Goal: Information Seeking & Learning: Check status

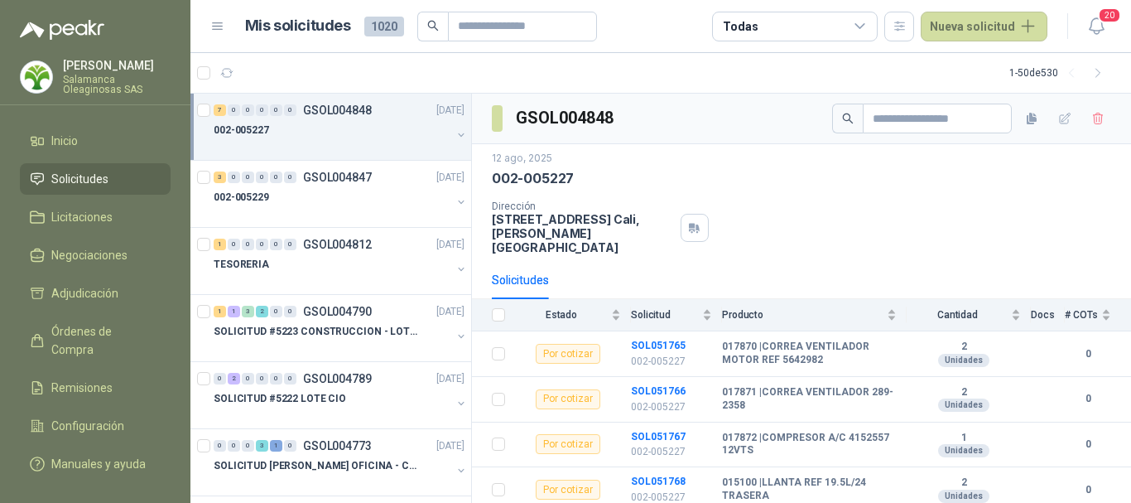
scroll to position [159, 0]
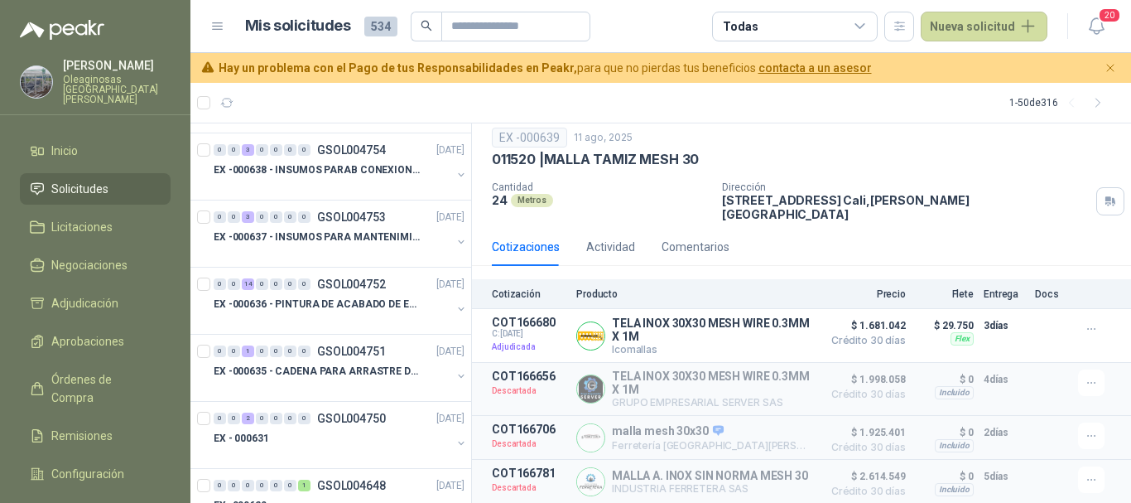
scroll to position [745, 0]
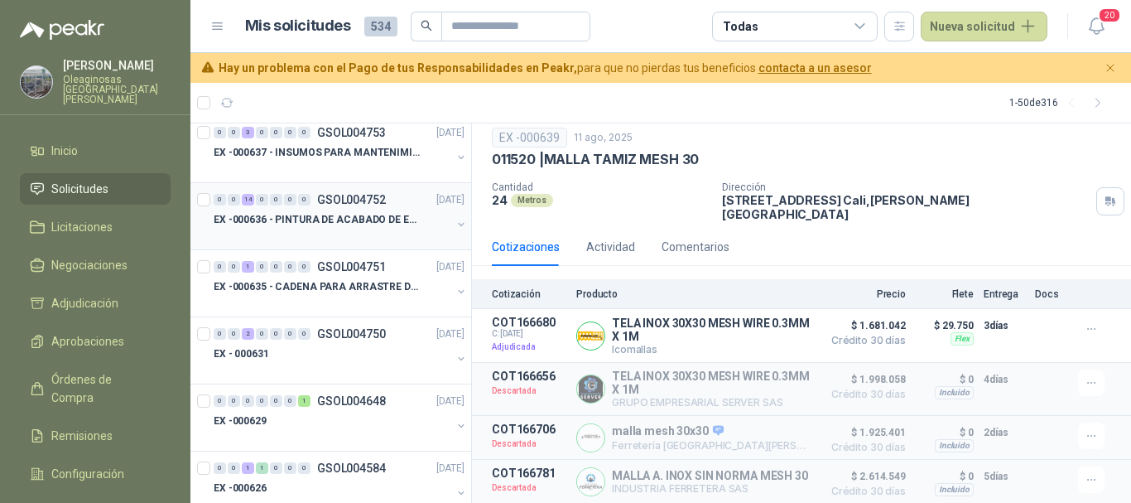
click at [367, 229] on div at bounding box center [333, 235] width 238 height 13
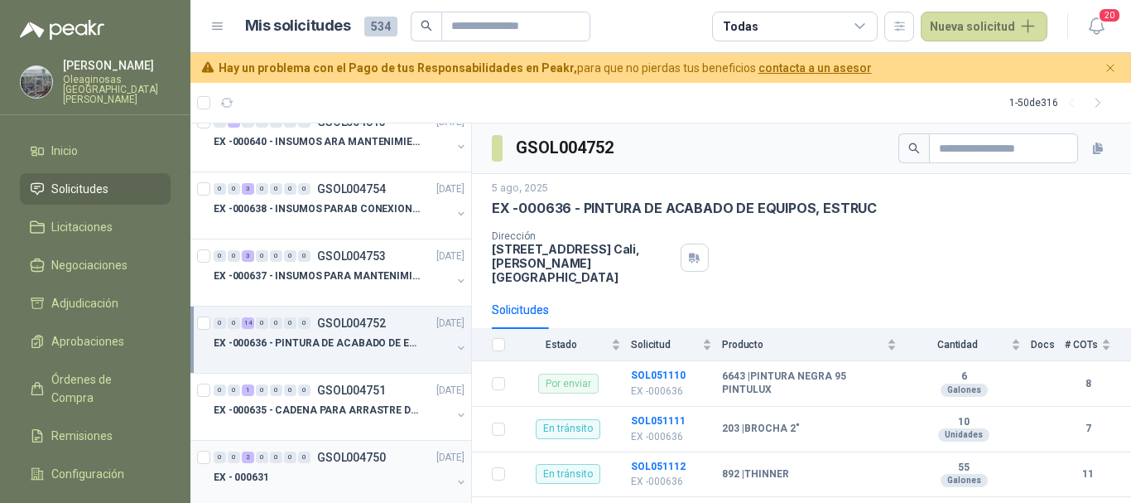
scroll to position [580, 0]
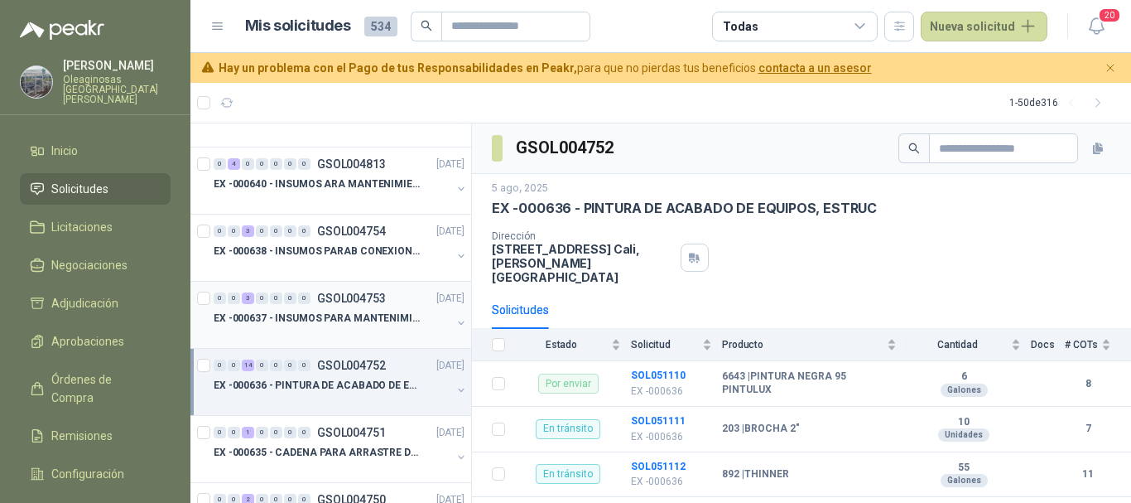
click at [317, 332] on div at bounding box center [333, 334] width 238 height 13
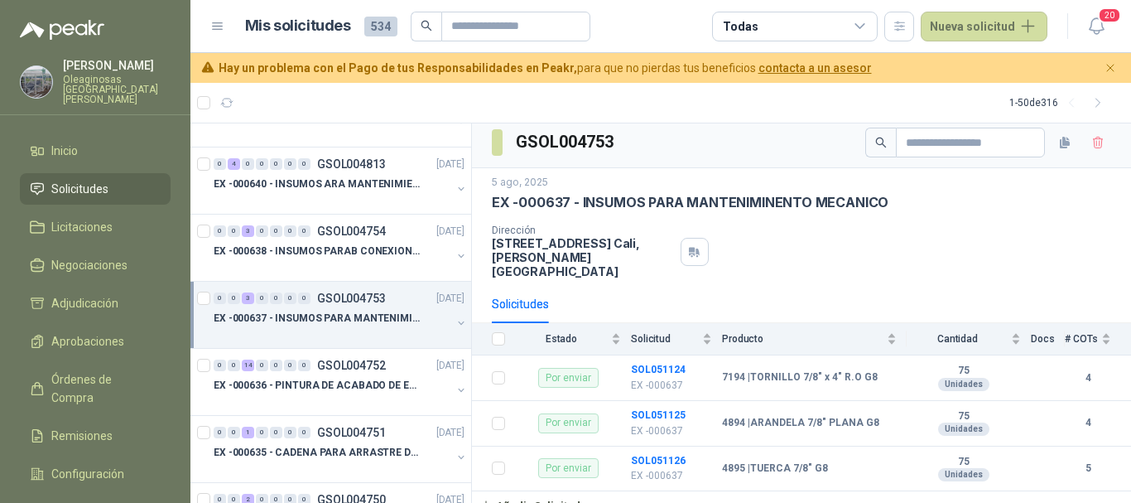
scroll to position [7, 0]
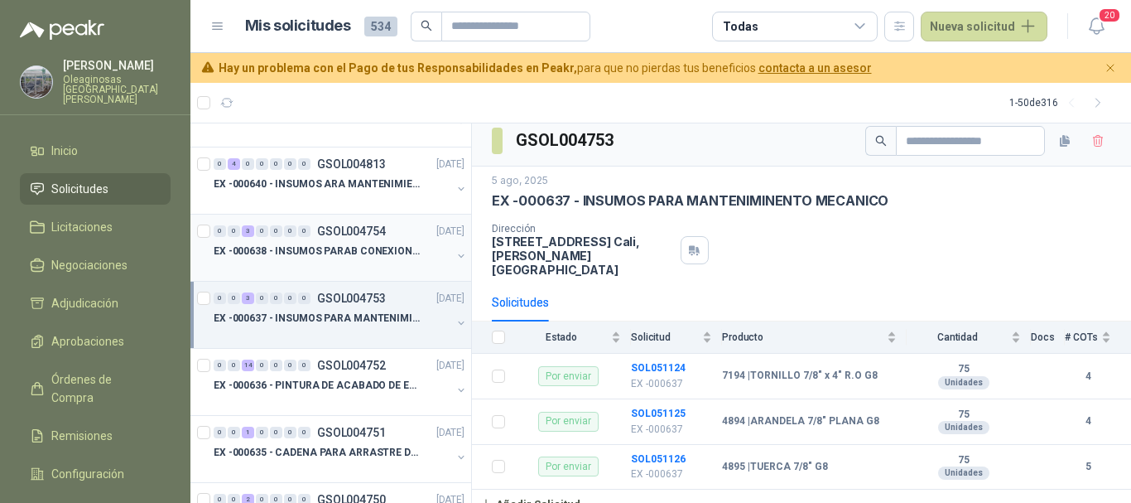
click at [344, 258] on p "EX -000638 - INSUMOS PARAB CONEXION DE [GEOGRAPHIC_DATA] Y A" at bounding box center [317, 251] width 206 height 16
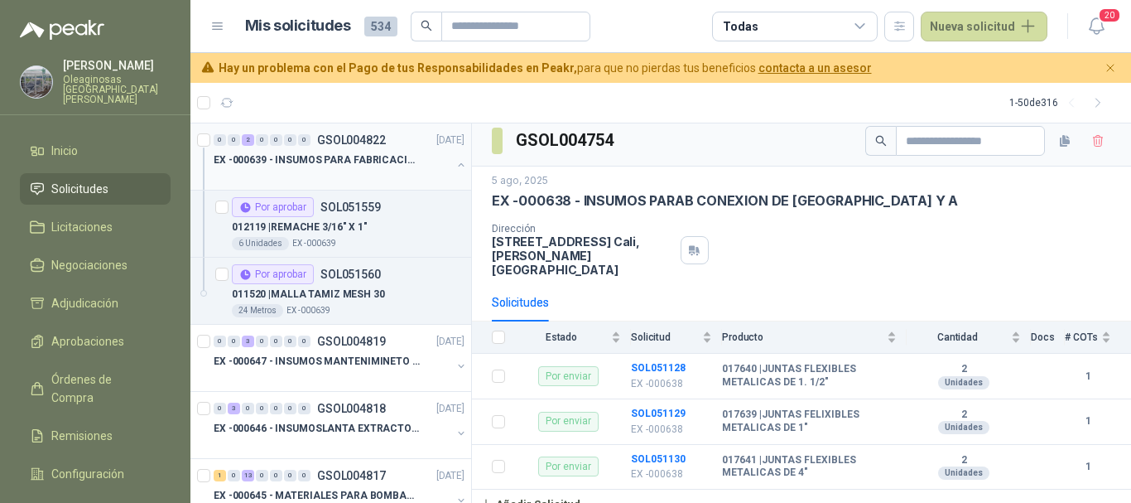
click at [387, 176] on div at bounding box center [333, 176] width 238 height 13
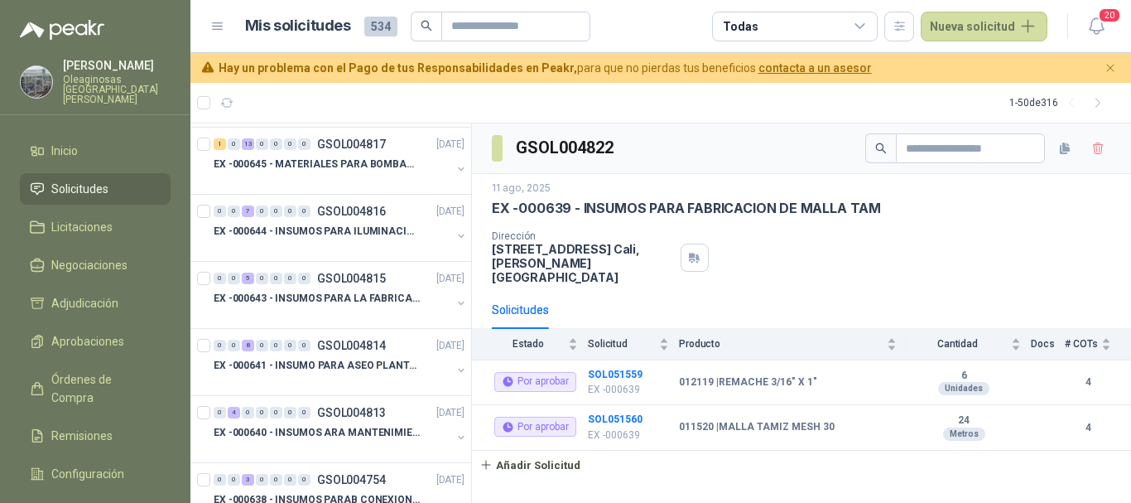
scroll to position [414, 0]
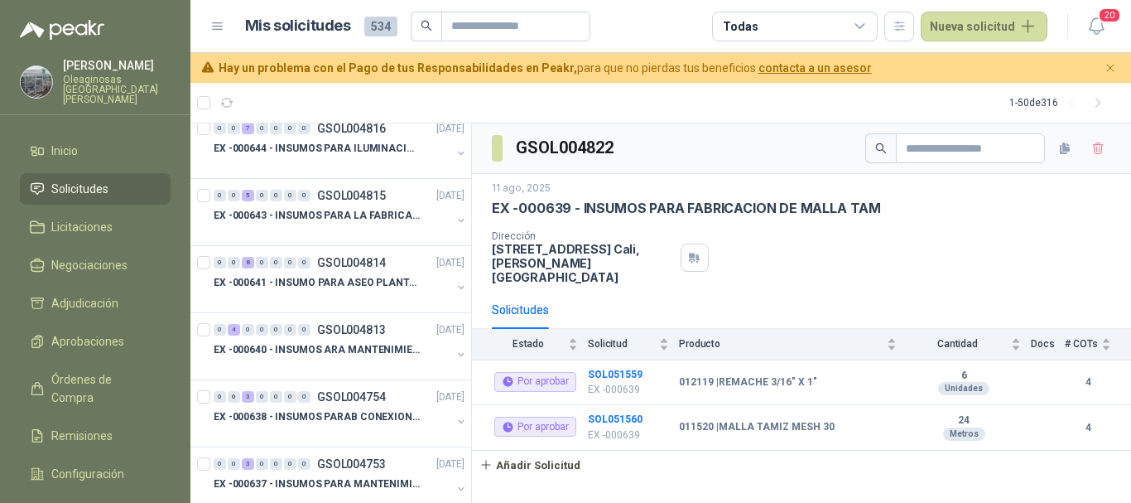
click at [296, 360] on div at bounding box center [333, 365] width 238 height 13
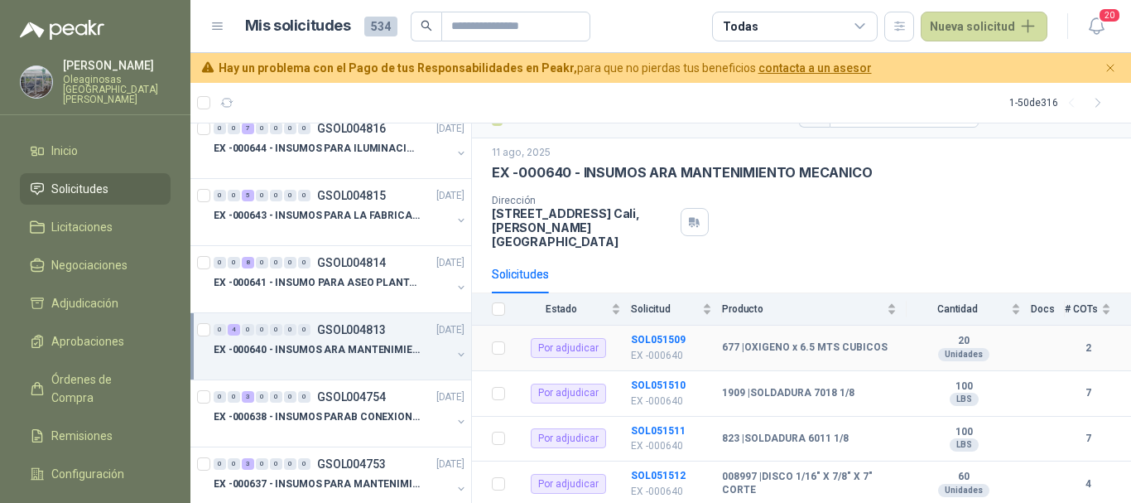
scroll to position [53, 0]
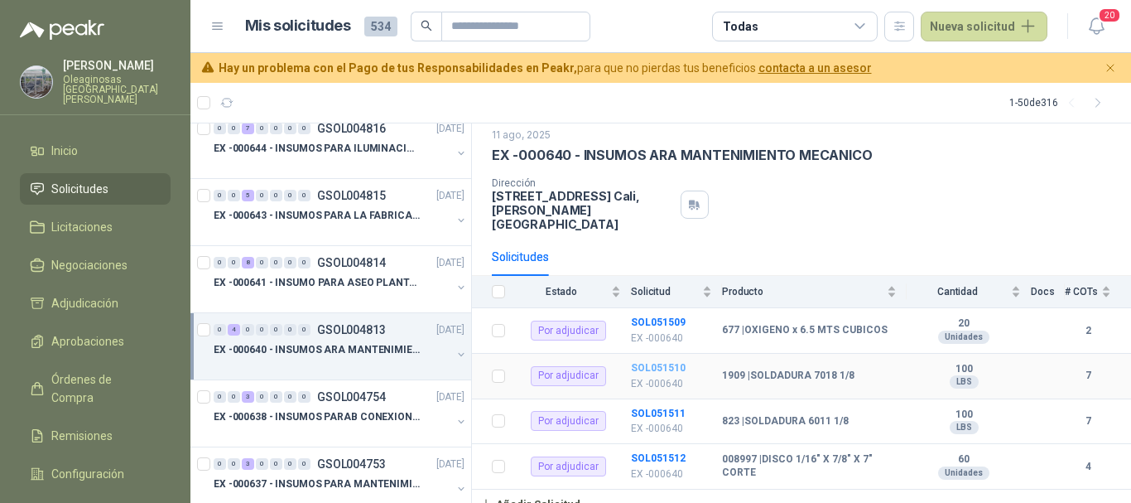
click at [659, 362] on b "SOL051510" at bounding box center [658, 368] width 55 height 12
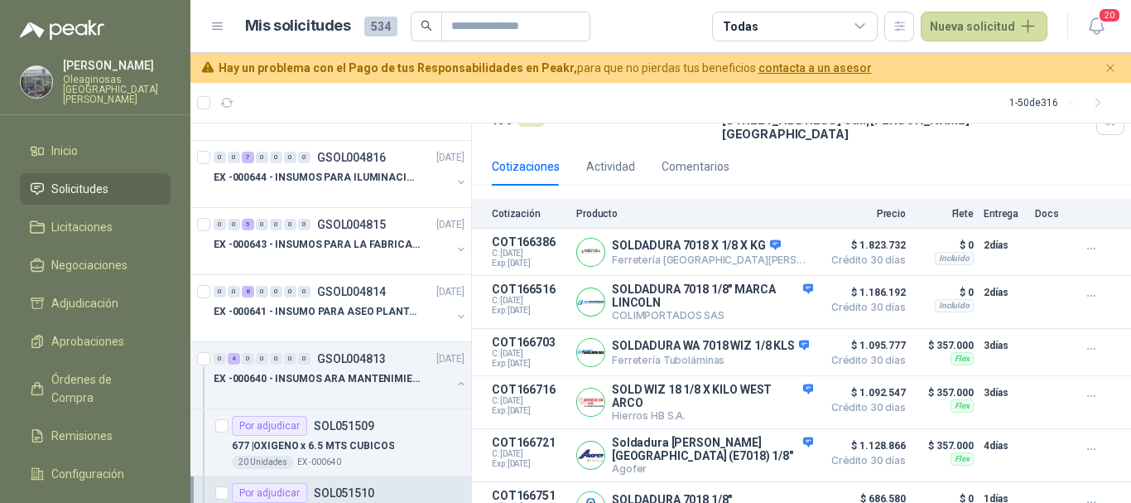
scroll to position [414, 0]
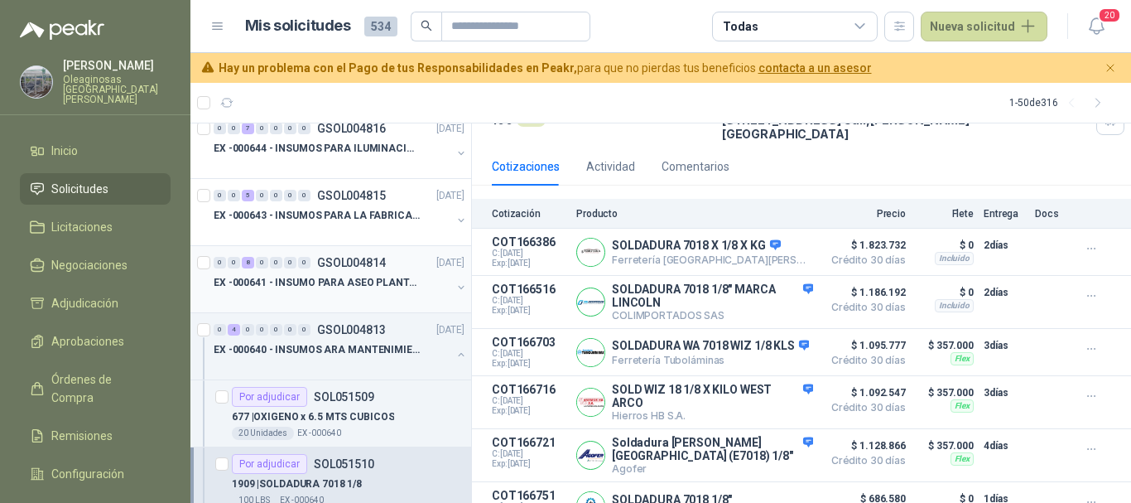
click at [377, 291] on div "EX -000641 - INSUMO PARA ASEO PLANTA EXTRACTORA" at bounding box center [333, 282] width 238 height 20
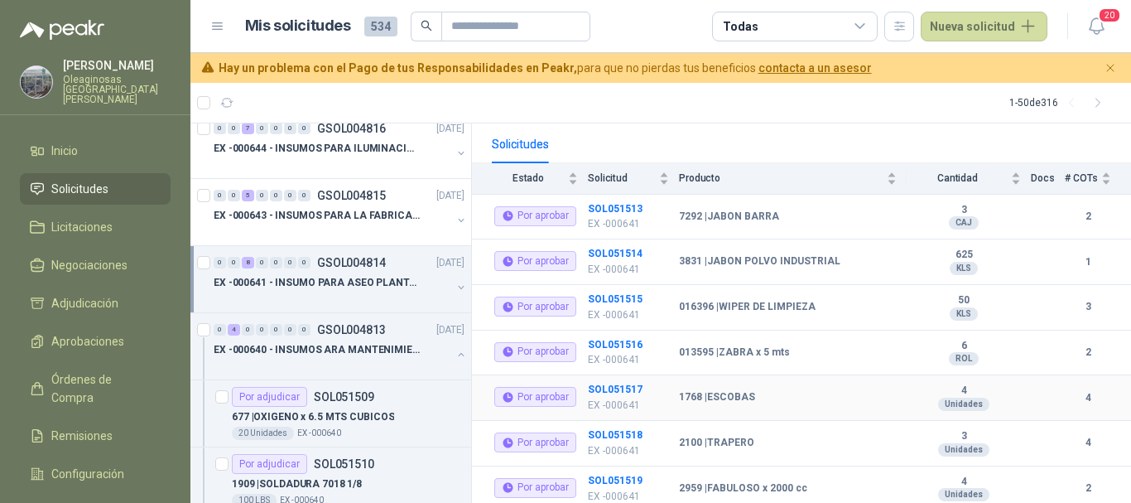
scroll to position [233, 0]
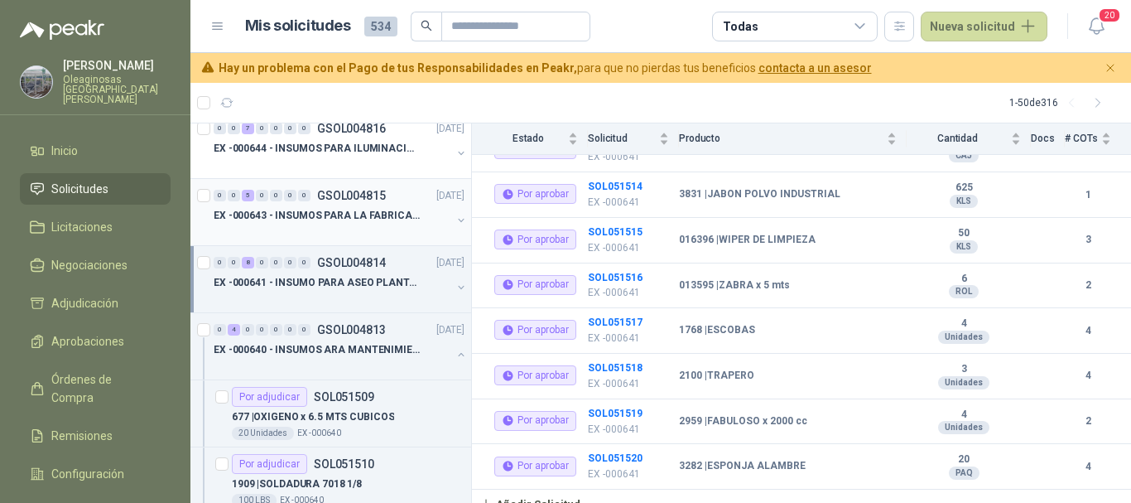
click at [322, 223] on p "EX -000643 - INSUMOS PARA LA FABRICACION DE PLATAF" at bounding box center [317, 216] width 206 height 16
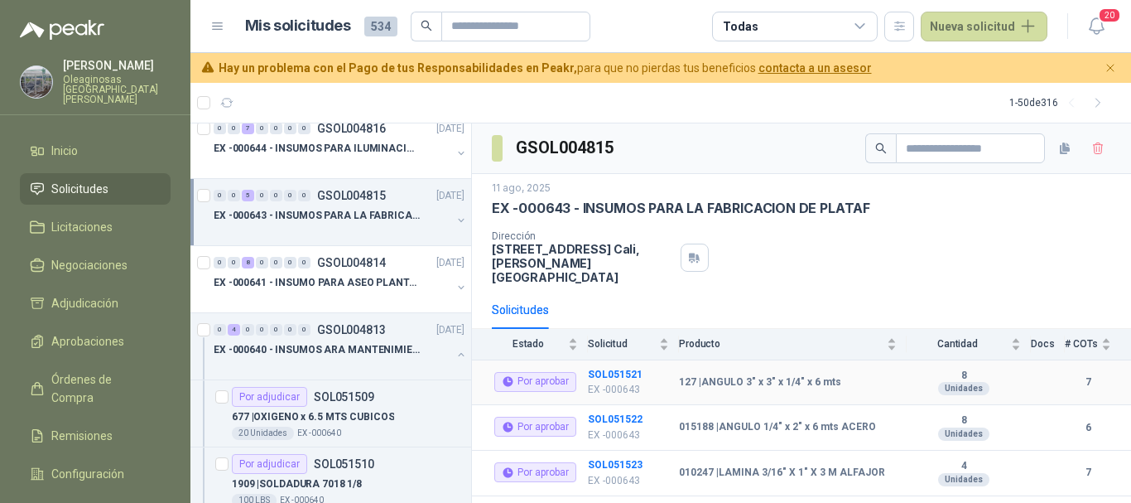
scroll to position [97, 0]
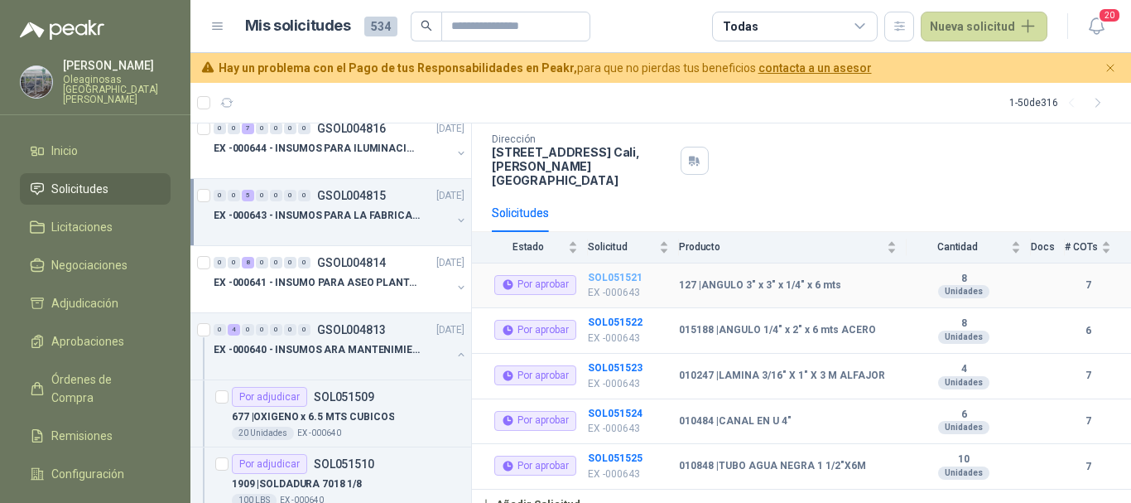
click at [607, 272] on b "SOL051521" at bounding box center [615, 278] width 55 height 12
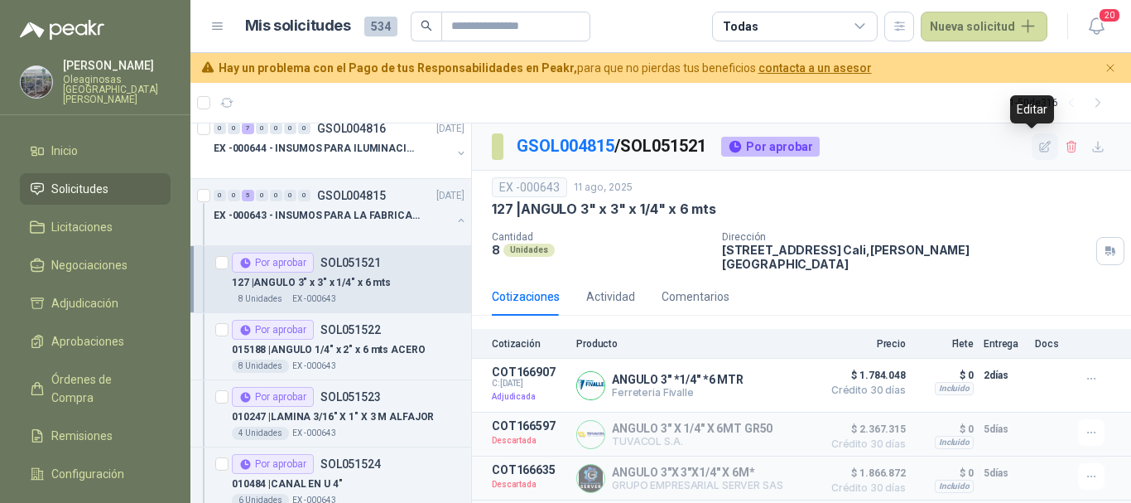
click at [1040, 149] on icon "button" at bounding box center [1045, 146] width 11 height 11
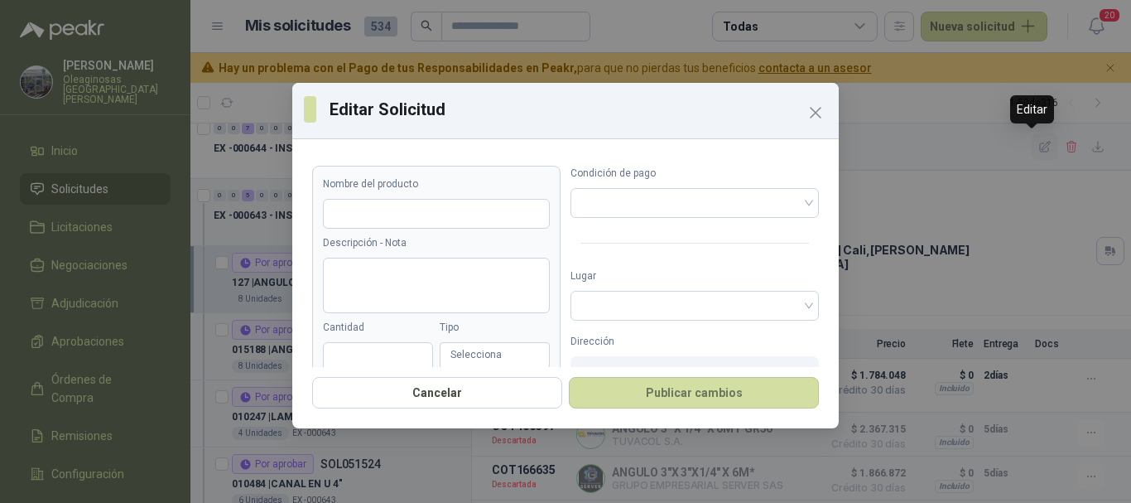
type input "**********"
type input "*"
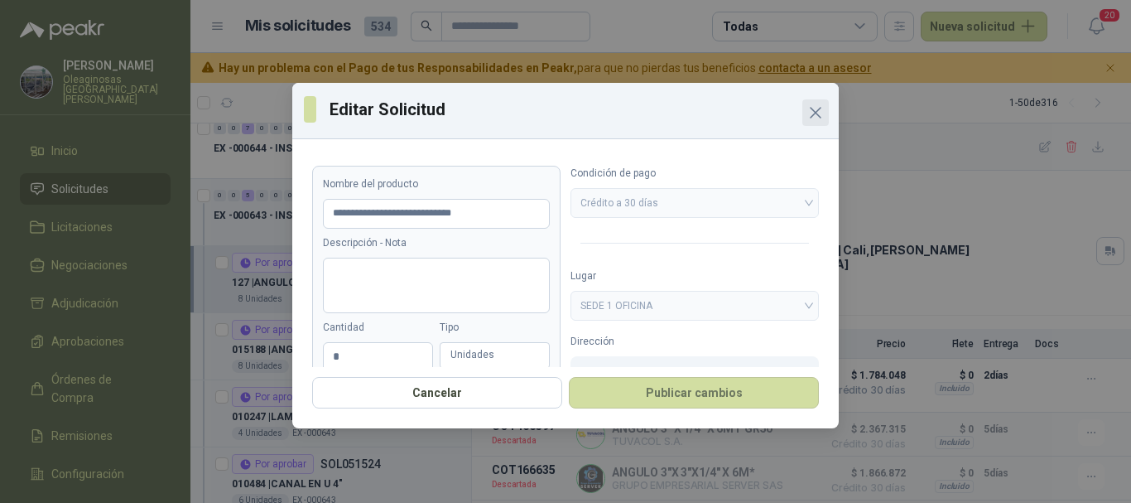
click at [812, 106] on icon "Close" at bounding box center [816, 113] width 20 height 20
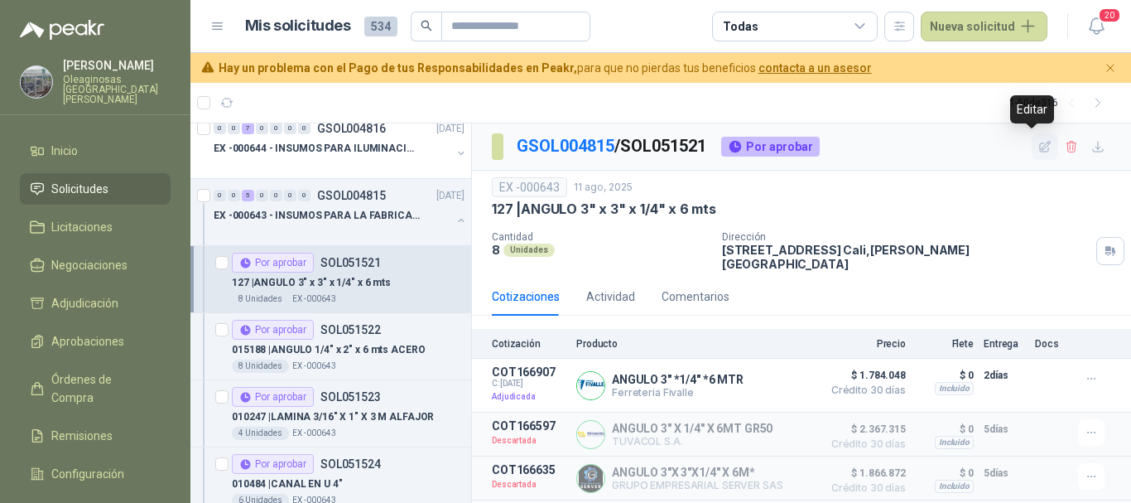
click at [1038, 151] on icon "button" at bounding box center [1045, 147] width 14 height 14
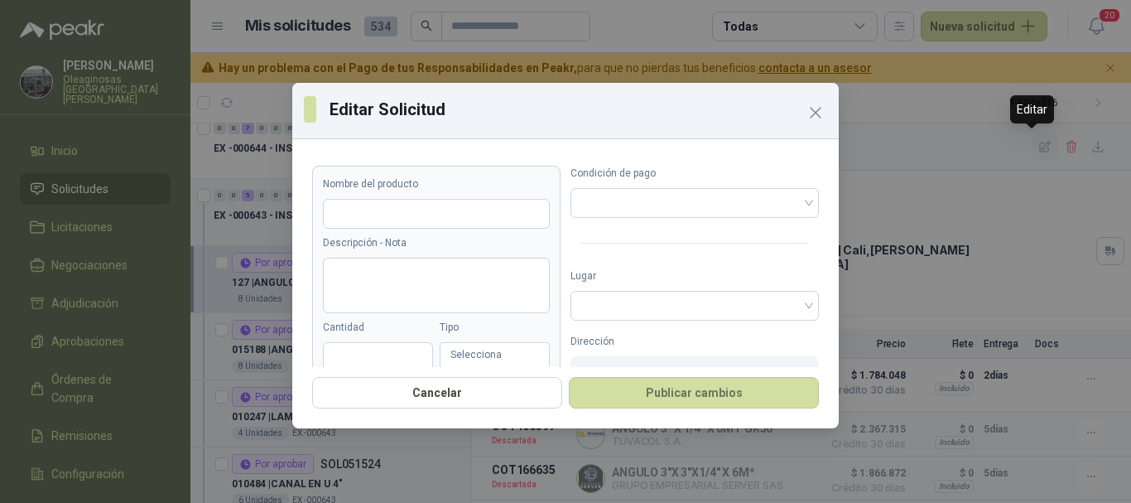
type input "**********"
type input "*"
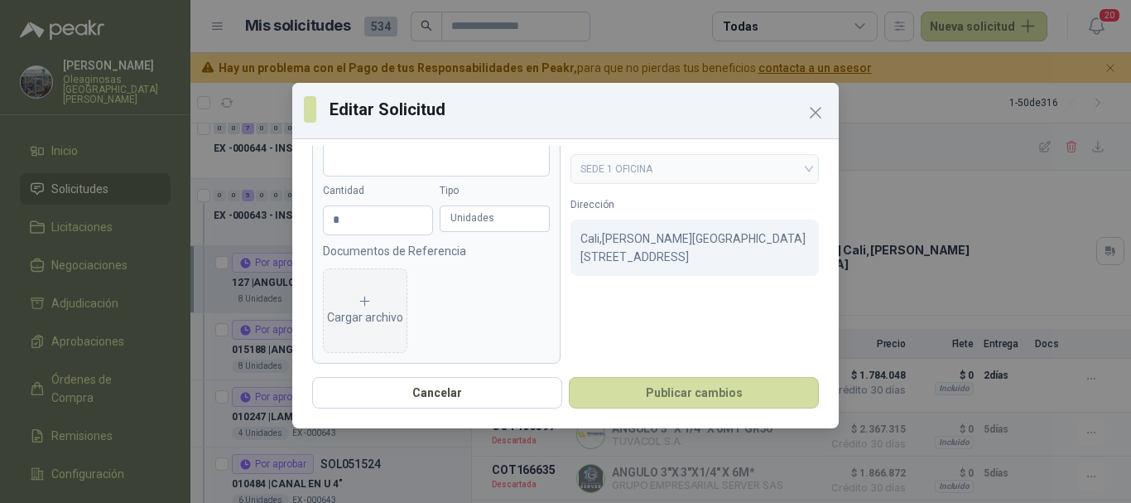
scroll to position [147, 0]
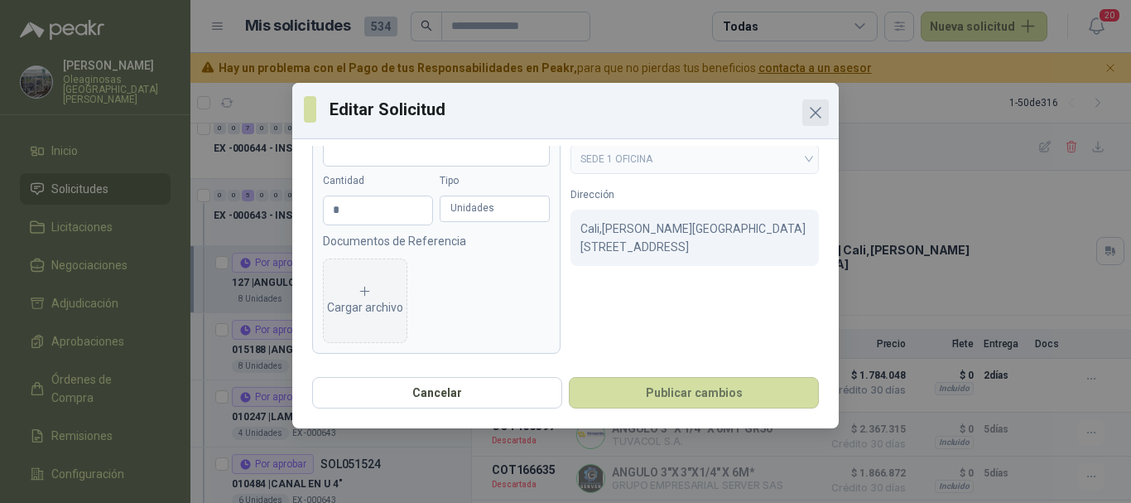
click at [820, 117] on icon "Close" at bounding box center [816, 113] width 10 height 10
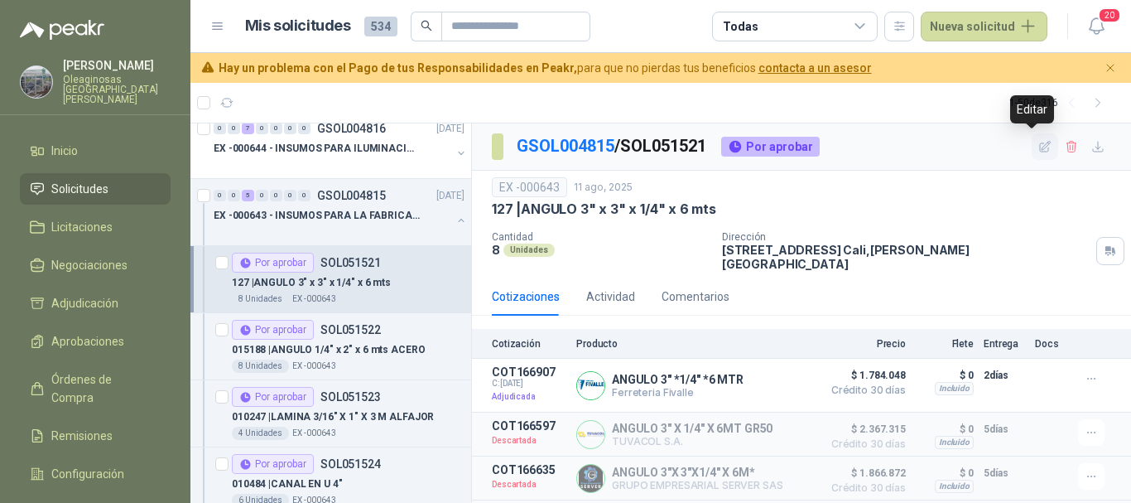
click at [1038, 142] on icon "button" at bounding box center [1045, 147] width 14 height 14
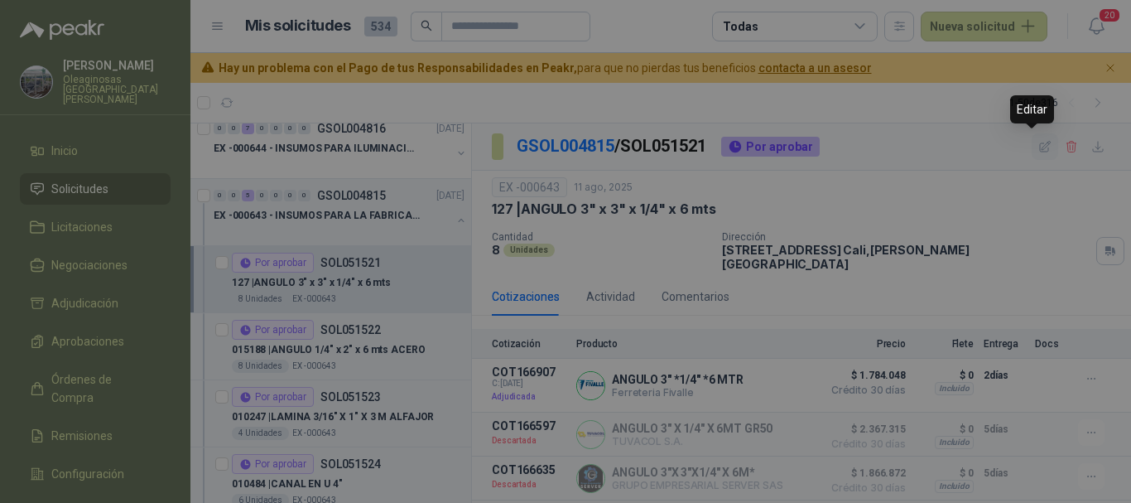
type input "**********"
type input "*"
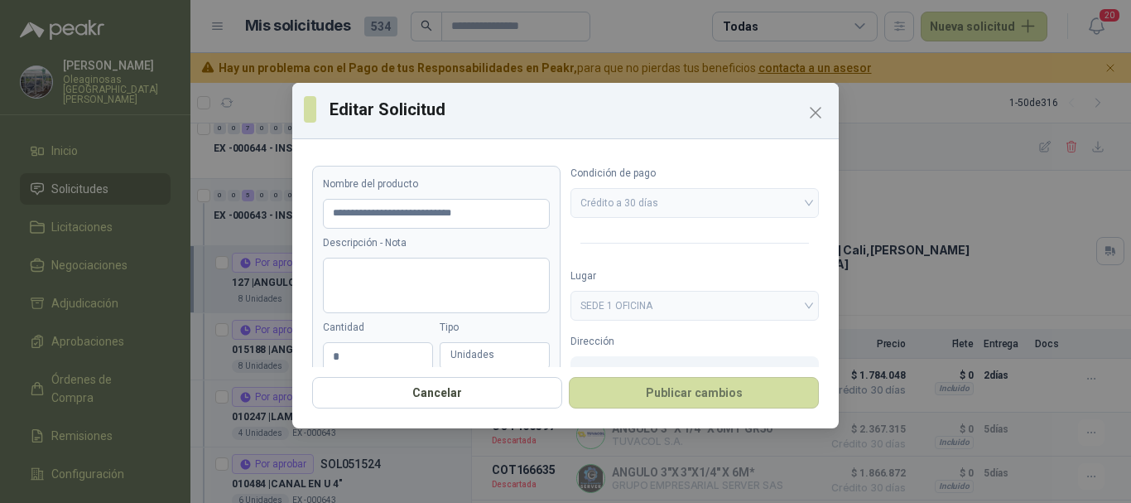
click at [794, 301] on span "SEDE 1 OFICINA" at bounding box center [694, 305] width 229 height 25
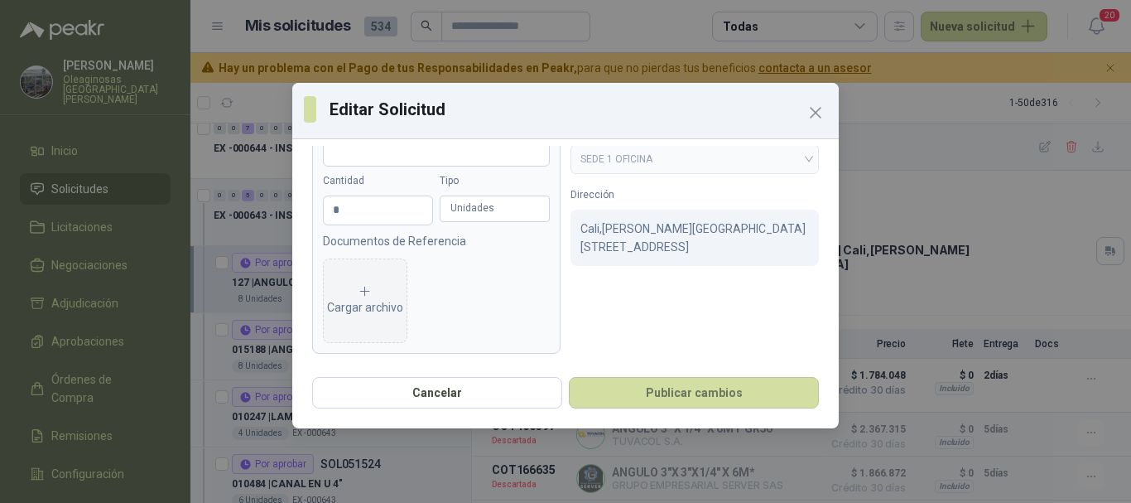
scroll to position [64, 0]
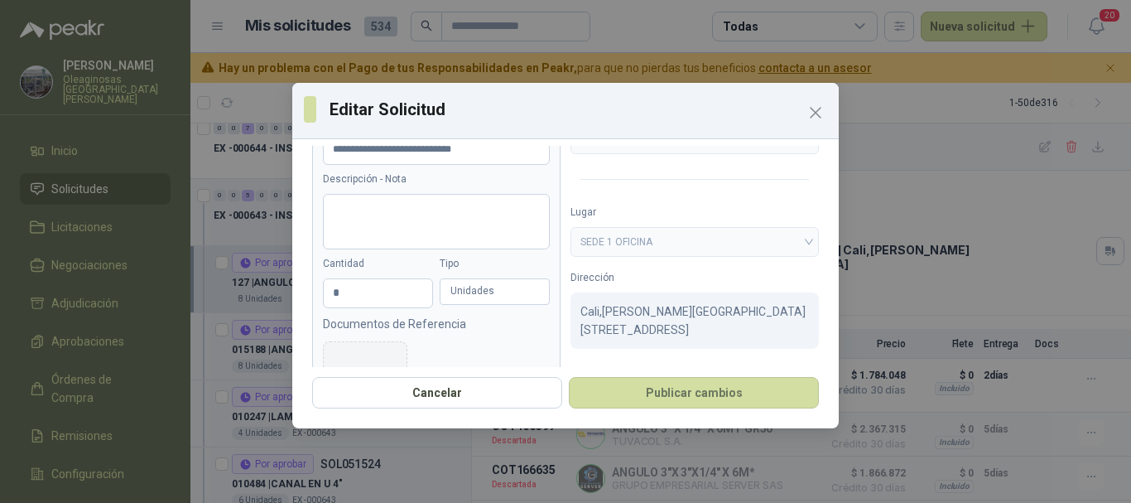
click at [789, 243] on span "SEDE 1 OFICINA" at bounding box center [694, 241] width 229 height 25
click at [611, 217] on label "Lugar" at bounding box center [695, 213] width 248 height 16
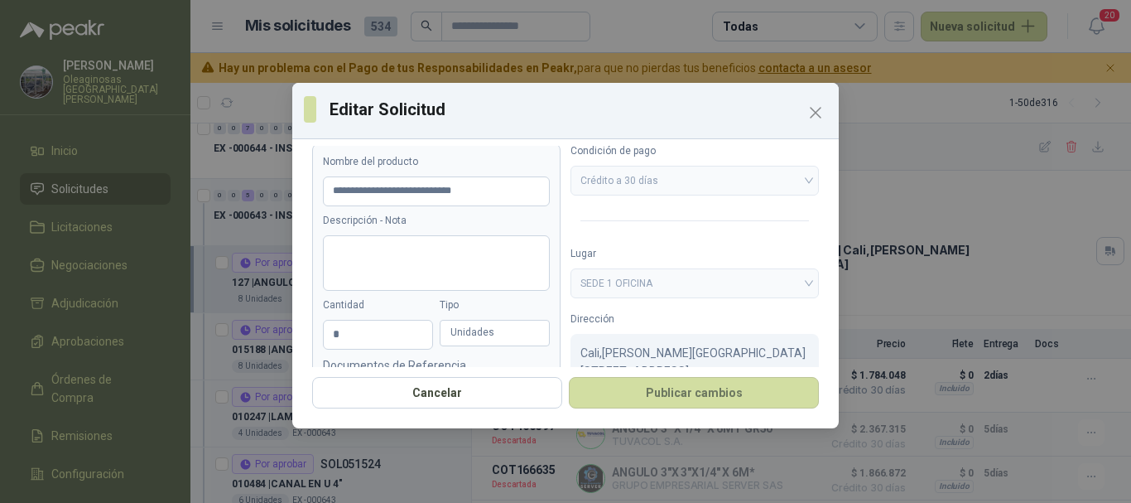
scroll to position [0, 0]
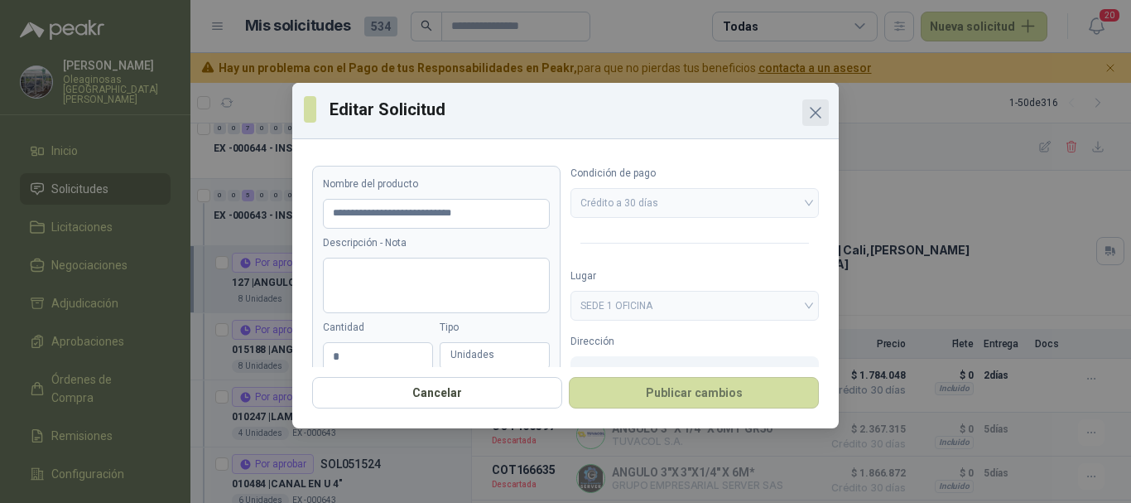
click at [804, 110] on span "Close" at bounding box center [815, 113] width 26 height 20
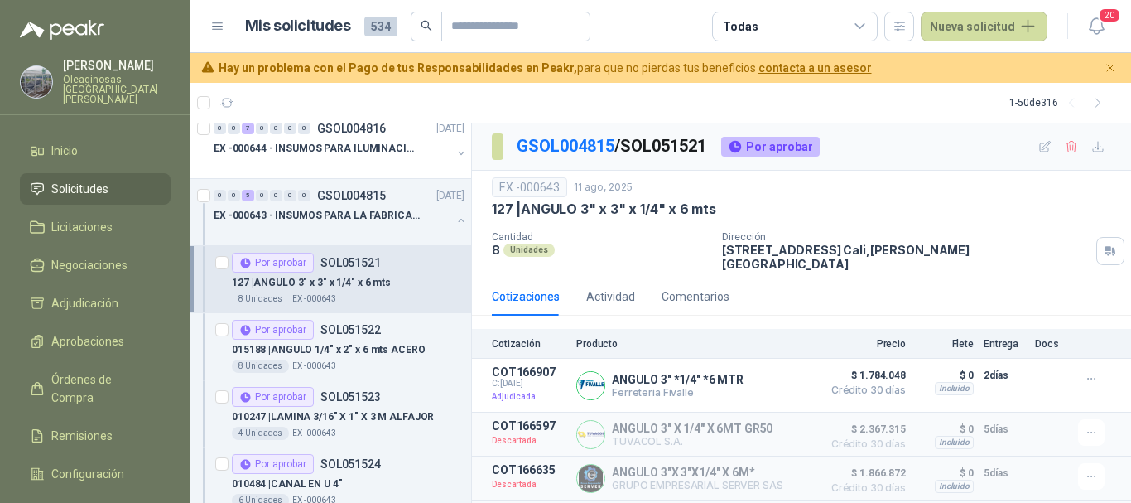
click at [646, 15] on article "Mis solicitudes 534 Todas Nueva solicitud" at bounding box center [646, 27] width 803 height 30
click at [659, 17] on article "Mis solicitudes 534 Todas Nueva solicitud" at bounding box center [646, 27] width 803 height 30
click at [106, 173] on link "Solicitudes" at bounding box center [95, 188] width 151 height 31
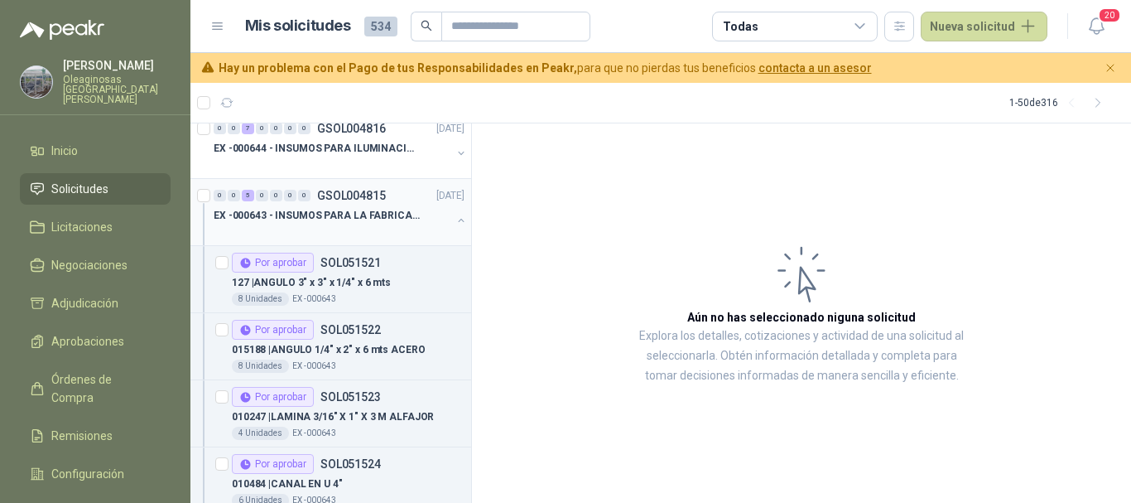
click at [288, 209] on p "EX -000643 - INSUMOS PARA LA FABRICACION DE PLATAF" at bounding box center [317, 216] width 206 height 16
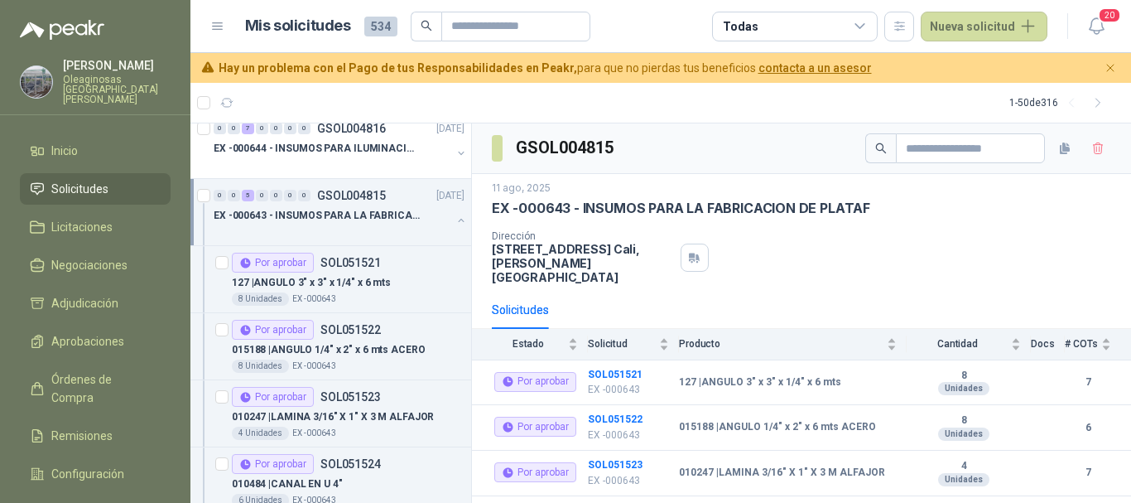
click at [537, 244] on p "[STREET_ADDRESS][PERSON_NAME]" at bounding box center [583, 263] width 182 height 42
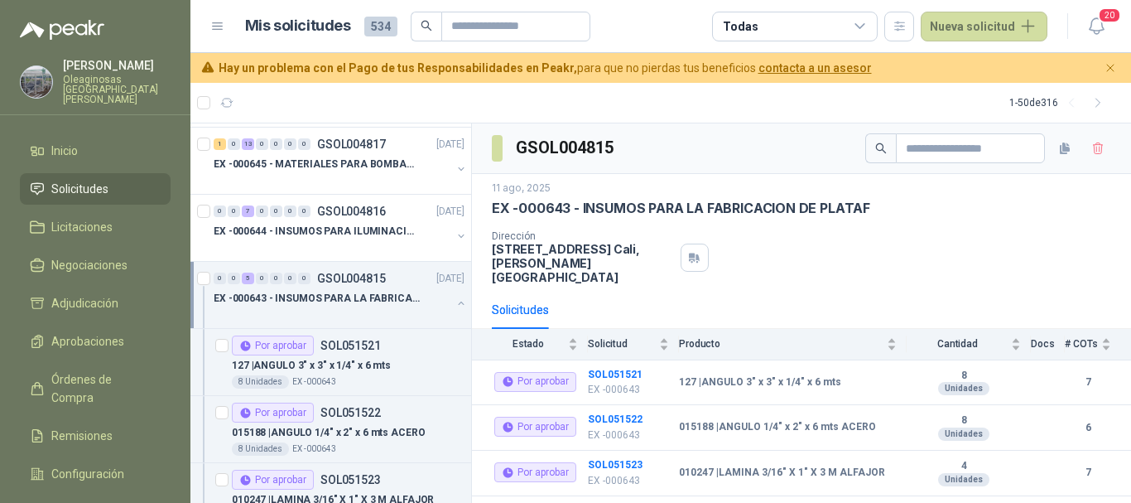
click at [359, 309] on div at bounding box center [333, 314] width 238 height 13
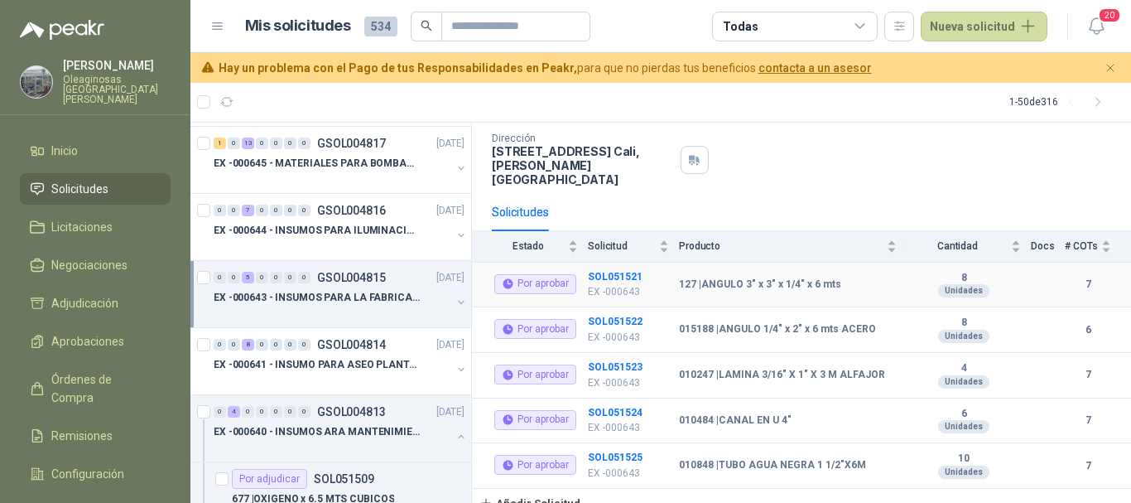
scroll to position [0, 0]
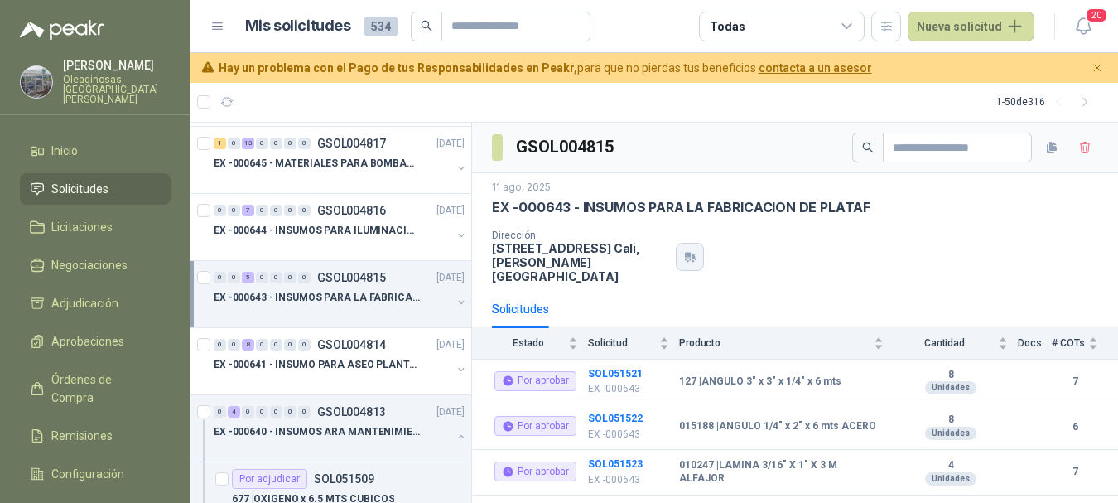
click at [690, 252] on div "Sede SEDE 1 OFICINA [PERSON_NAME][DATE] No recibe [DATE] 08:00 - 17:00 [DATE] 0…" at bounding box center [690, 252] width 0 height 0
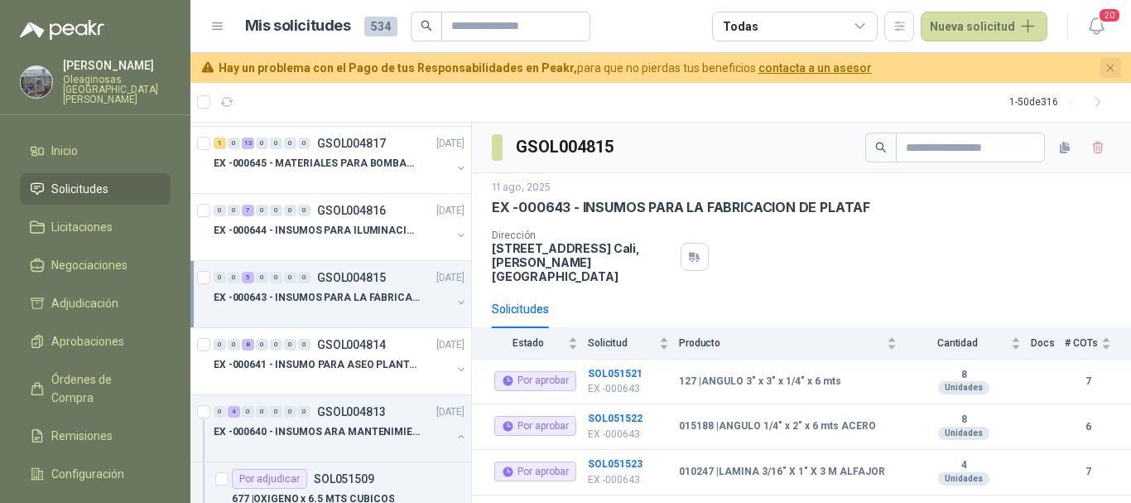
click at [1109, 67] on icon "Cerrar" at bounding box center [1111, 68] width 14 height 14
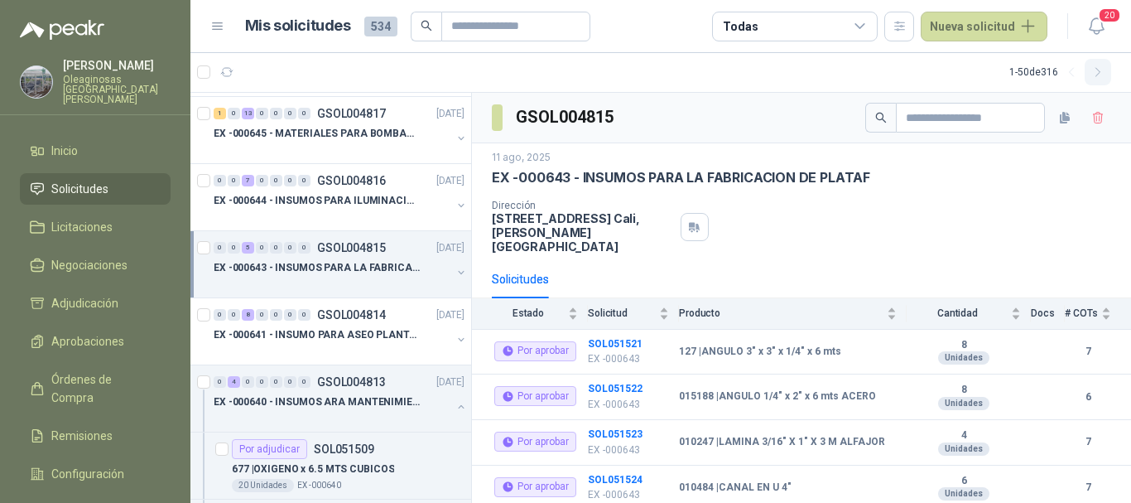
click at [1102, 70] on icon "button" at bounding box center [1098, 72] width 14 height 14
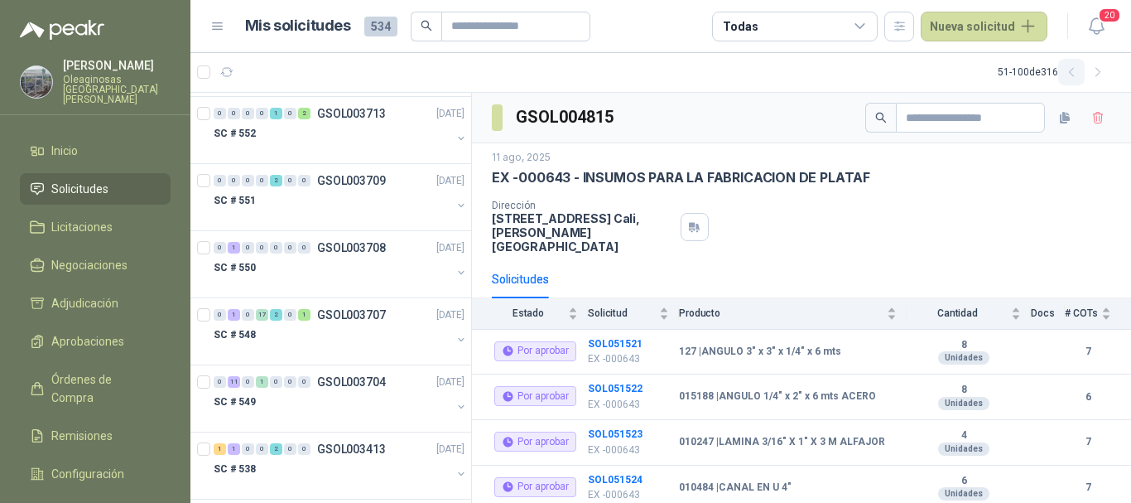
click at [1073, 75] on icon "button" at bounding box center [1072, 72] width 14 height 14
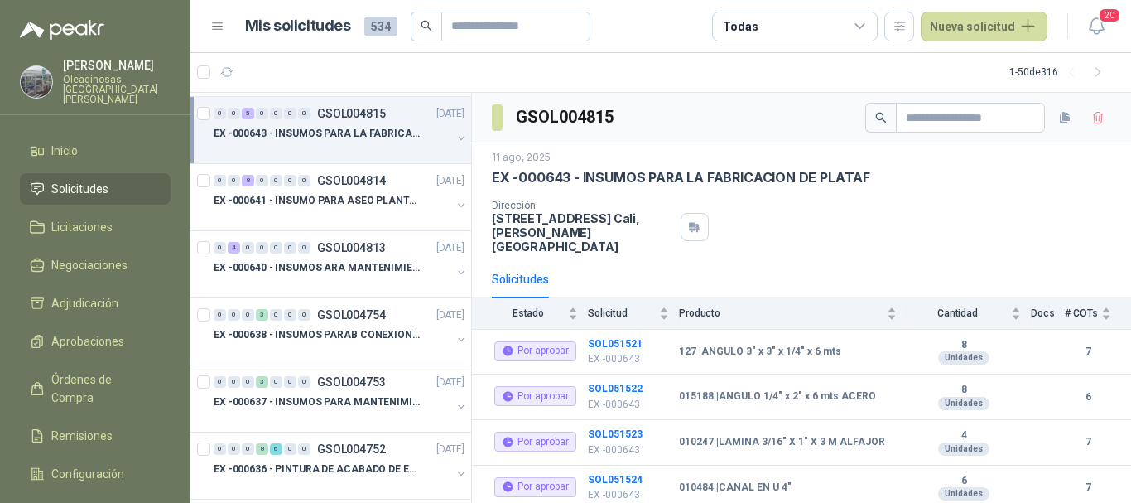
click at [765, 114] on div "GSOL004815" at bounding box center [801, 118] width 659 height 51
click at [618, 338] on b "SOL051521" at bounding box center [615, 344] width 55 height 12
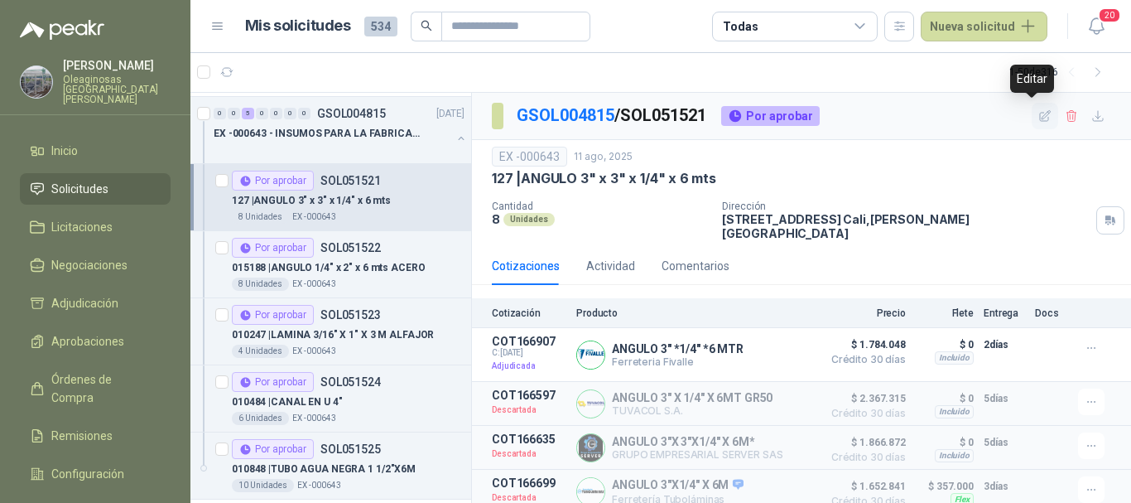
click at [1040, 113] on icon "button" at bounding box center [1045, 115] width 11 height 11
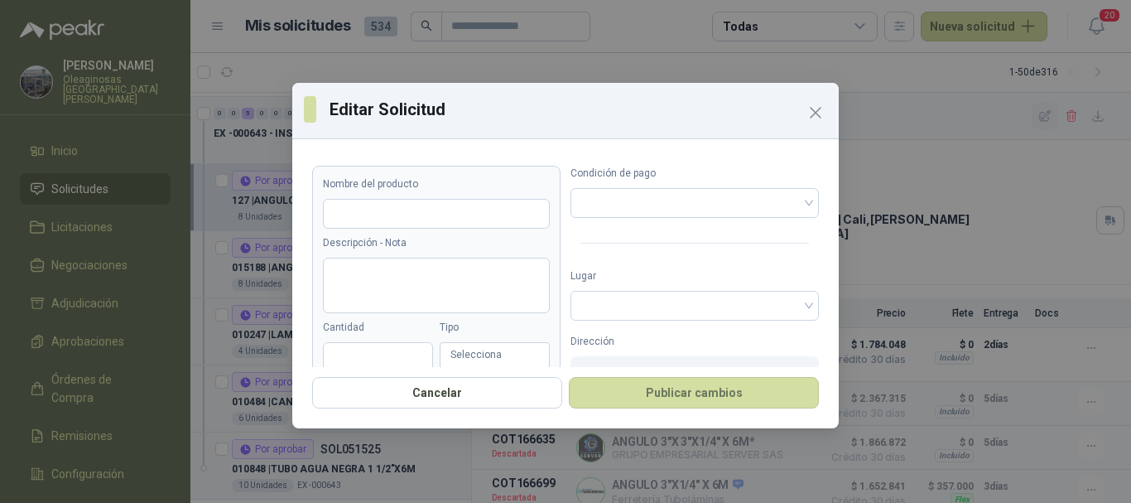
type input "**********"
type input "*"
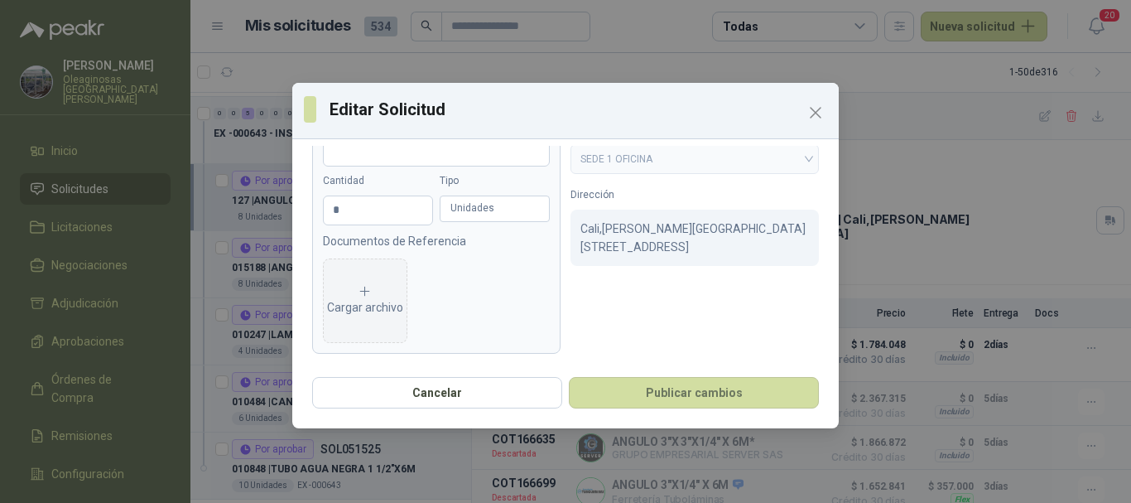
click at [646, 256] on div "[GEOGRAPHIC_DATA] , [PERSON_NAME][STREET_ADDRESS]" at bounding box center [695, 237] width 248 height 56
click at [648, 246] on p "[STREET_ADDRESS]" at bounding box center [694, 247] width 229 height 18
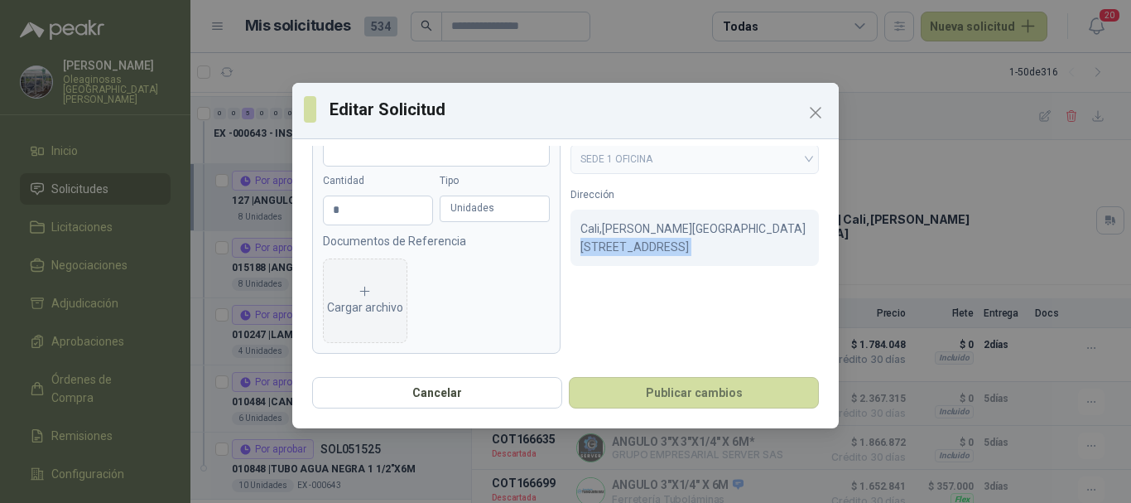
click at [648, 246] on p "[STREET_ADDRESS]" at bounding box center [694, 247] width 229 height 18
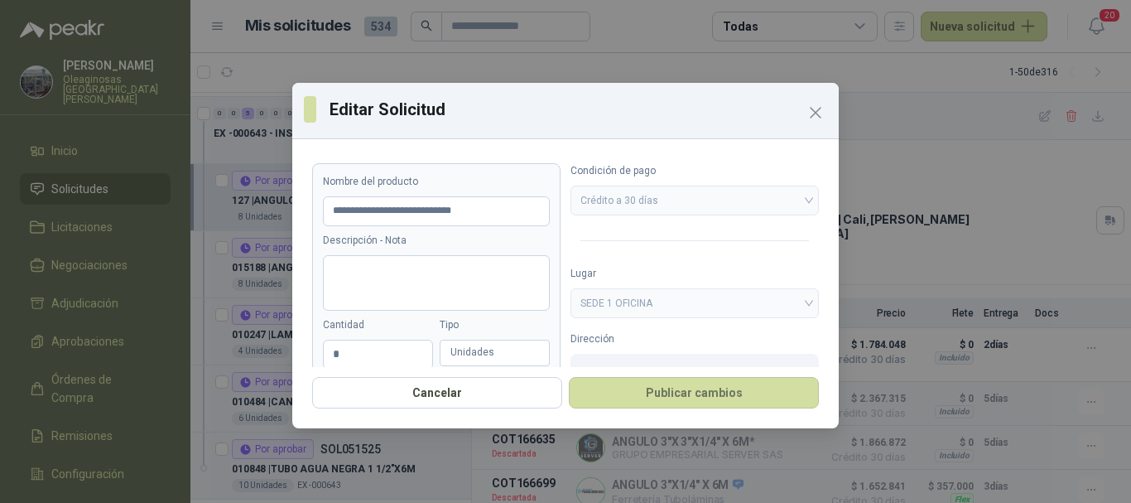
scroll to position [0, 0]
click at [650, 309] on span "SEDE 1 OFICINA" at bounding box center [694, 305] width 229 height 25
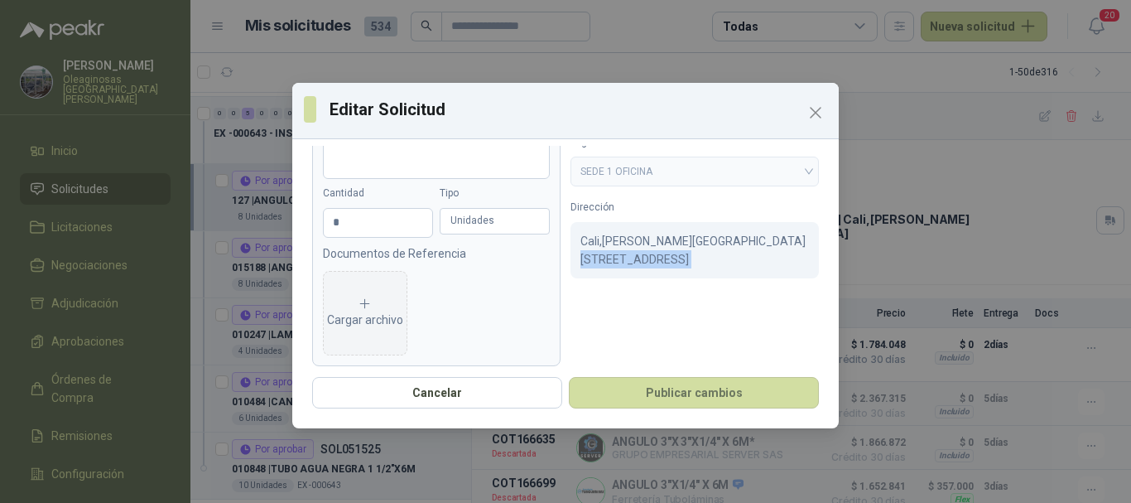
scroll to position [147, 0]
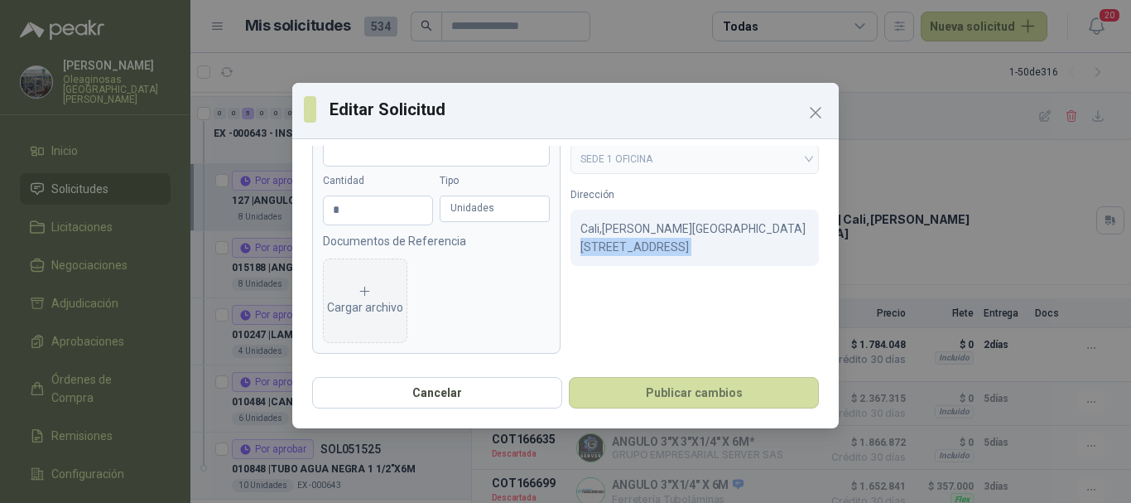
click at [778, 157] on span "SEDE 1 OFICINA" at bounding box center [694, 159] width 229 height 25
click at [768, 207] on div "Dirección [STREET_ADDRESS][PERSON_NAME]" at bounding box center [695, 226] width 248 height 79
click at [772, 166] on span "SEDE 1 OFICINA" at bounding box center [694, 159] width 229 height 25
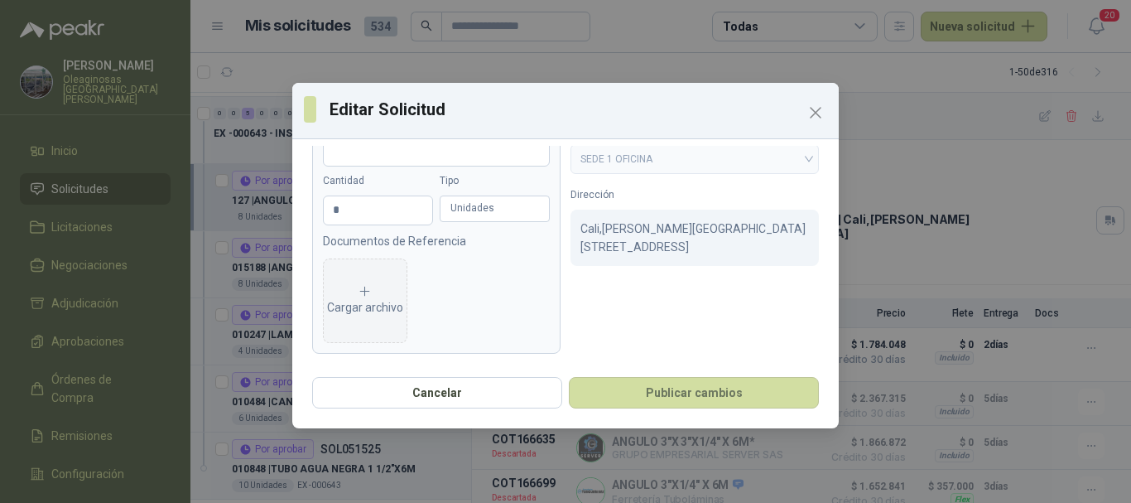
click at [772, 166] on span "SEDE 1 OFICINA" at bounding box center [694, 159] width 229 height 25
click at [815, 115] on icon "Close" at bounding box center [816, 113] width 20 height 20
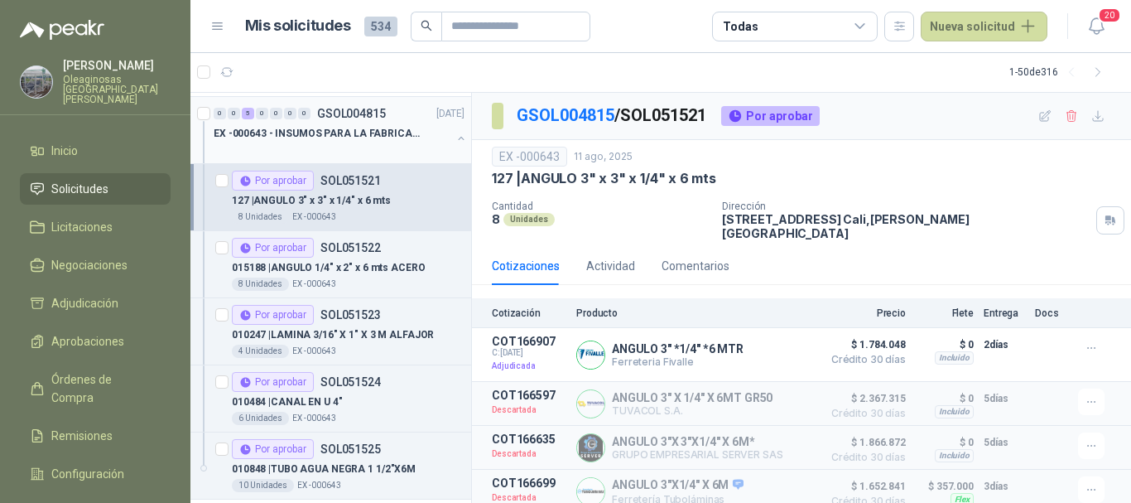
click at [408, 142] on div "EX -000643 - INSUMOS PARA LA FABRICACION DE PLATAF" at bounding box center [333, 133] width 238 height 20
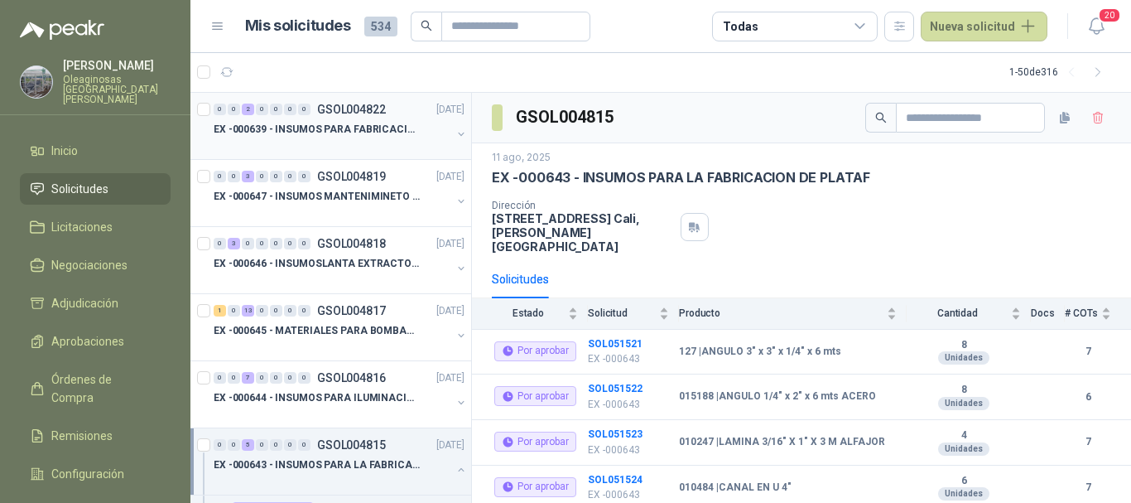
click at [335, 144] on div at bounding box center [333, 145] width 238 height 13
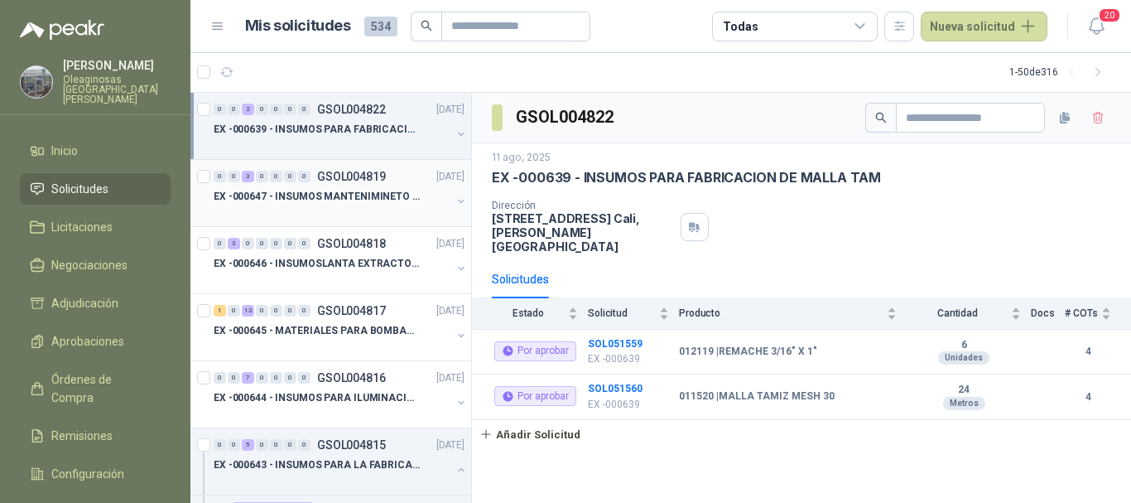
click at [341, 204] on p "EX -000647 - INSUMOS MANTENIMINETO MECANICO" at bounding box center [317, 197] width 206 height 16
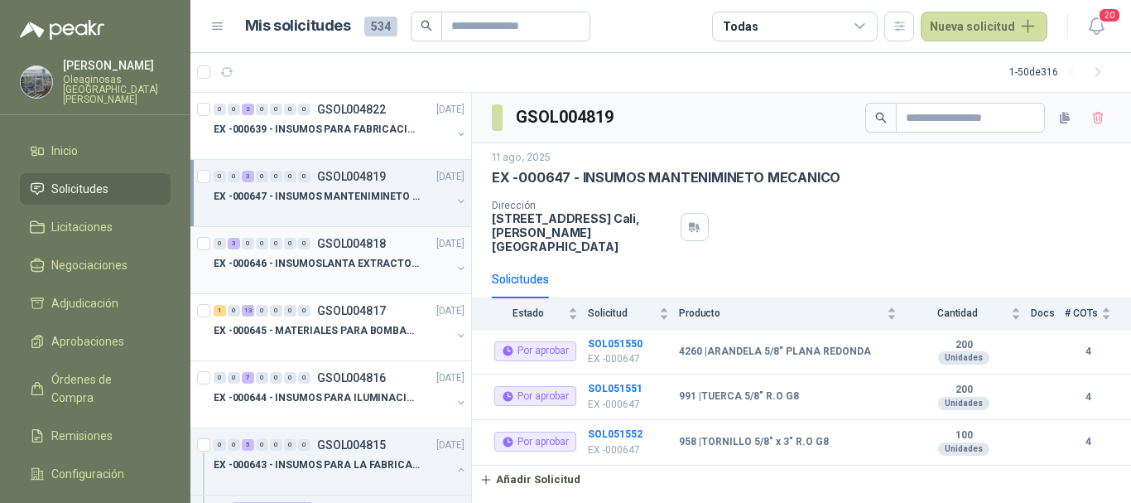
click at [340, 277] on div at bounding box center [333, 279] width 238 height 13
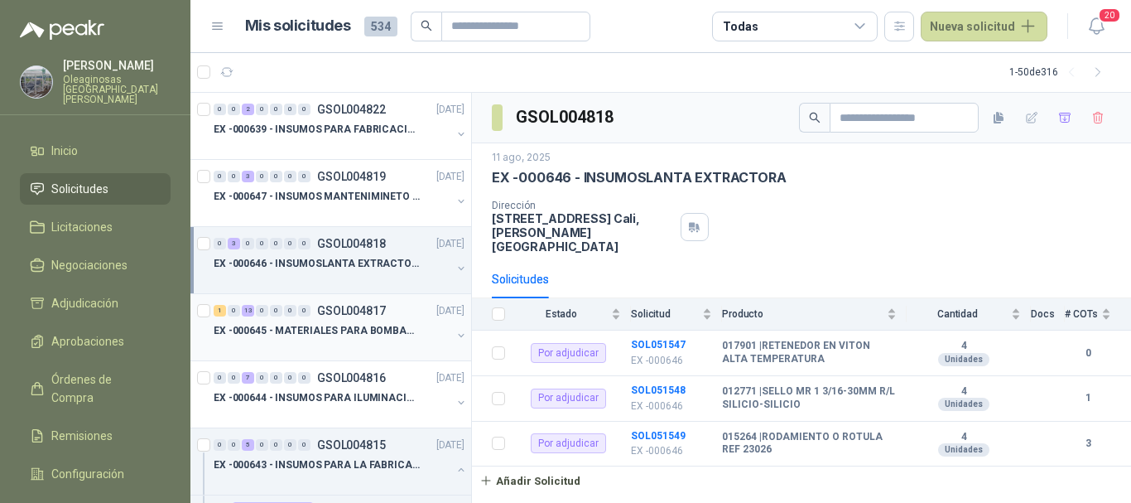
click at [341, 344] on div at bounding box center [333, 346] width 238 height 13
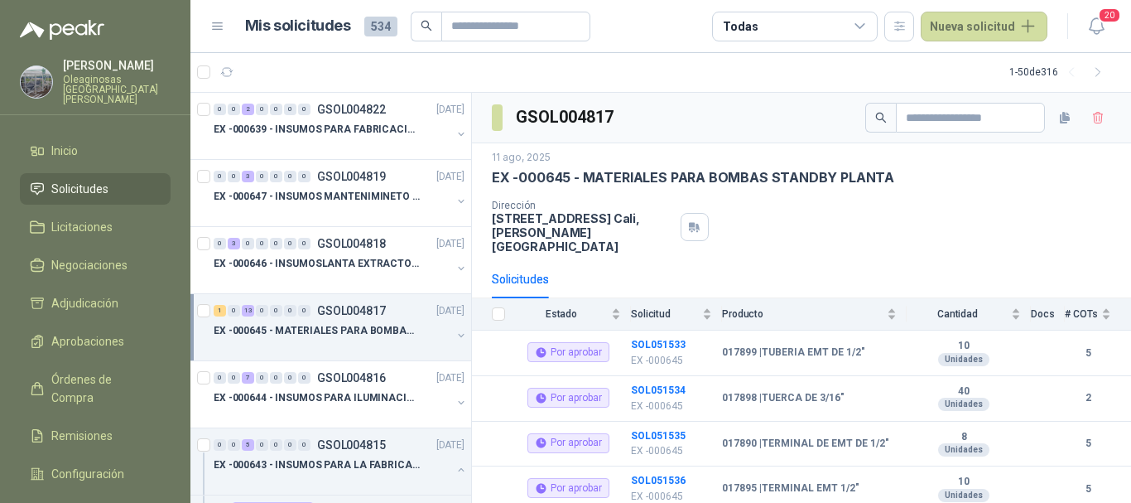
click at [356, 344] on div at bounding box center [333, 346] width 238 height 13
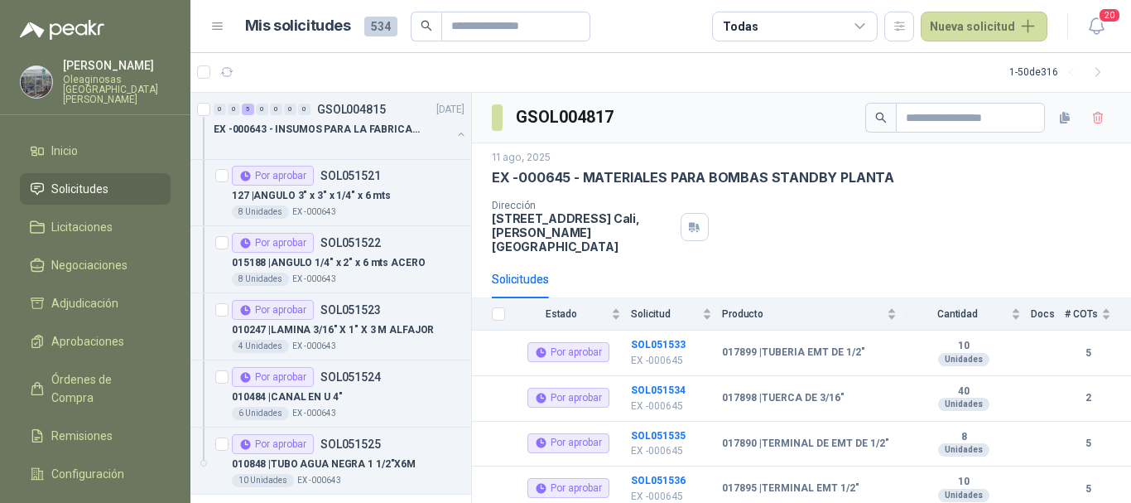
scroll to position [1325, 0]
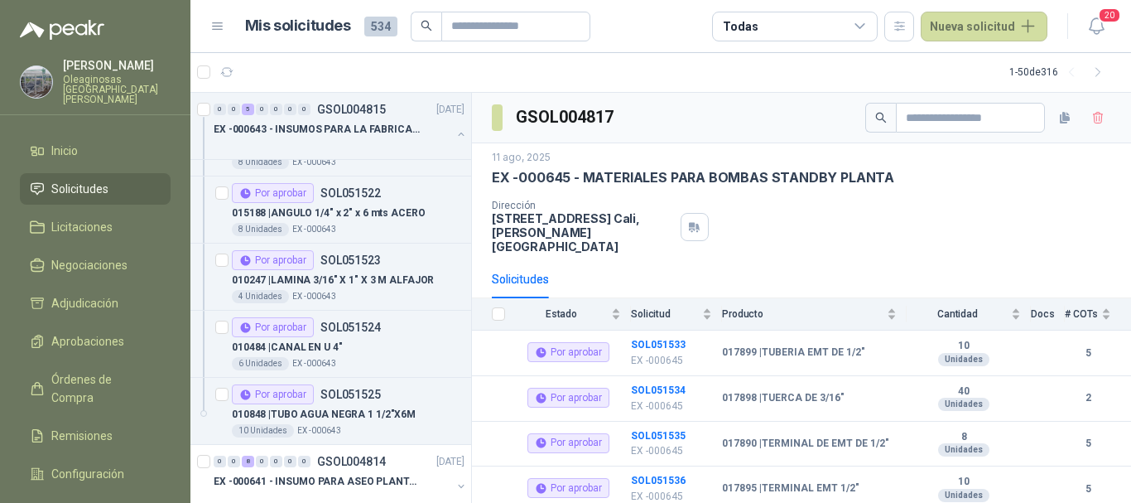
click at [108, 180] on span "Solicitudes" at bounding box center [79, 189] width 57 height 18
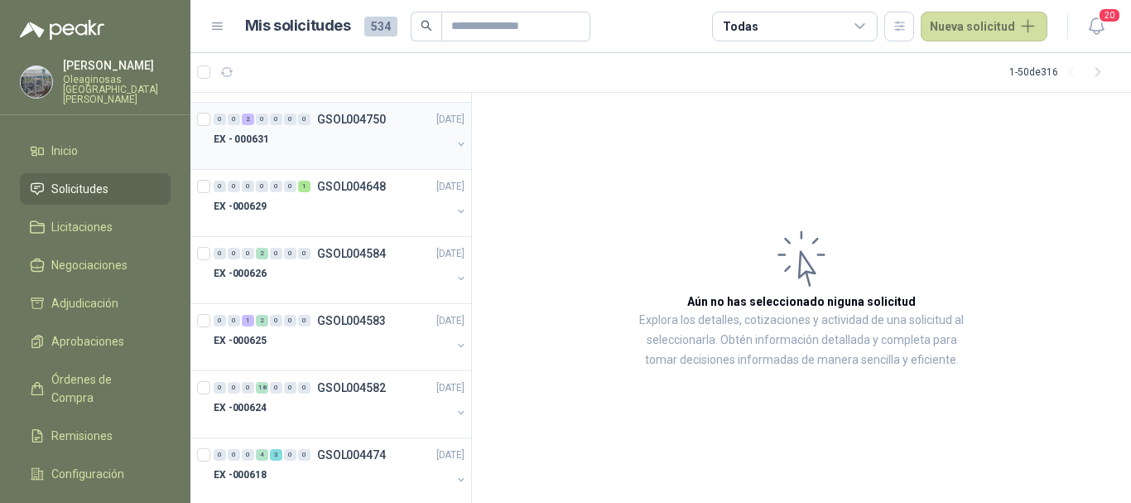
scroll to position [2070, 0]
click at [350, 348] on div "EX -000625" at bounding box center [333, 340] width 238 height 20
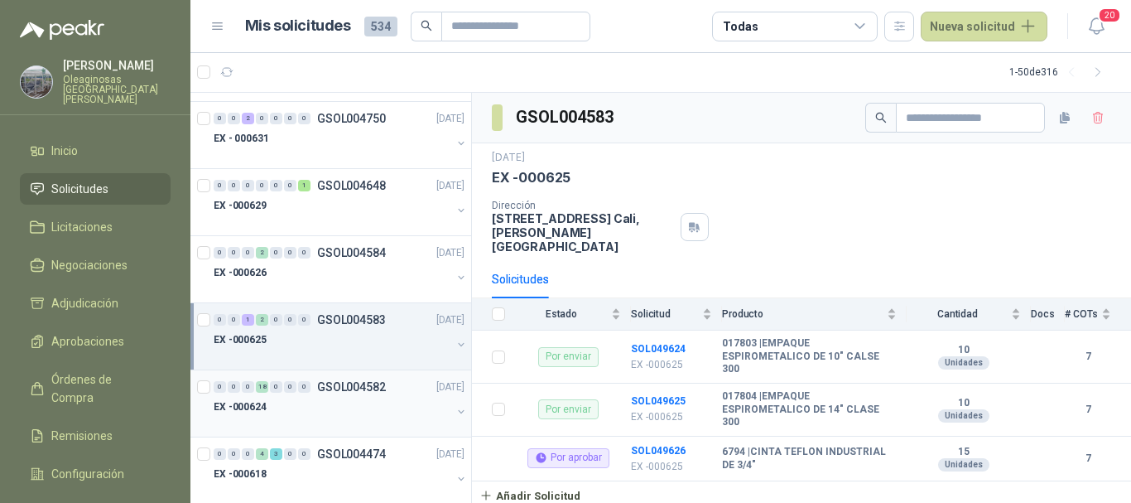
click at [337, 407] on div "EX -000624" at bounding box center [333, 407] width 238 height 20
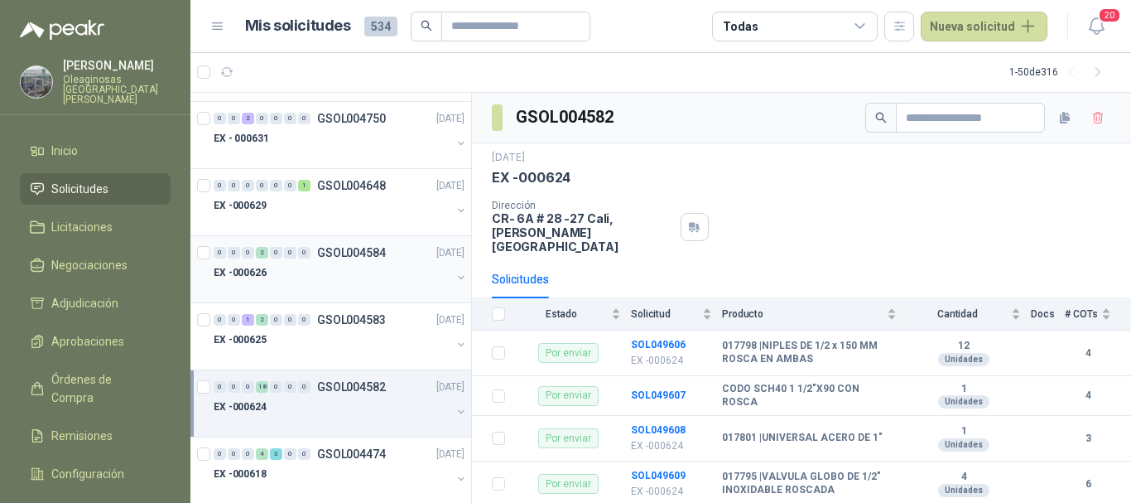
click at [315, 285] on div at bounding box center [333, 288] width 238 height 13
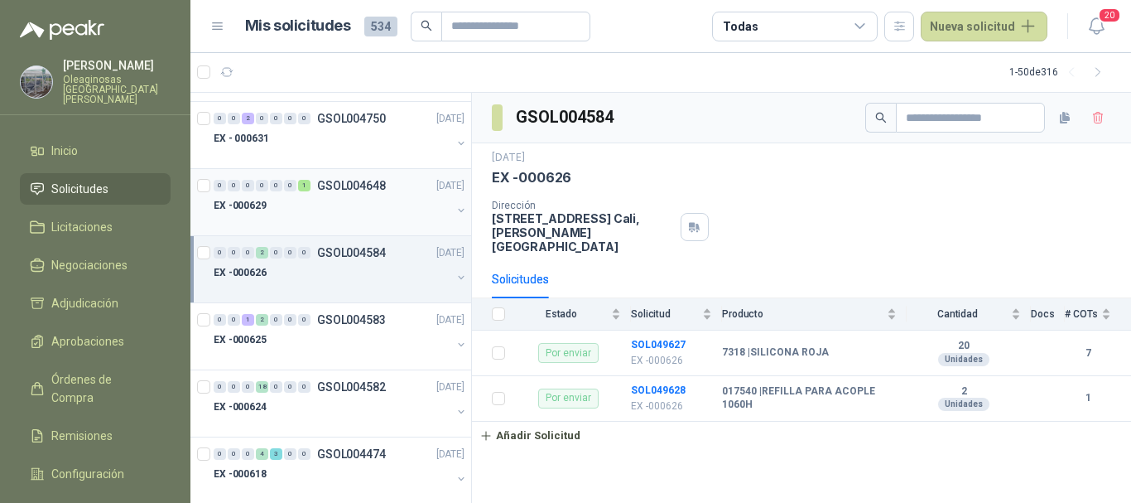
click at [328, 214] on div "EX -000629" at bounding box center [333, 205] width 238 height 20
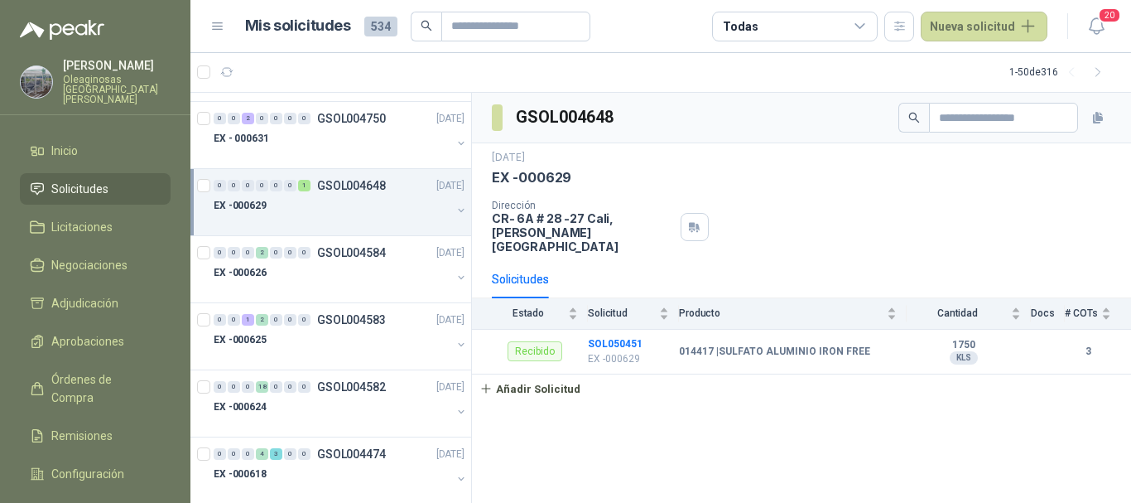
scroll to position [1987, 0]
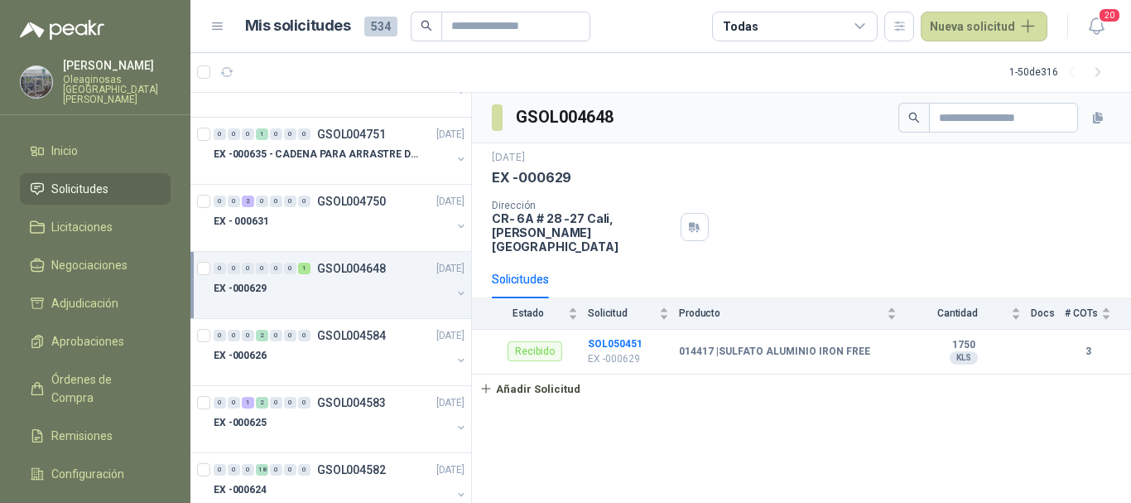
click at [318, 225] on div "EX - 000631" at bounding box center [333, 221] width 238 height 20
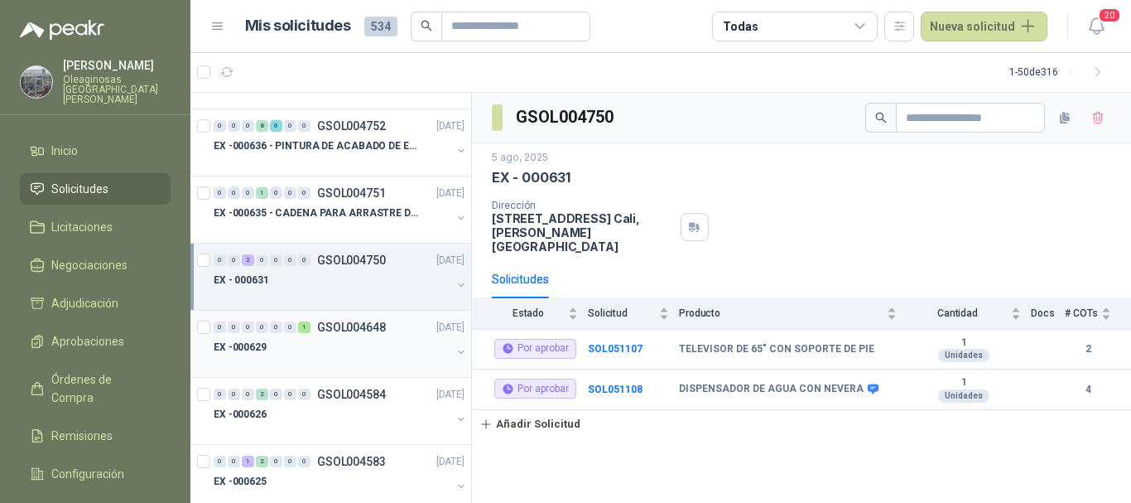
scroll to position [1905, 0]
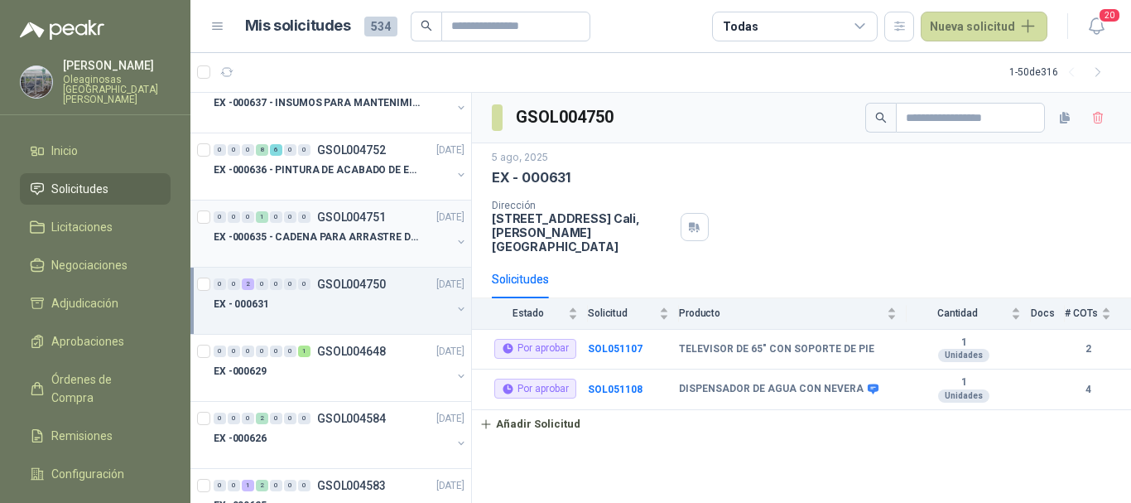
click at [323, 248] on div at bounding box center [333, 253] width 238 height 13
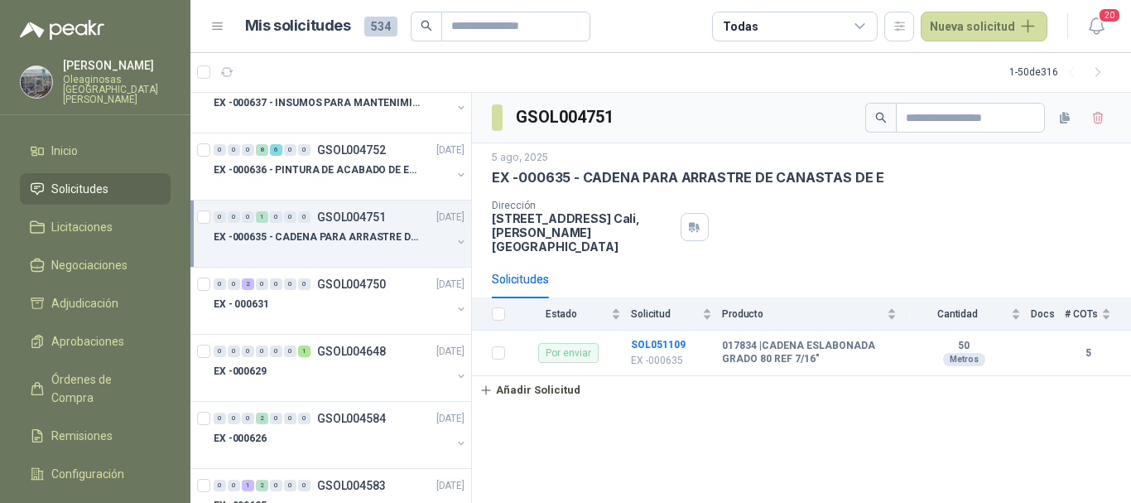
scroll to position [1822, 0]
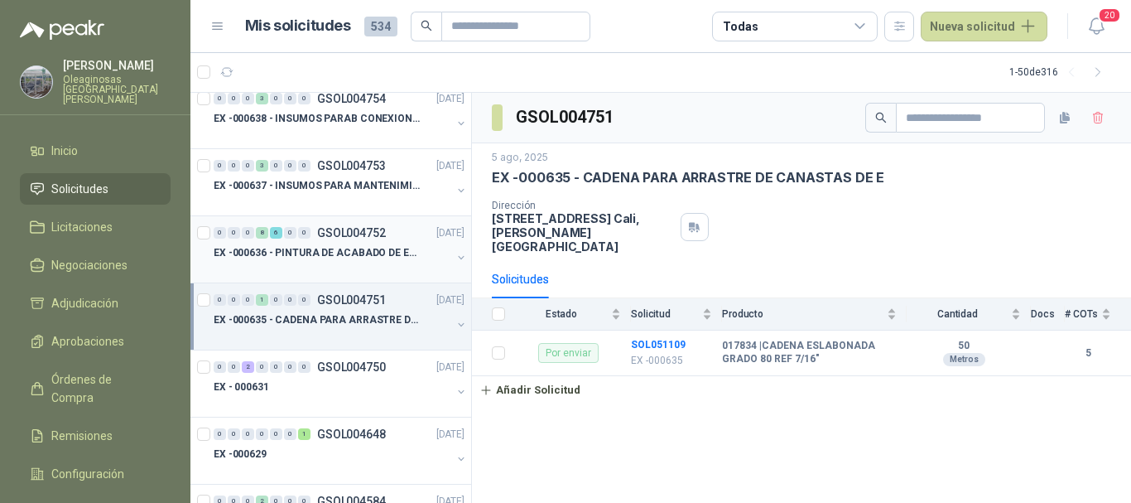
click at [344, 258] on p "EX -000636 - PINTURA DE ACABADO DE EQUIPOS, ESTRUC" at bounding box center [317, 253] width 206 height 16
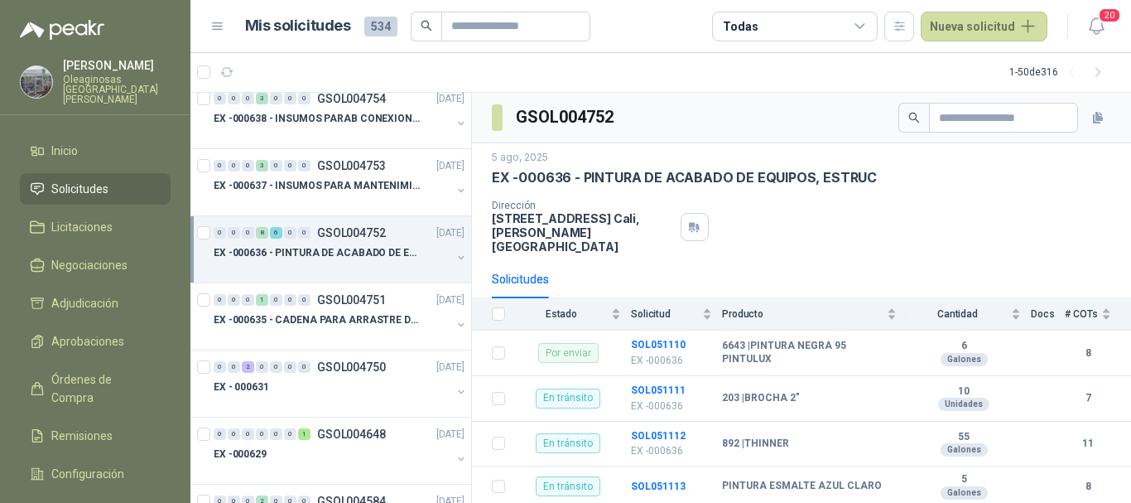
scroll to position [1739, 0]
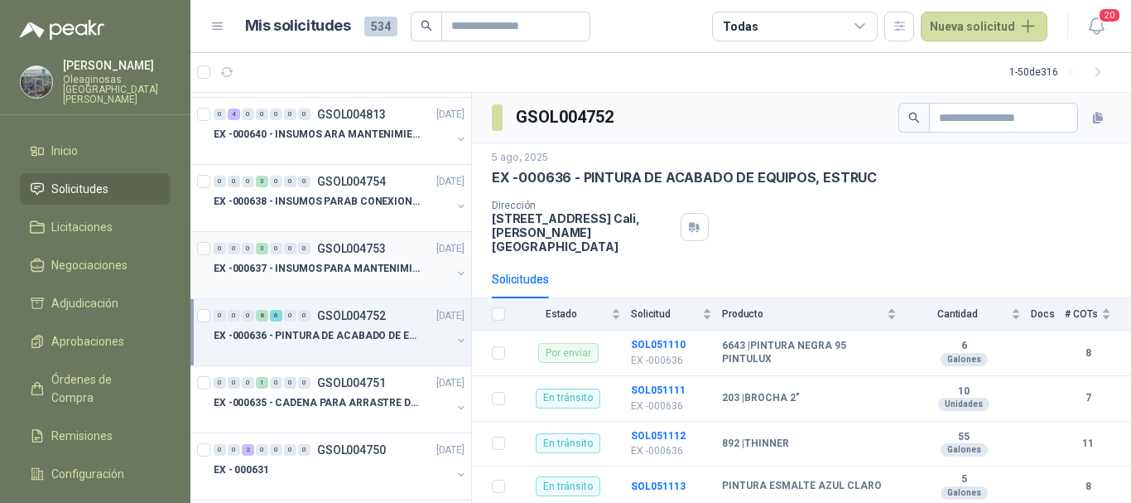
click at [359, 277] on div "EX -000637 - INSUMOS PARA MANTENIMINENTO MECANICO" at bounding box center [333, 268] width 238 height 20
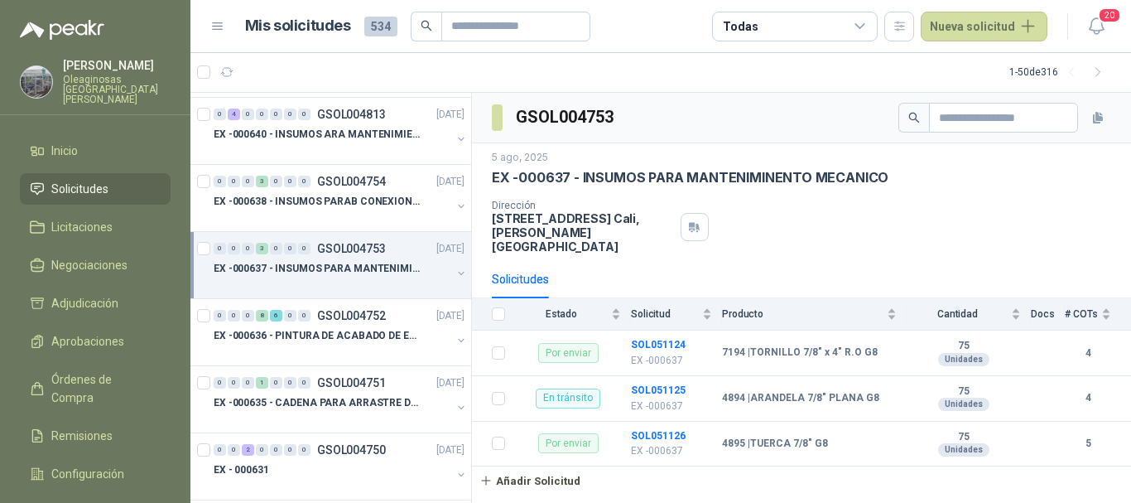
scroll to position [1656, 0]
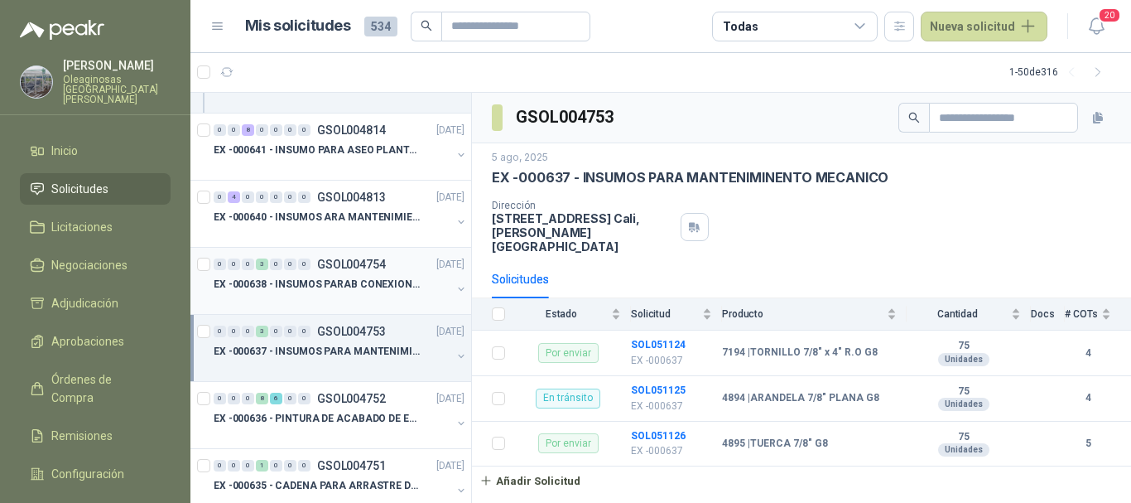
click at [363, 294] on div at bounding box center [333, 300] width 238 height 13
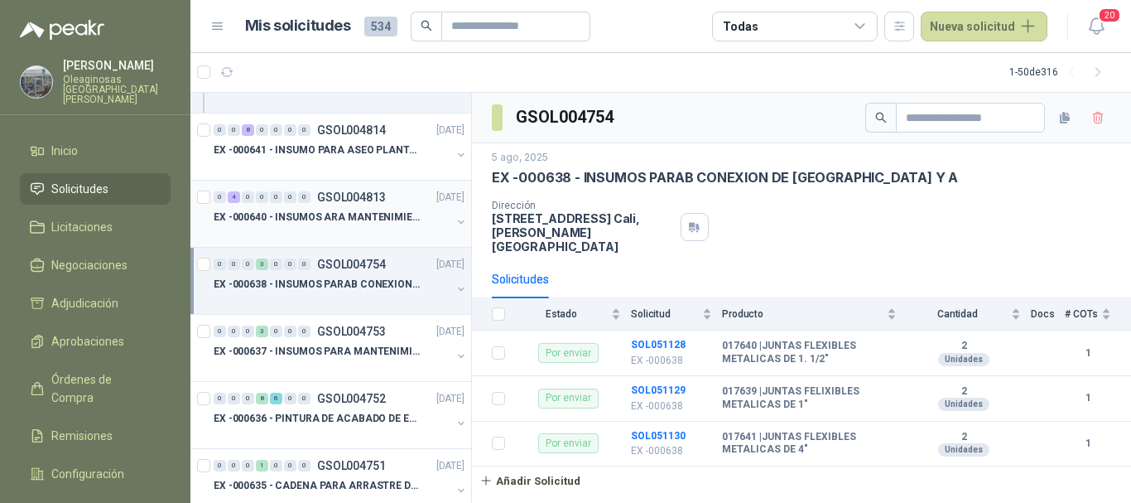
click at [364, 224] on p "EX -000640 - INSUMOS ARA MANTENIMIENTO MECANICO" at bounding box center [317, 217] width 206 height 16
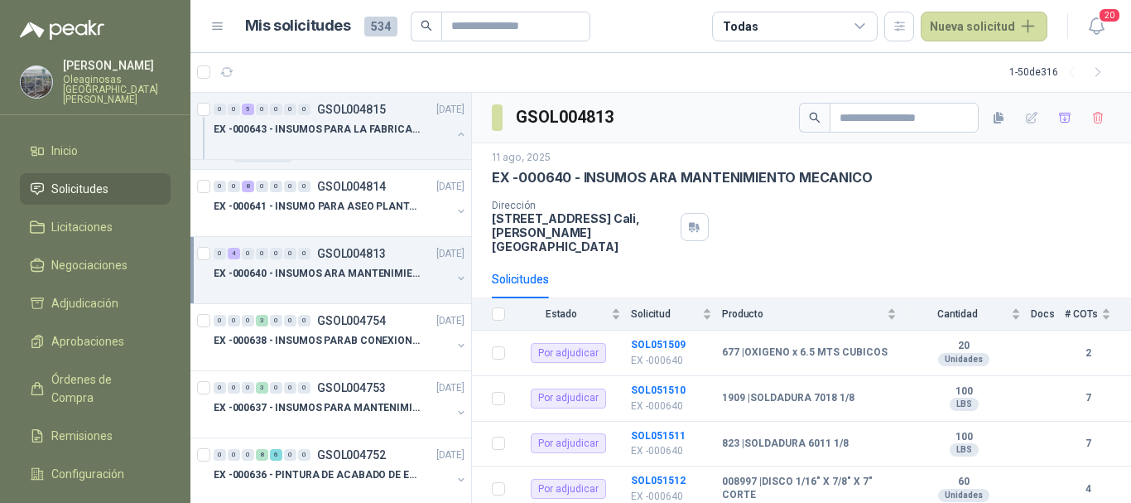
scroll to position [1573, 0]
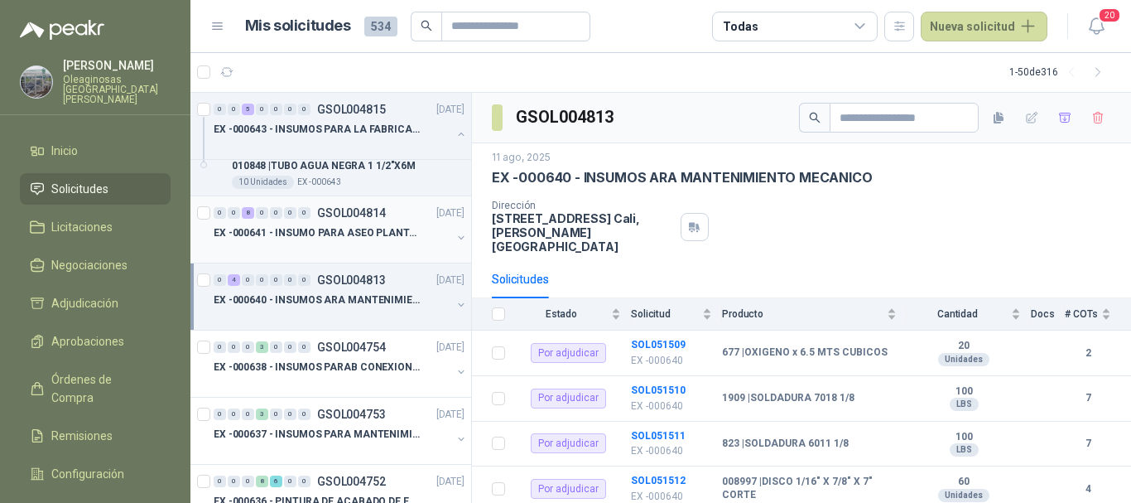
click at [367, 237] on p "EX -000641 - INSUMO PARA ASEO PLANTA EXTRACTORA" at bounding box center [317, 233] width 206 height 16
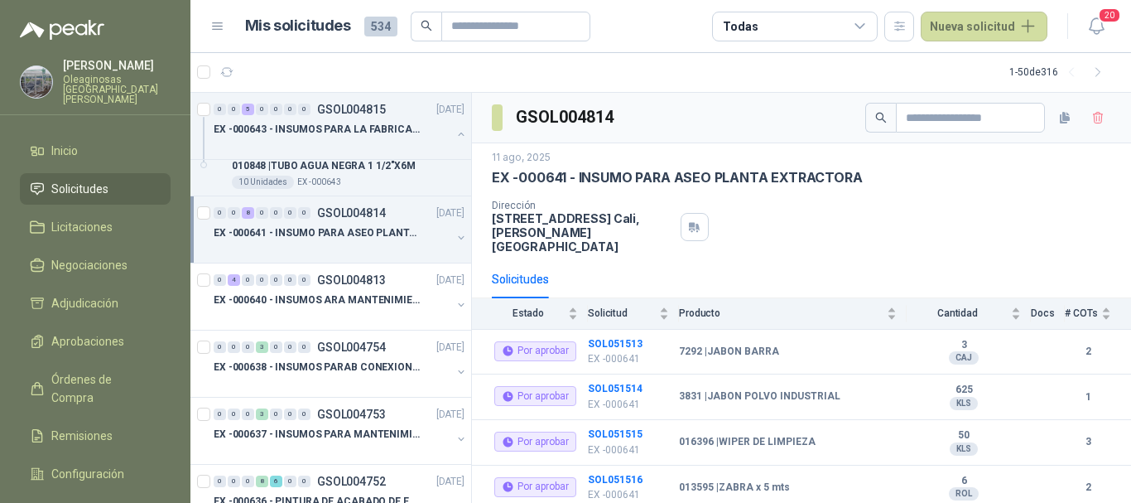
scroll to position [1491, 0]
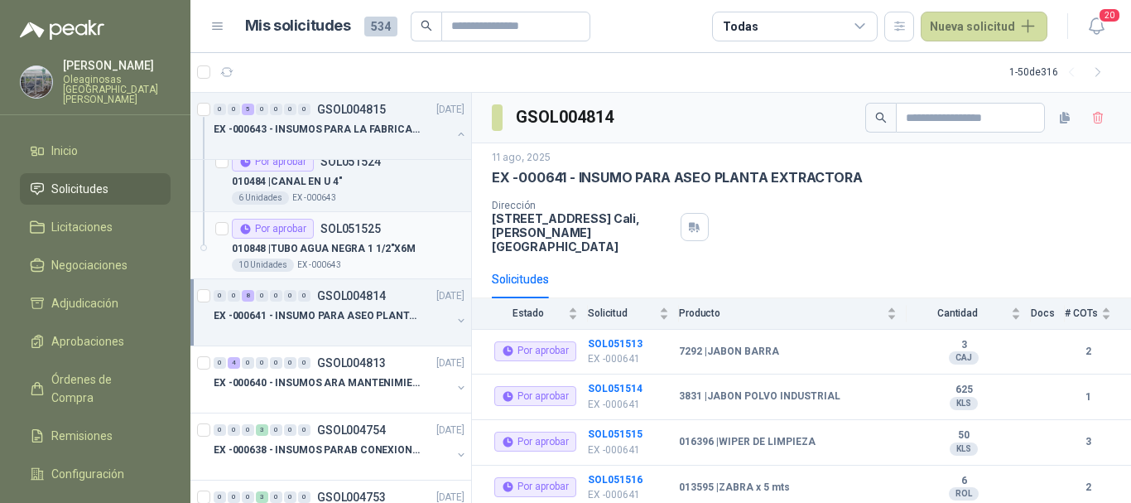
click at [375, 258] on div "10 Unidades EX -000643" at bounding box center [348, 264] width 233 height 13
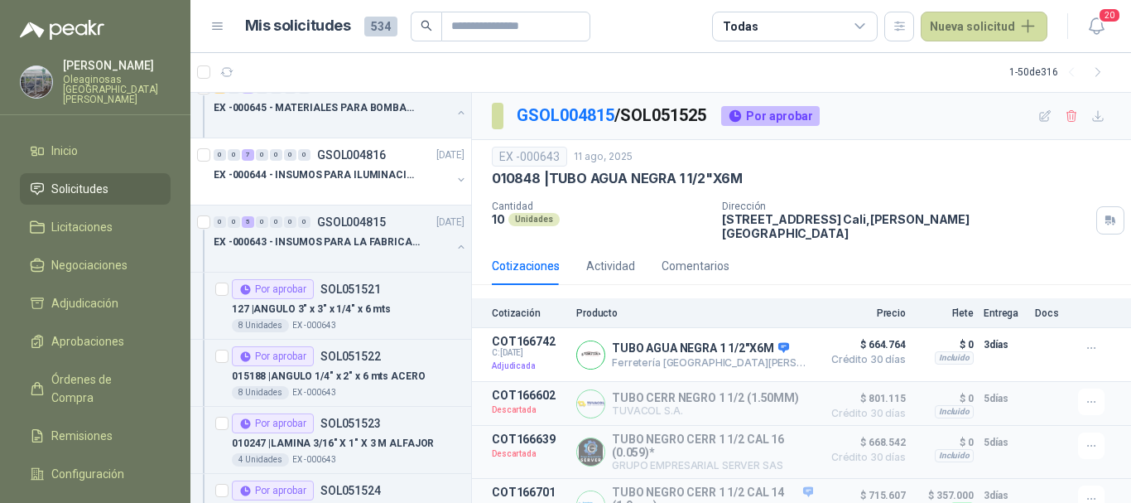
scroll to position [1159, 0]
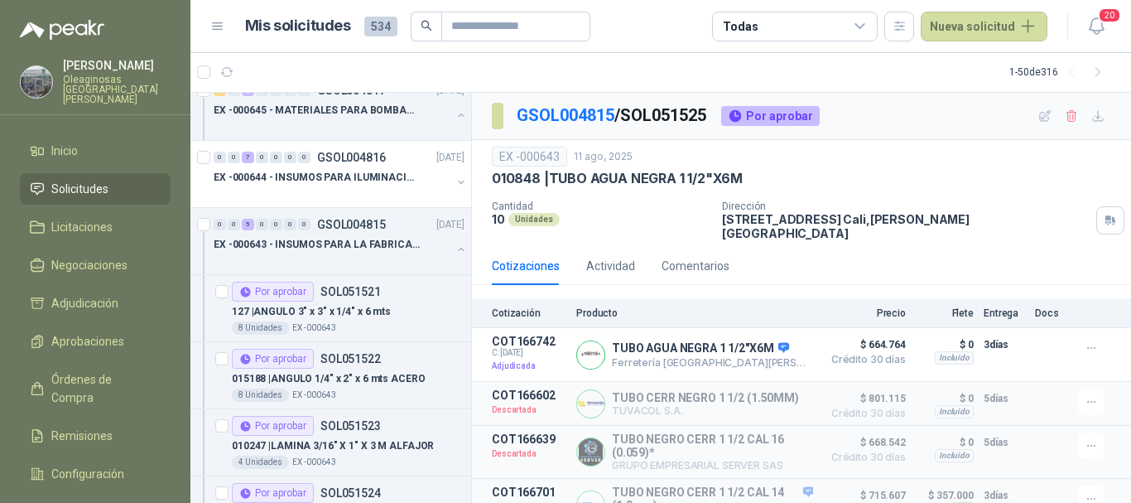
click at [393, 257] on div at bounding box center [333, 260] width 238 height 13
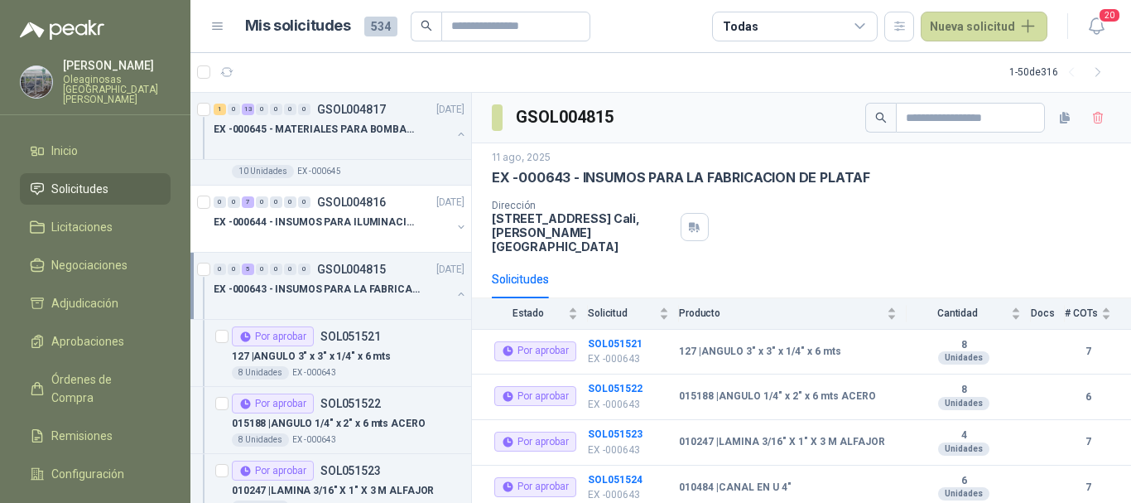
scroll to position [1076, 0]
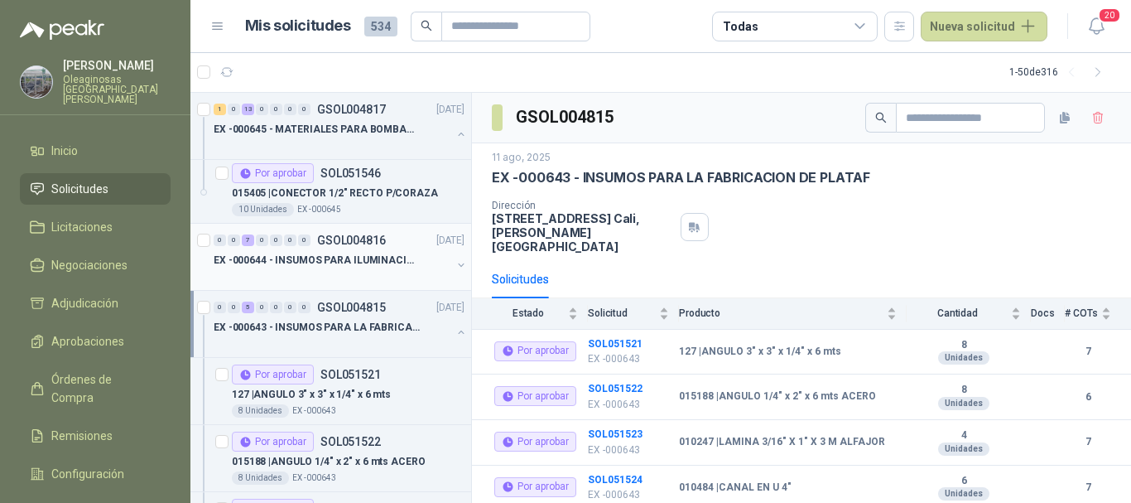
click at [397, 270] on div at bounding box center [333, 276] width 238 height 13
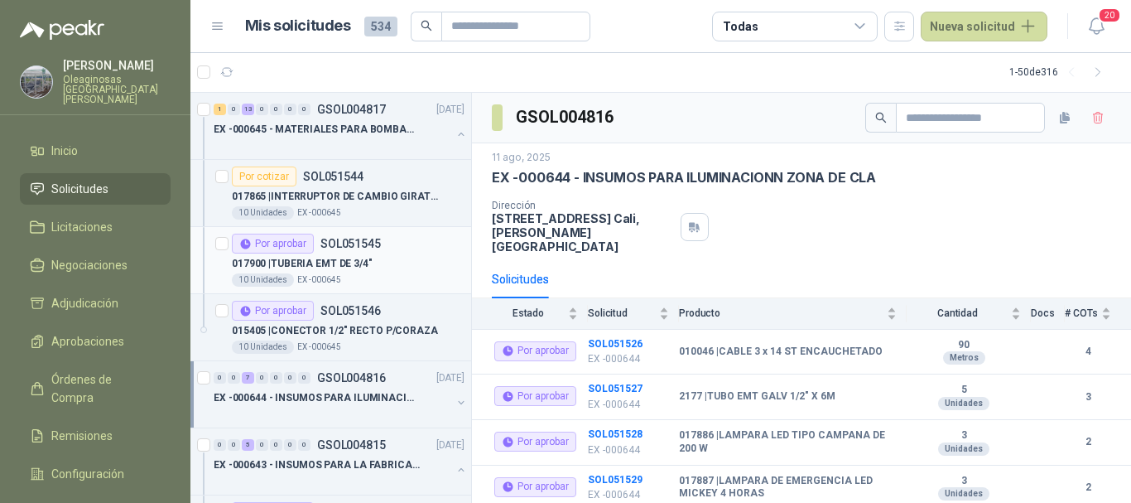
scroll to position [911, 0]
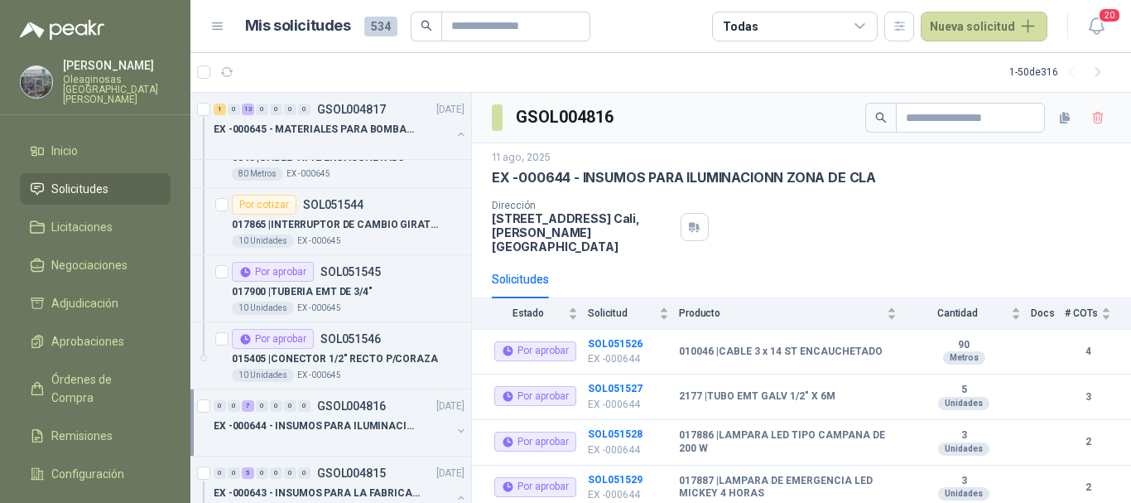
click at [344, 436] on div at bounding box center [333, 442] width 238 height 13
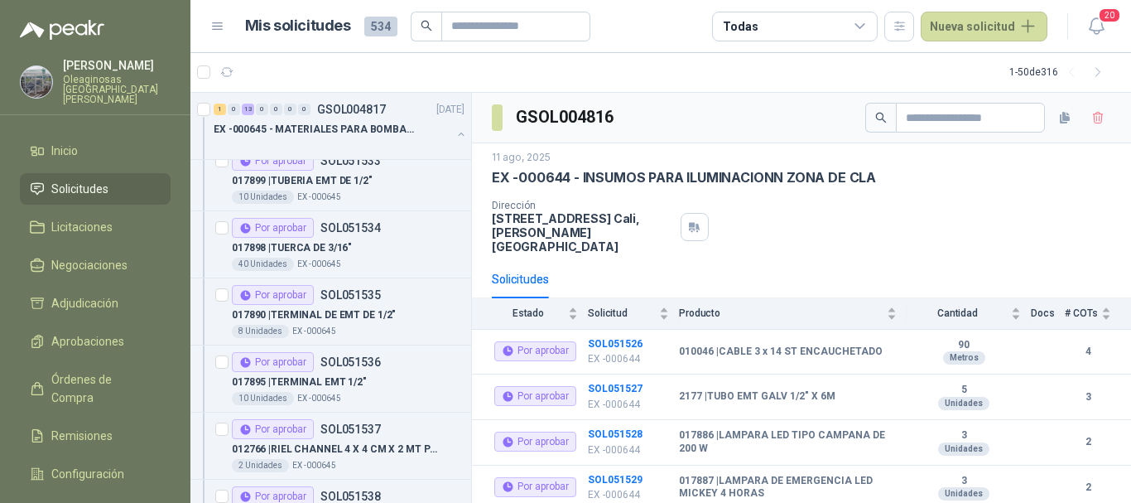
scroll to position [166, 0]
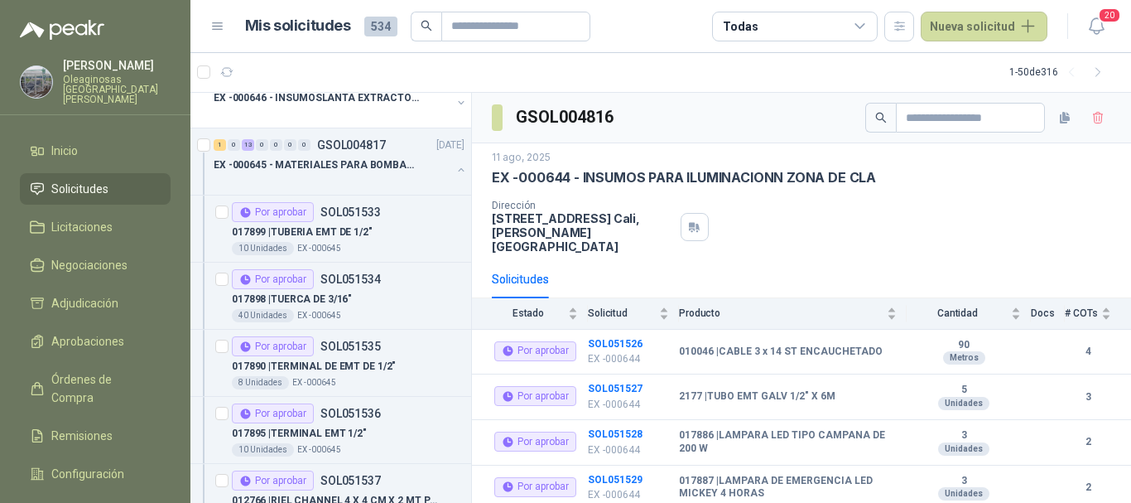
click at [103, 180] on span "Solicitudes" at bounding box center [79, 189] width 57 height 18
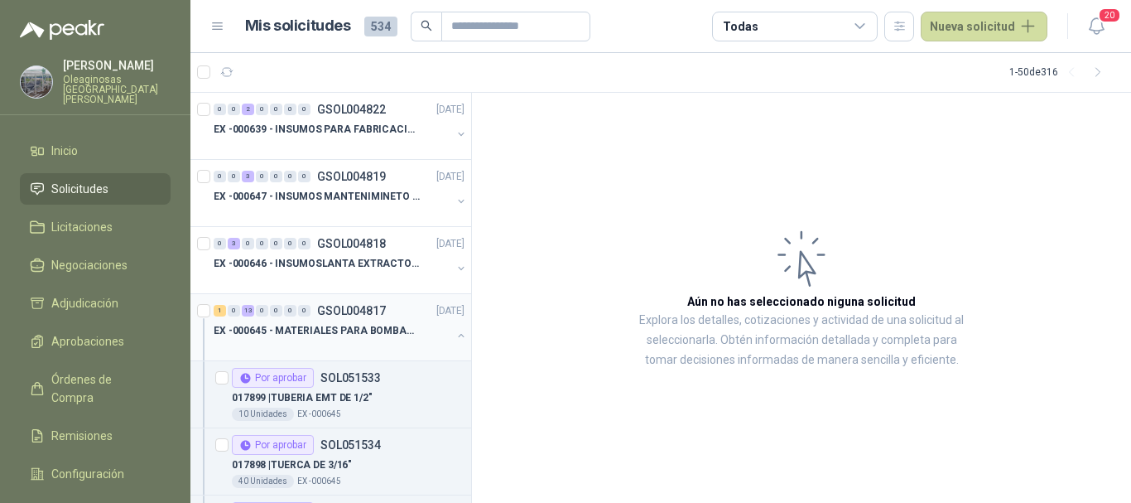
click at [348, 335] on p "EX -000645 - MATERIALES PARA BOMBAS STANDBY PLANTA" at bounding box center [317, 331] width 206 height 16
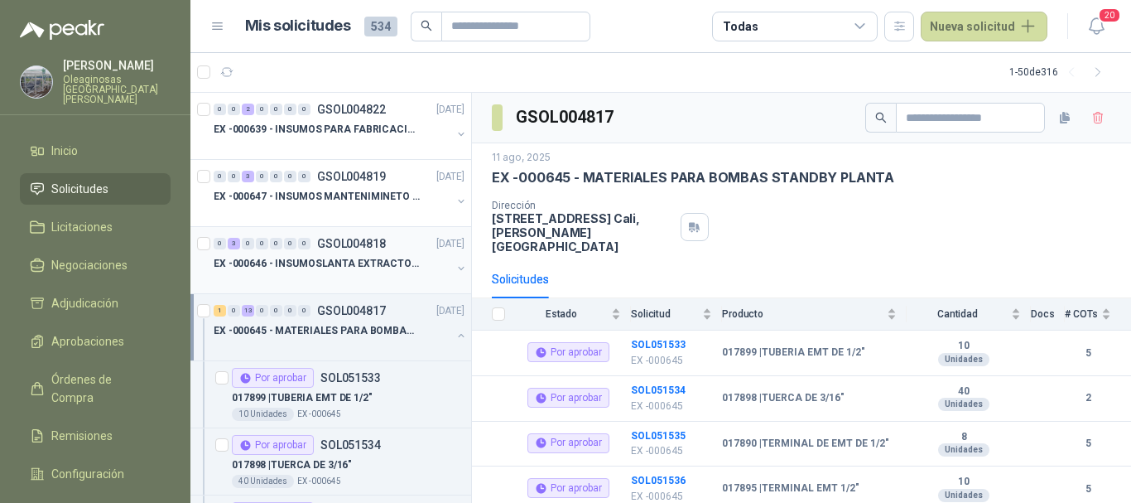
click at [389, 272] on div "EX -000646 - INSUMOSLANTA EXTRACTORA" at bounding box center [333, 263] width 238 height 20
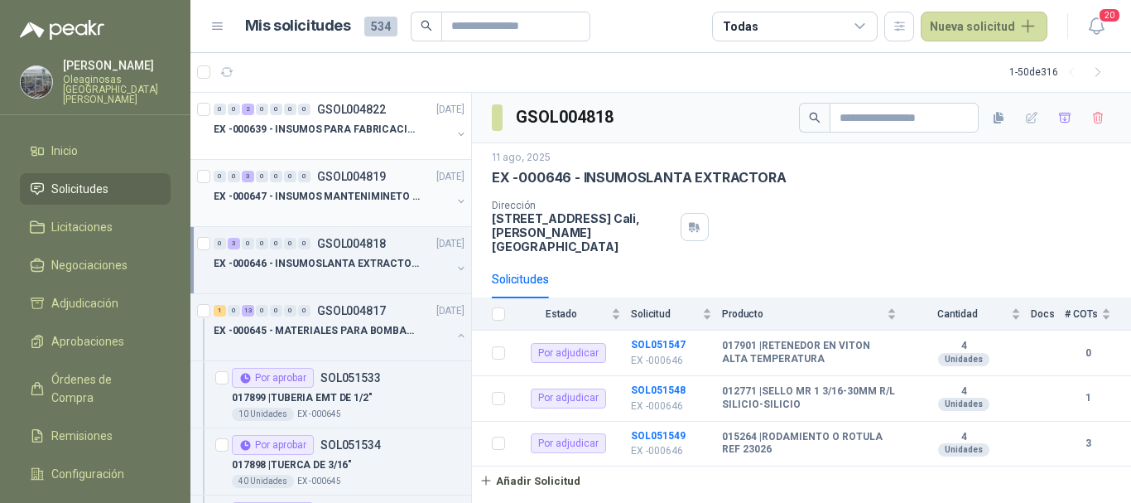
click at [330, 205] on div "EX -000647 - INSUMOS MANTENIMINETO MECANICO" at bounding box center [333, 196] width 238 height 20
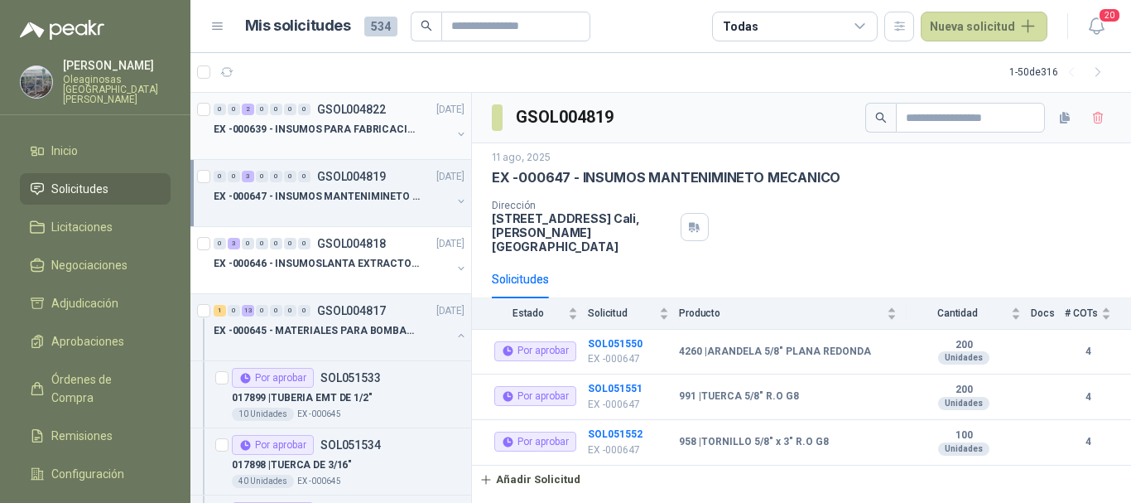
click at [308, 142] on div at bounding box center [333, 145] width 238 height 13
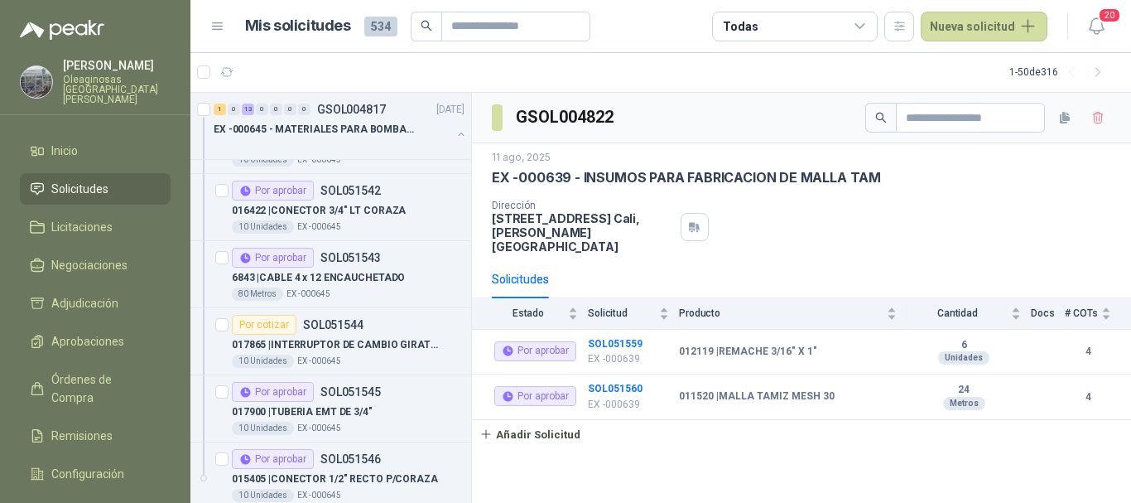
scroll to position [828, 0]
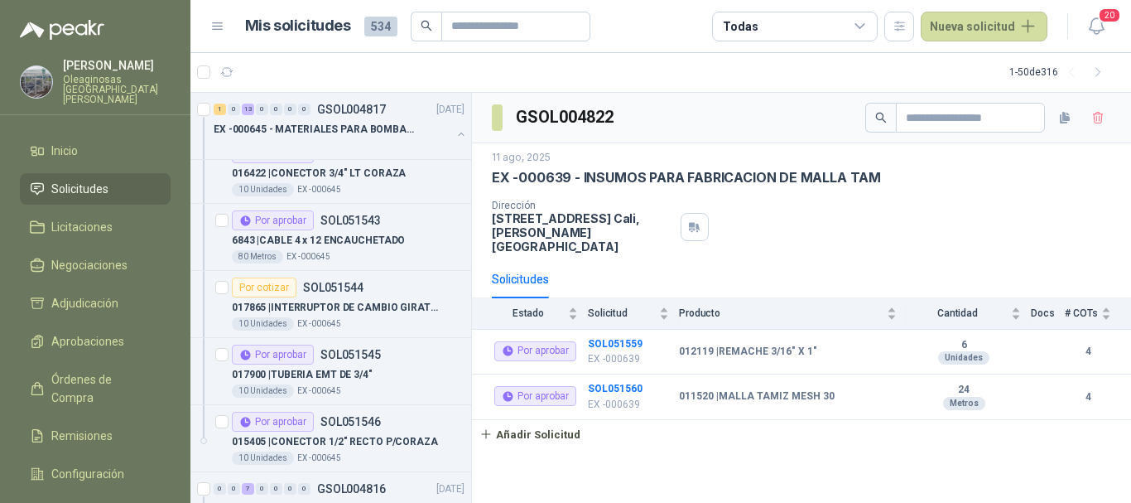
click at [104, 180] on span "Solicitudes" at bounding box center [79, 189] width 57 height 18
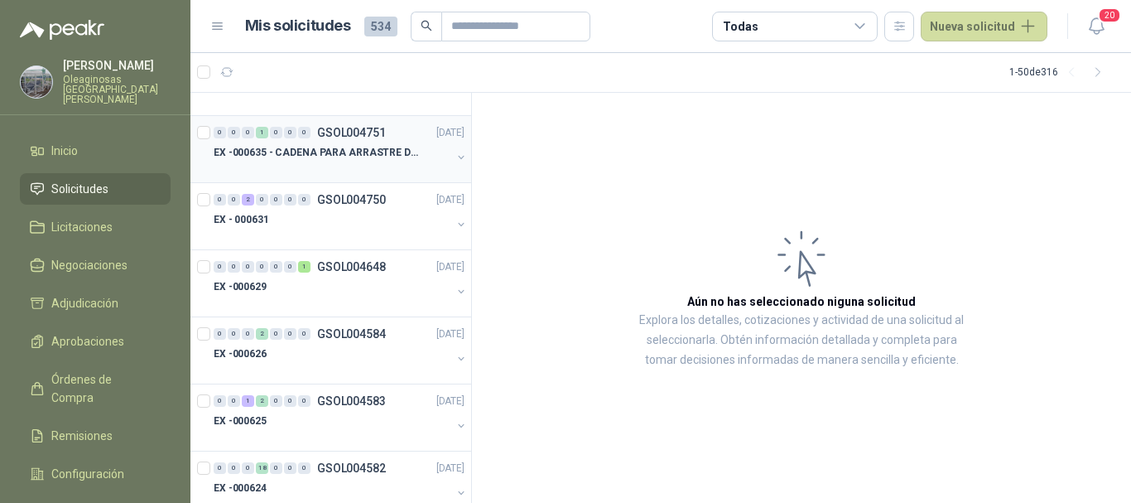
scroll to position [2484, 0]
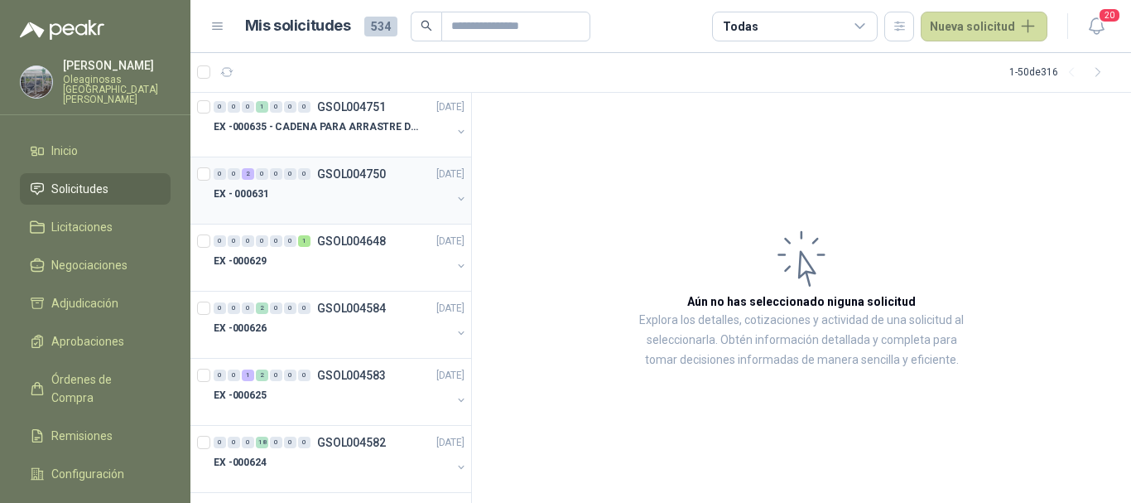
click at [367, 203] on div "EX - 000631" at bounding box center [333, 194] width 238 height 20
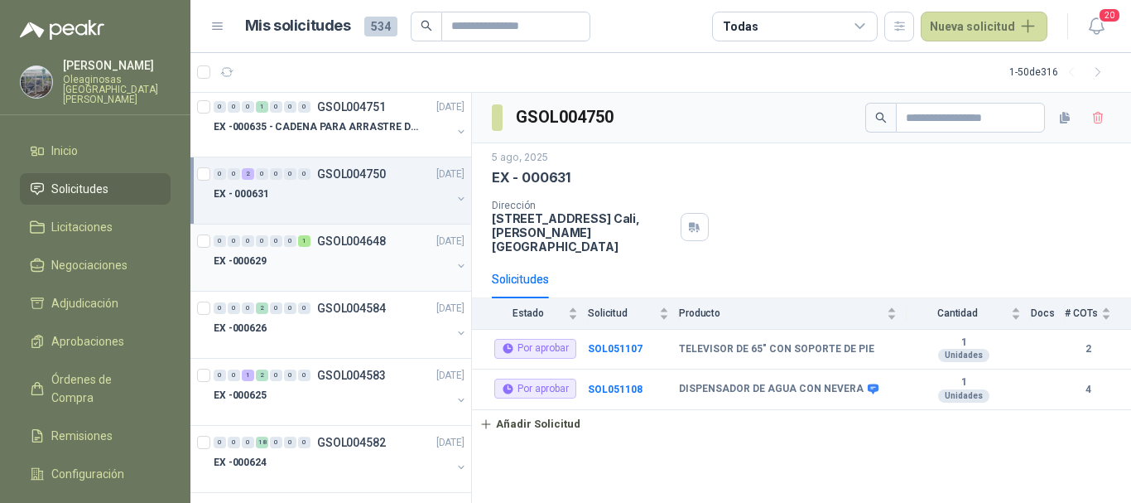
click at [351, 250] on div "0 0 0 0 0 0 1 GSOL004648 [DATE]" at bounding box center [341, 241] width 254 height 20
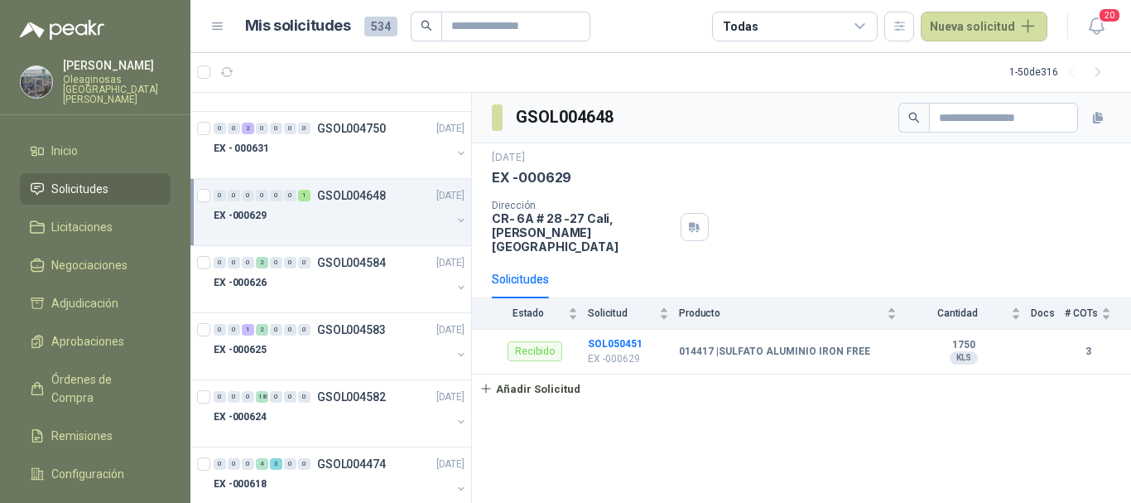
scroll to position [2567, 0]
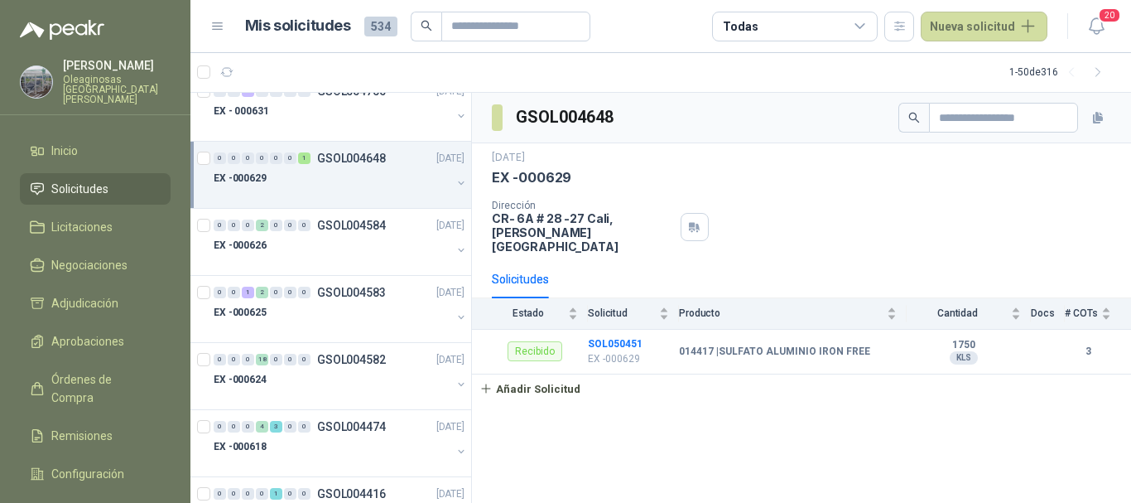
click at [351, 250] on div "EX -000626" at bounding box center [333, 245] width 238 height 20
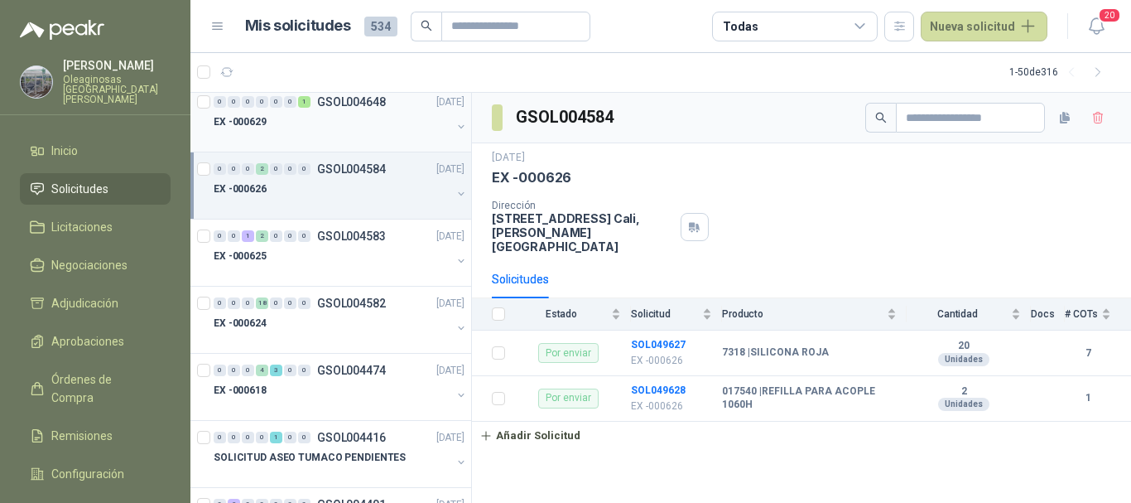
scroll to position [2650, 0]
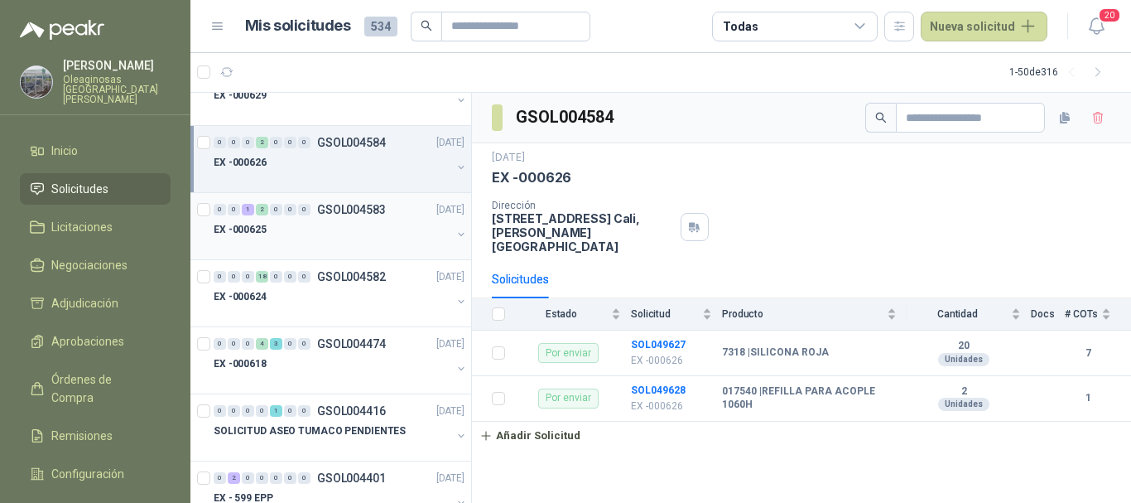
click at [359, 234] on div "EX -000625" at bounding box center [333, 229] width 238 height 20
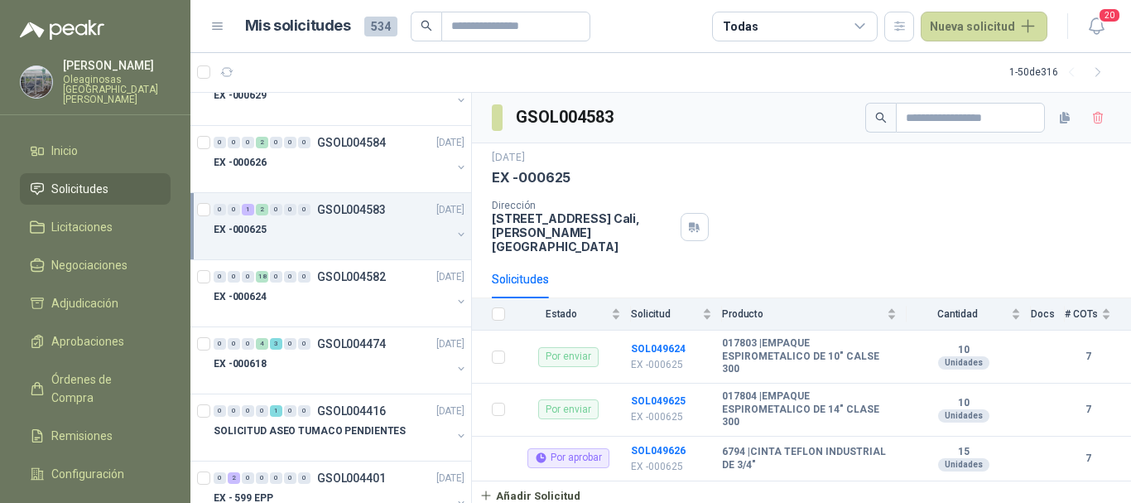
scroll to position [2733, 0]
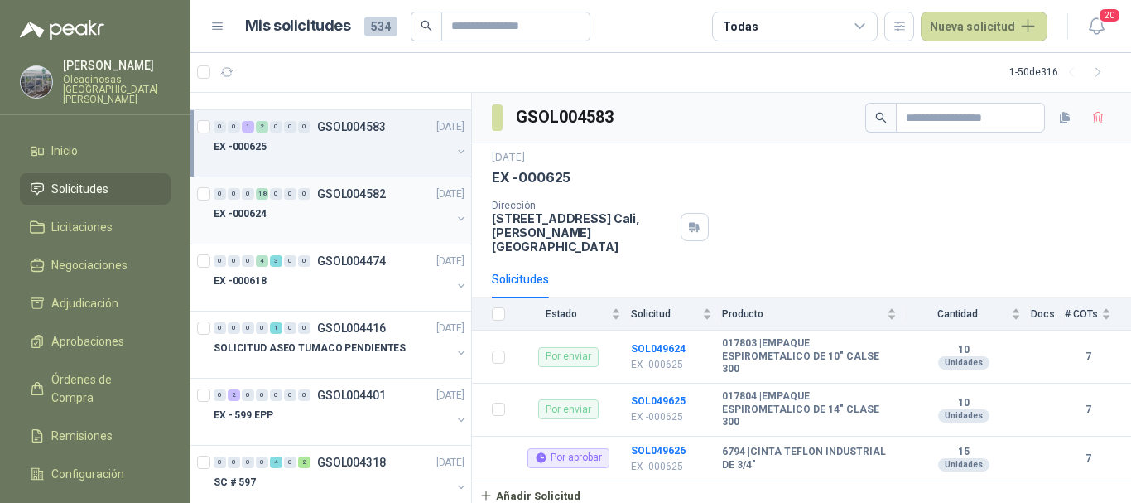
click at [359, 216] on div "EX -000624" at bounding box center [333, 214] width 238 height 20
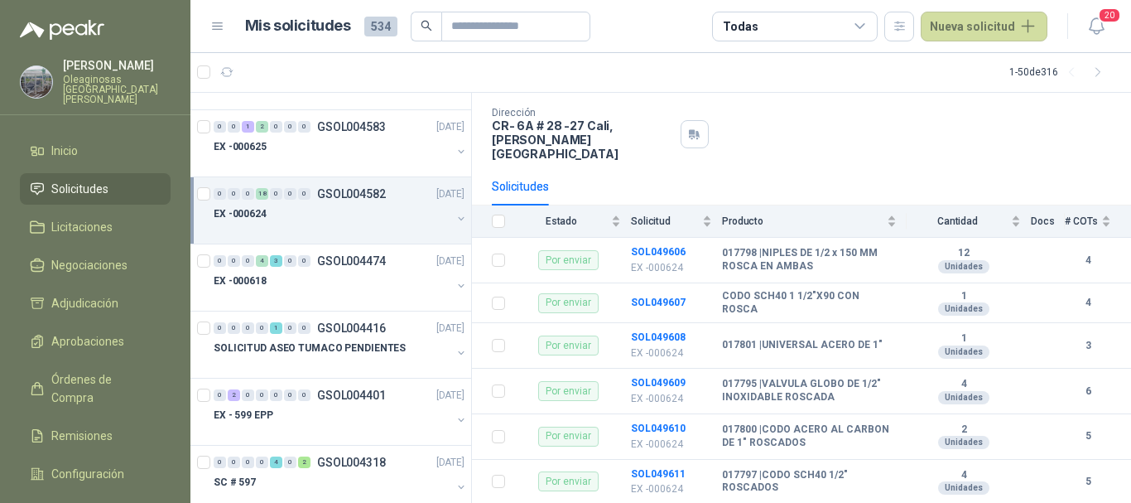
scroll to position [83, 0]
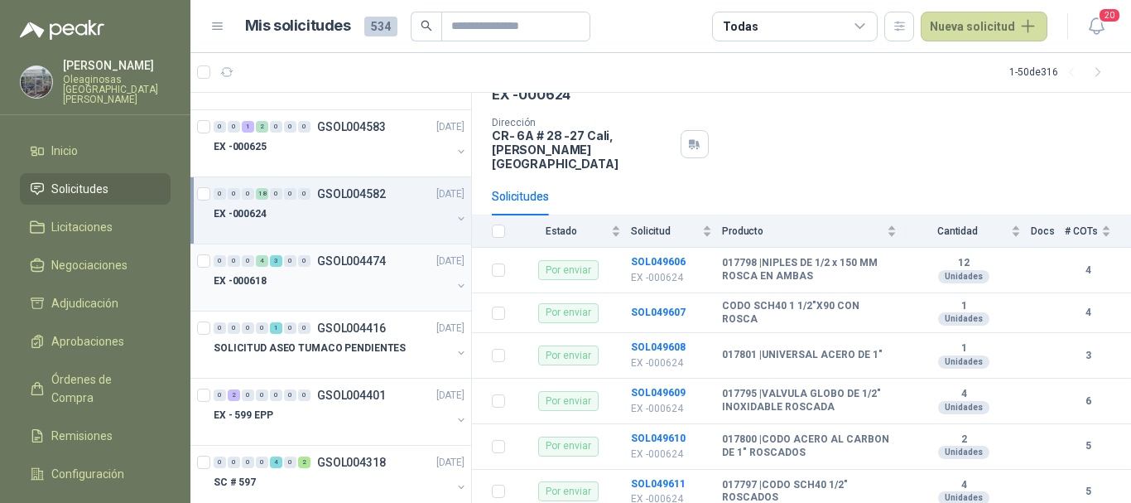
click at [348, 286] on div "EX -000618" at bounding box center [333, 281] width 238 height 20
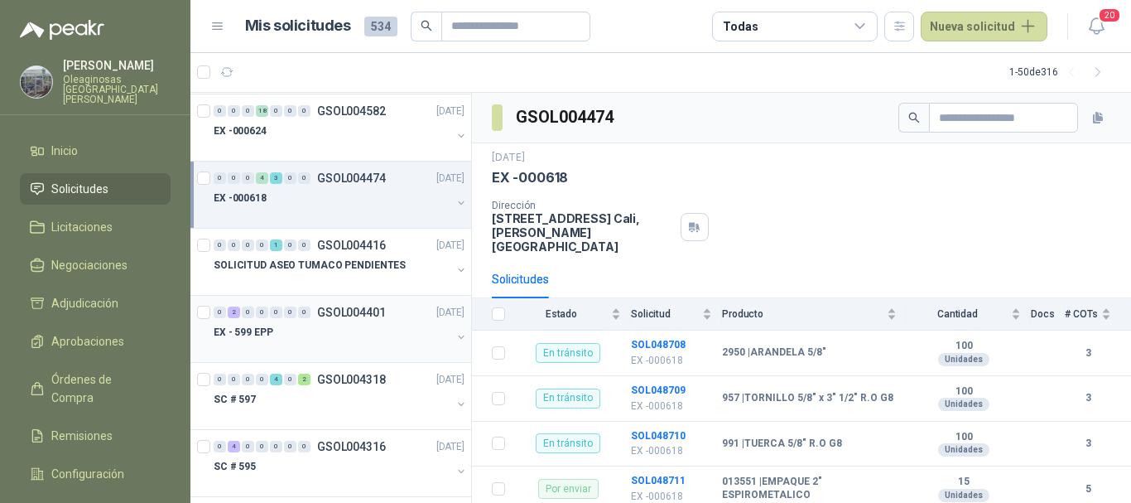
scroll to position [2898, 0]
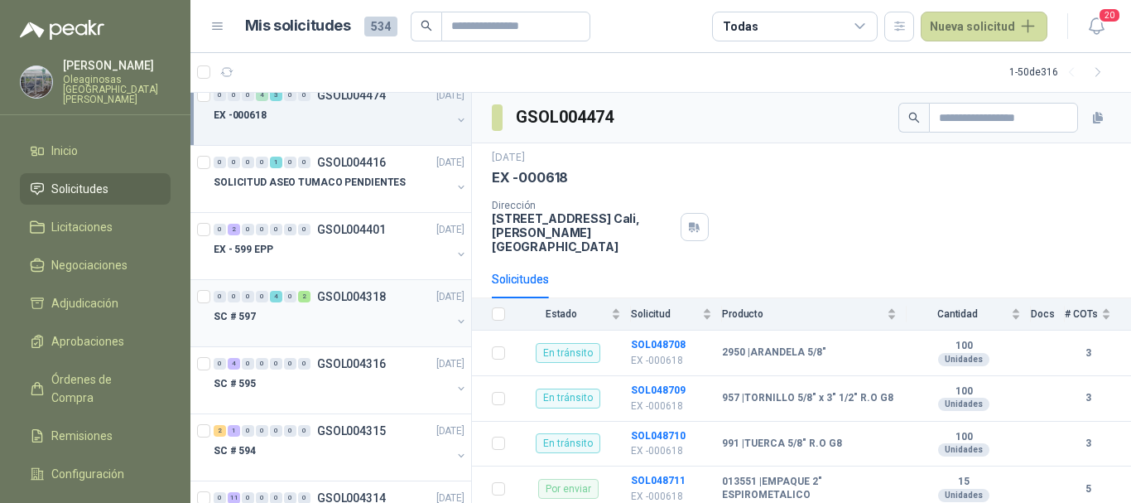
click at [350, 316] on div "SC # 597" at bounding box center [333, 316] width 238 height 20
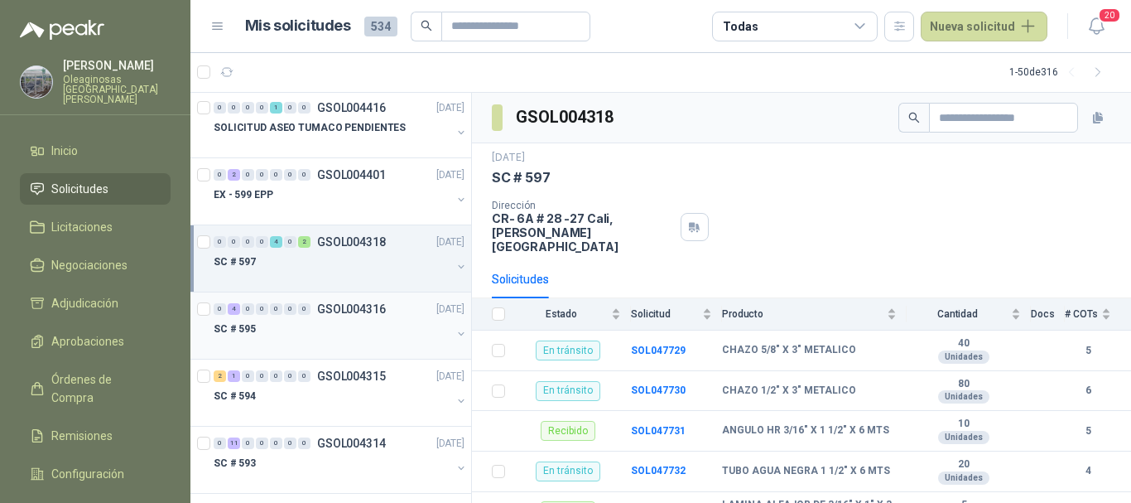
scroll to position [2981, 0]
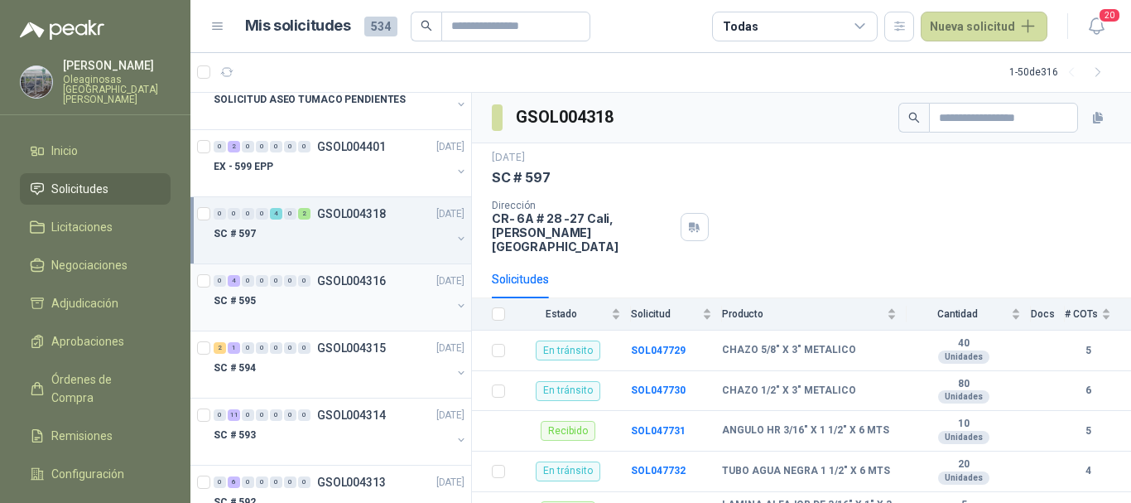
click at [374, 306] on div "SC # 595" at bounding box center [333, 301] width 238 height 20
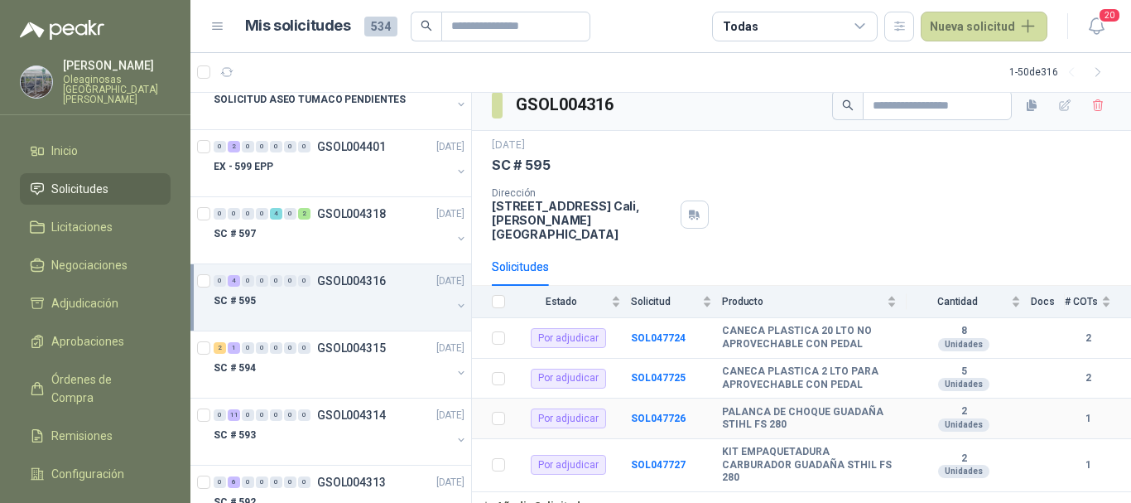
scroll to position [16, 0]
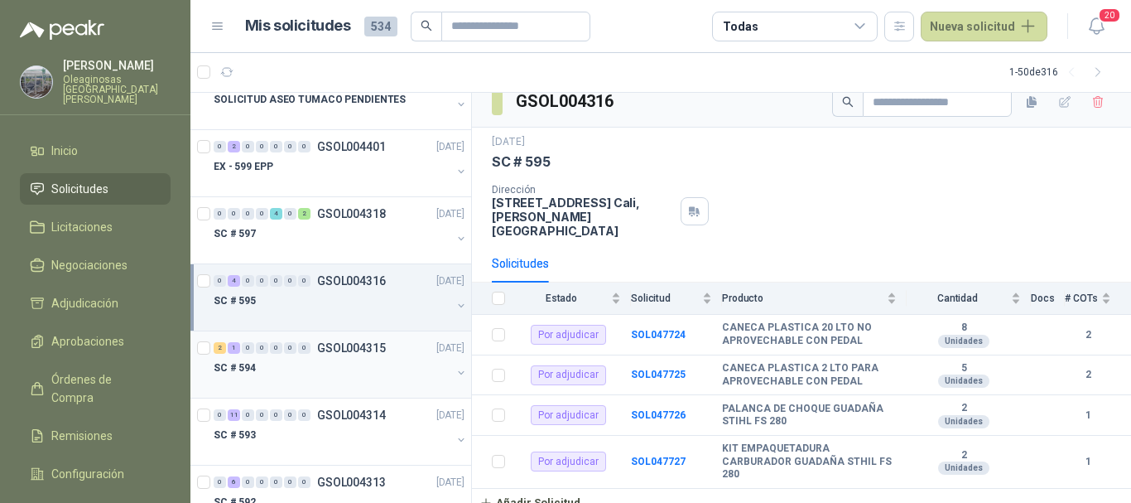
click at [358, 363] on div "SC # 594" at bounding box center [333, 368] width 238 height 20
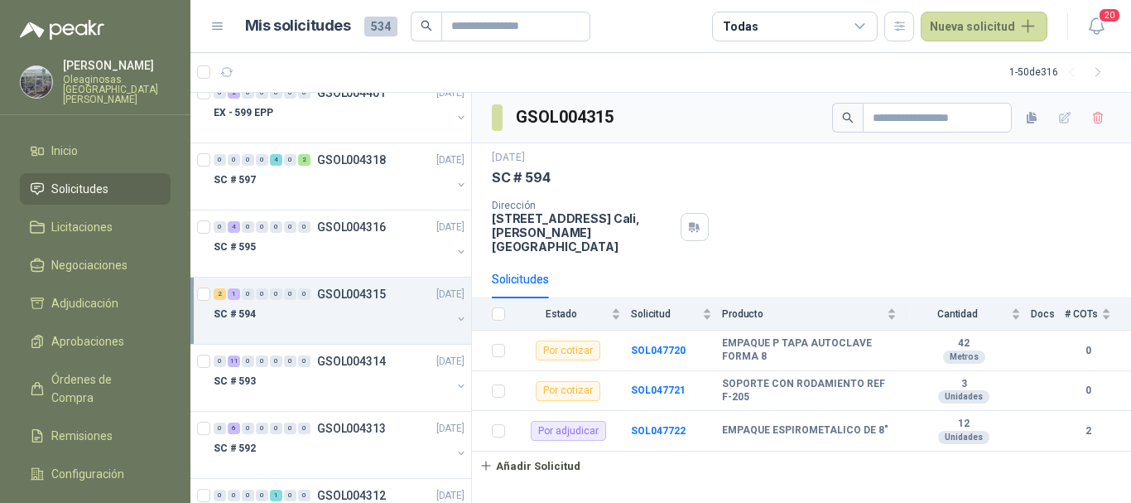
scroll to position [3064, 0]
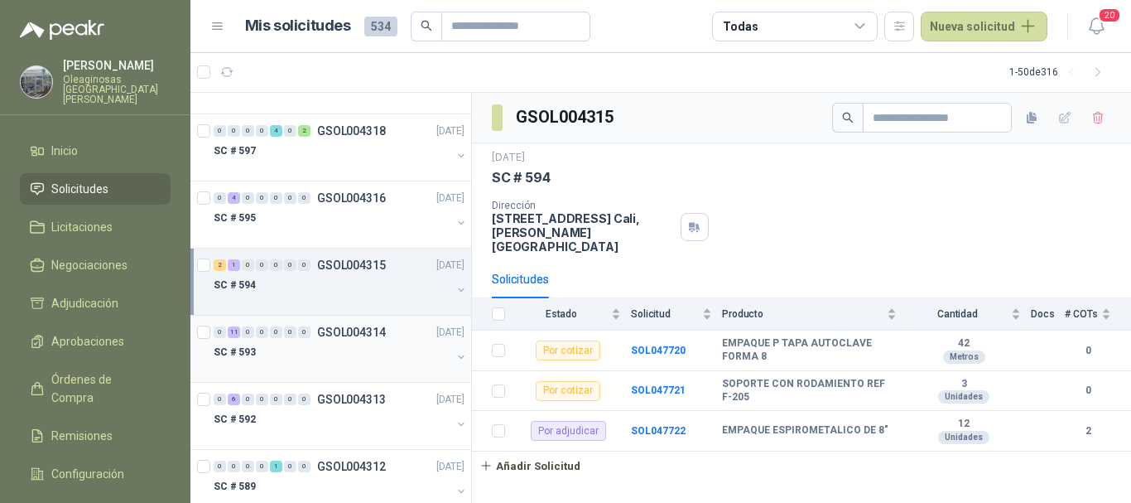
click at [360, 359] on div "SC # 593" at bounding box center [333, 352] width 238 height 20
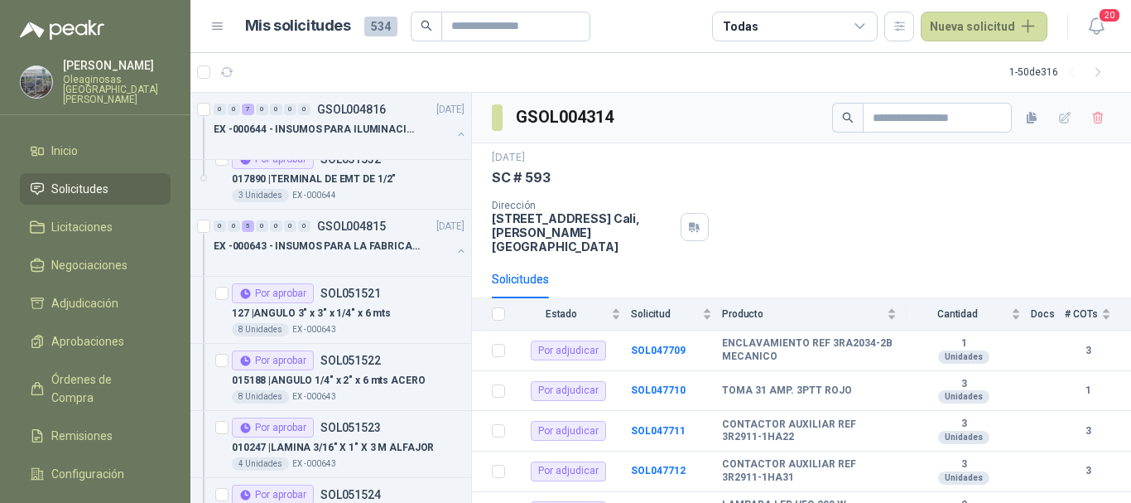
scroll to position [1656, 0]
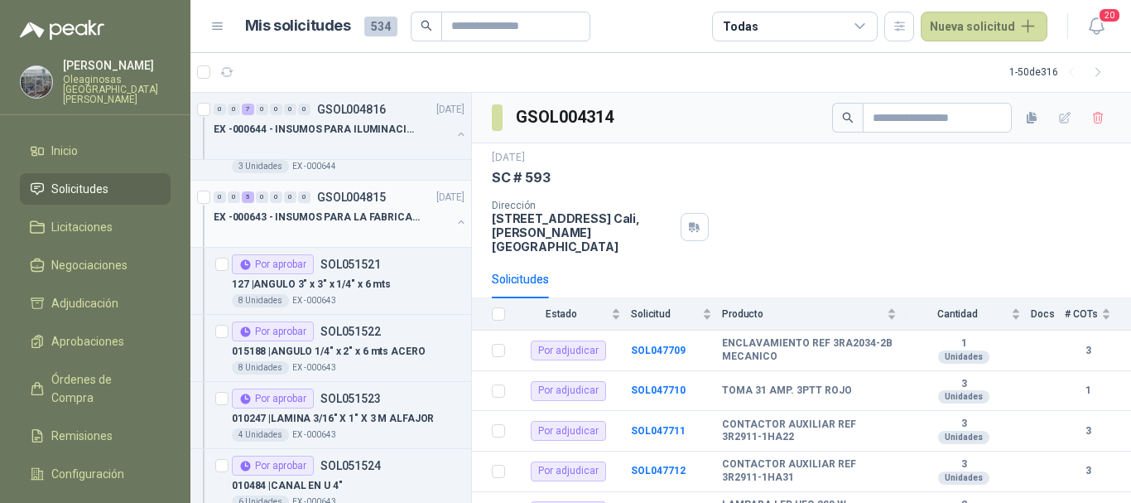
click at [347, 227] on div at bounding box center [333, 233] width 238 height 13
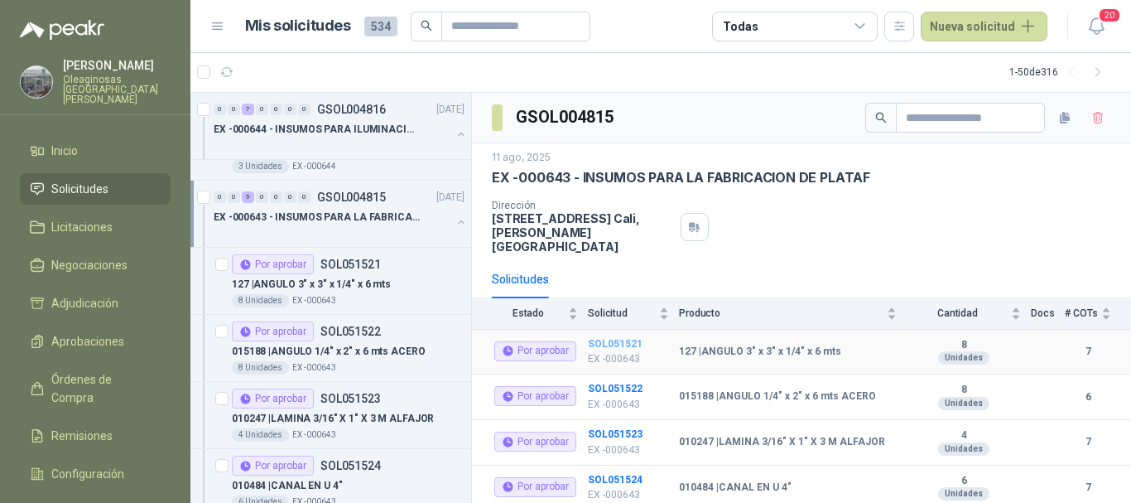
click at [623, 338] on b "SOL051521" at bounding box center [615, 344] width 55 height 12
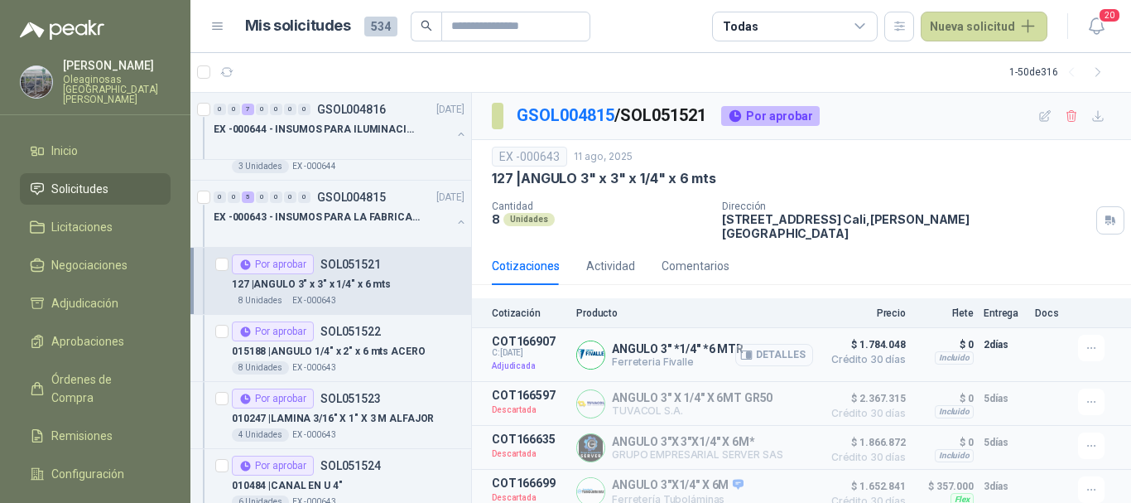
click at [768, 344] on button "Detalles" at bounding box center [774, 355] width 78 height 22
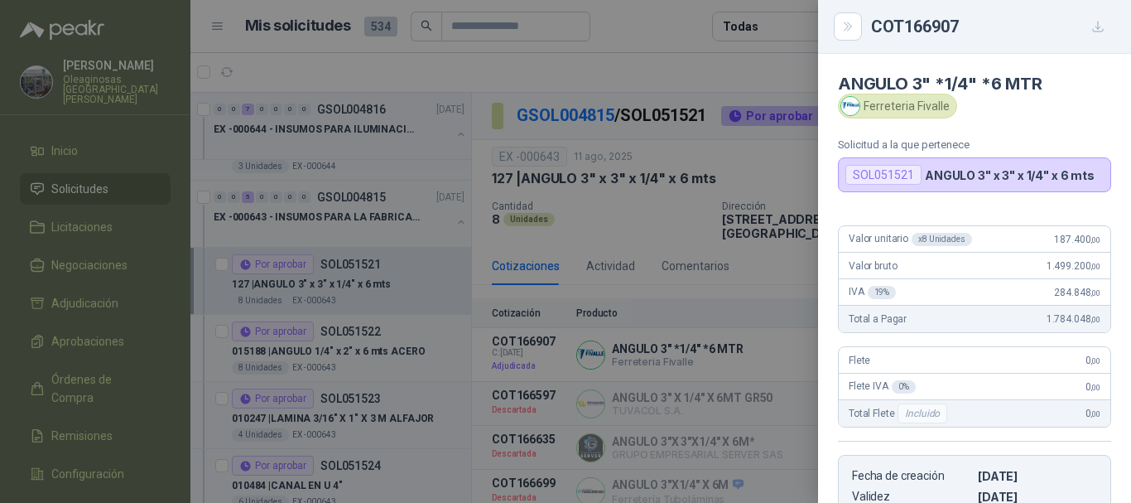
click at [708, 63] on div at bounding box center [565, 251] width 1131 height 503
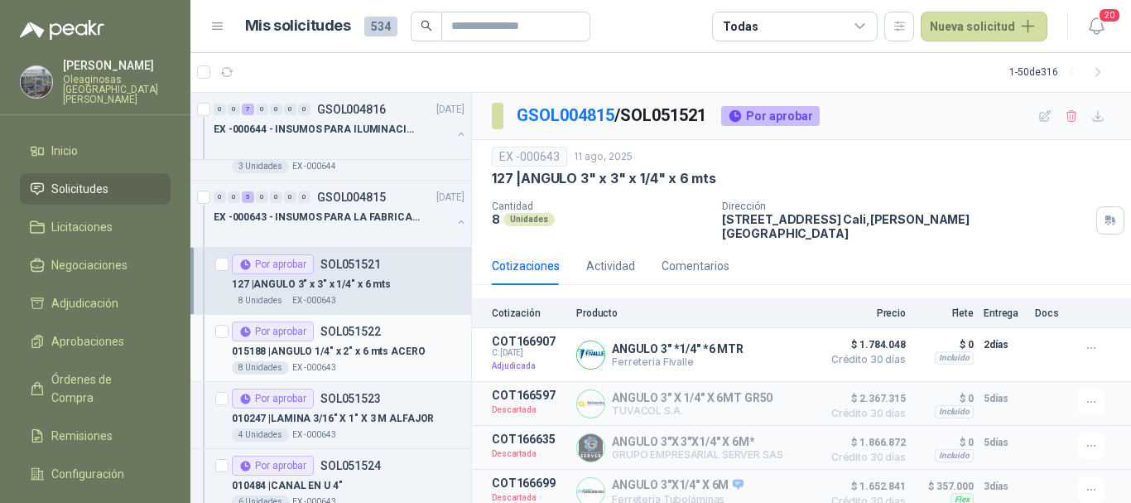
click at [433, 345] on div "015188 | ANGULO 1/4" x 2" x 6 mts ACERO" at bounding box center [348, 351] width 233 height 20
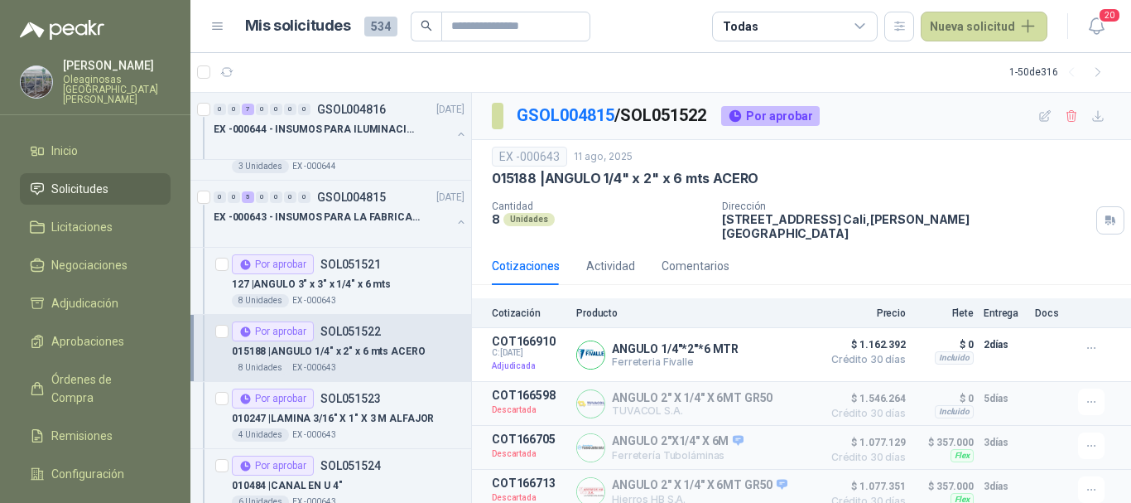
click at [1031, 226] on div "Dirección [STREET_ADDRESS][PERSON_NAME]" at bounding box center [923, 220] width 402 height 40
click at [768, 344] on button "Detalles" at bounding box center [774, 355] width 78 height 22
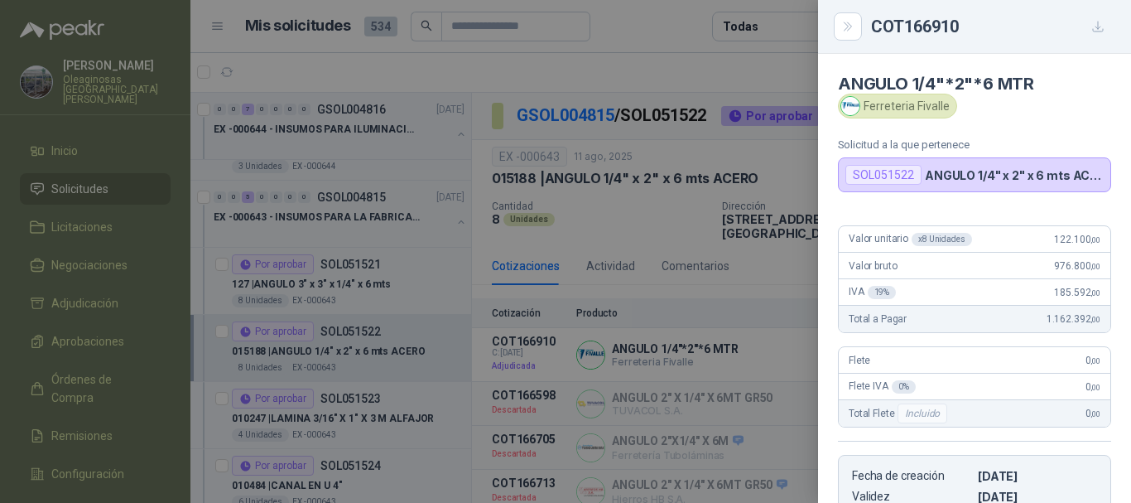
click at [682, 69] on div at bounding box center [565, 251] width 1131 height 503
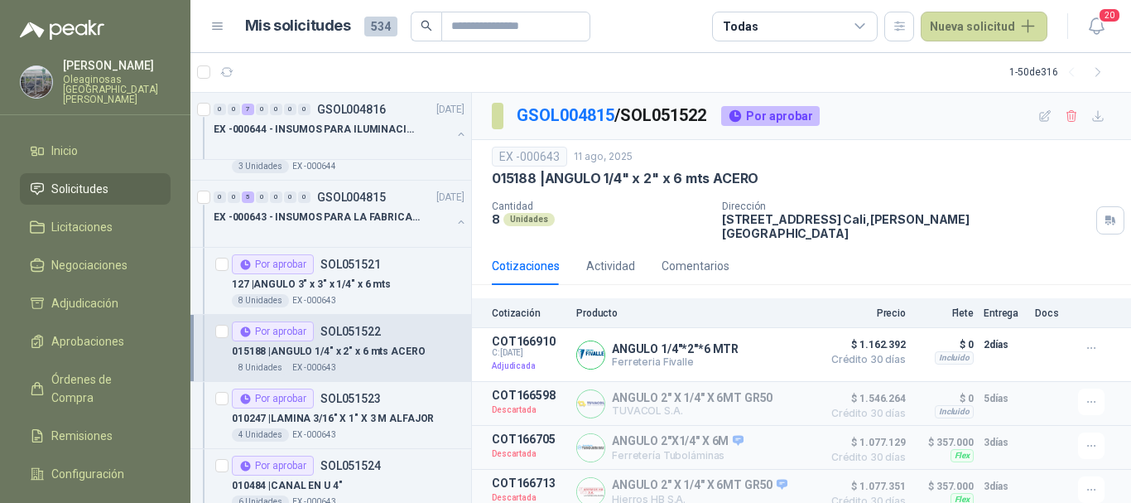
scroll to position [1739, 0]
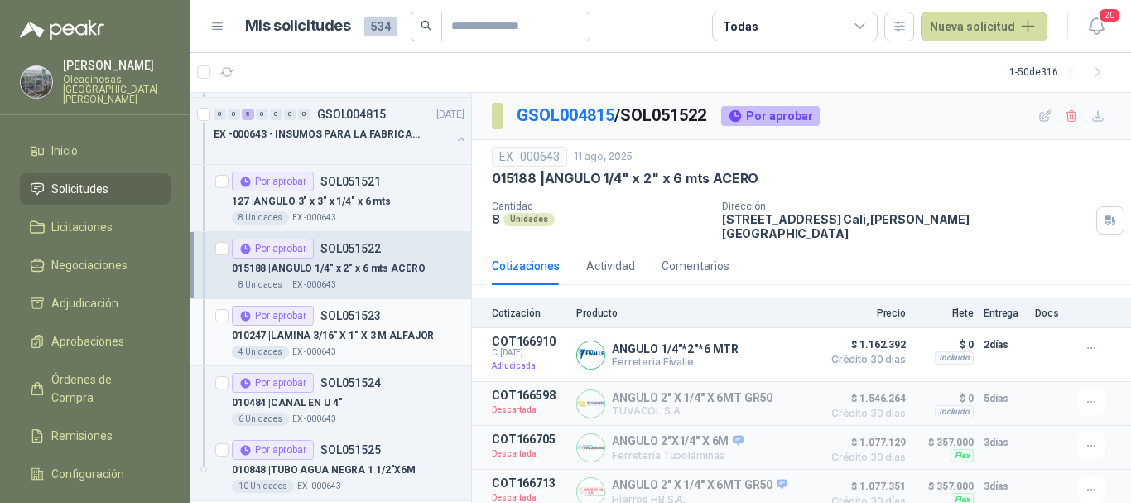
click at [398, 346] on div "4 Unidades EX -000643" at bounding box center [348, 351] width 233 height 13
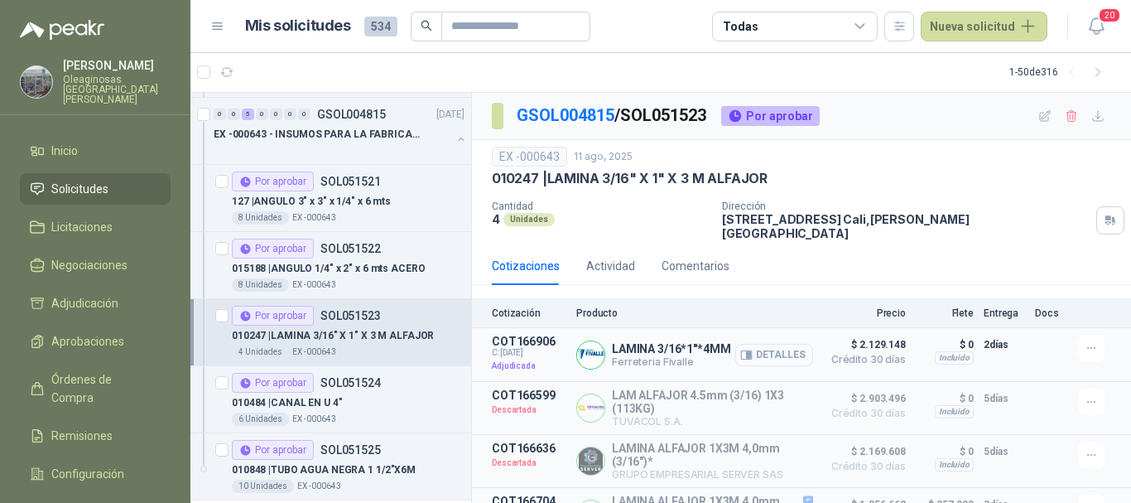
click at [768, 344] on button "Detalles" at bounding box center [774, 355] width 78 height 22
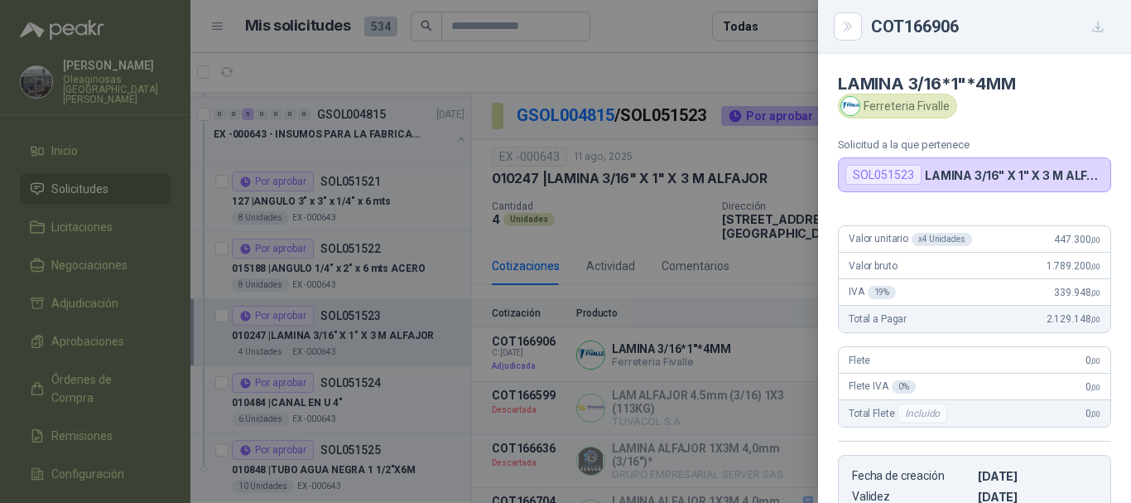
click at [695, 64] on div at bounding box center [565, 251] width 1131 height 503
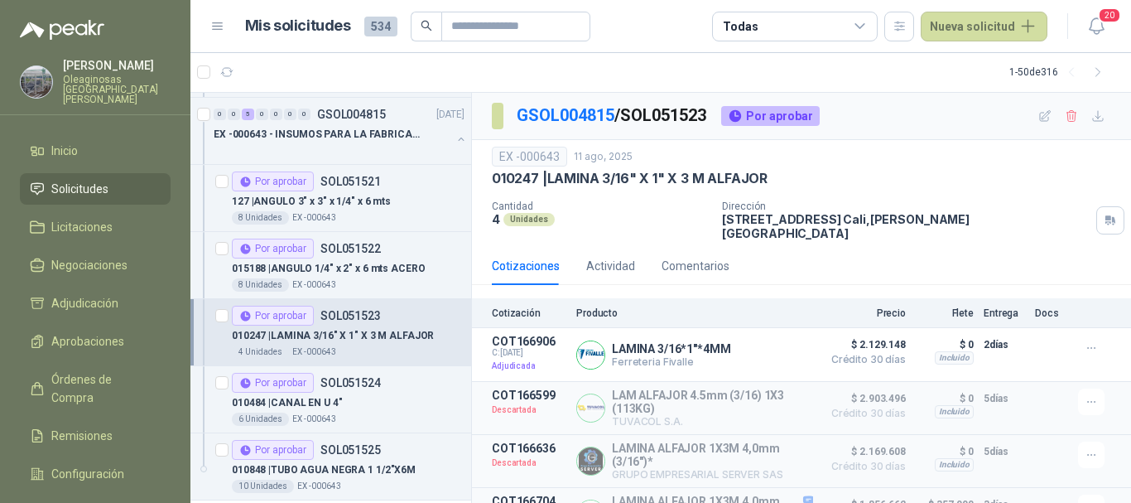
scroll to position [1822, 0]
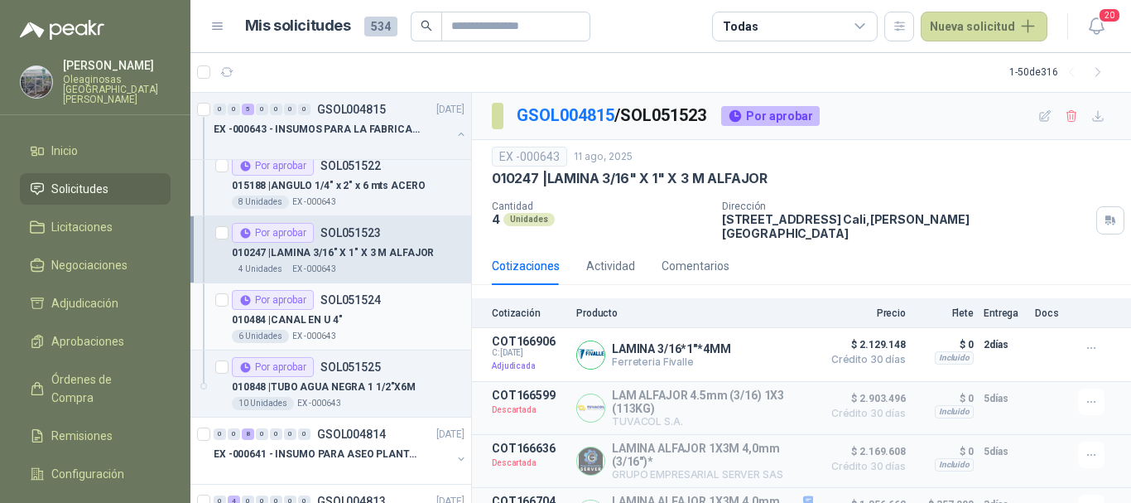
click at [394, 320] on div "010484 | CANAL EN U 4"" at bounding box center [348, 320] width 233 height 20
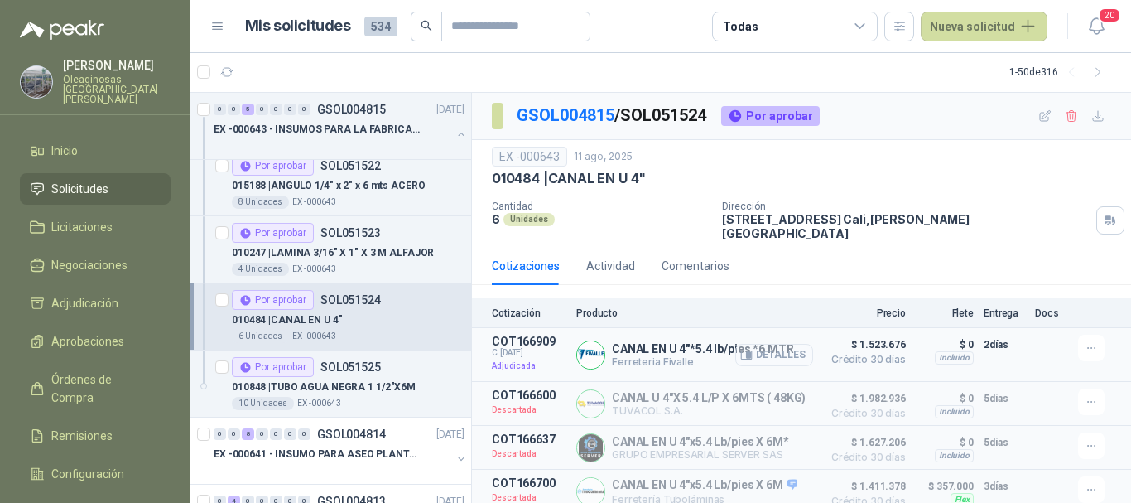
click at [778, 345] on button "Detalles" at bounding box center [774, 355] width 78 height 22
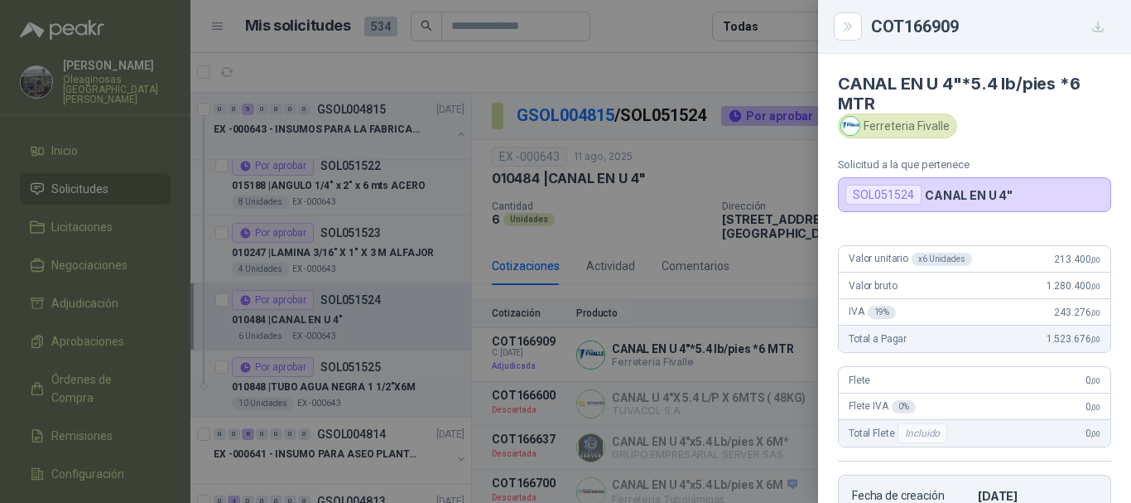
click at [715, 74] on div at bounding box center [565, 251] width 1131 height 503
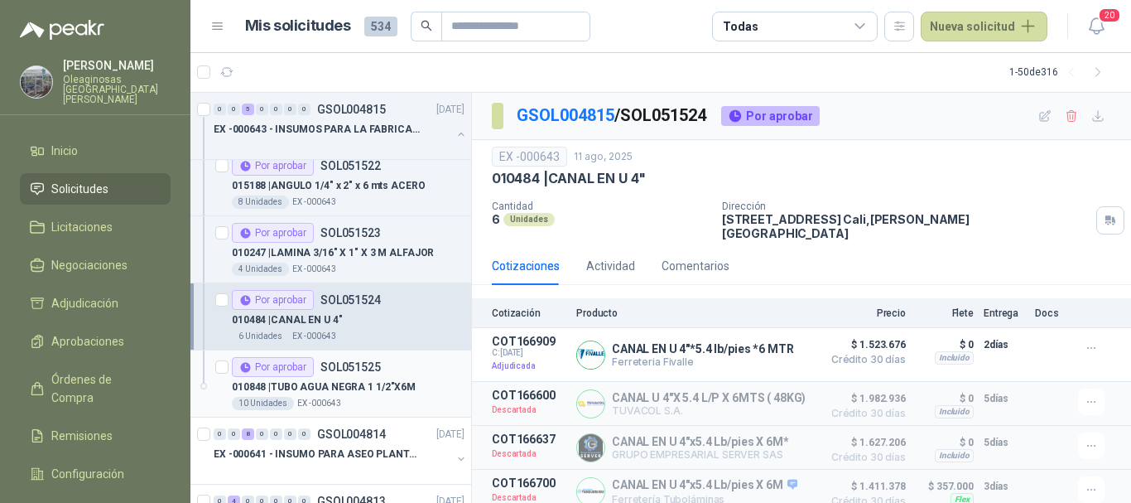
click at [376, 397] on div "10 Unidades EX -000643" at bounding box center [348, 403] width 233 height 13
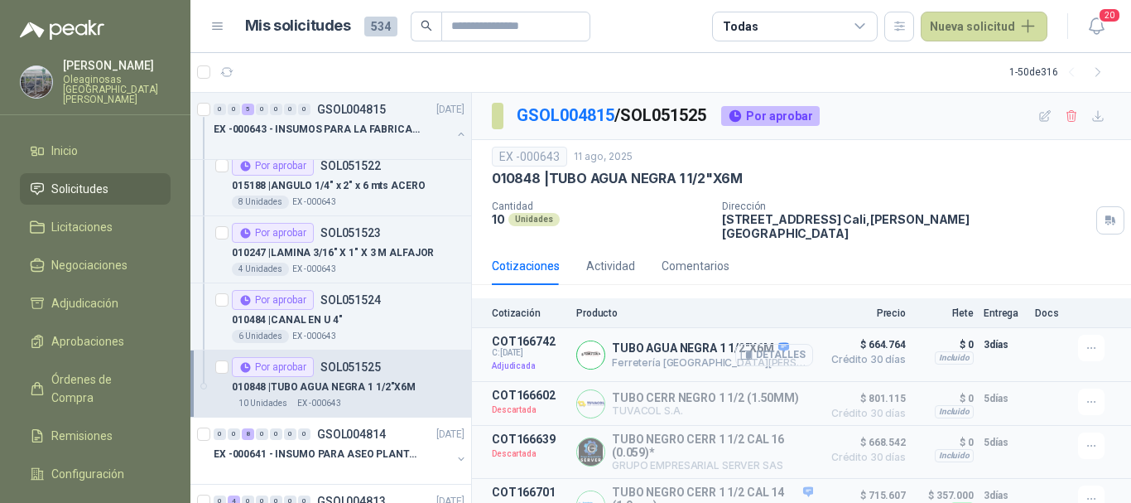
click at [780, 347] on button "Detalles" at bounding box center [774, 355] width 78 height 22
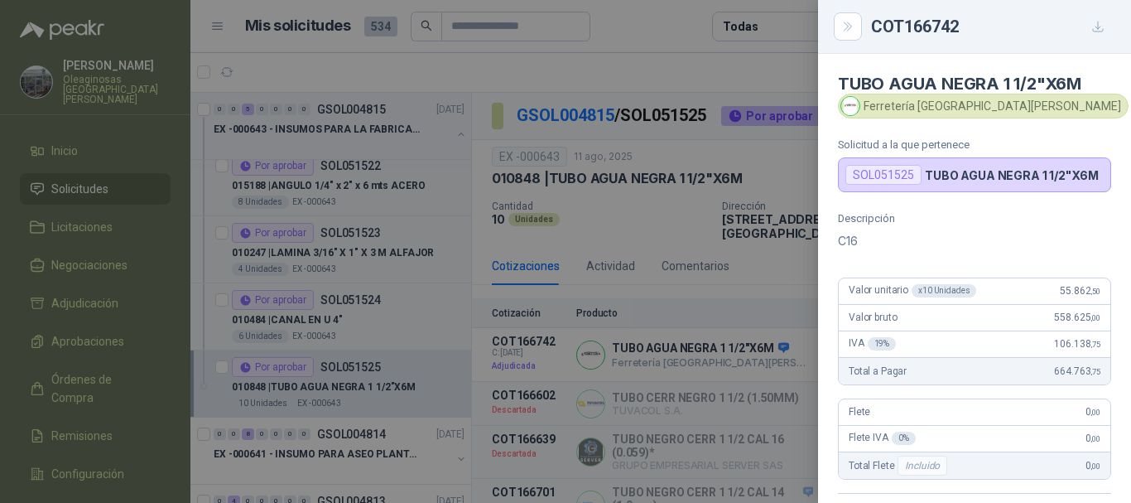
click at [751, 79] on div at bounding box center [565, 251] width 1131 height 503
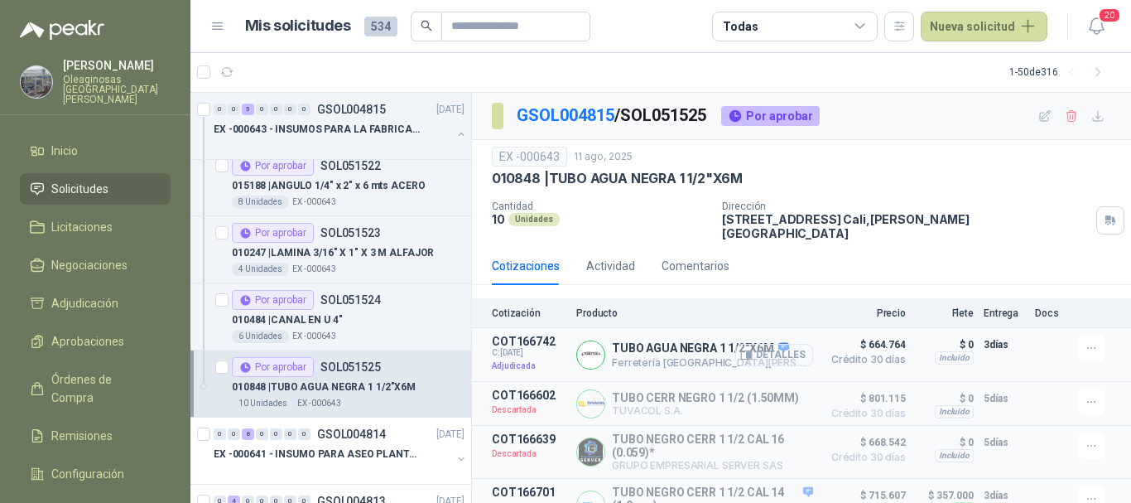
click at [788, 348] on button "Detalles" at bounding box center [774, 355] width 78 height 22
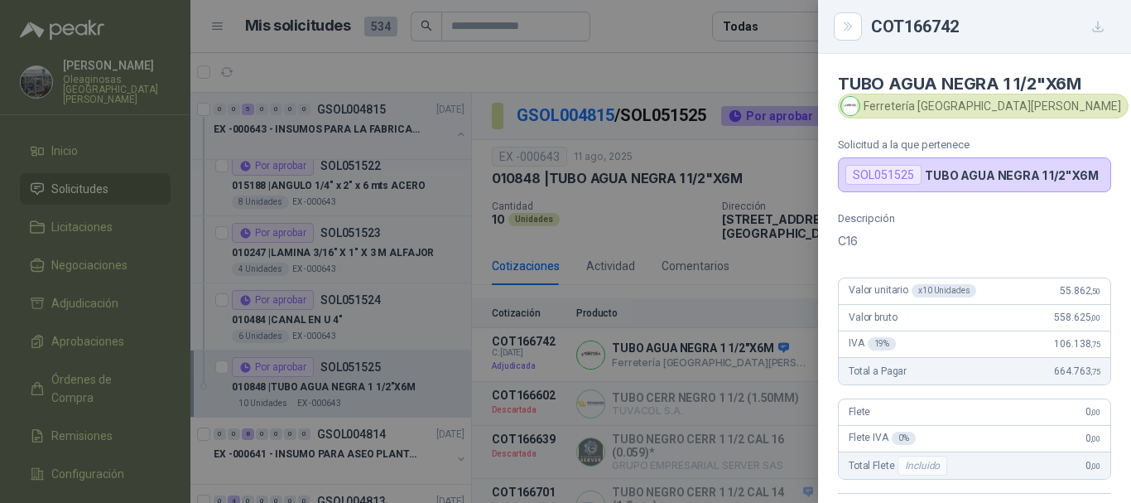
click at [668, 28] on div at bounding box center [565, 251] width 1131 height 503
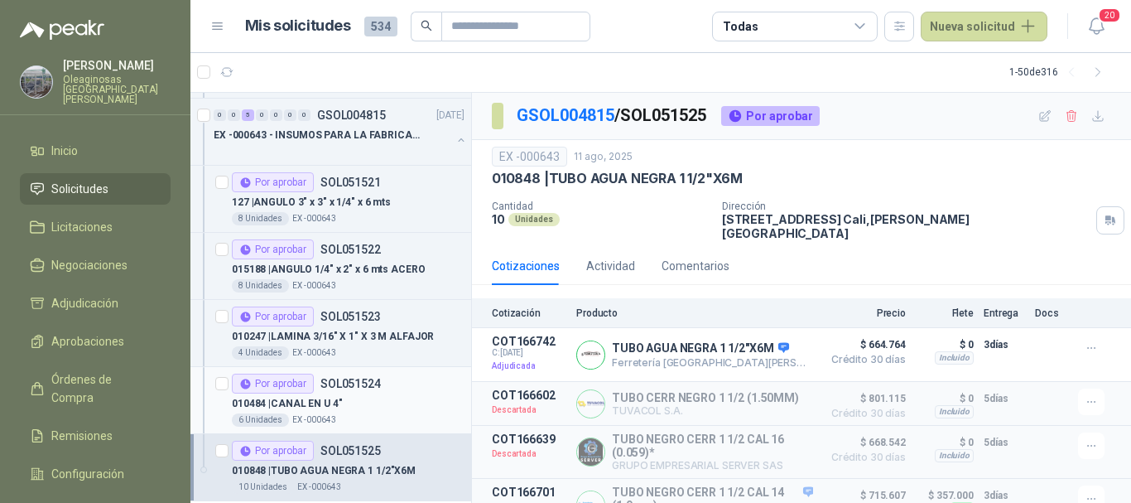
scroll to position [1656, 0]
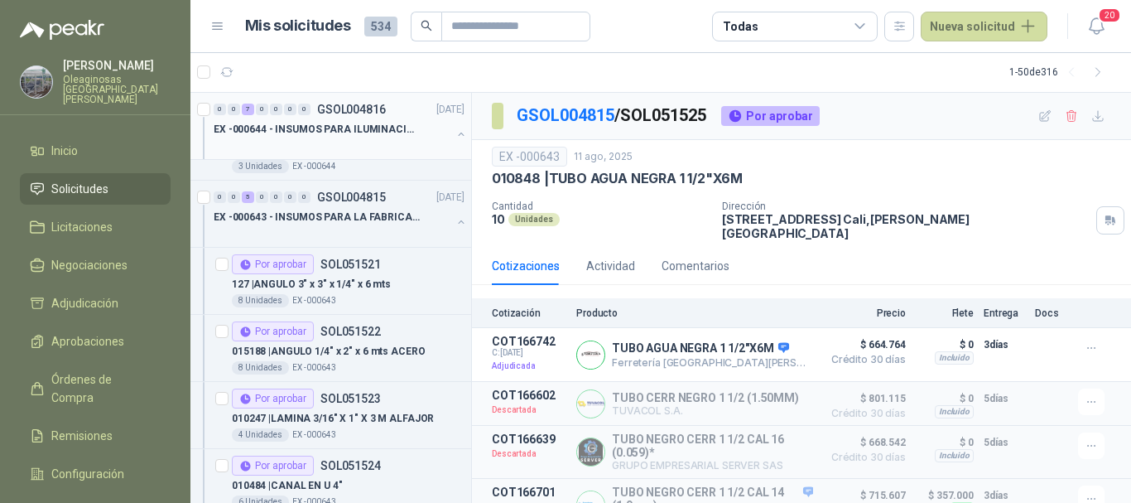
click at [329, 140] on div at bounding box center [333, 145] width 238 height 13
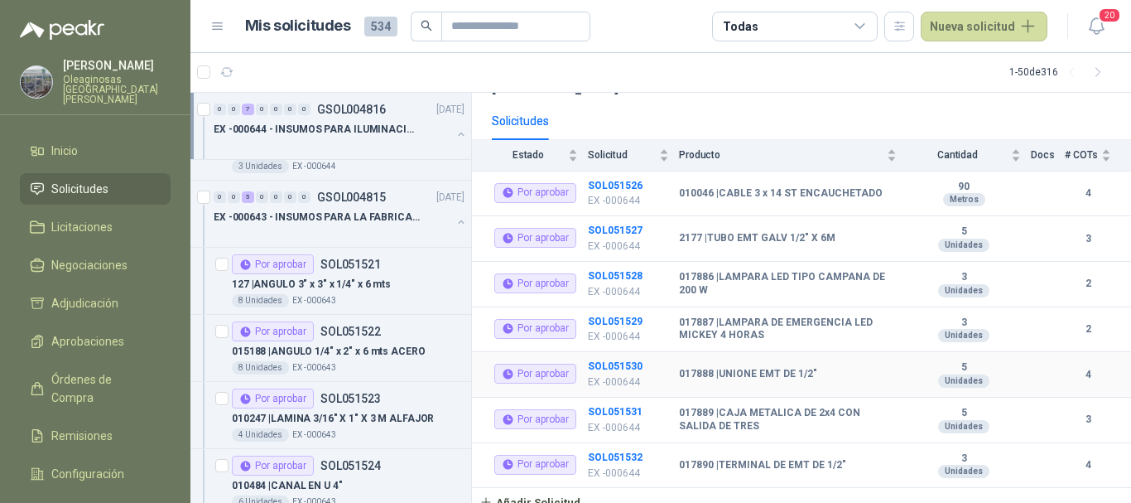
scroll to position [75, 0]
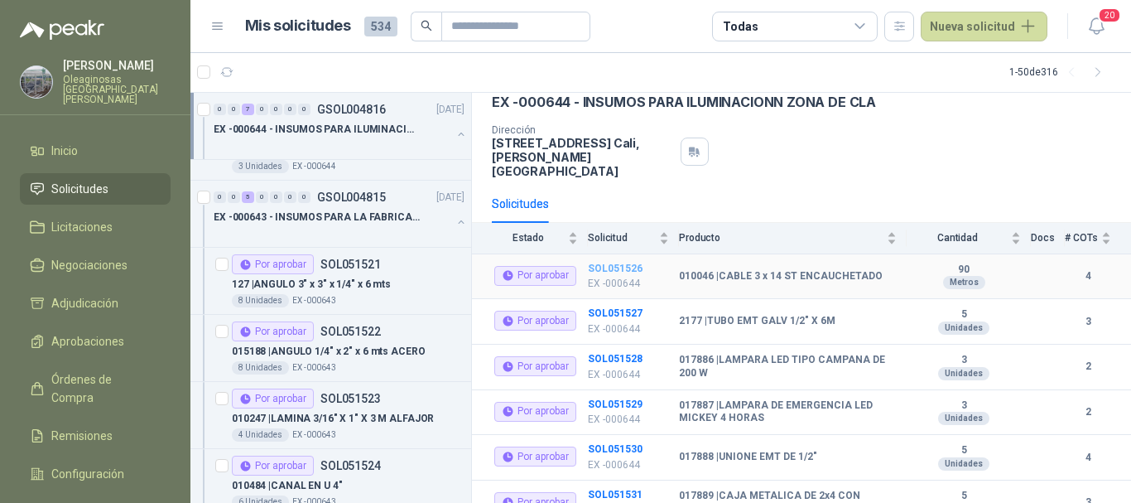
click at [624, 262] on b "SOL051526" at bounding box center [615, 268] width 55 height 12
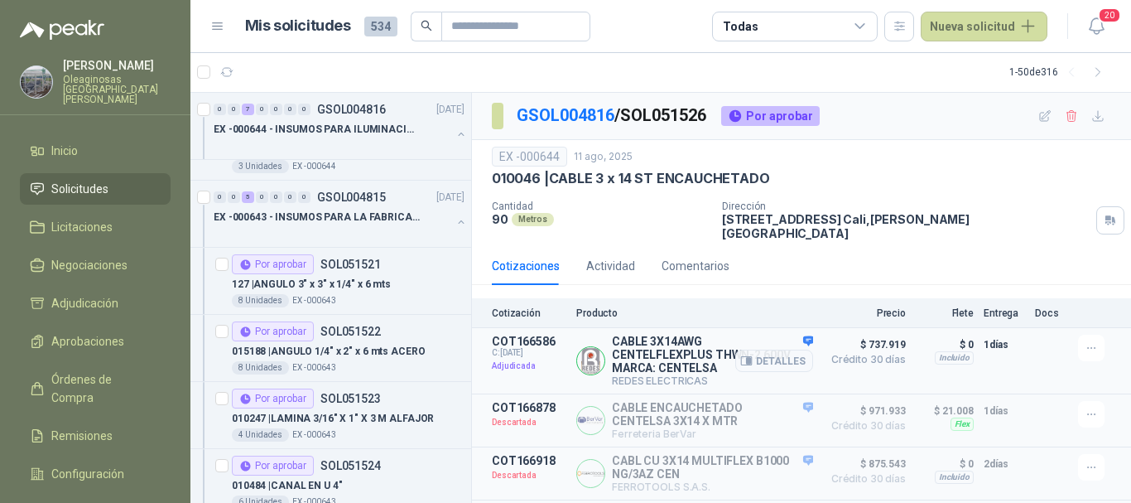
scroll to position [36, 0]
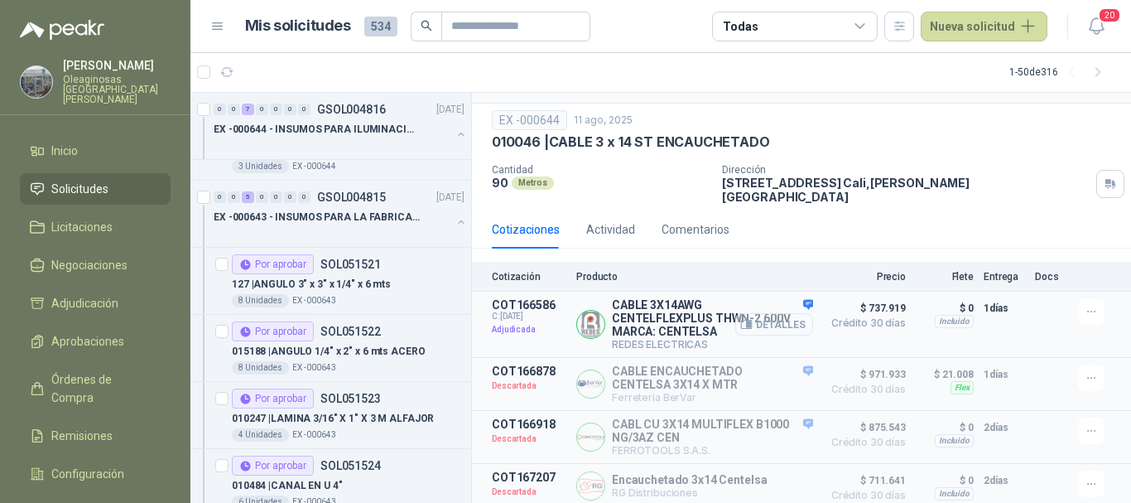
click at [772, 313] on button "Detalles" at bounding box center [774, 324] width 78 height 22
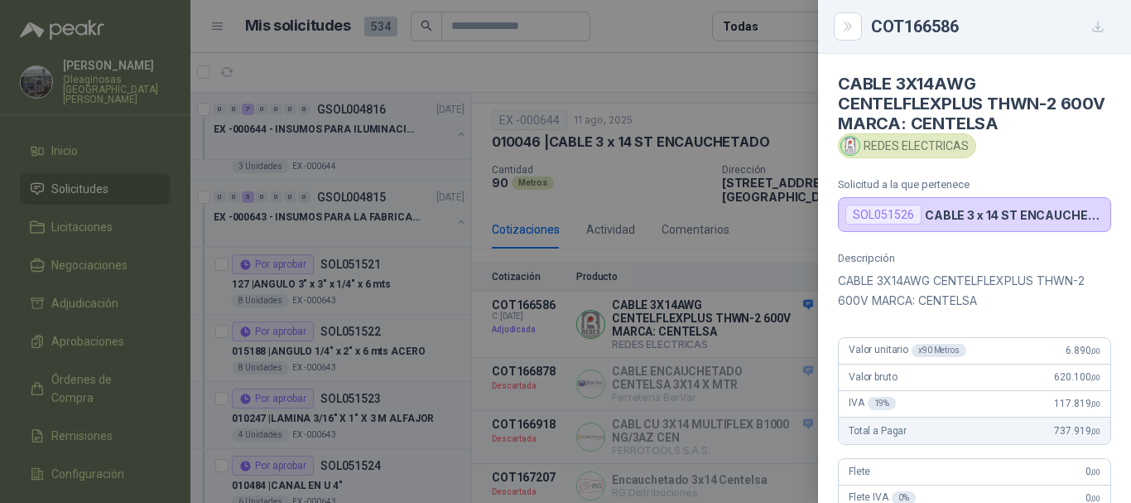
click at [669, 60] on div at bounding box center [565, 251] width 1131 height 503
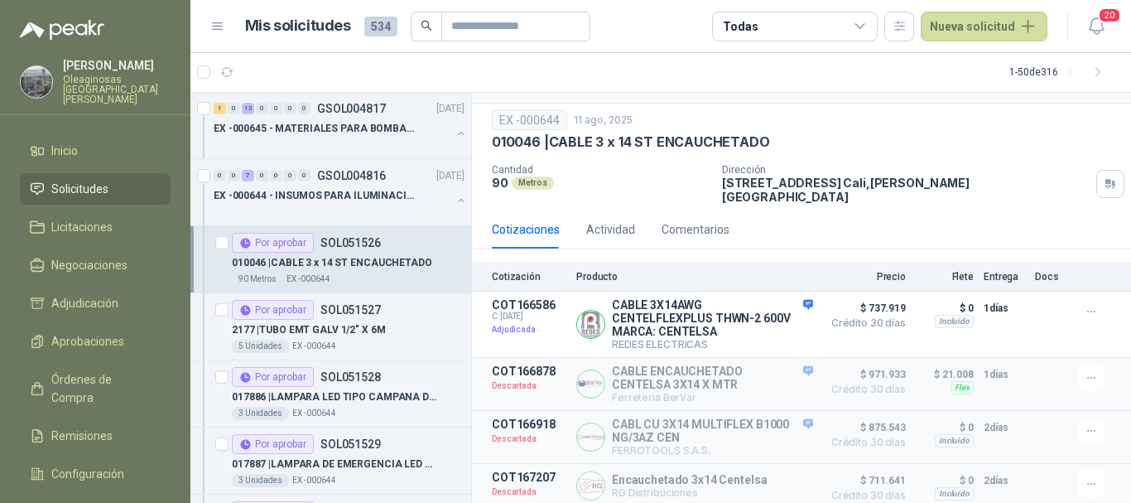
scroll to position [1159, 0]
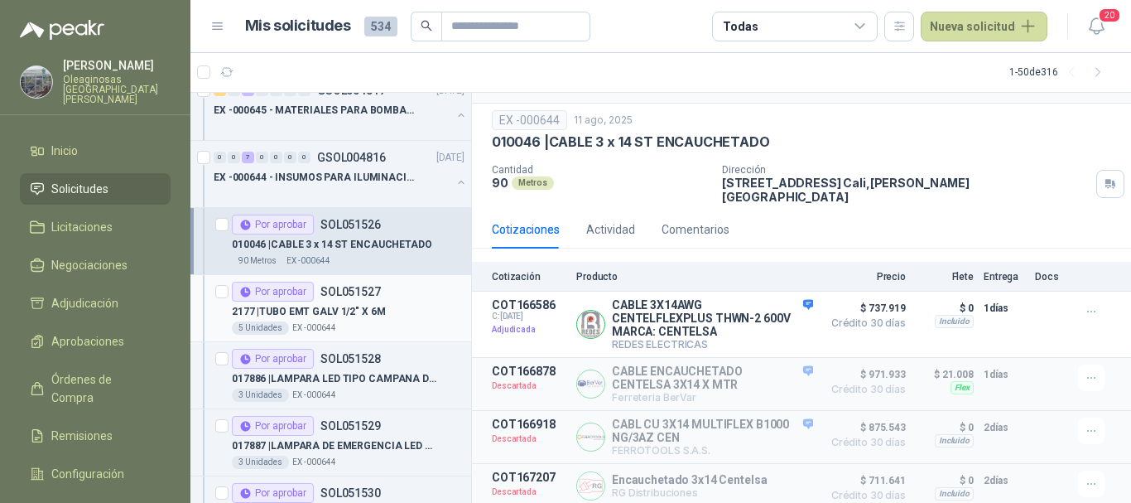
click at [422, 311] on div "2177 | TUBO EMT GALV 1/2" X 6M" at bounding box center [348, 311] width 233 height 20
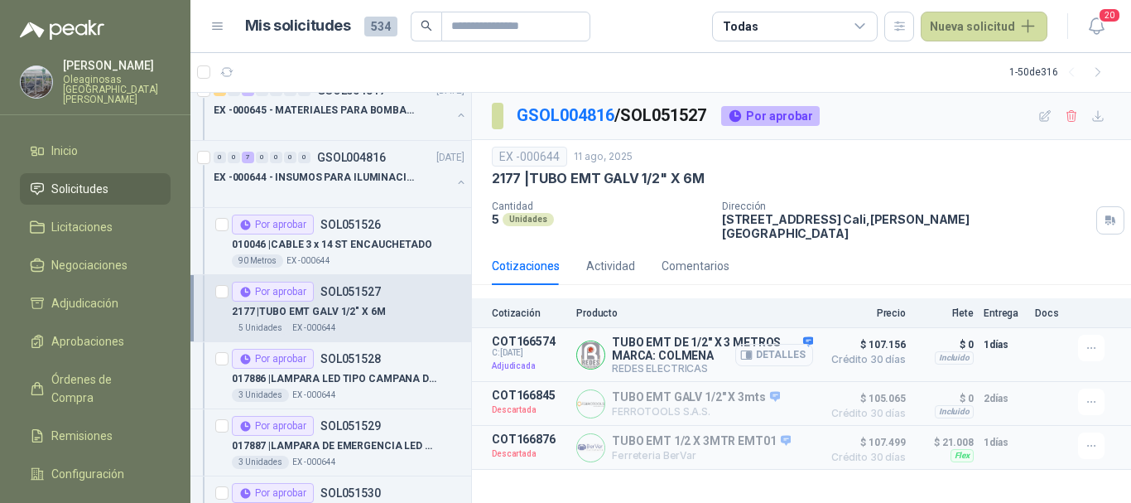
click at [787, 344] on button "Detalles" at bounding box center [774, 355] width 78 height 22
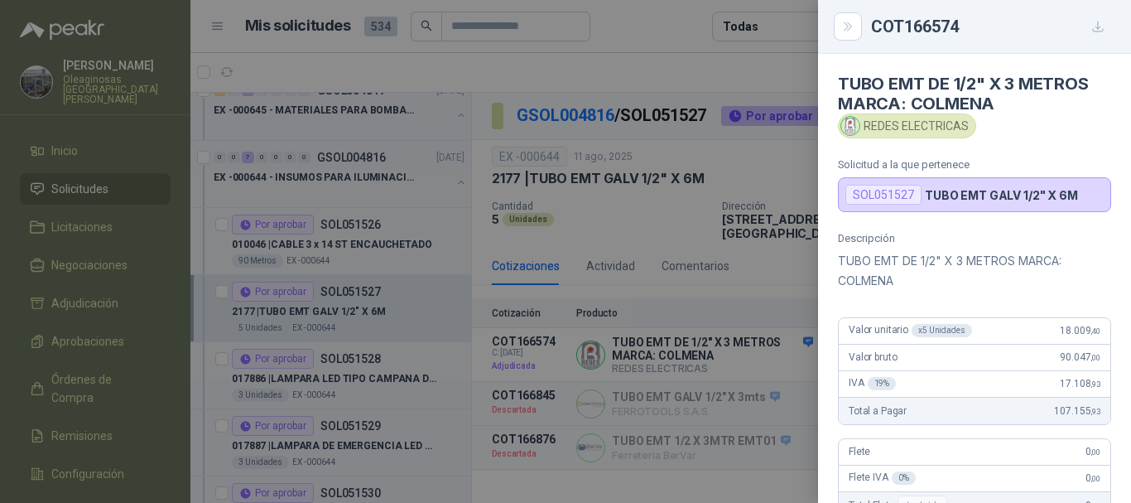
click at [709, 67] on div at bounding box center [565, 251] width 1131 height 503
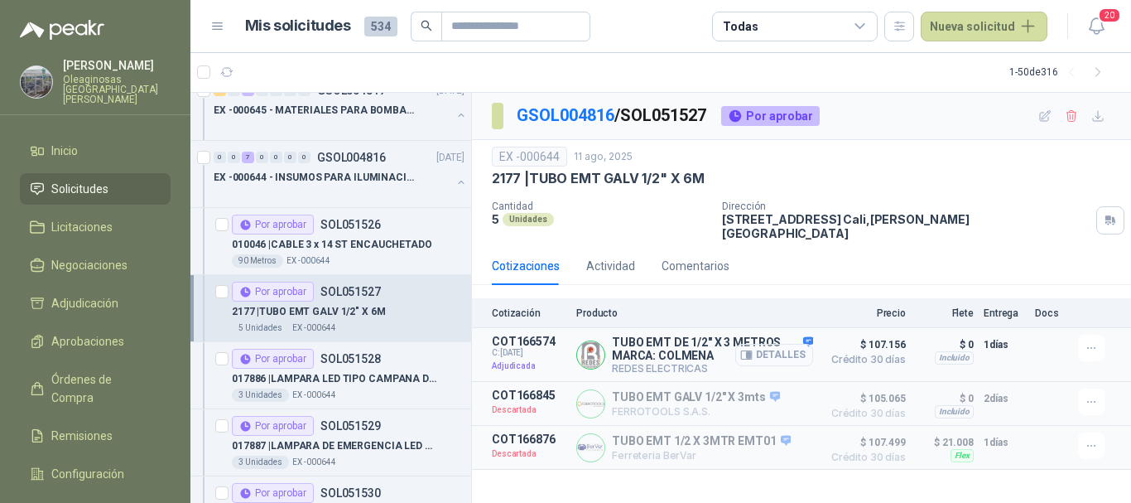
click at [795, 344] on button "Detalles" at bounding box center [774, 355] width 78 height 22
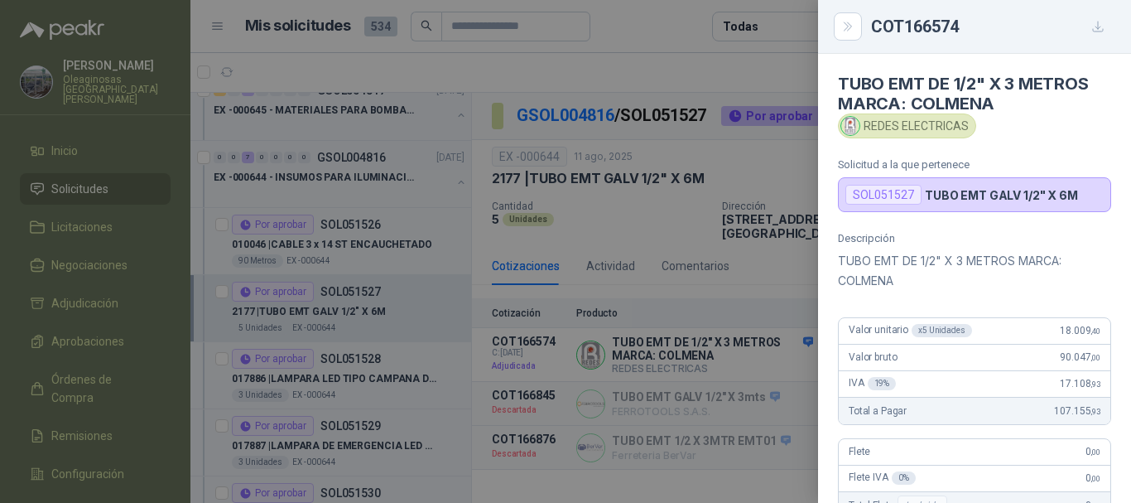
click at [721, 71] on div at bounding box center [565, 251] width 1131 height 503
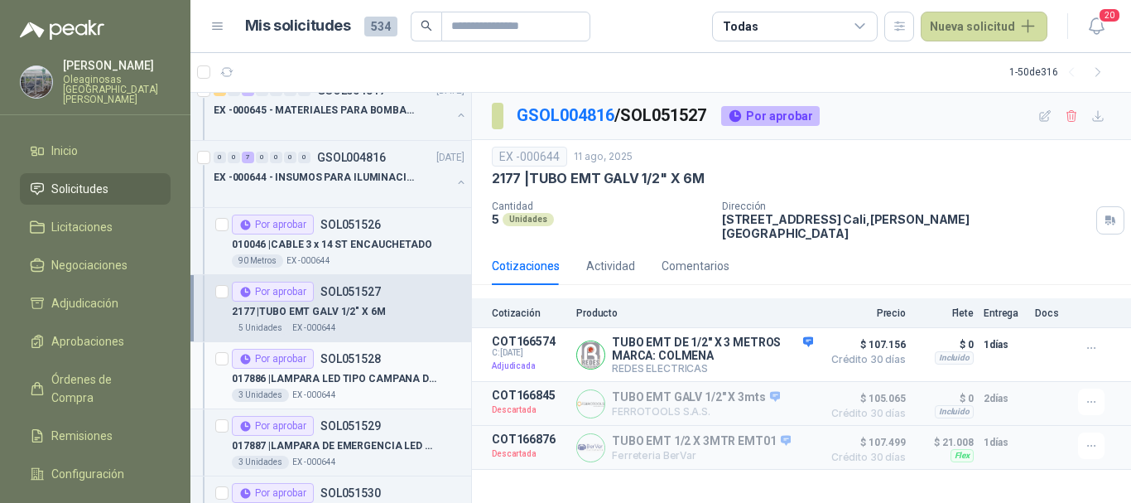
click at [418, 386] on p "017886 | LAMPARA LED TIPO CAMPANA DE 200 W" at bounding box center [335, 379] width 206 height 16
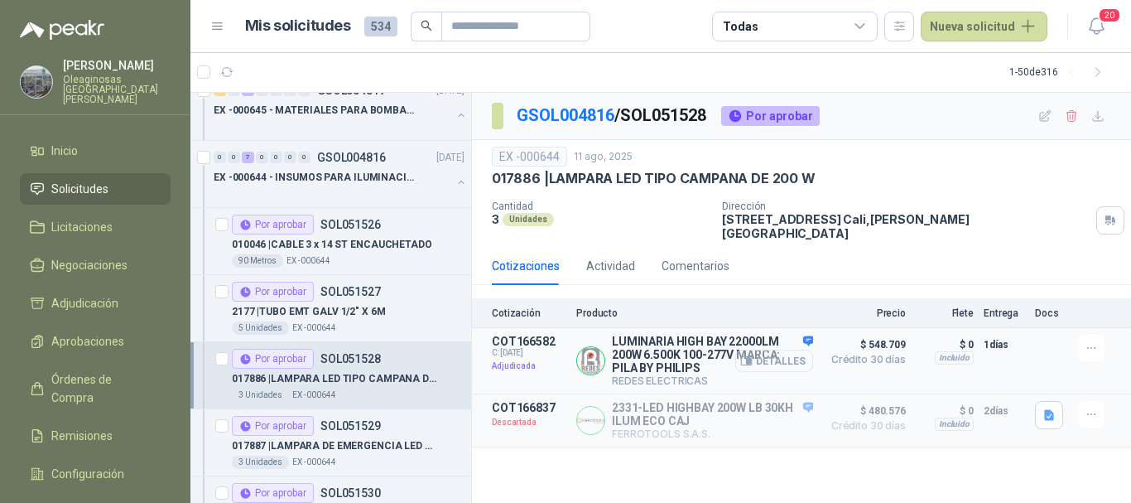
click at [792, 353] on button "Detalles" at bounding box center [774, 360] width 78 height 22
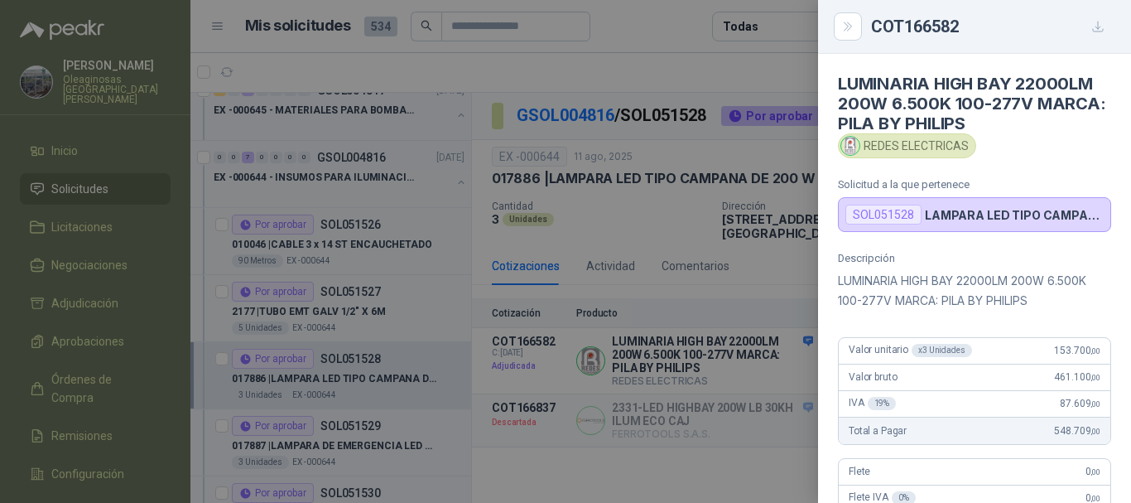
click at [665, 67] on div at bounding box center [565, 251] width 1131 height 503
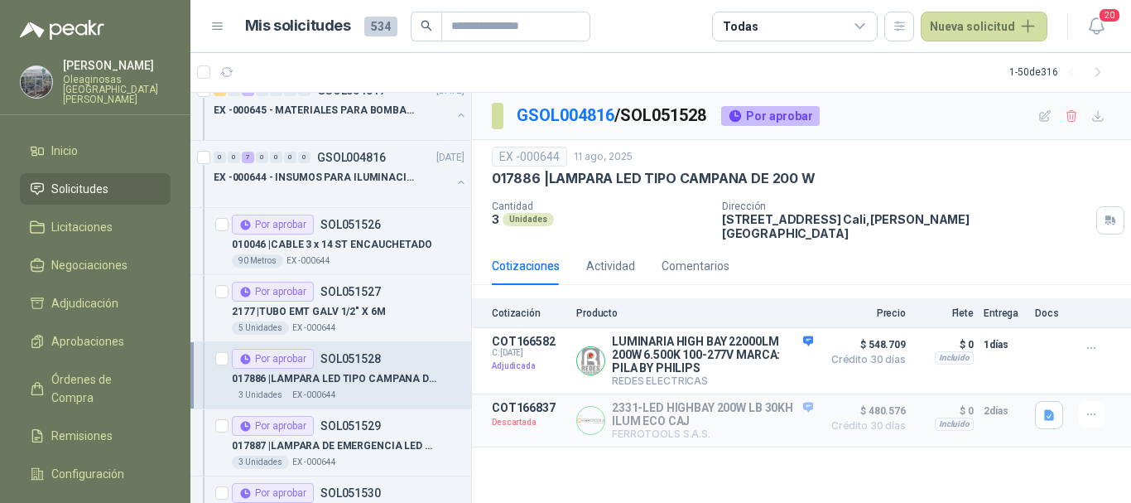
scroll to position [1242, 0]
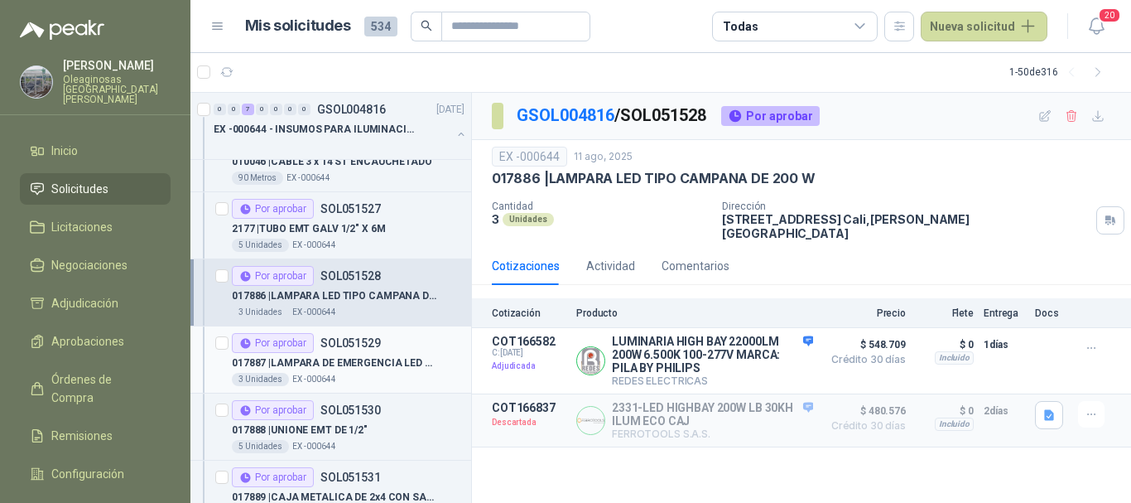
click at [374, 374] on div "3 Unidades EX -000644" at bounding box center [348, 379] width 233 height 13
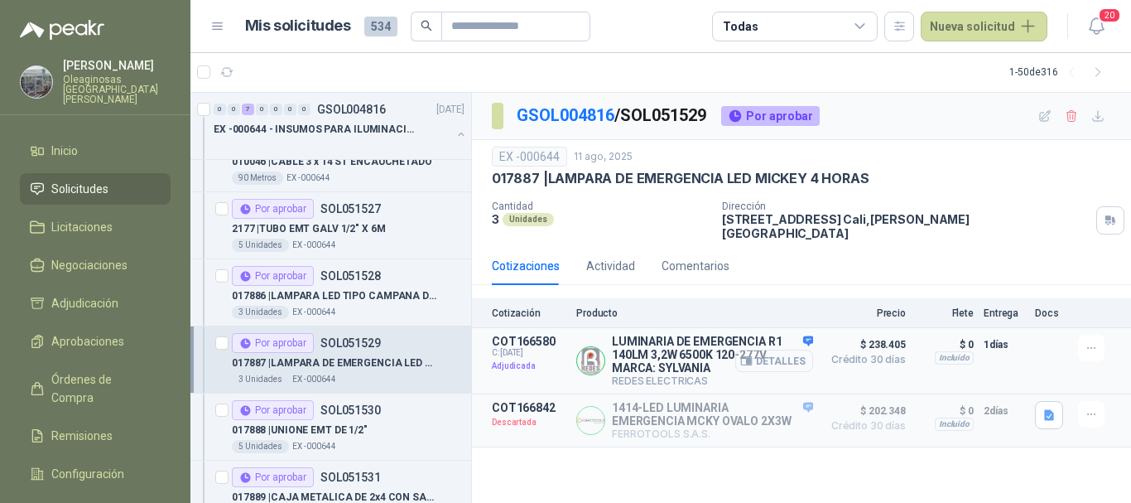
click at [792, 351] on button "Detalles" at bounding box center [774, 360] width 78 height 22
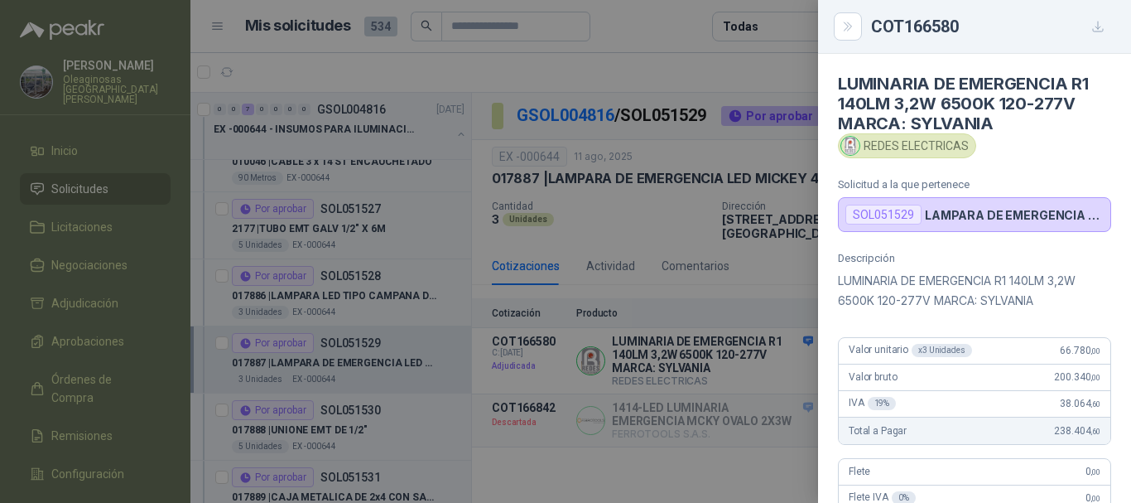
click at [653, 55] on div at bounding box center [565, 251] width 1131 height 503
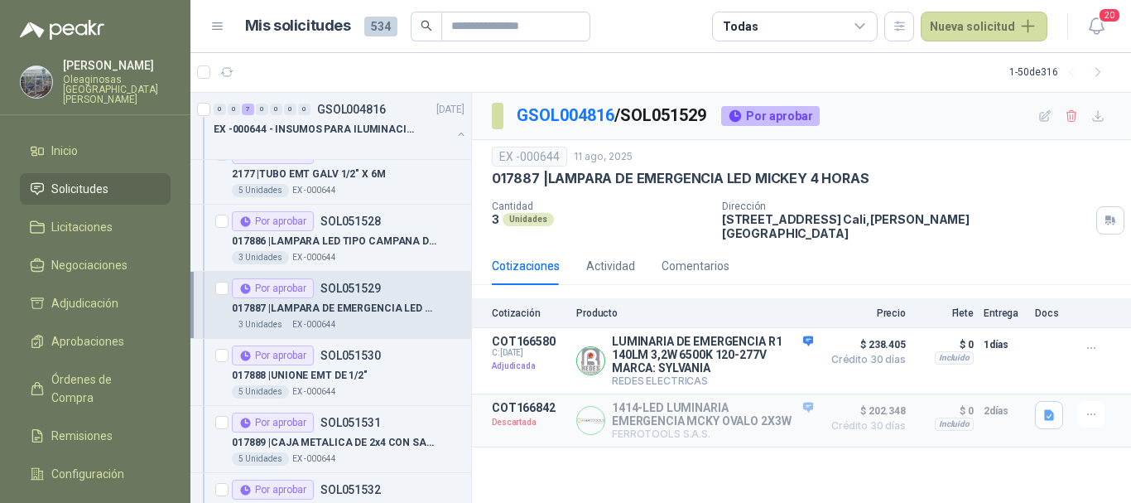
scroll to position [1325, 0]
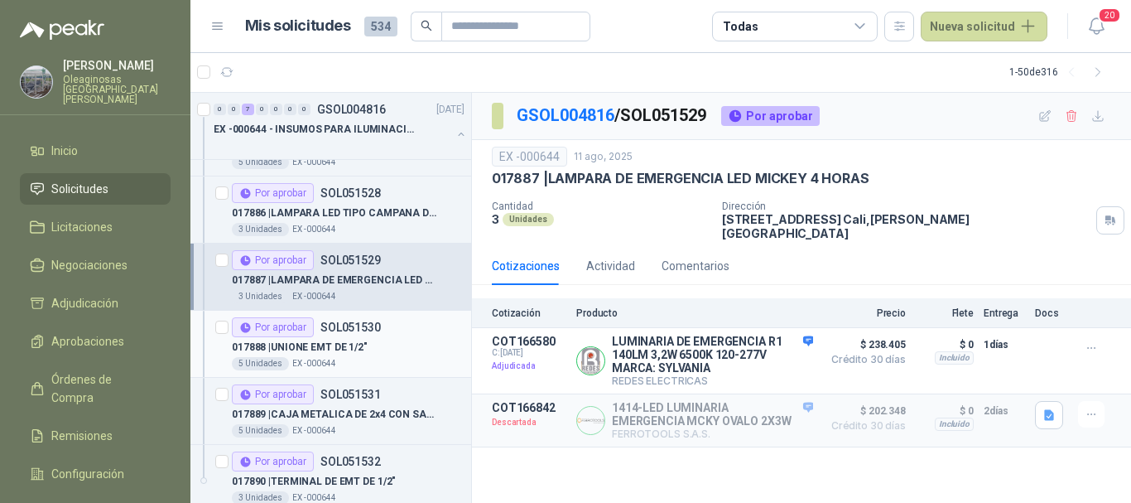
click at [401, 341] on div "017888 | UNIONE EMT DE 1/2"" at bounding box center [348, 347] width 233 height 20
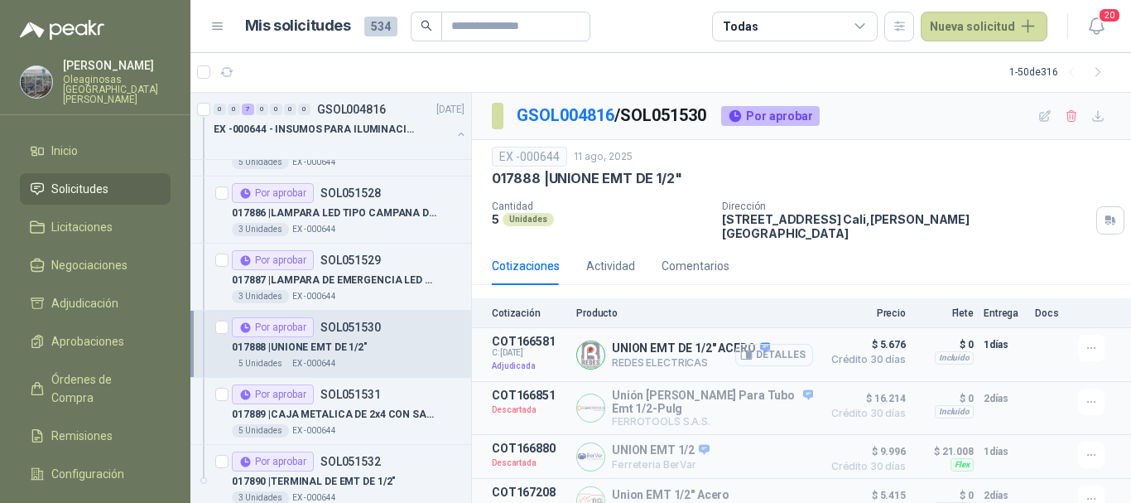
click at [769, 345] on button "Detalles" at bounding box center [774, 355] width 78 height 22
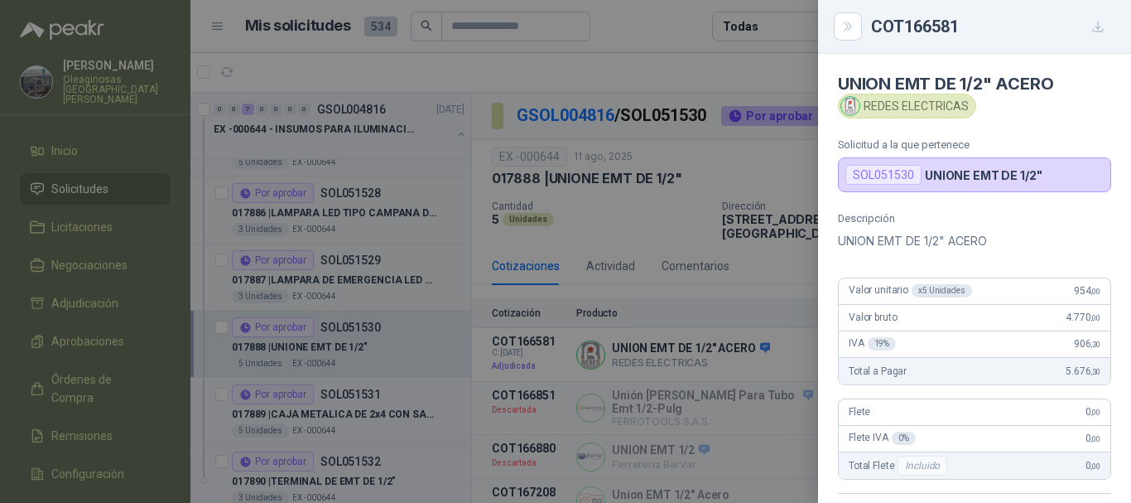
click at [594, 73] on div at bounding box center [565, 251] width 1131 height 503
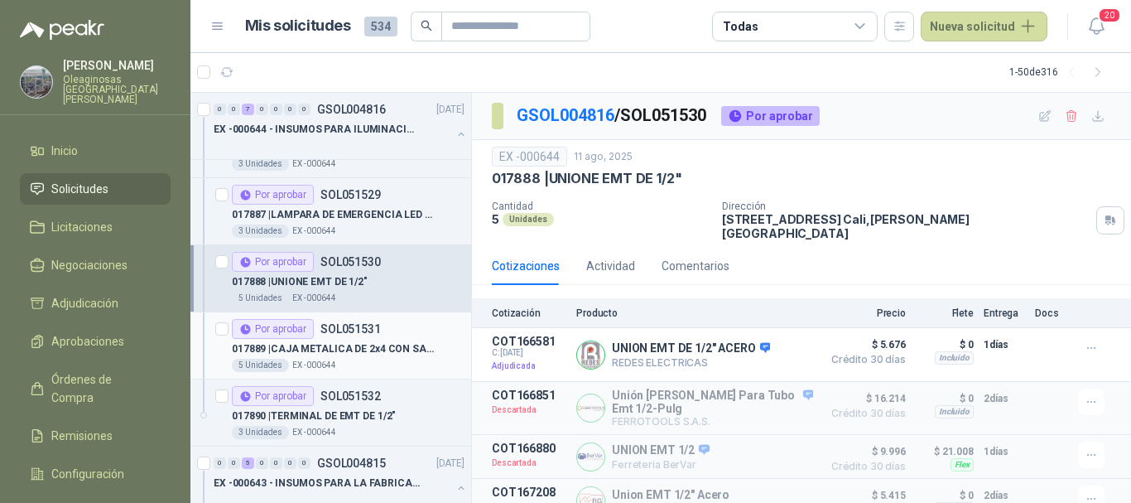
scroll to position [1408, 0]
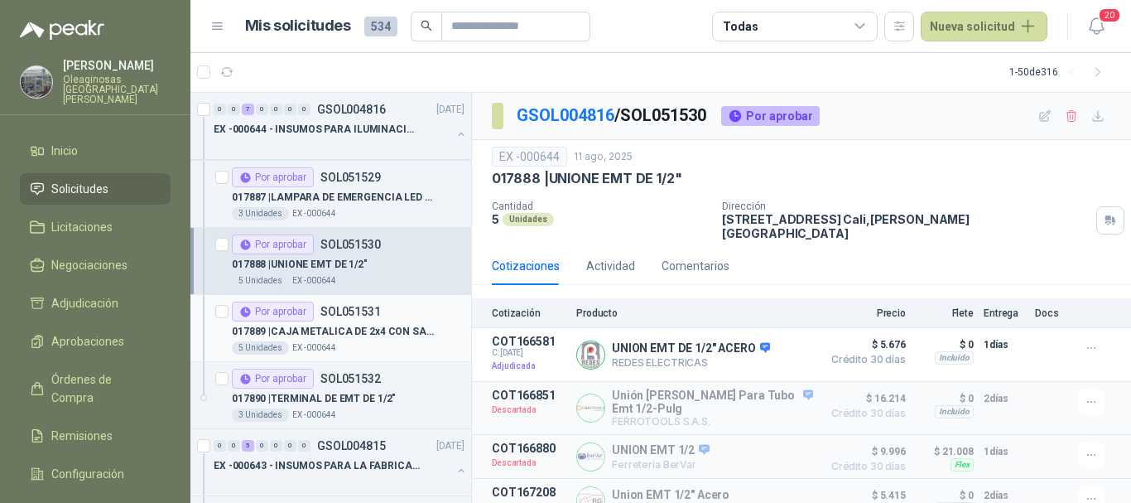
click at [407, 341] on div "5 Unidades EX -000644" at bounding box center [348, 347] width 233 height 13
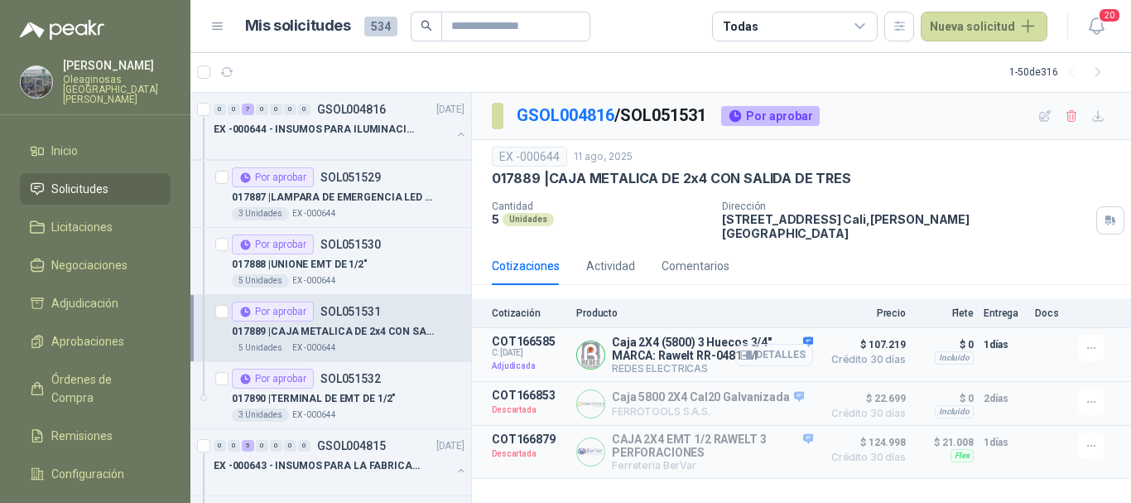
click at [783, 344] on button "Detalles" at bounding box center [774, 355] width 78 height 22
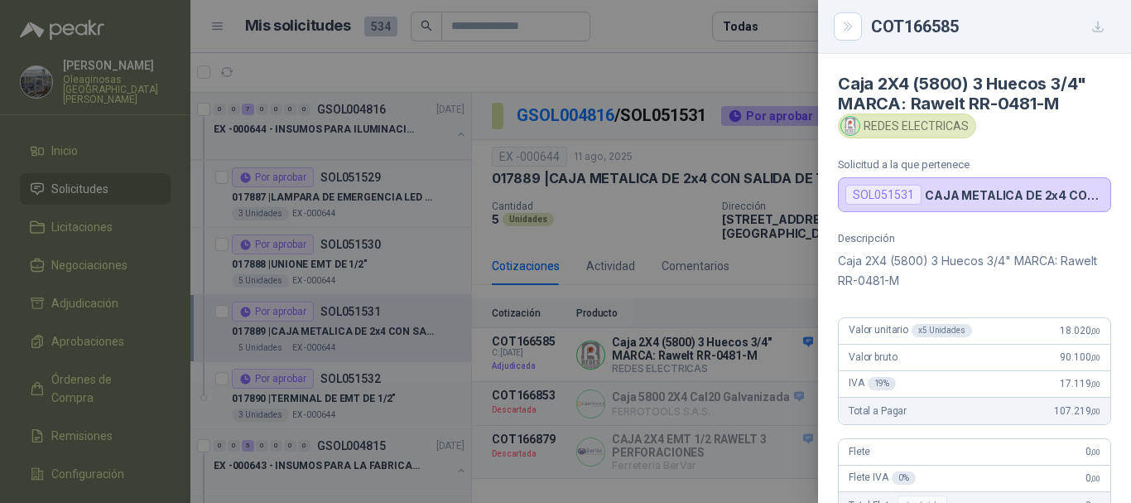
click at [592, 60] on div at bounding box center [565, 251] width 1131 height 503
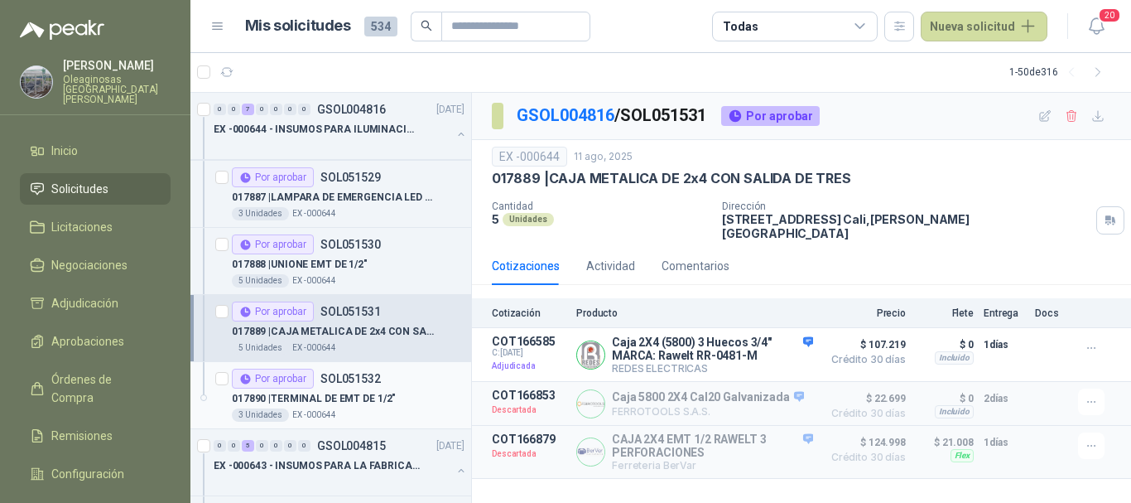
click at [411, 401] on div "017890 | TERMINAL DE EMT DE 1/2"" at bounding box center [348, 398] width 233 height 20
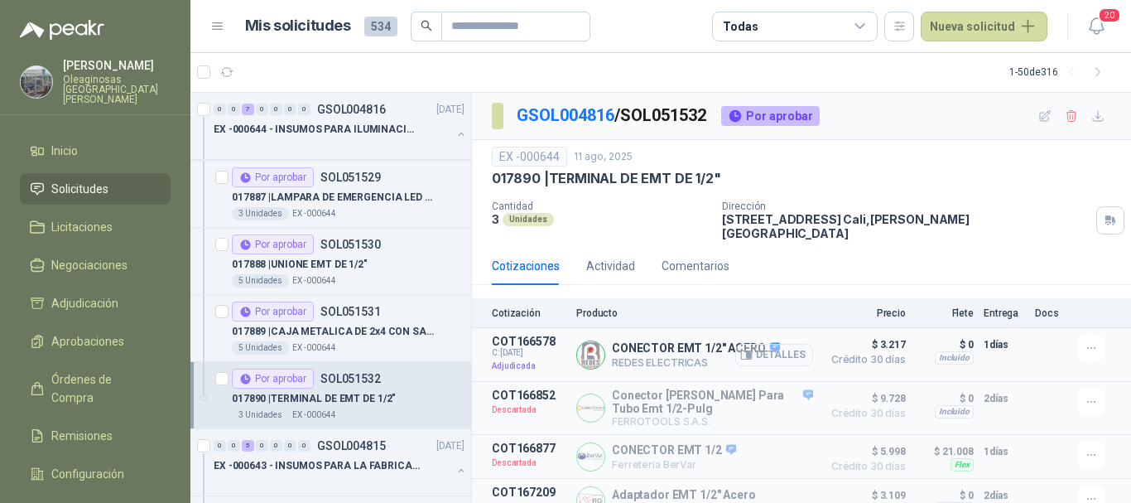
click at [776, 346] on button "Detalles" at bounding box center [774, 355] width 78 height 22
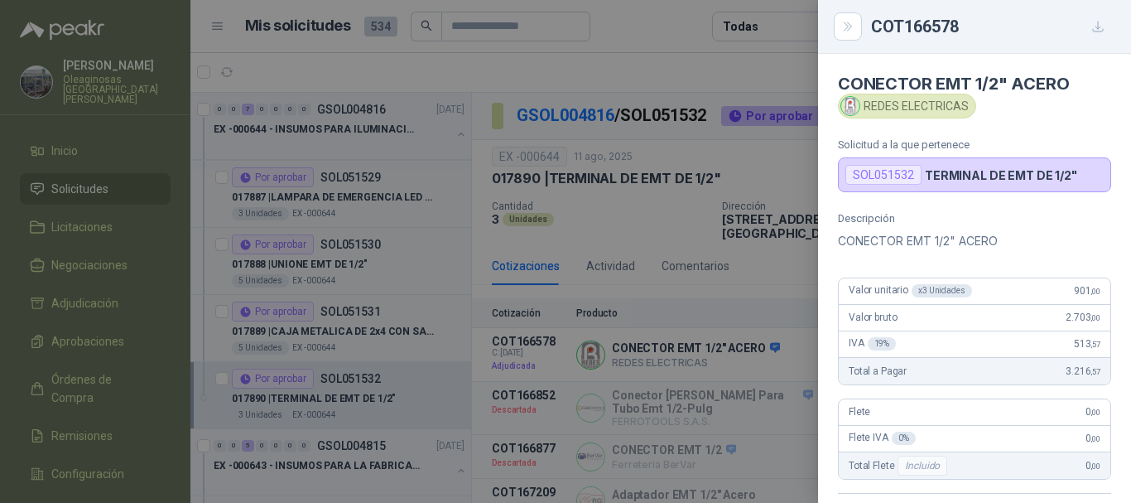
click at [1034, 24] on div "COT166578" at bounding box center [991, 26] width 240 height 26
click at [687, 70] on div at bounding box center [565, 251] width 1131 height 503
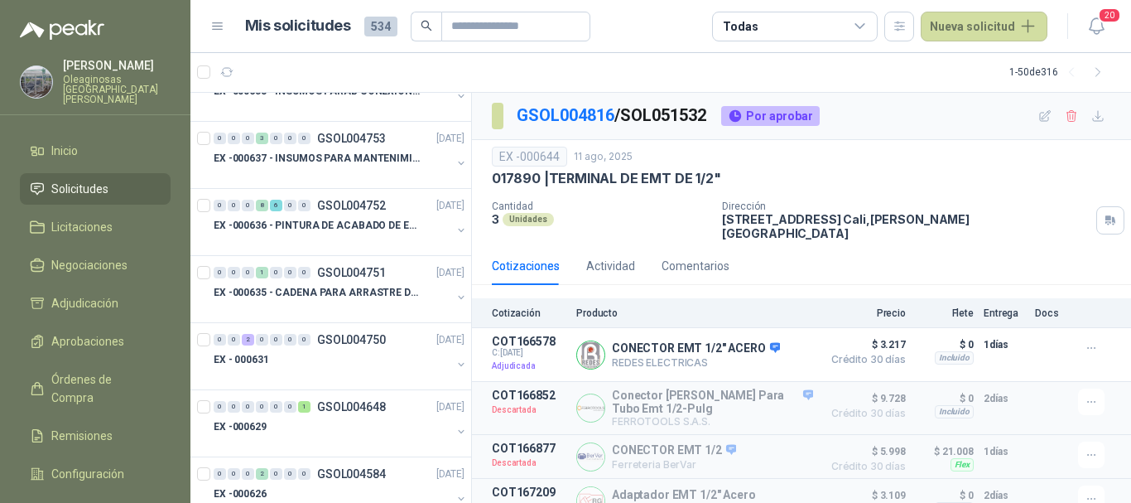
scroll to position [2401, 0]
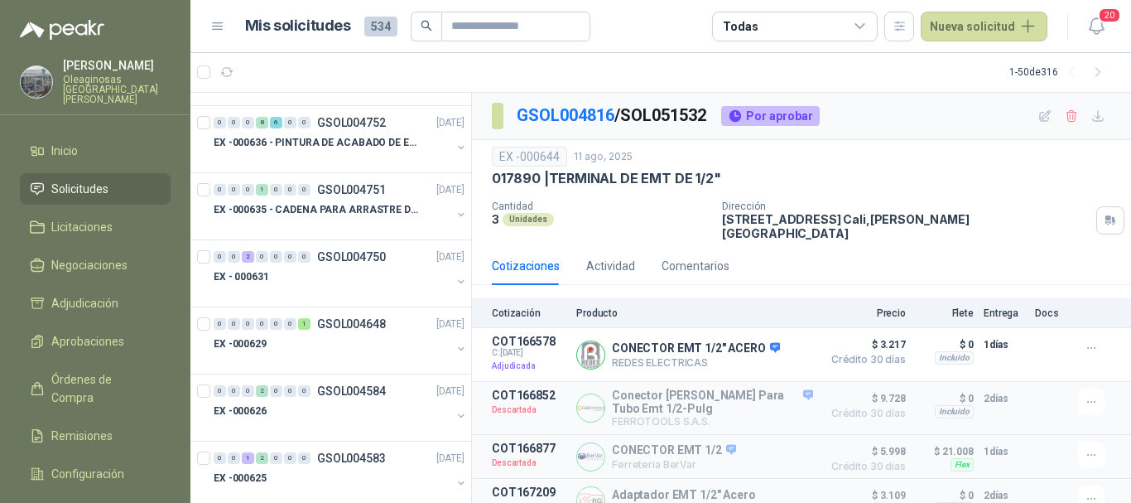
click at [380, 219] on div "EX -000635 - CADENA PARA ARRASTRE DE CANASTAS DE E" at bounding box center [333, 210] width 238 height 20
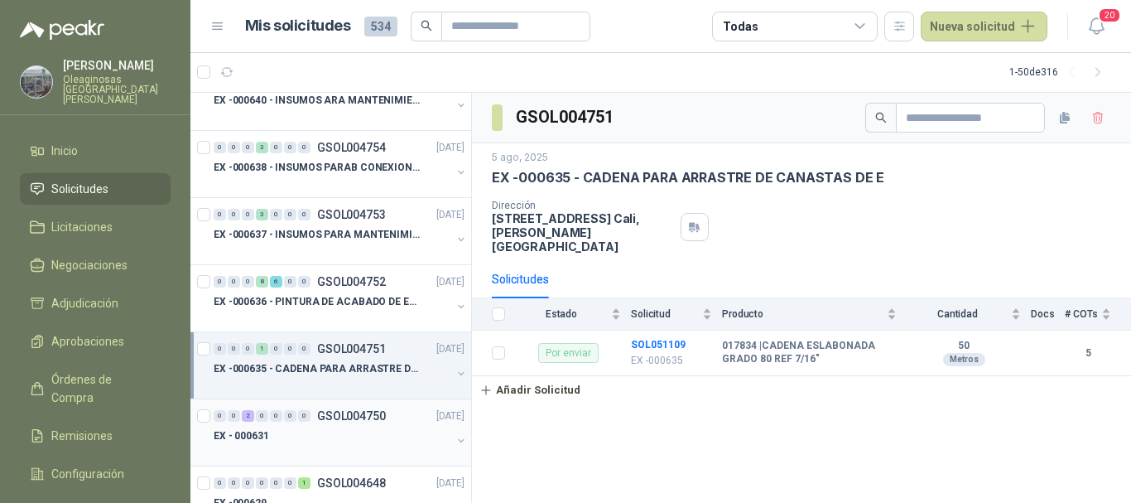
scroll to position [2153, 0]
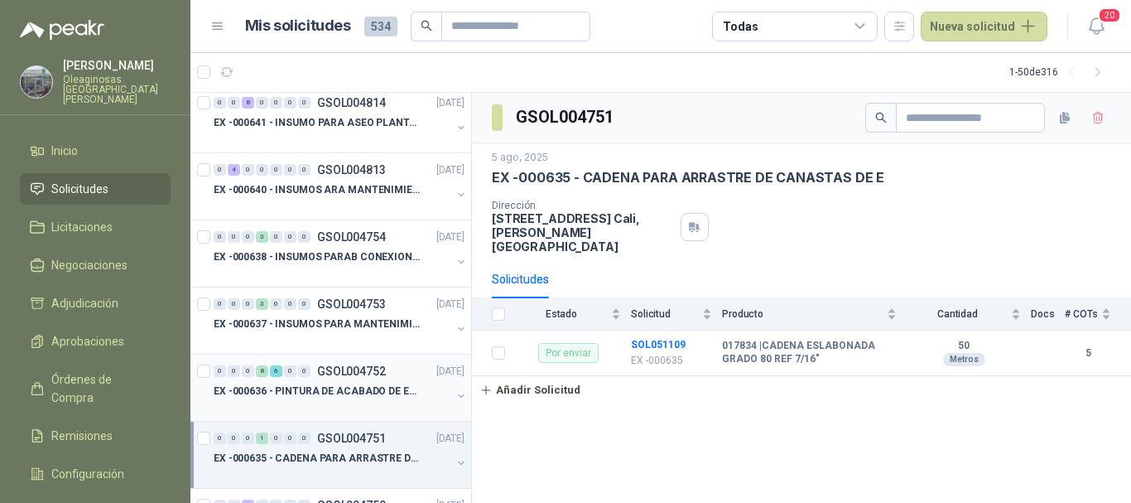
click at [329, 394] on p "EX -000636 - PINTURA DE ACABADO DE EQUIPOS, ESTRUC" at bounding box center [317, 391] width 206 height 16
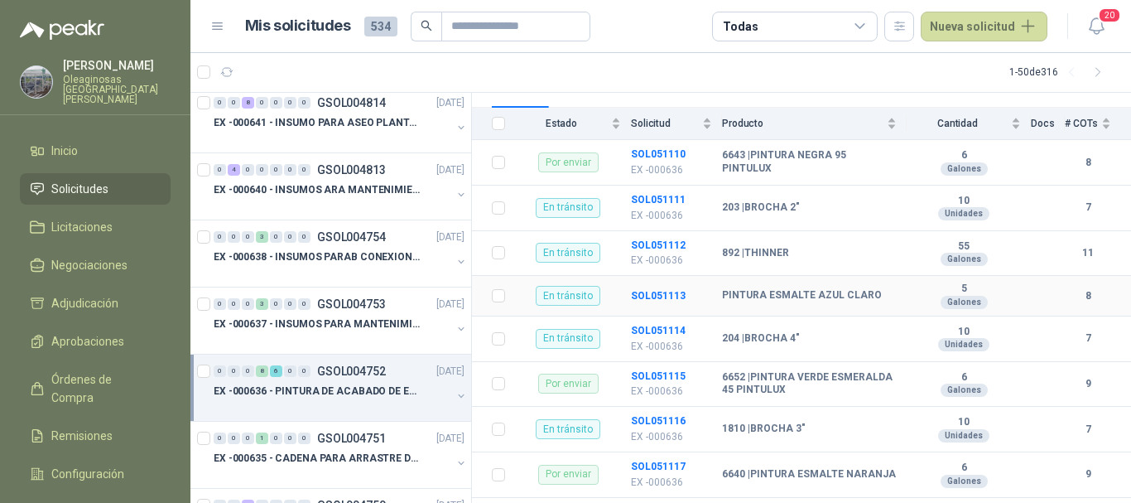
scroll to position [140, 0]
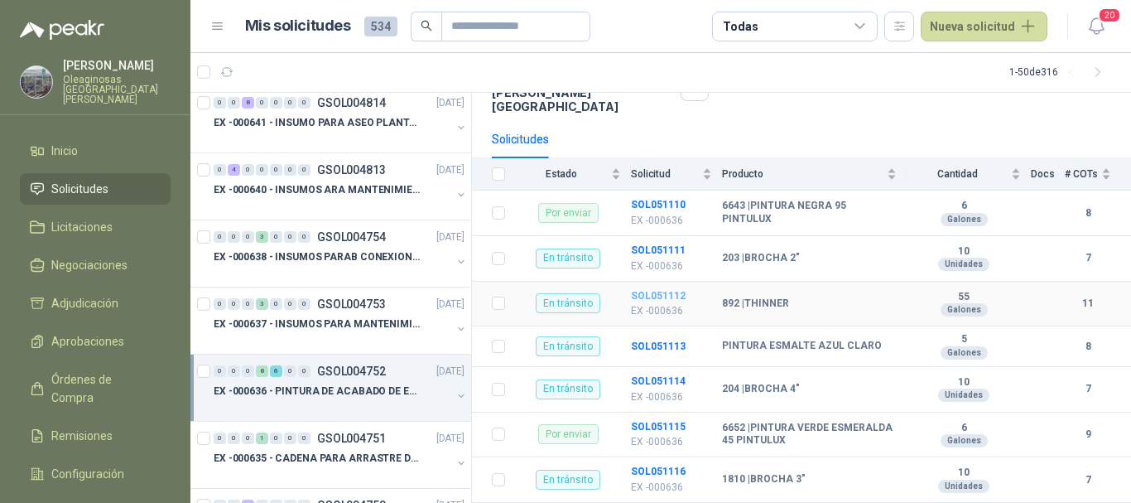
click at [654, 290] on b "SOL051112" at bounding box center [658, 296] width 55 height 12
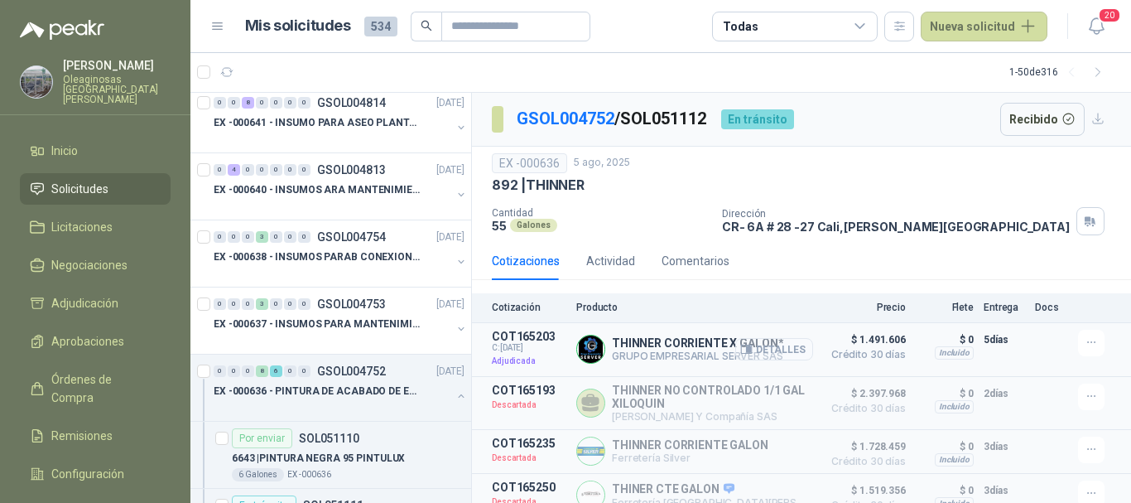
click at [771, 352] on button "Detalles" at bounding box center [774, 349] width 78 height 22
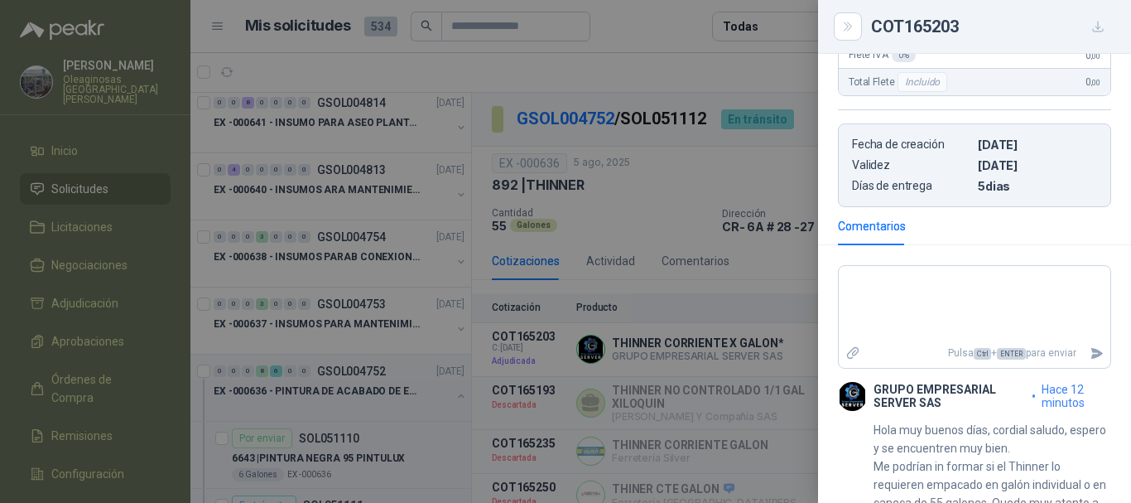
scroll to position [390, 0]
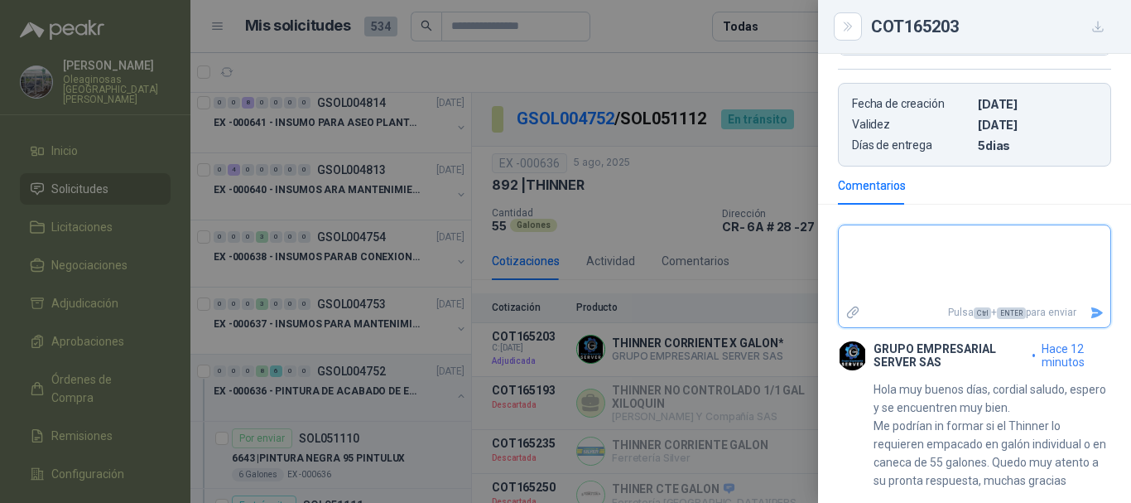
click at [945, 229] on textarea at bounding box center [975, 264] width 272 height 70
type textarea "**"
type textarea "***"
type textarea "*****"
type textarea "******"
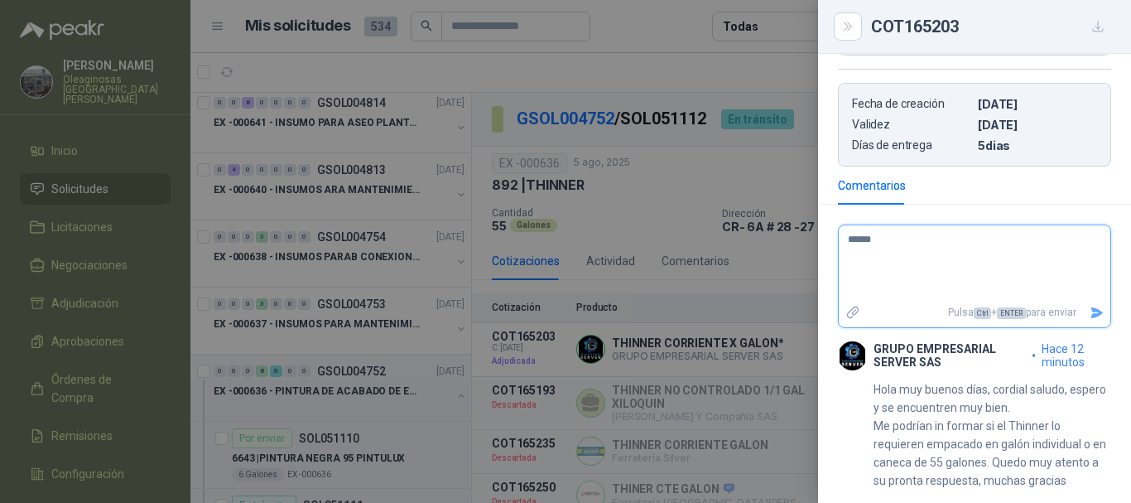
type textarea "******"
type textarea "********"
type textarea "******"
type textarea "*****"
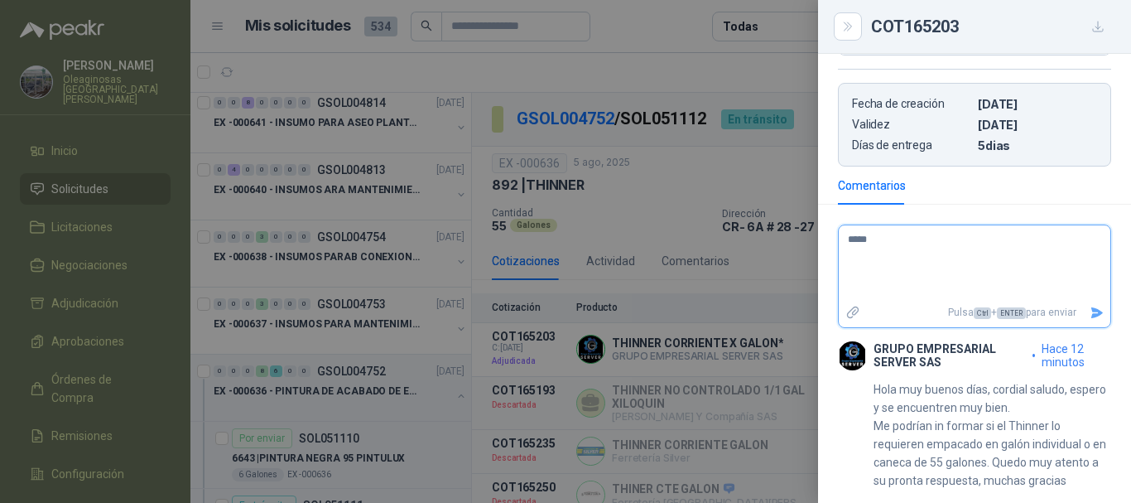
type textarea "****"
type textarea "*****"
type textarea "******"
type textarea "********"
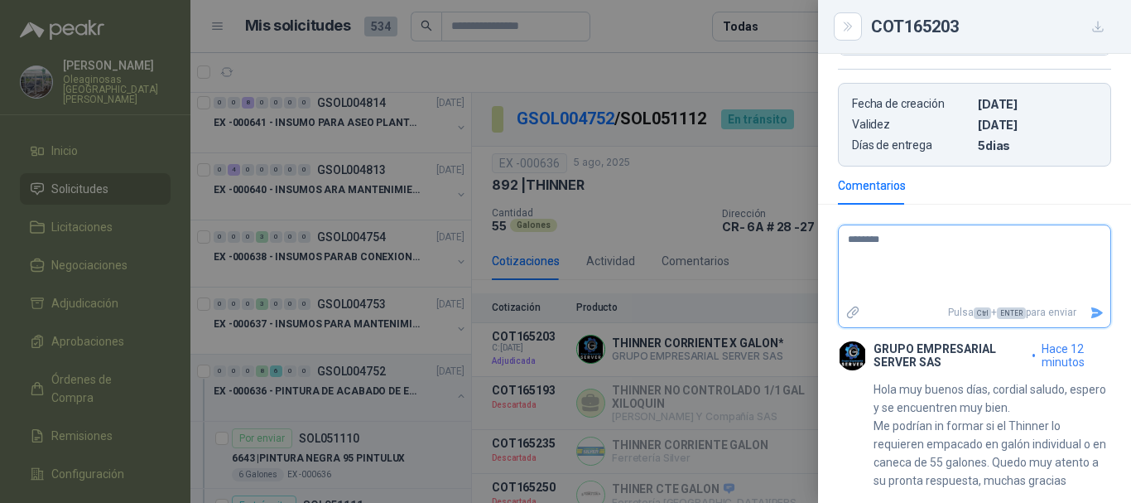
type textarea "*********"
type textarea "**********"
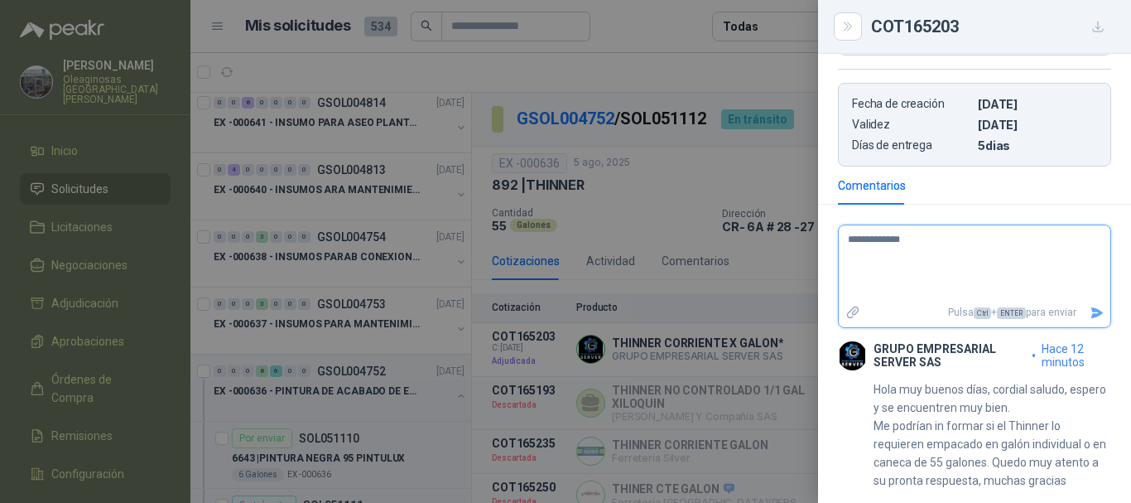
type textarea "**********"
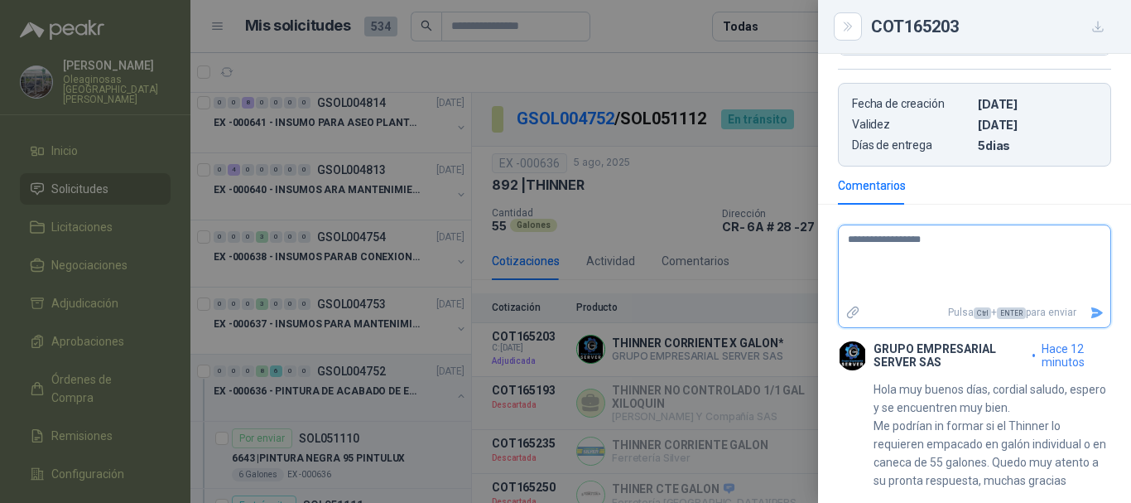
type textarea "**********"
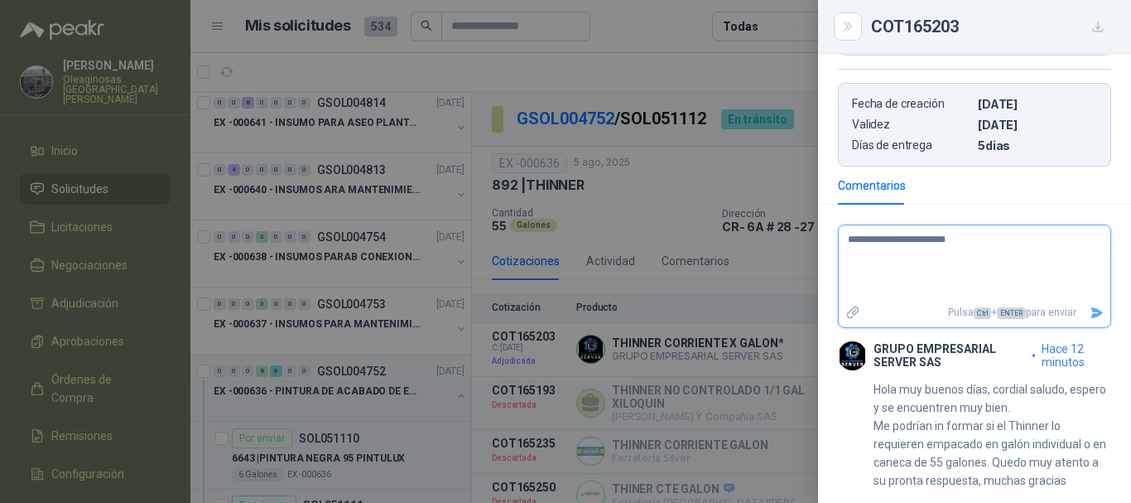
type textarea "**********"
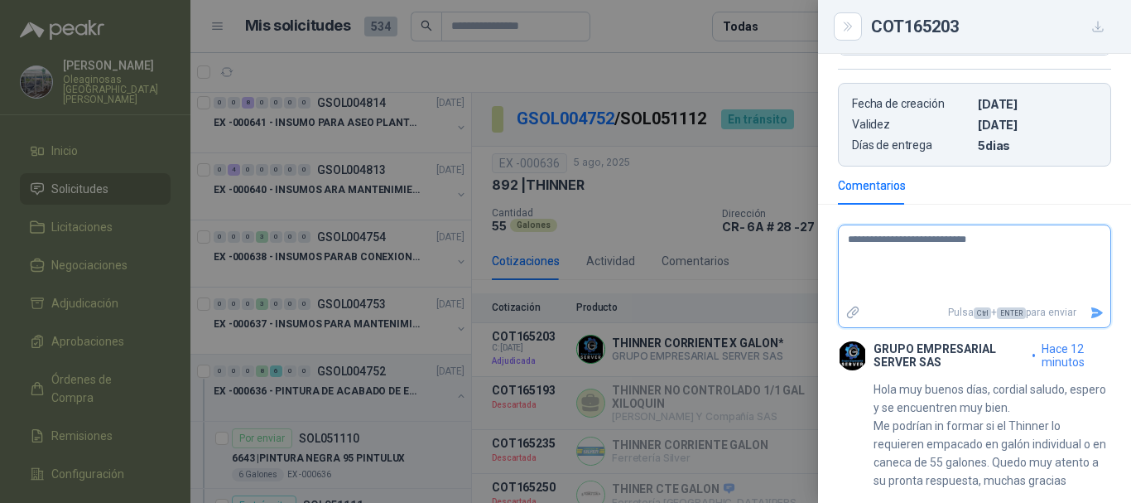
type textarea "**********"
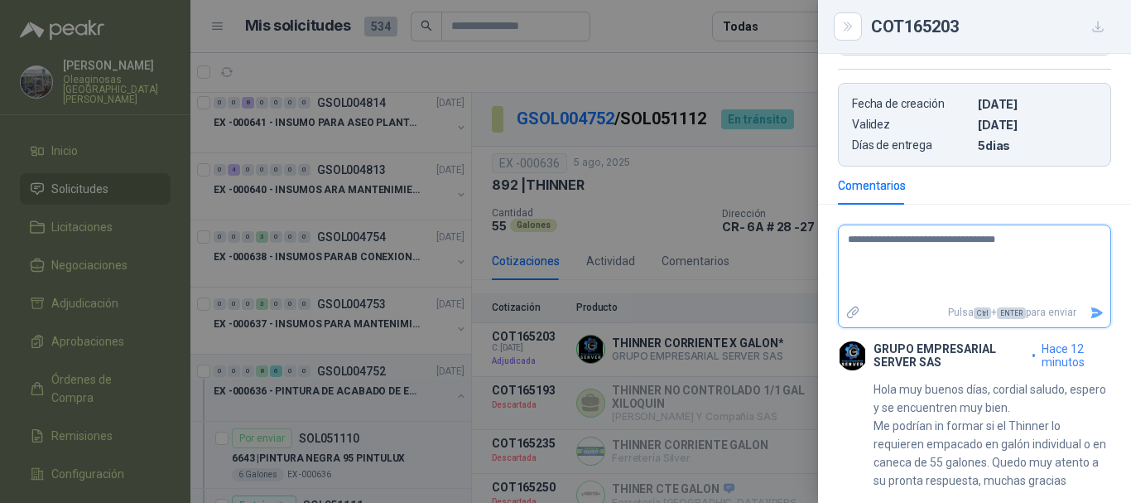
type textarea "**********"
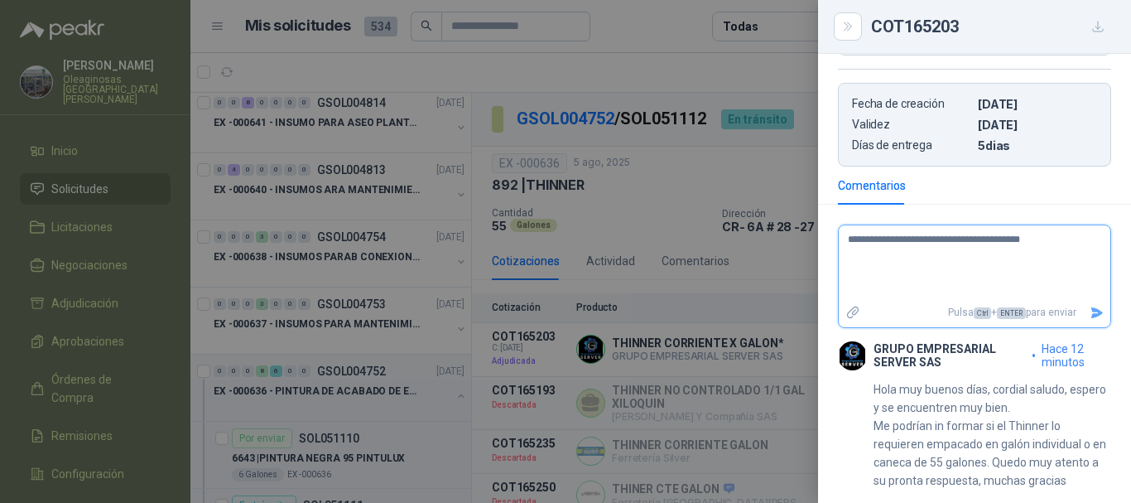
type textarea "**********"
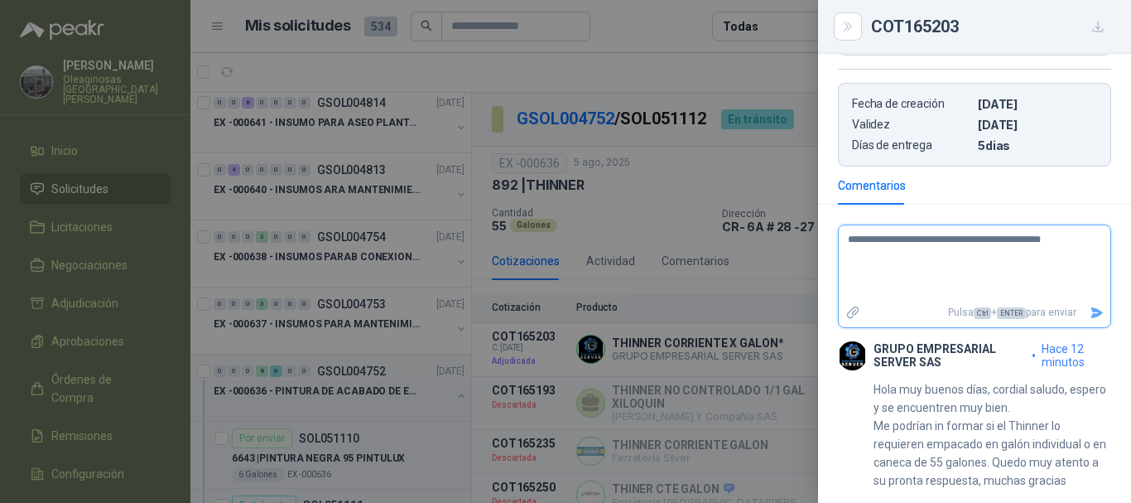
type textarea "**********"
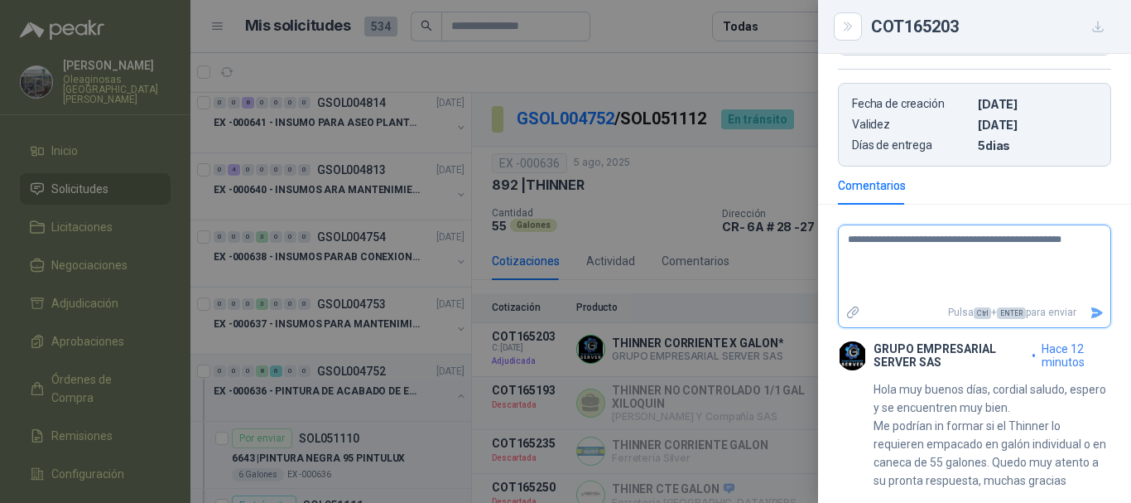
click at [1091, 307] on icon "Enviar" at bounding box center [1097, 312] width 12 height 11
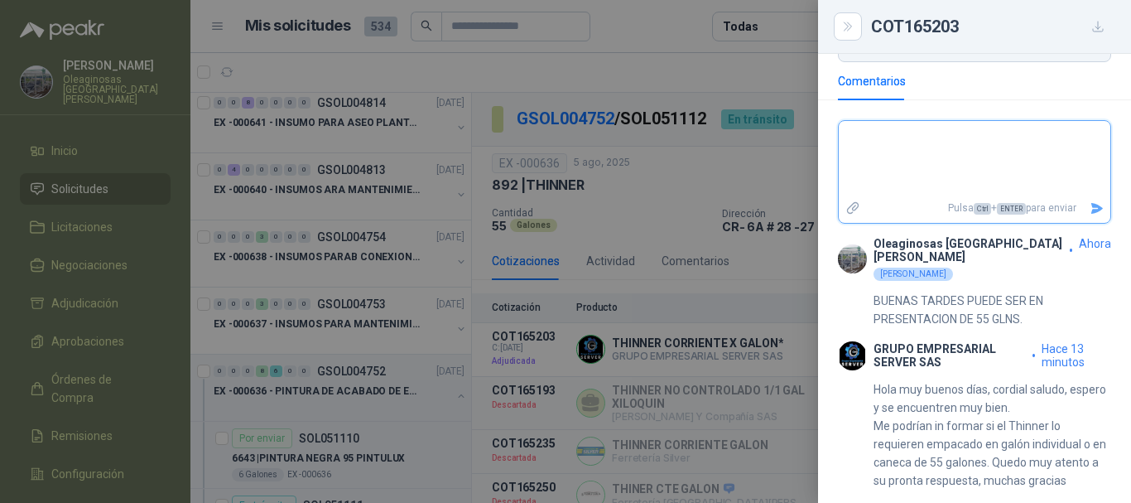
scroll to position [482, 0]
click at [668, 23] on div at bounding box center [565, 251] width 1131 height 503
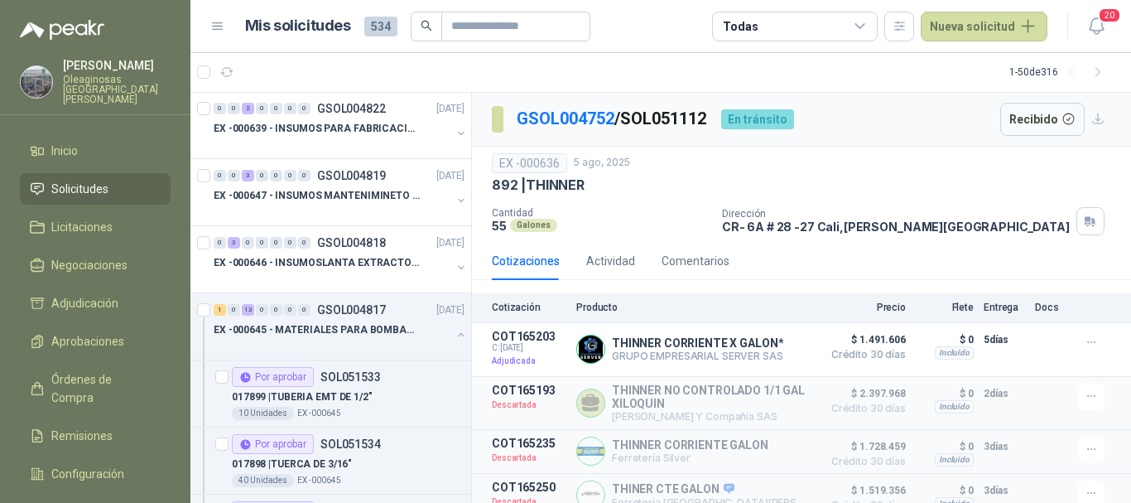
scroll to position [0, 0]
click at [331, 335] on p "EX -000645 - MATERIALES PARA BOMBAS STANDBY PLANTA" at bounding box center [317, 331] width 206 height 16
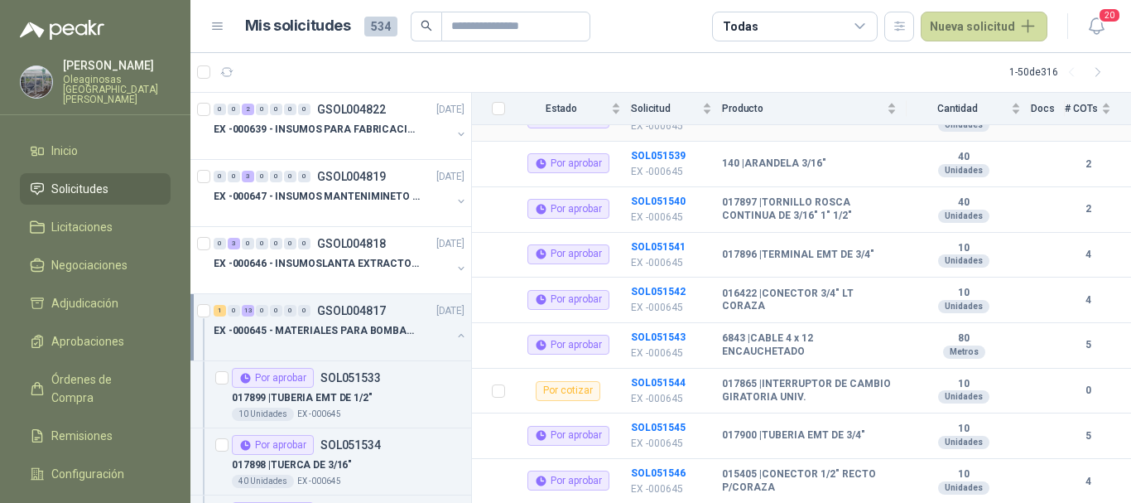
scroll to position [476, 0]
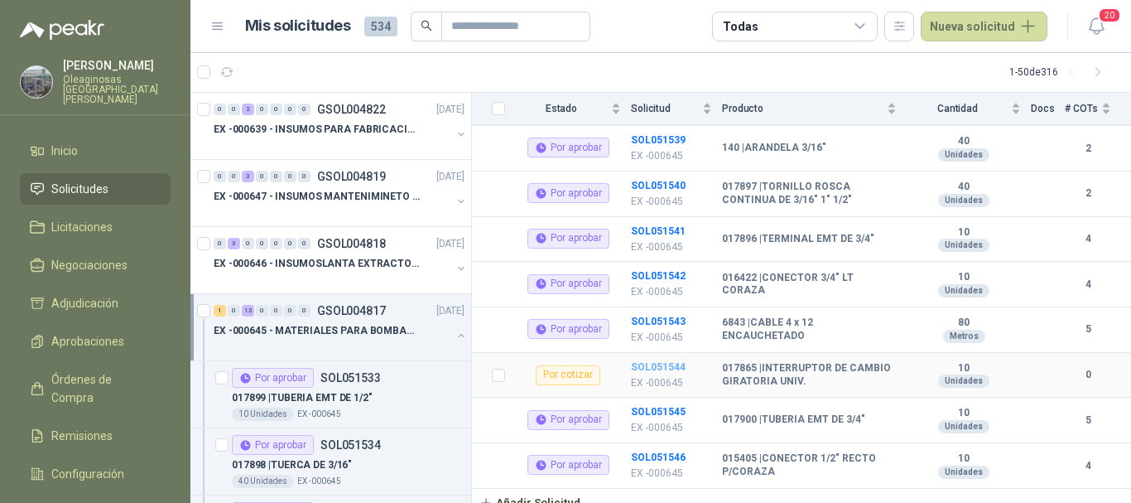
click at [650, 361] on b "SOL051544" at bounding box center [658, 367] width 55 height 12
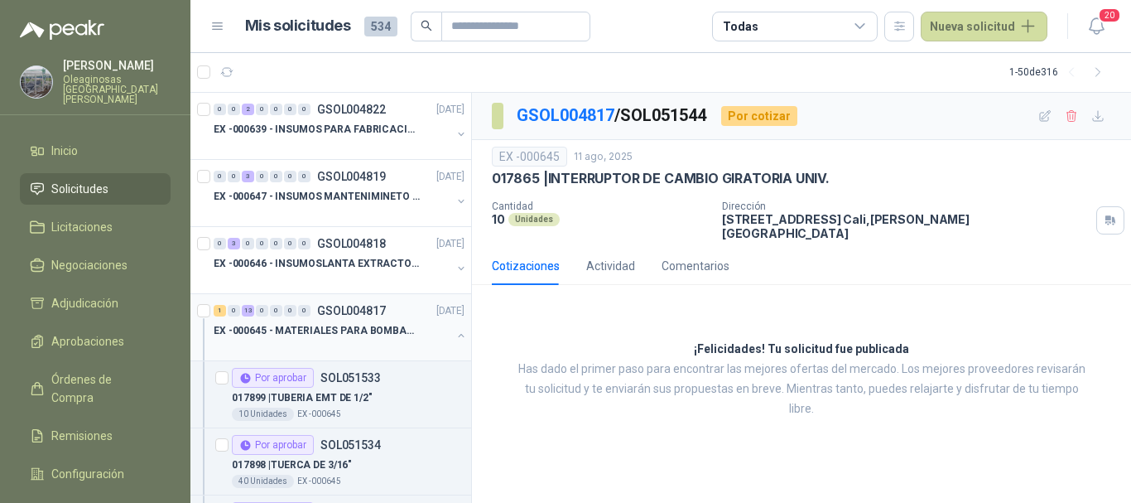
click at [391, 340] on div "EX -000645 - MATERIALES PARA BOMBAS STANDBY PLANTA" at bounding box center [333, 330] width 238 height 20
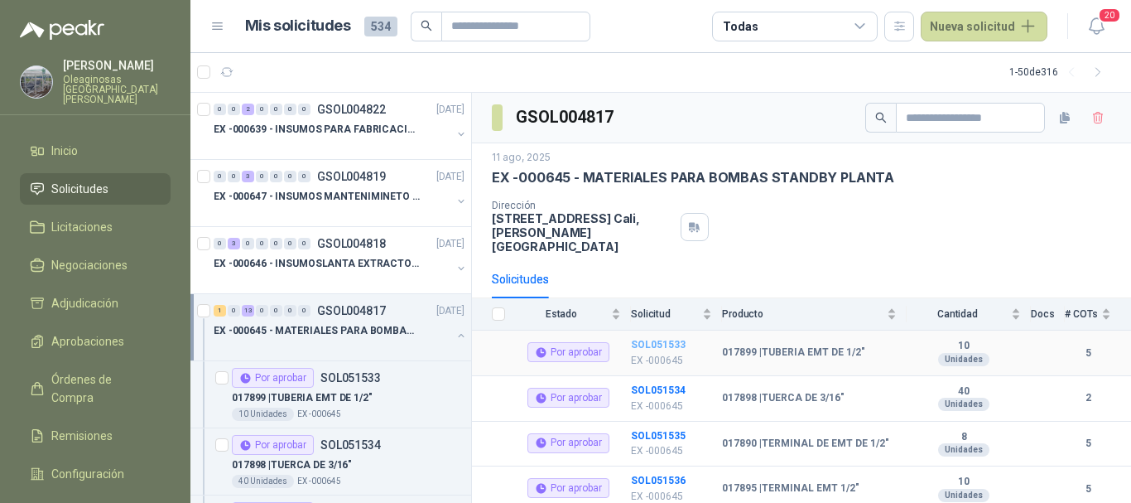
click at [648, 339] on b "SOL051533" at bounding box center [658, 345] width 55 height 12
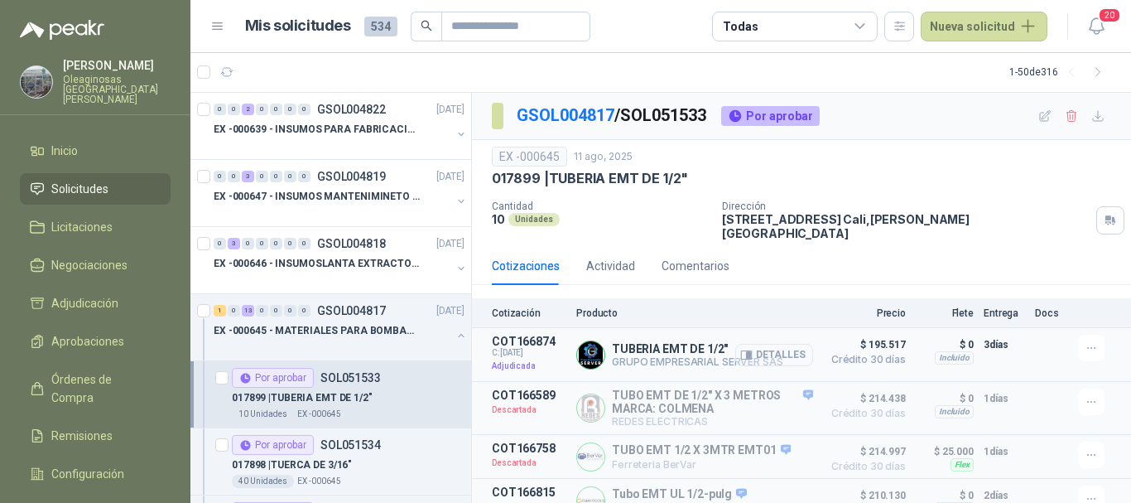
click at [775, 344] on button "Detalles" at bounding box center [774, 355] width 78 height 22
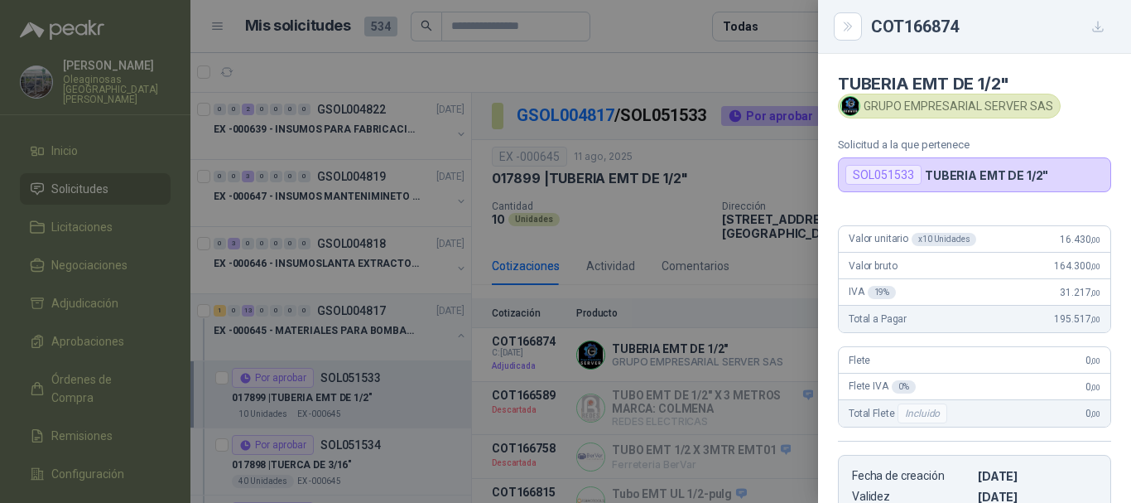
click at [653, 75] on div at bounding box center [565, 251] width 1131 height 503
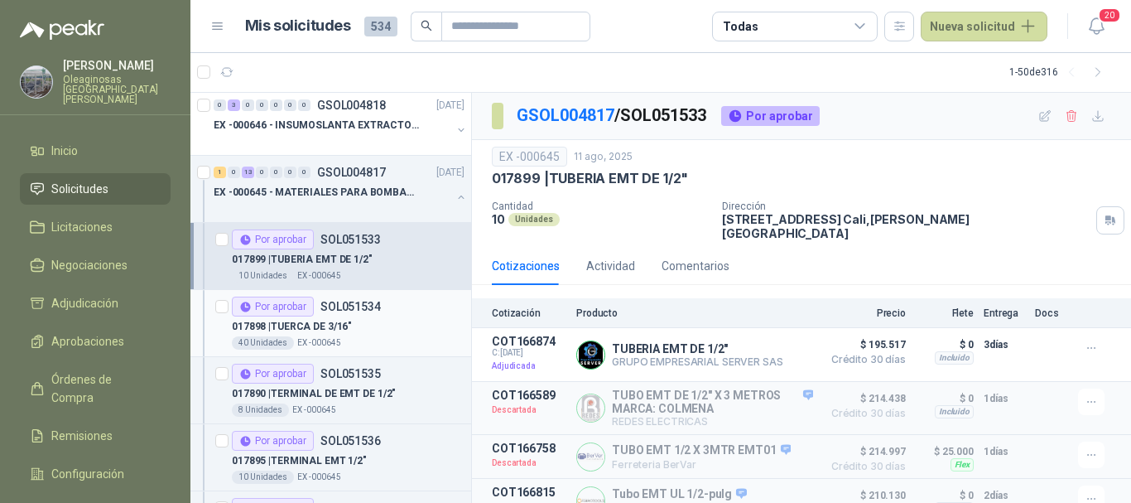
scroll to position [166, 0]
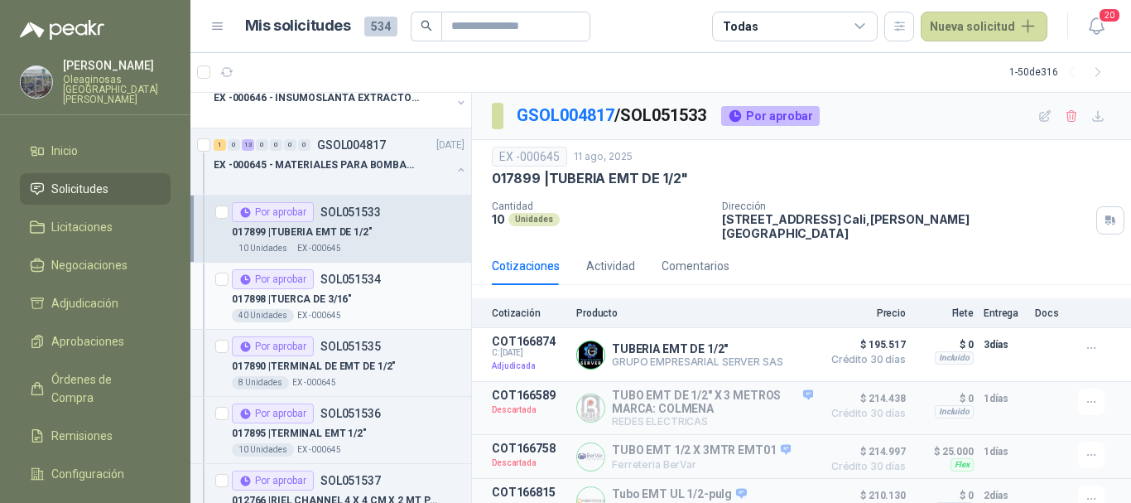
click at [391, 302] on div "017898 | TUERCA DE 3/16"" at bounding box center [348, 299] width 233 height 20
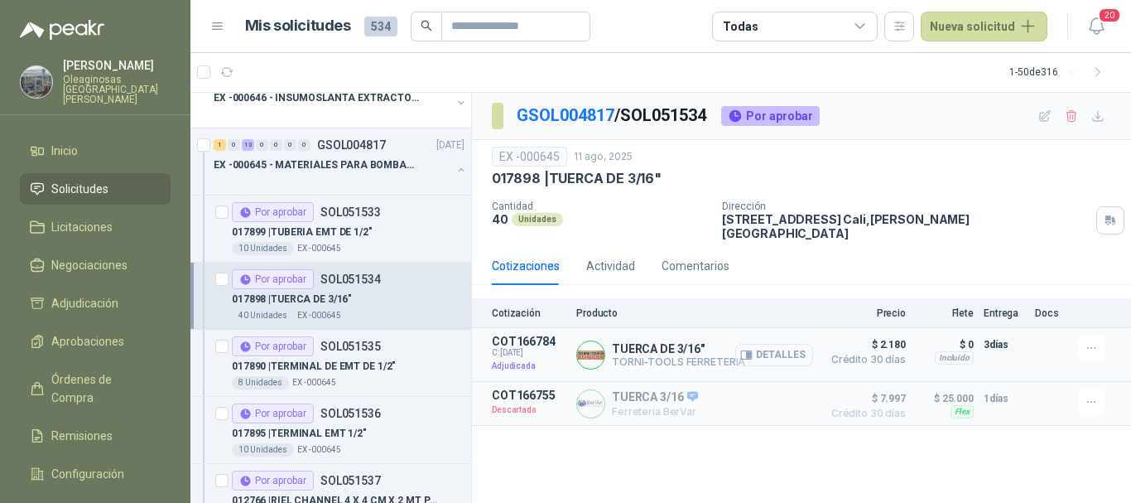
click at [776, 344] on button "Detalles" at bounding box center [774, 355] width 78 height 22
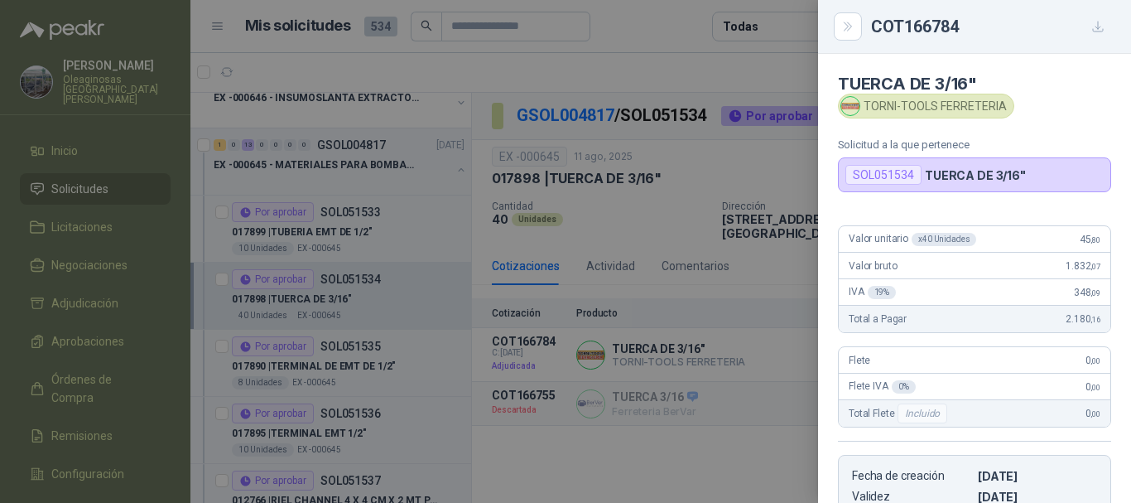
click at [752, 74] on div at bounding box center [565, 251] width 1131 height 503
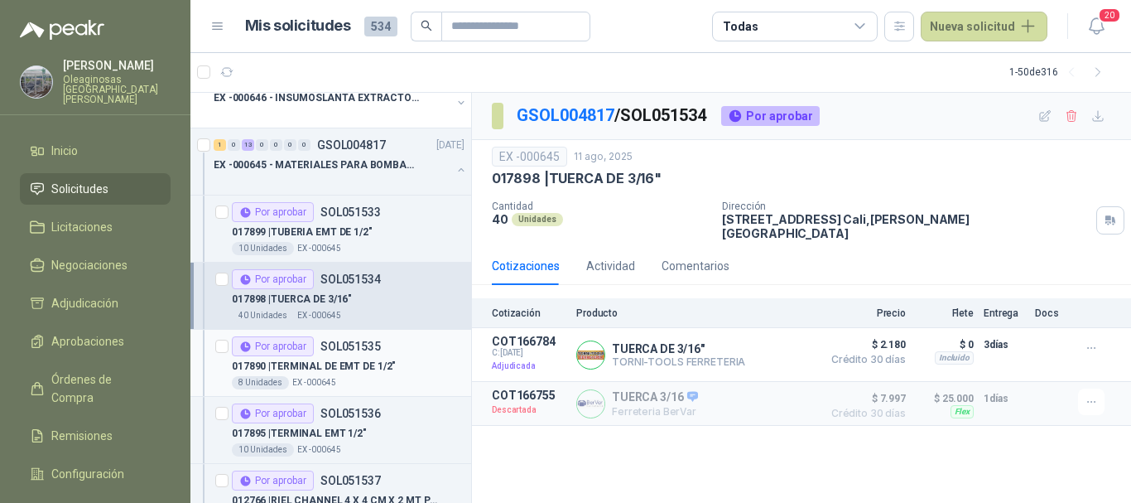
click at [427, 360] on div "017890 | TERMINAL DE EMT DE 1/2"" at bounding box center [348, 366] width 233 height 20
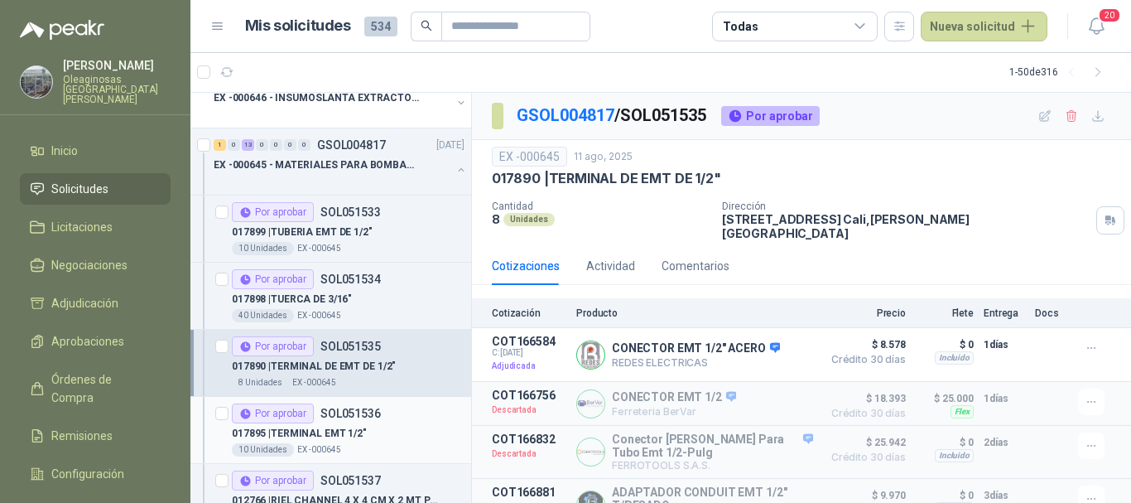
click at [418, 426] on div "017895 | TERMINAL EMT 1/2"" at bounding box center [348, 433] width 233 height 20
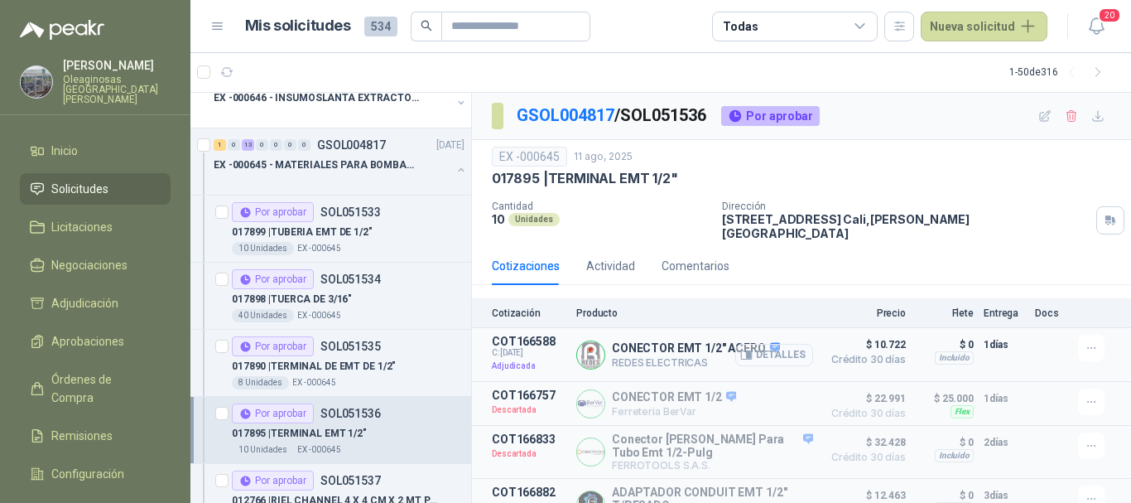
click at [773, 344] on button "Detalles" at bounding box center [774, 355] width 78 height 22
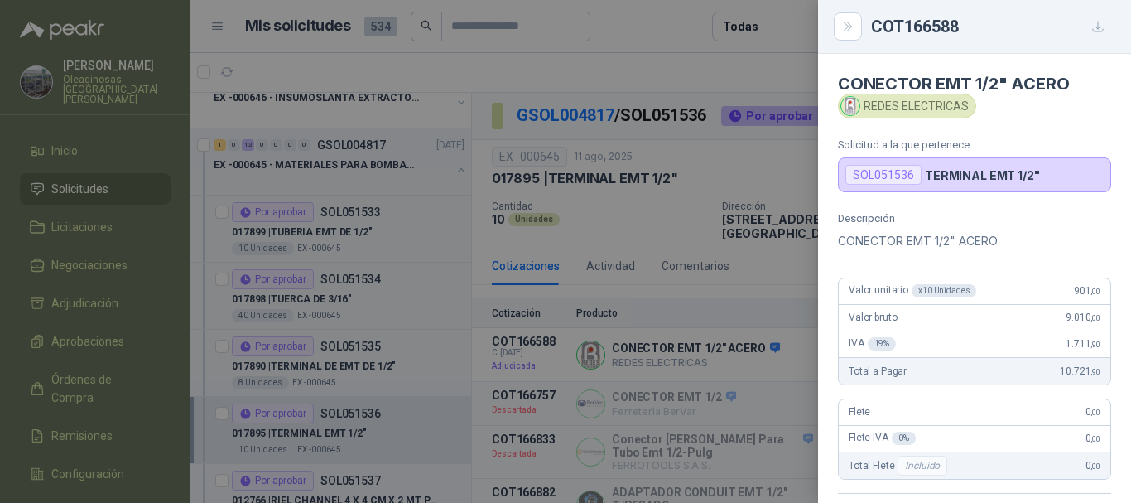
click at [630, 56] on div at bounding box center [565, 251] width 1131 height 503
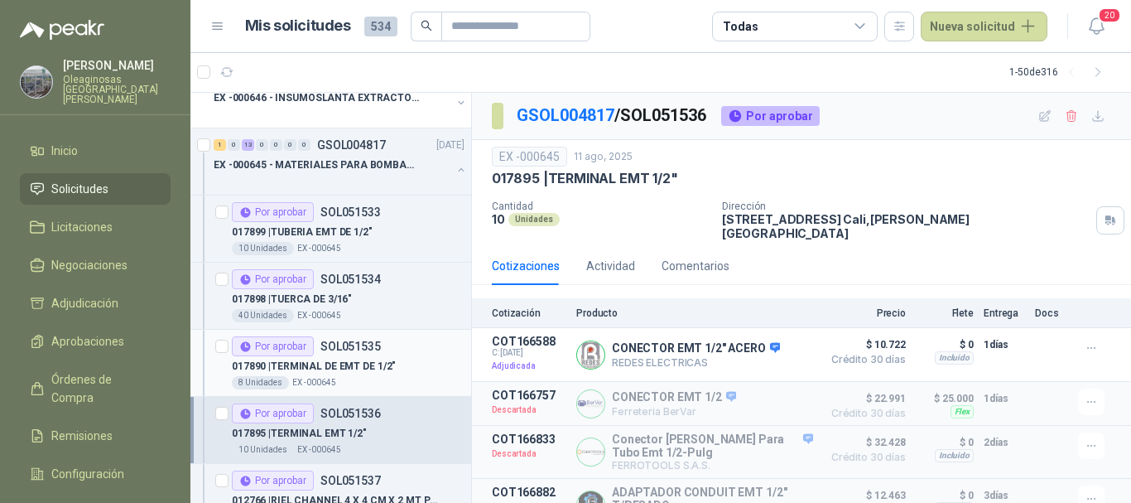
scroll to position [248, 0]
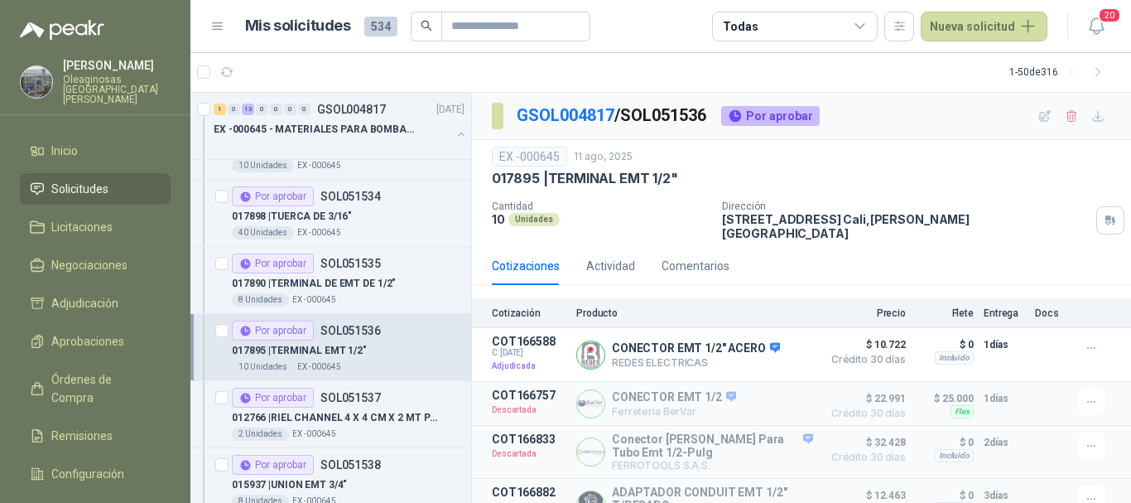
click at [389, 359] on div "017895 | TERMINAL EMT 1/2"" at bounding box center [348, 350] width 233 height 20
click at [783, 347] on button "Detalles" at bounding box center [774, 355] width 78 height 22
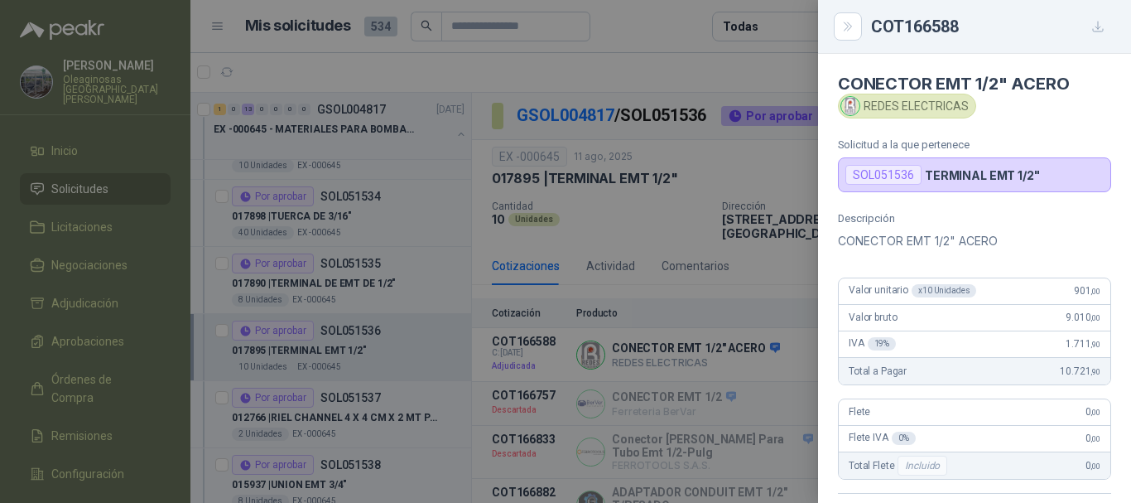
click at [644, 75] on div at bounding box center [565, 251] width 1131 height 503
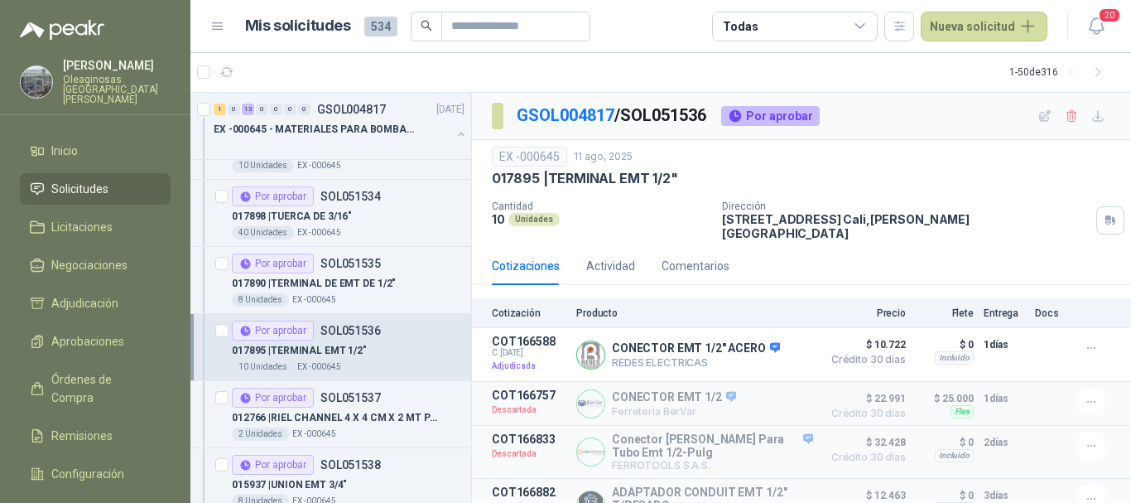
scroll to position [331, 0]
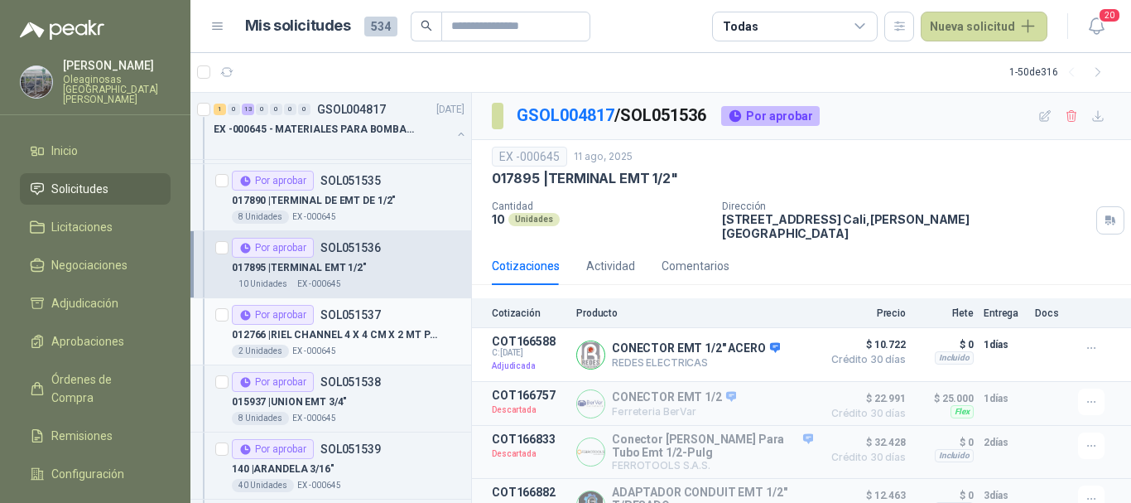
click at [409, 340] on p "012766 | RIEL CHANNEL 4 X 4 CM X 2 MT PERFORADO" at bounding box center [335, 335] width 206 height 16
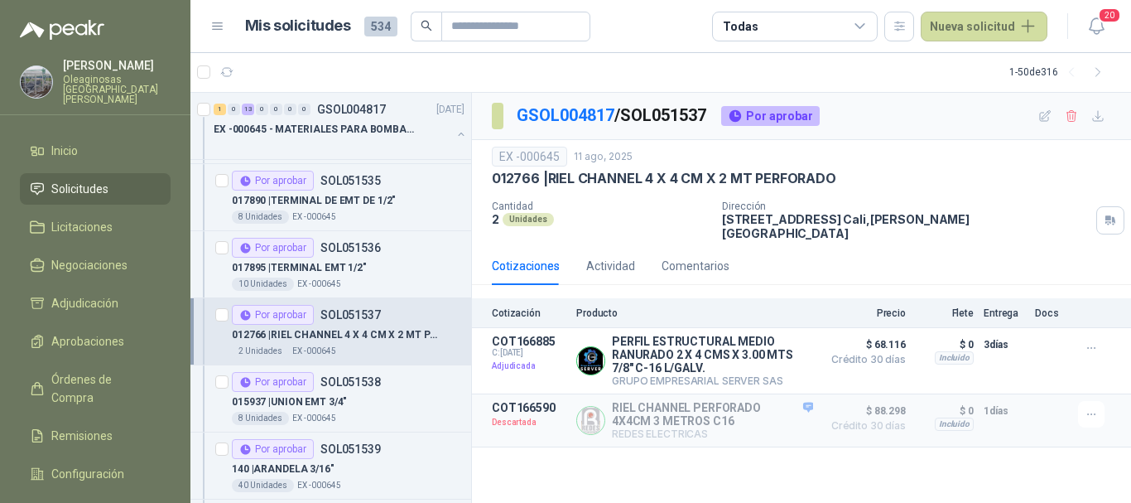
click at [1031, 188] on div "EX -000645 [DATE] 012766 | RIEL CHANNEL 4 X 4 CM X 2 MT PERFORADO Cantidad 2 Un…" at bounding box center [801, 194] width 619 height 94
click at [796, 349] on button "Detalles" at bounding box center [774, 360] width 78 height 22
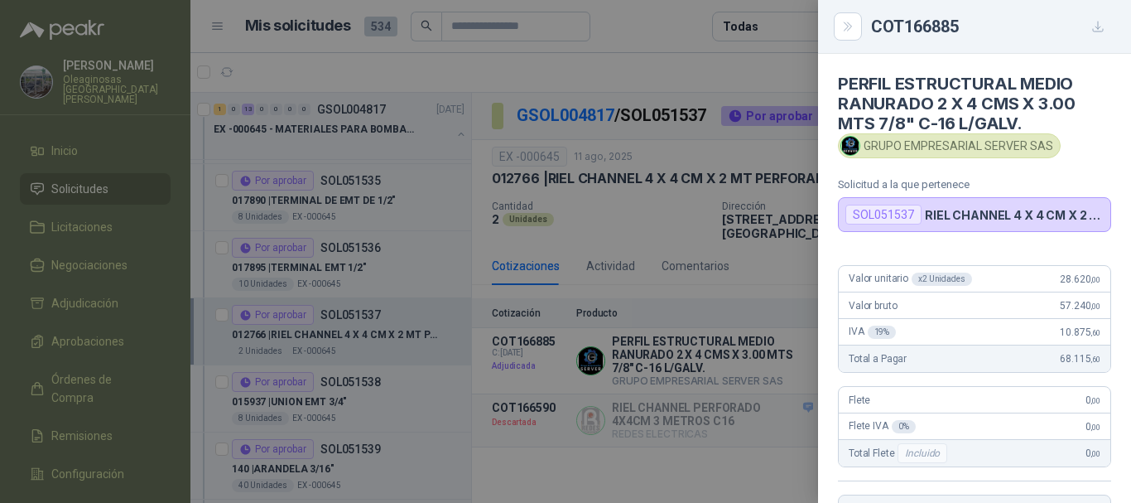
click at [672, 81] on div at bounding box center [565, 251] width 1131 height 503
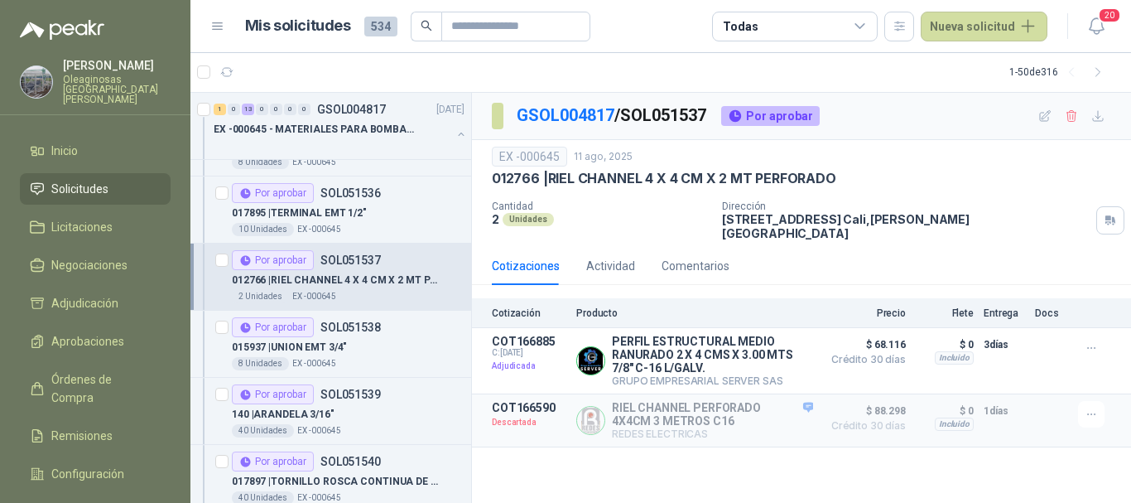
scroll to position [414, 0]
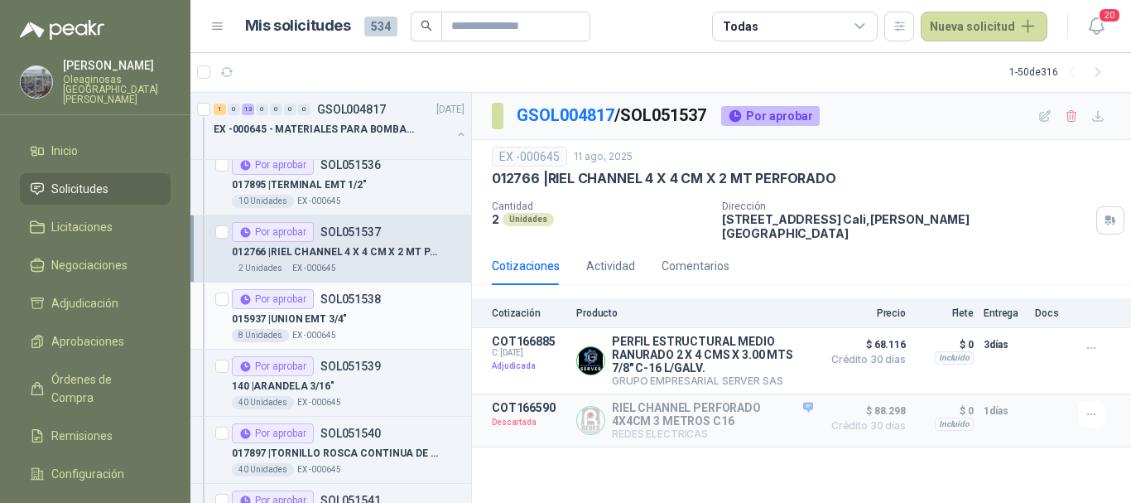
click at [383, 320] on div "015937 | UNION EMT 3/4"" at bounding box center [348, 319] width 233 height 20
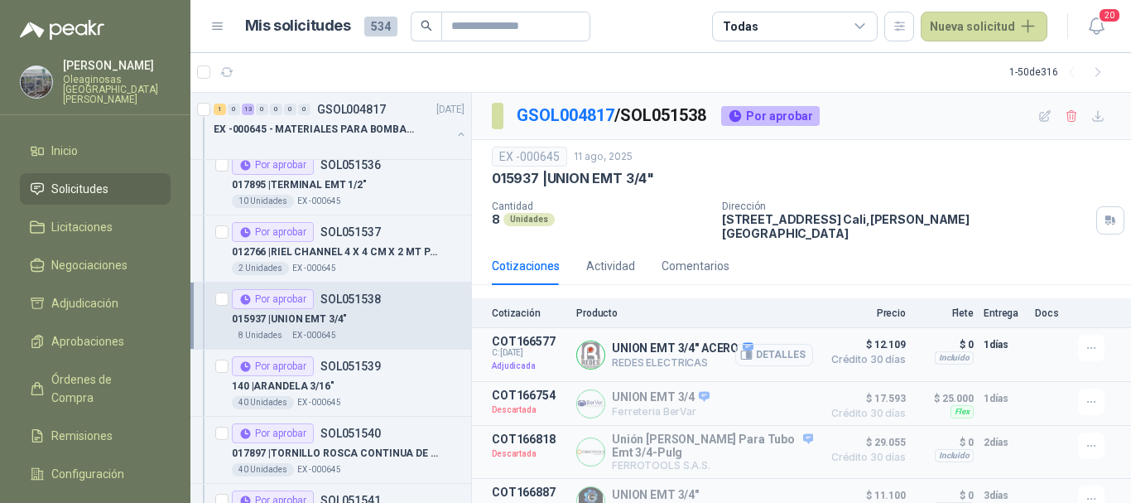
click at [776, 345] on button "Detalles" at bounding box center [774, 355] width 78 height 22
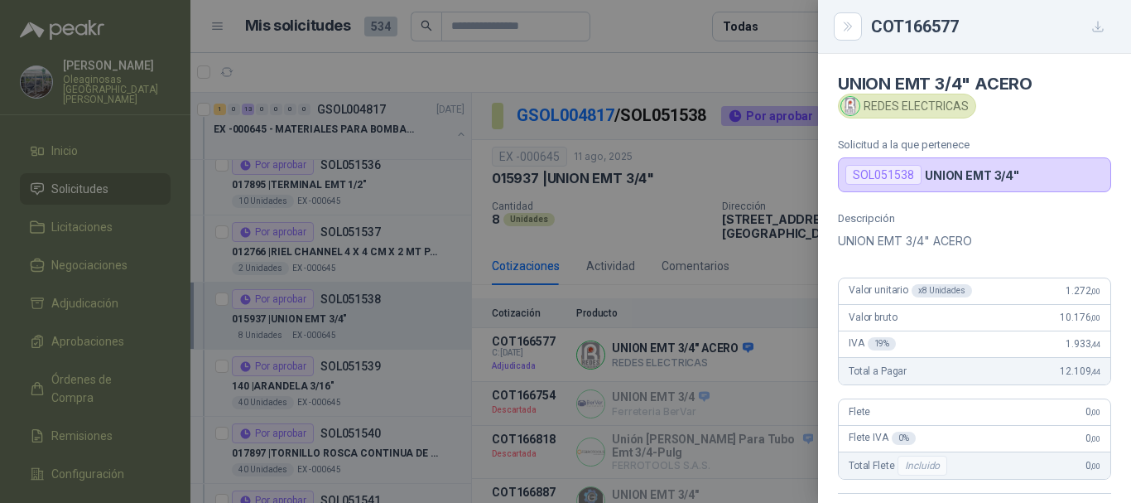
click at [686, 76] on div at bounding box center [565, 251] width 1131 height 503
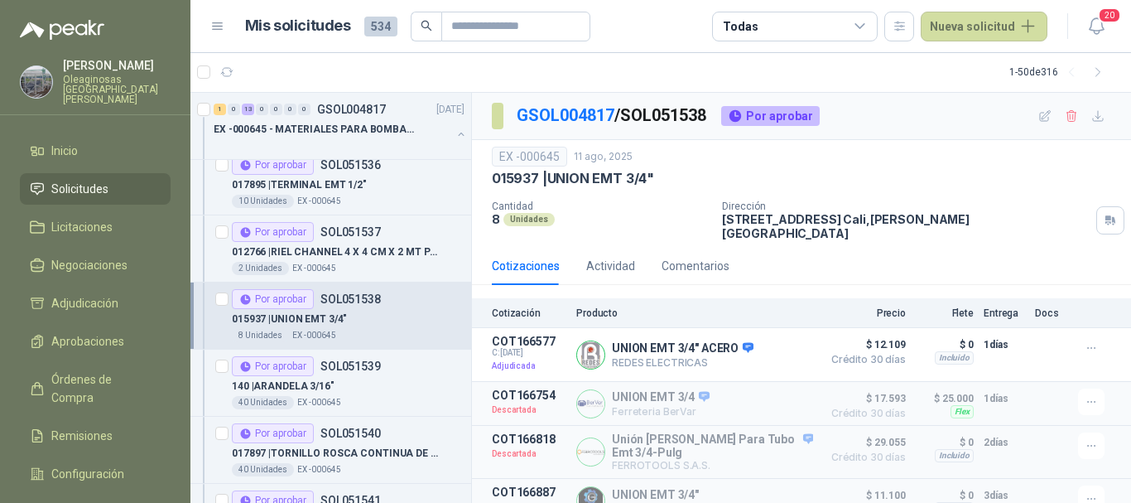
scroll to position [497, 0]
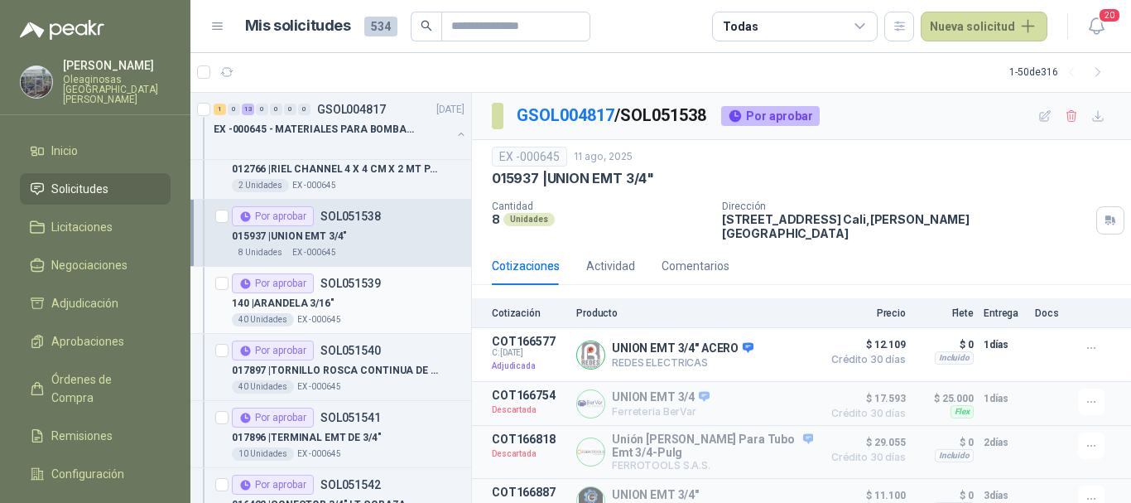
click at [384, 308] on div "140 | ARANDELA 3/16"" at bounding box center [348, 303] width 233 height 20
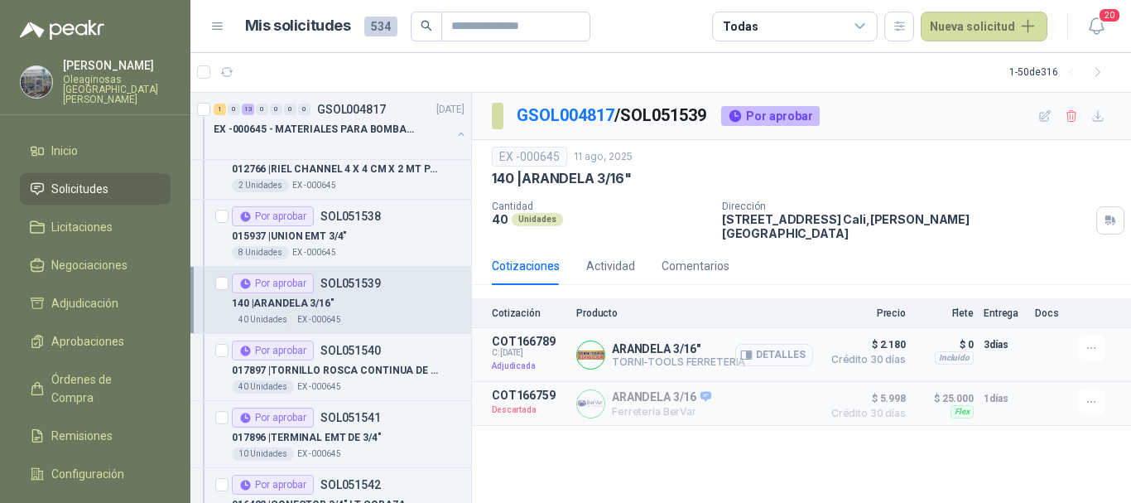
click at [790, 347] on button "Detalles" at bounding box center [774, 355] width 78 height 22
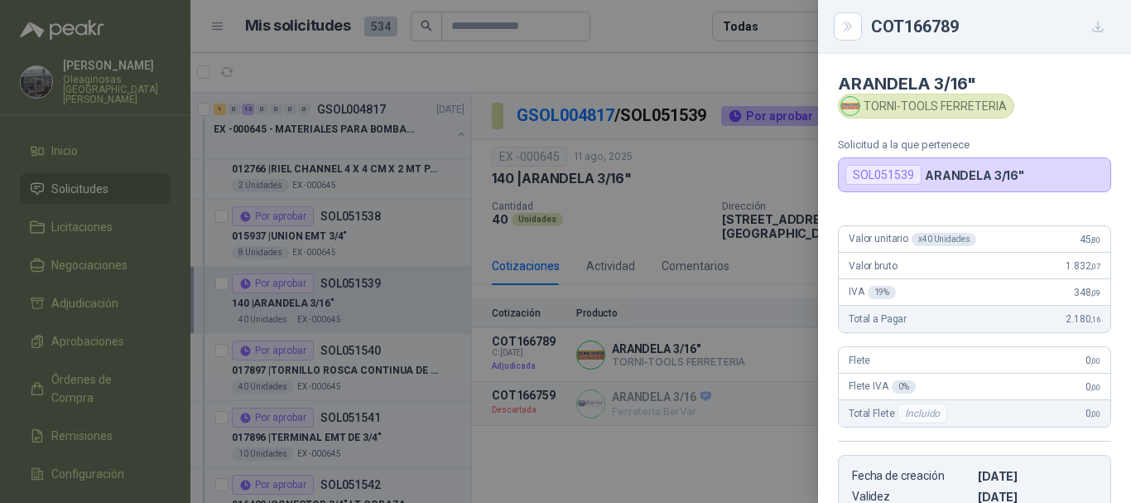
click at [672, 44] on div at bounding box center [565, 251] width 1131 height 503
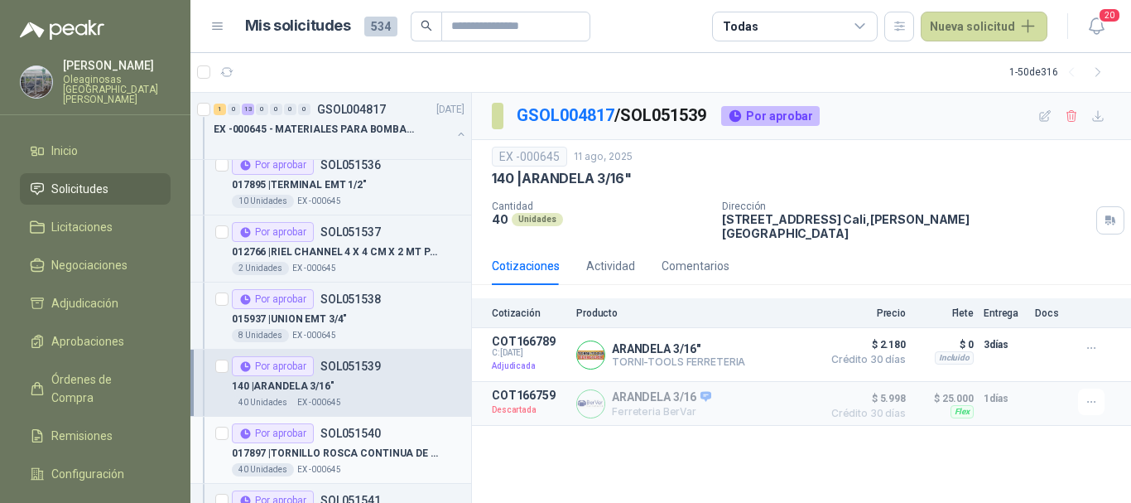
scroll to position [497, 0]
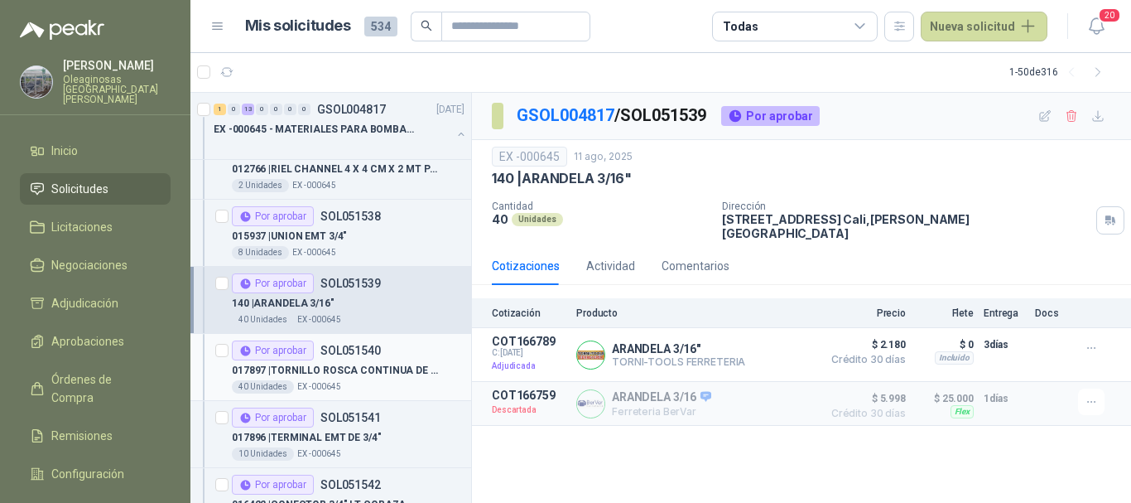
click at [379, 380] on div "40 Unidades EX -000645" at bounding box center [348, 386] width 233 height 13
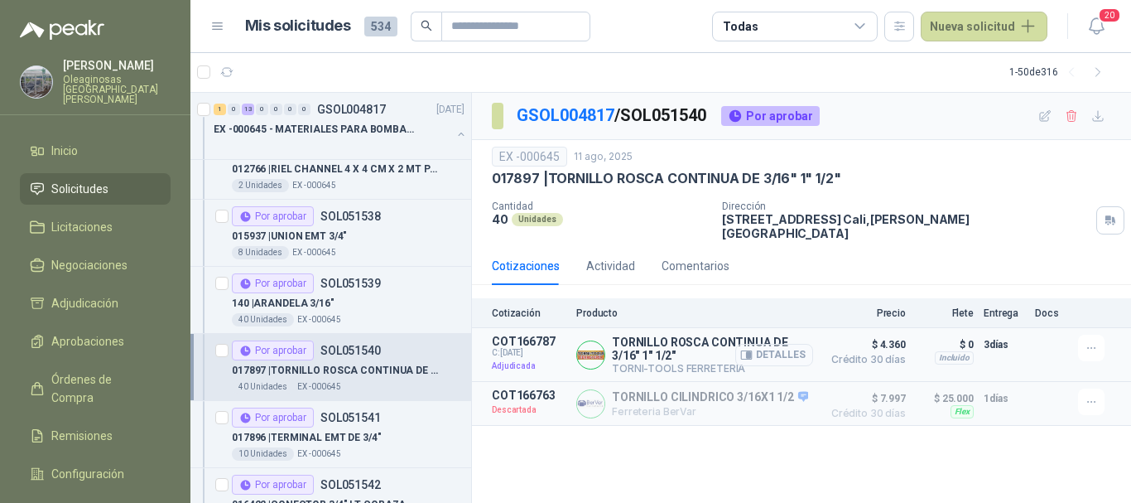
click at [790, 345] on button "Detalles" at bounding box center [774, 355] width 78 height 22
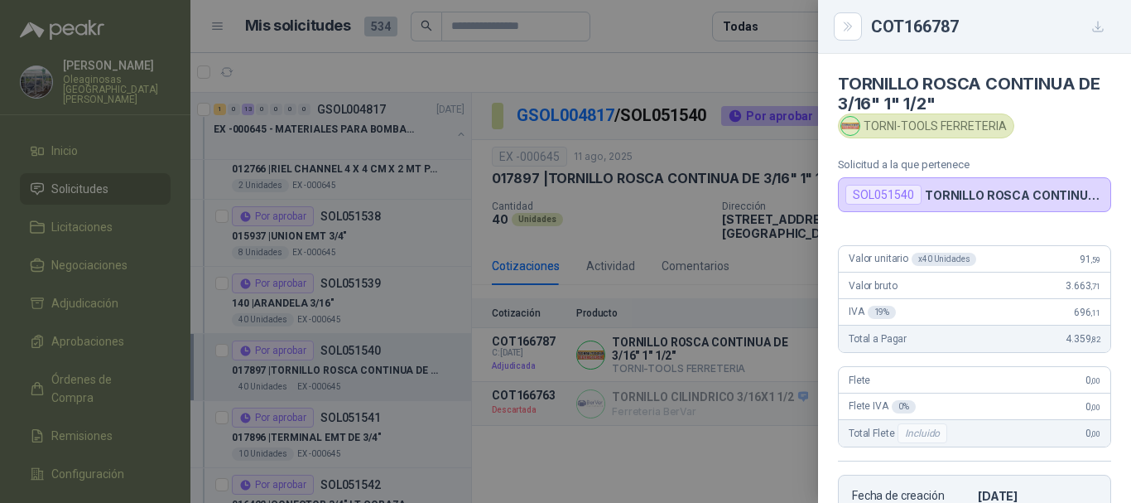
click at [660, 68] on div at bounding box center [565, 251] width 1131 height 503
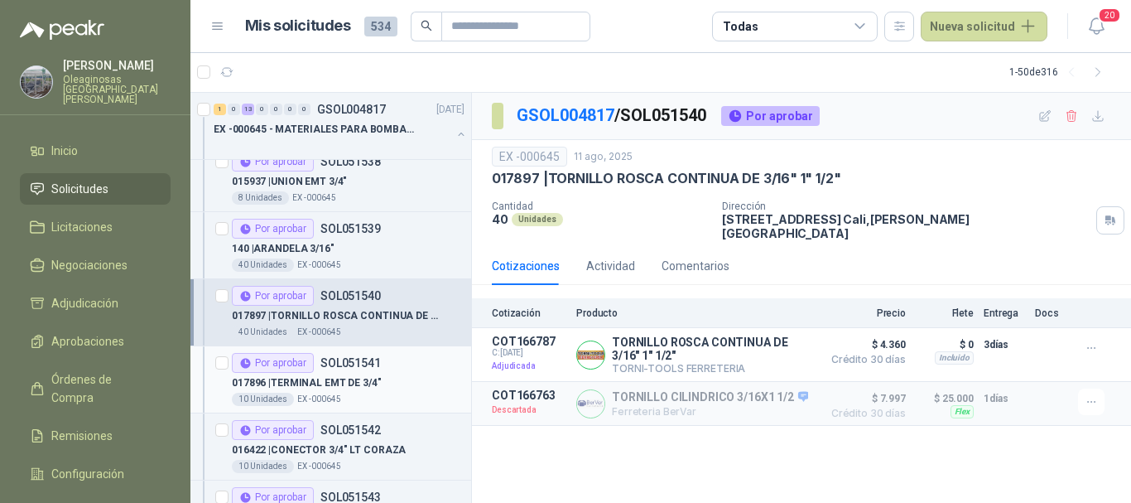
scroll to position [580, 0]
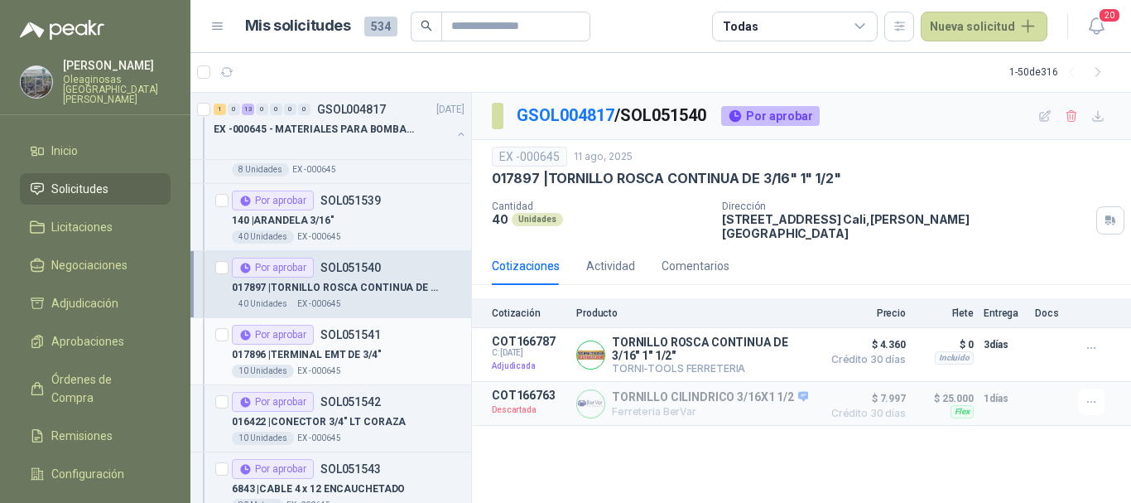
click at [403, 361] on div "017896 | TERMINAL EMT DE 3/4"" at bounding box center [348, 354] width 233 height 20
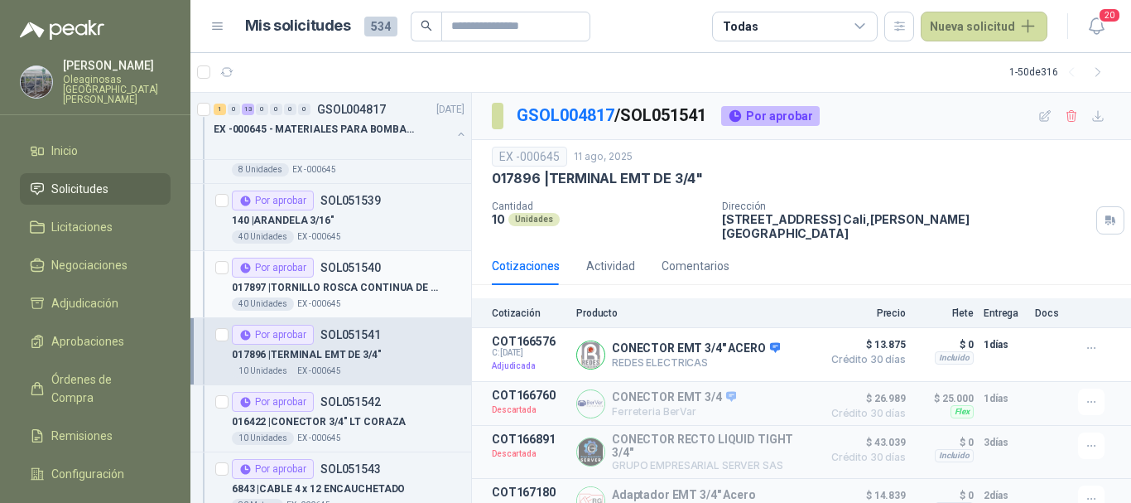
click at [393, 297] on div "40 Unidades EX -000645" at bounding box center [348, 303] width 233 height 13
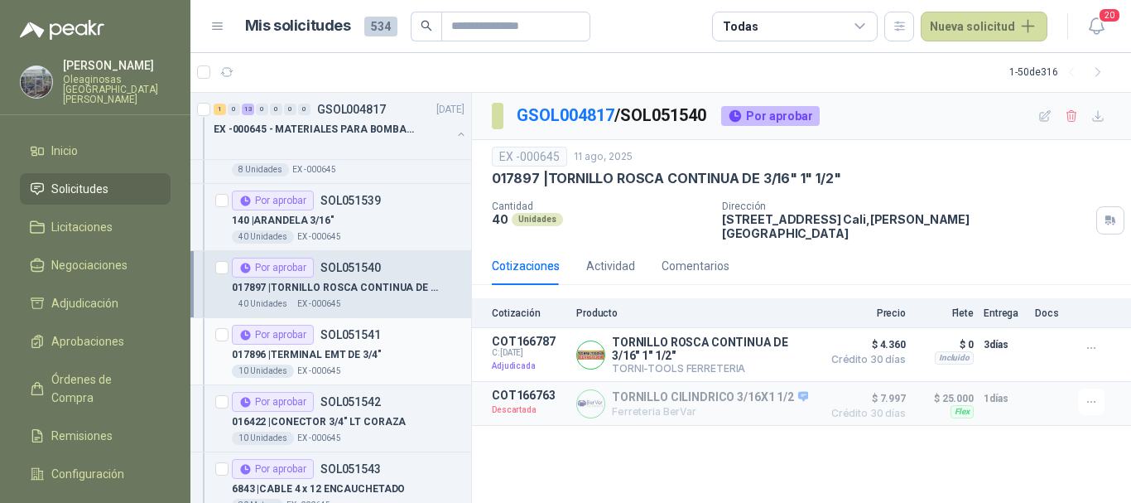
click at [407, 353] on div "017896 | TERMINAL EMT DE 3/4"" at bounding box center [348, 354] width 233 height 20
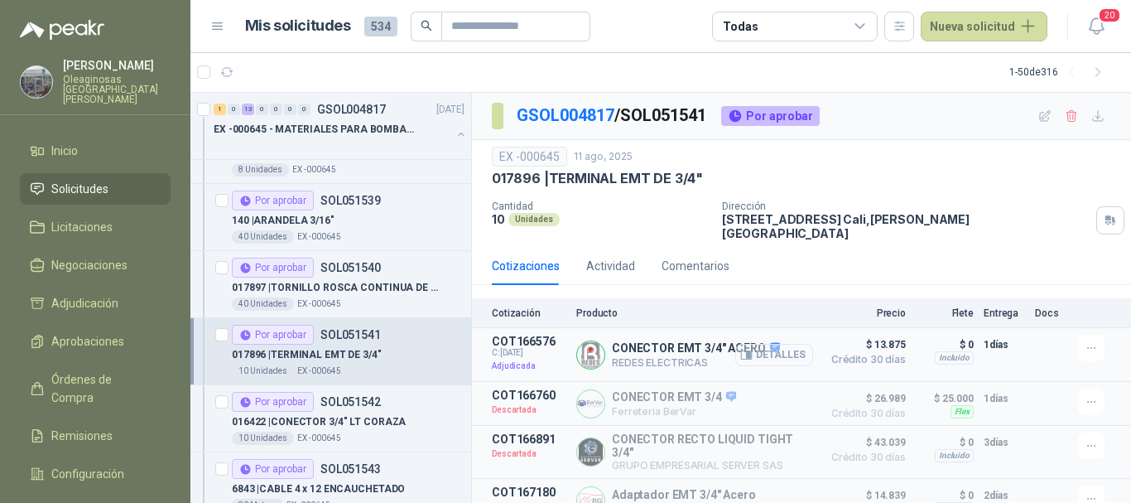
click at [765, 344] on button "Detalles" at bounding box center [774, 355] width 78 height 22
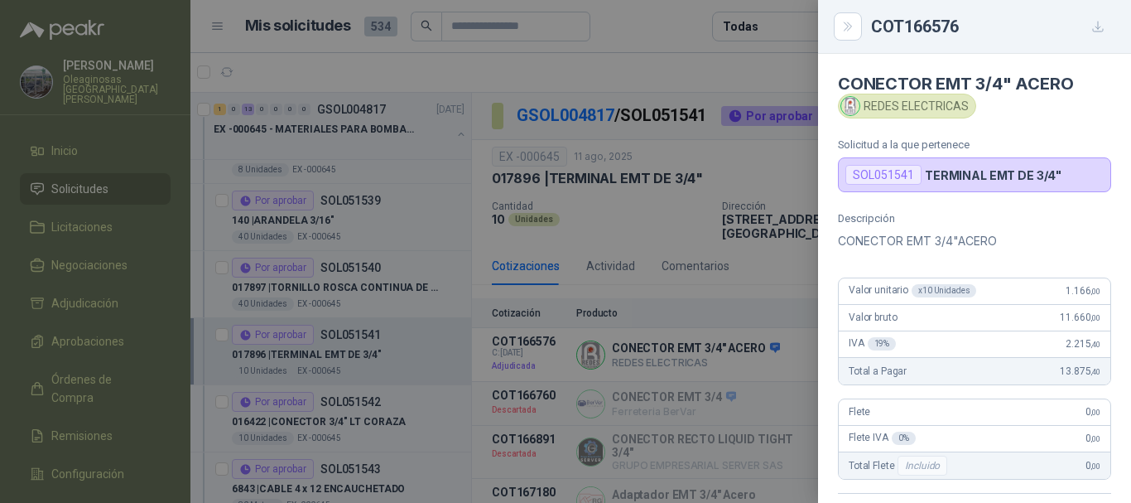
click at [631, 66] on div at bounding box center [565, 251] width 1131 height 503
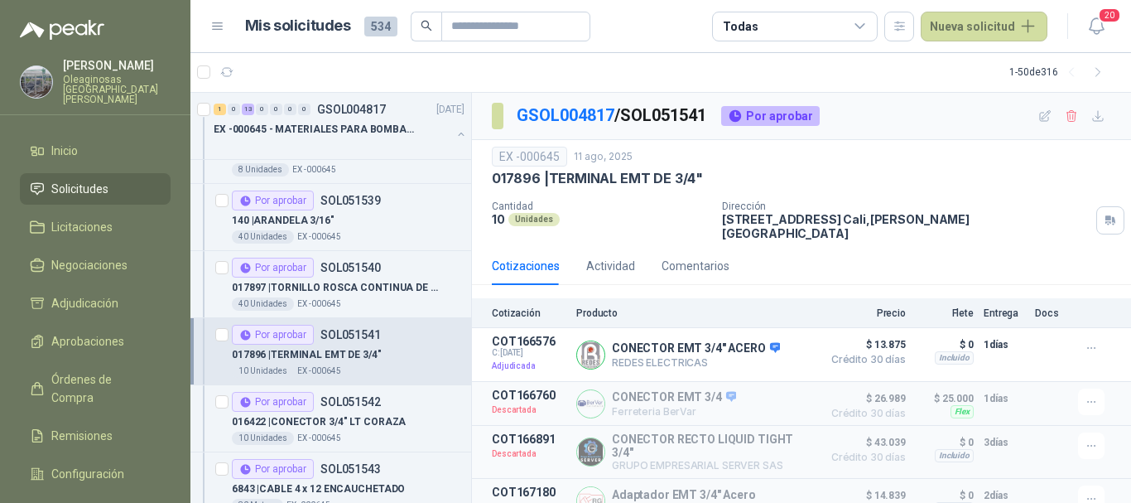
scroll to position [662, 0]
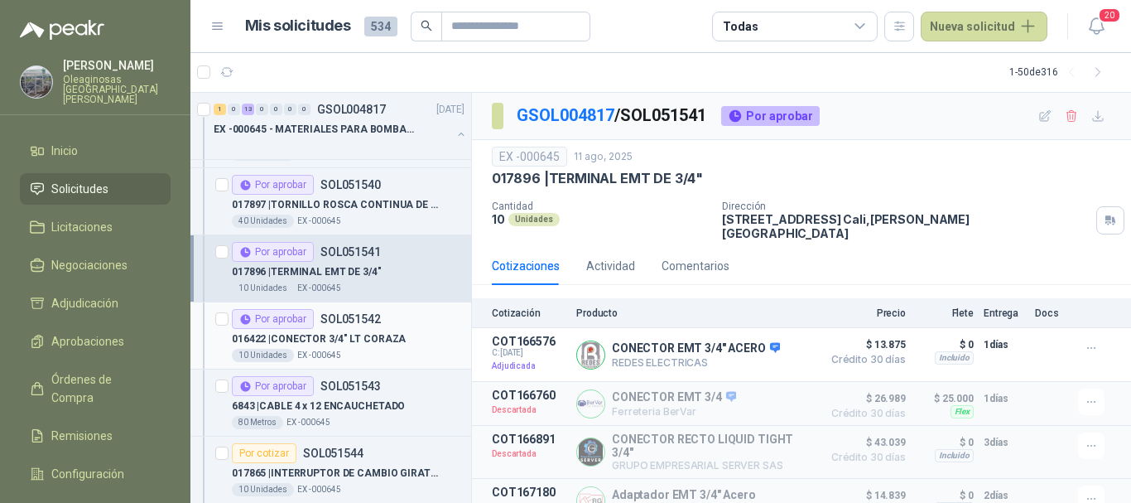
click at [420, 346] on div "016422 | CONECTOR 3/4" LT CORAZA" at bounding box center [348, 339] width 233 height 20
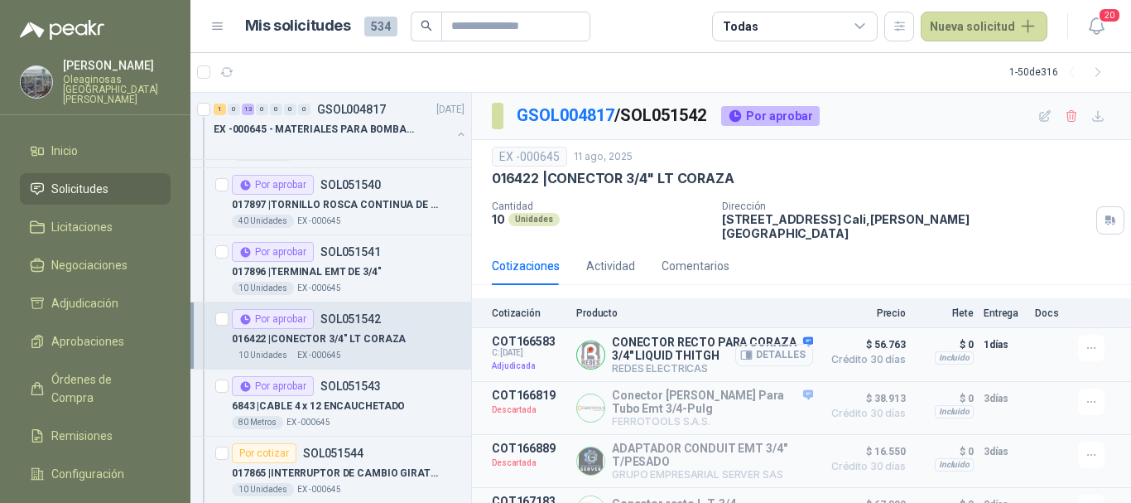
click at [780, 345] on button "Detalles" at bounding box center [774, 355] width 78 height 22
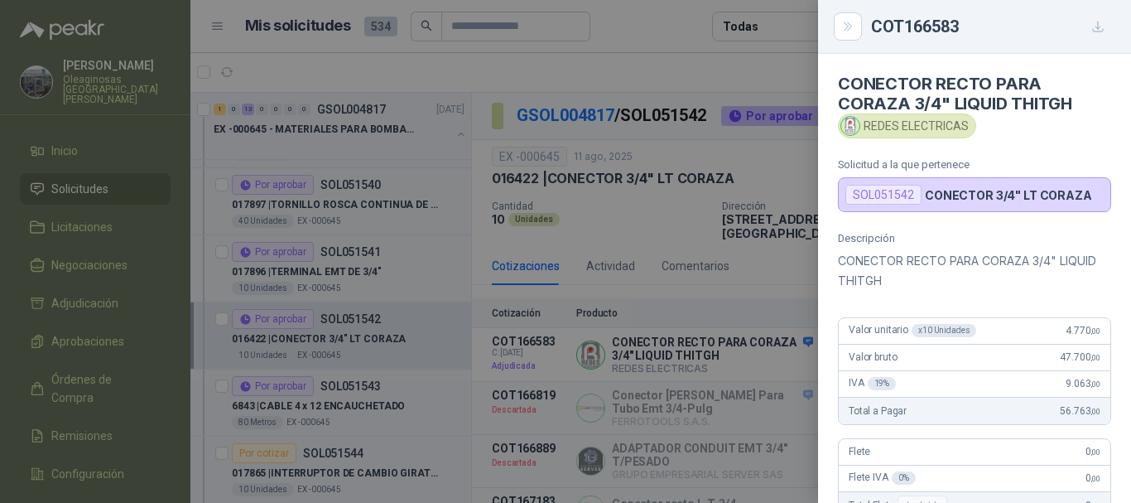
click at [647, 67] on div at bounding box center [565, 251] width 1131 height 503
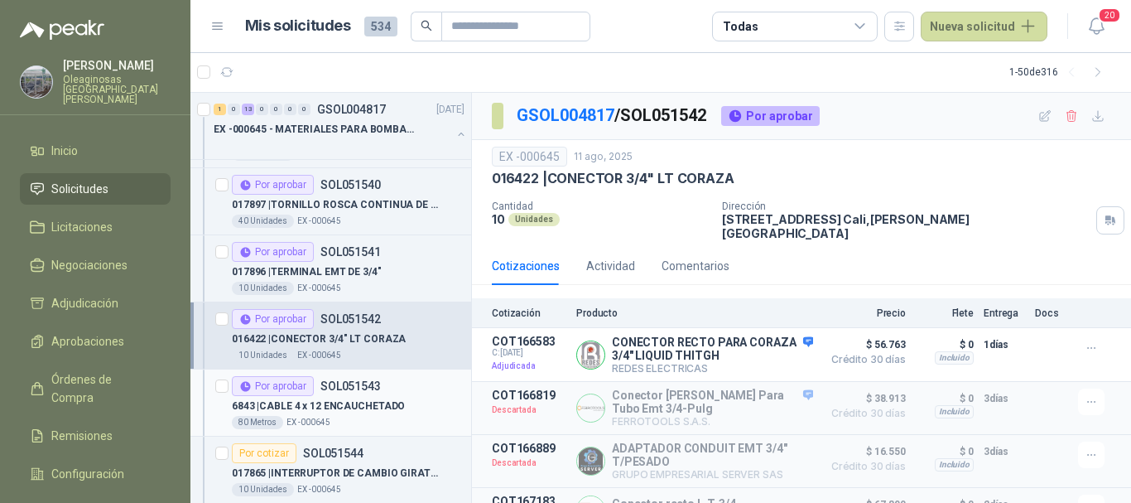
click at [407, 388] on div "Por aprobar SOL051543" at bounding box center [348, 386] width 233 height 20
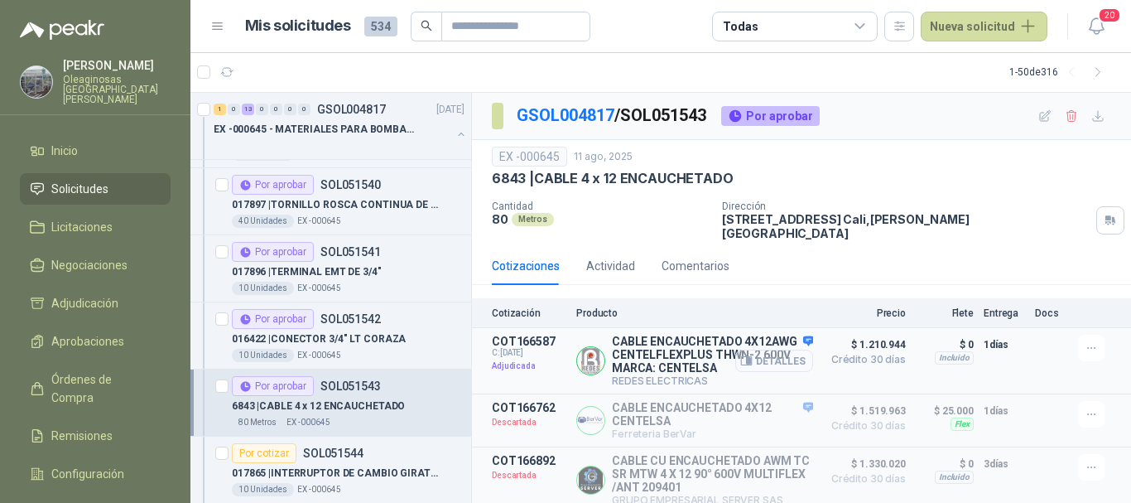
click at [773, 354] on button "Detalles" at bounding box center [774, 360] width 78 height 22
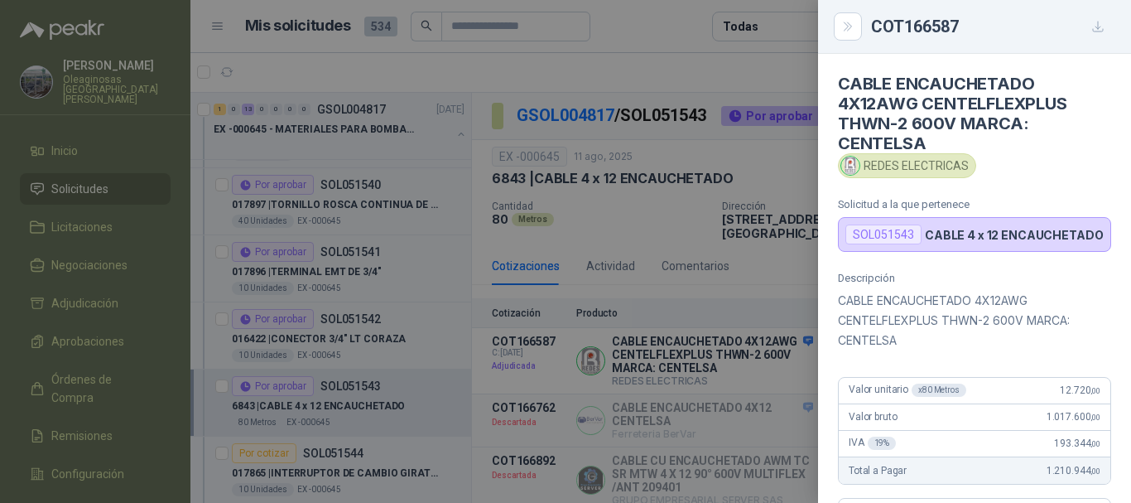
click at [752, 56] on div at bounding box center [565, 251] width 1131 height 503
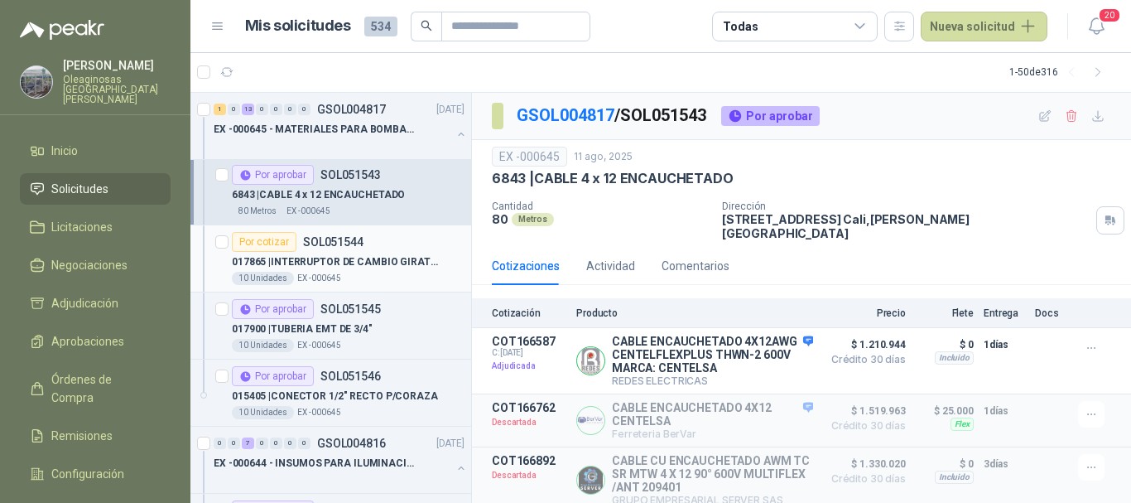
scroll to position [911, 0]
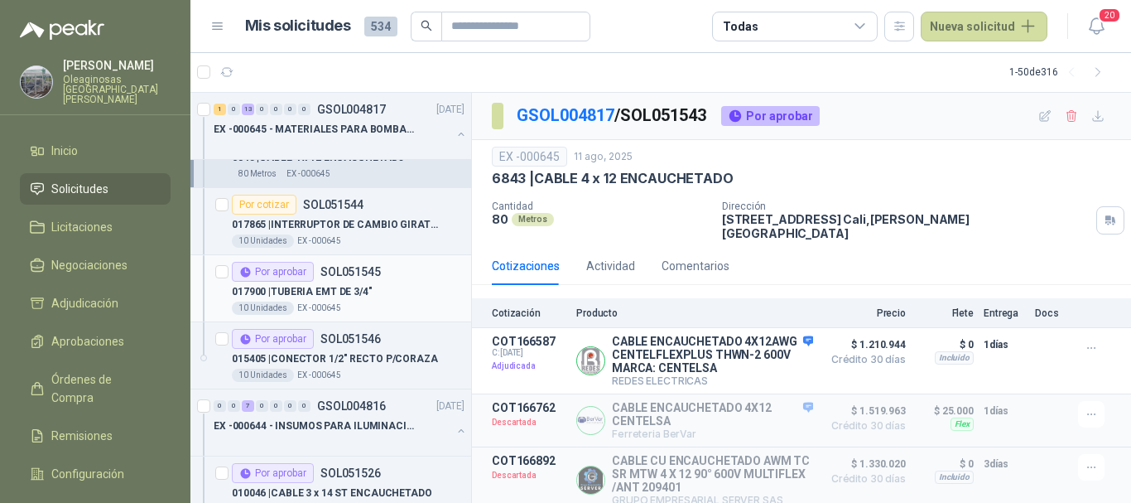
click at [418, 287] on div "017900 | TUBERIA EMT DE 3/4"" at bounding box center [348, 292] width 233 height 20
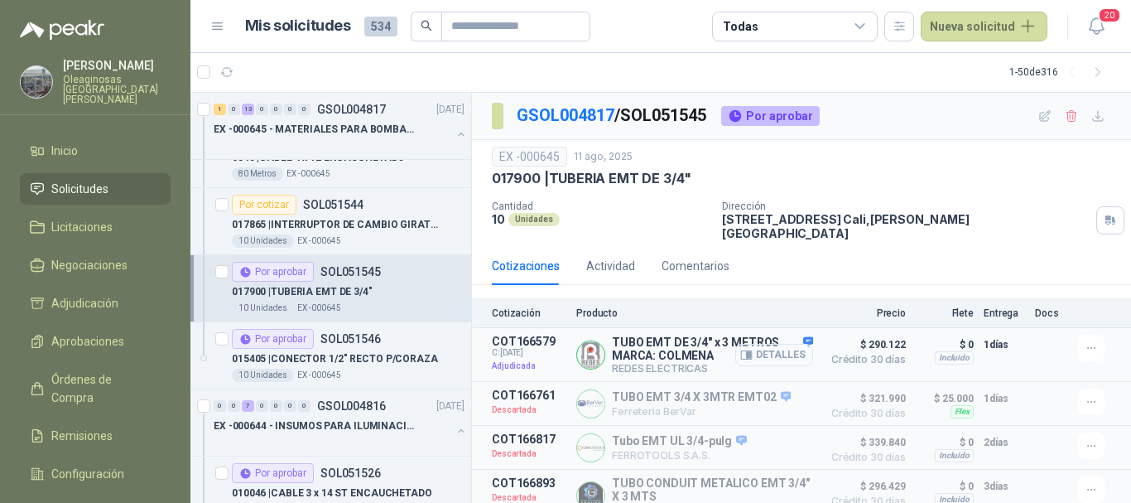
click at [773, 344] on button "Detalles" at bounding box center [774, 355] width 78 height 22
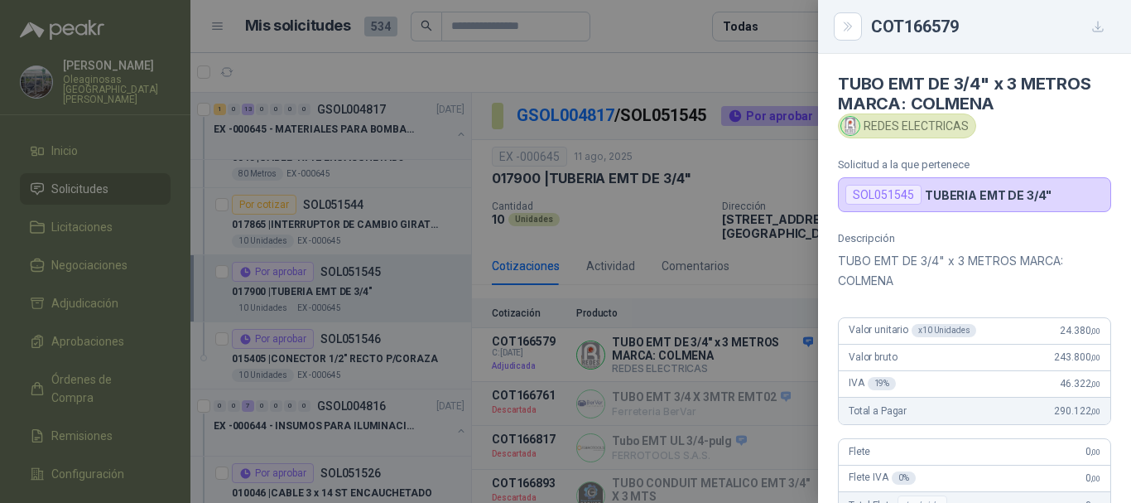
click at [646, 48] on div at bounding box center [565, 251] width 1131 height 503
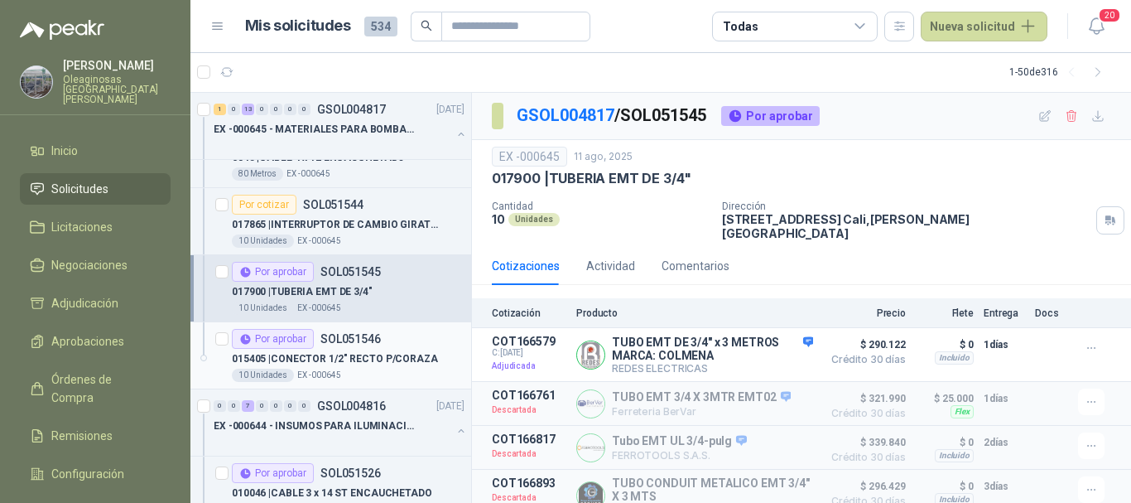
click at [410, 356] on p "015405 | CONECTOR 1/2" RECTO P/CORAZA" at bounding box center [335, 359] width 206 height 16
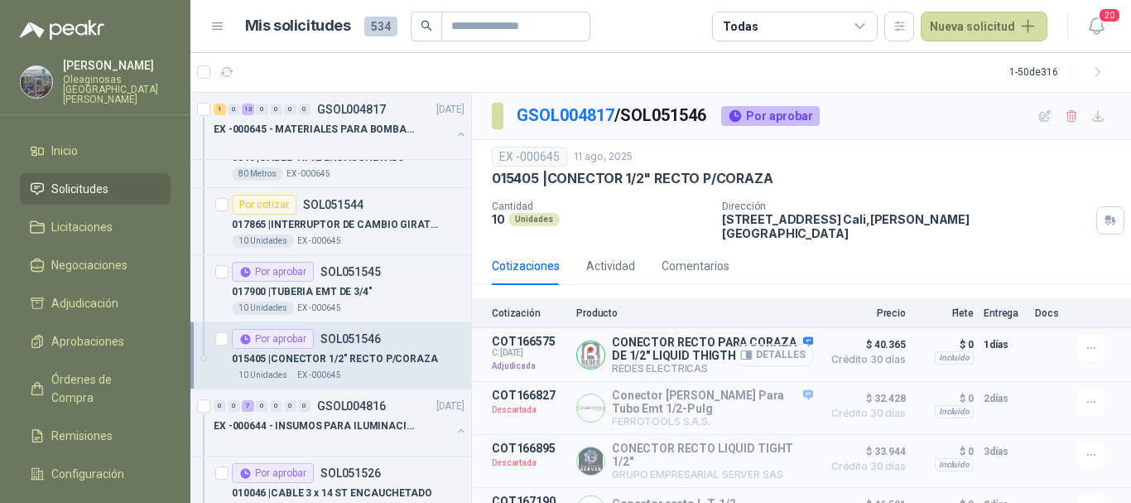
click at [777, 344] on button "Detalles" at bounding box center [774, 355] width 78 height 22
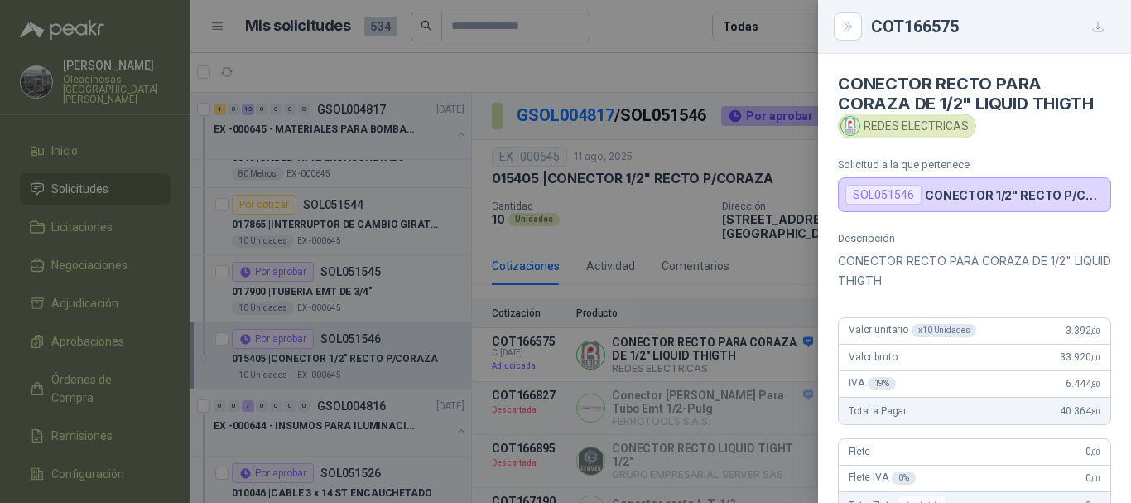
click at [718, 60] on div at bounding box center [565, 251] width 1131 height 503
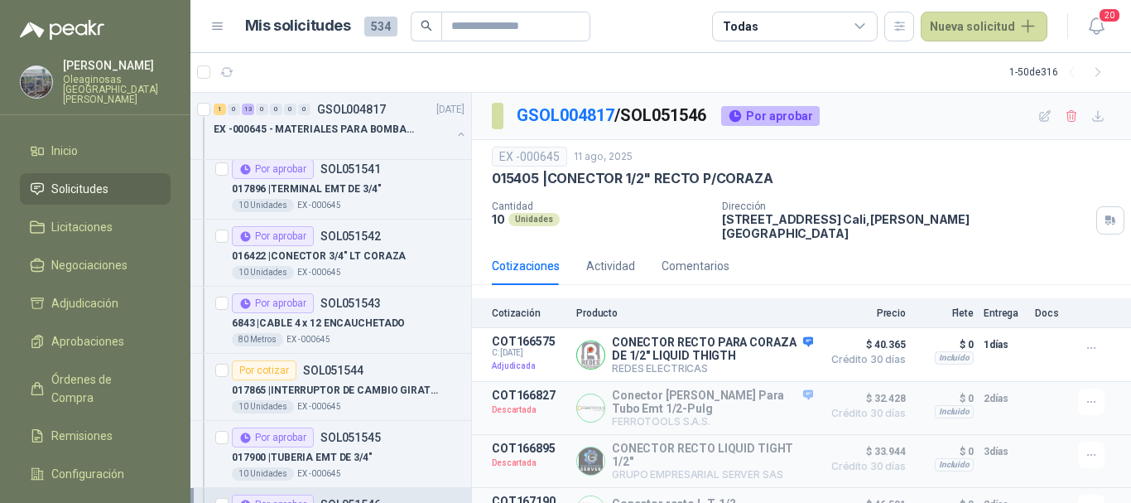
scroll to position [828, 0]
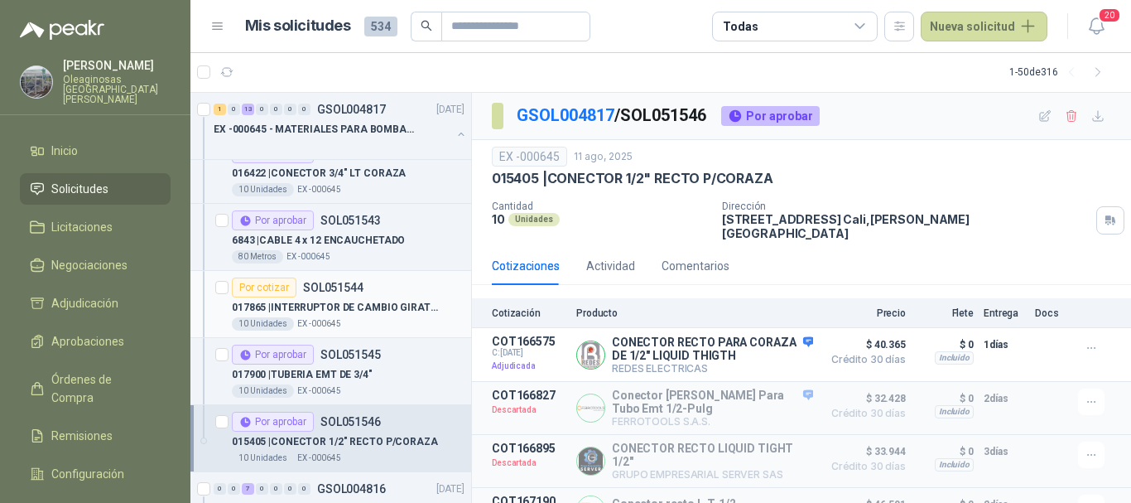
click at [402, 315] on p "017865 | INTERRUPTOR DE CAMBIO GIRATORIA UNIV." at bounding box center [335, 308] width 206 height 16
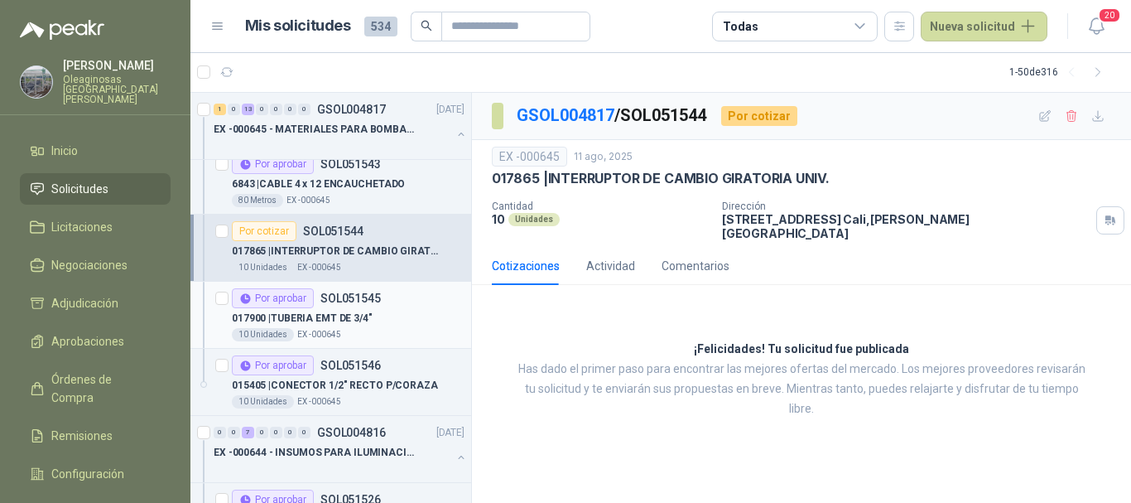
scroll to position [911, 0]
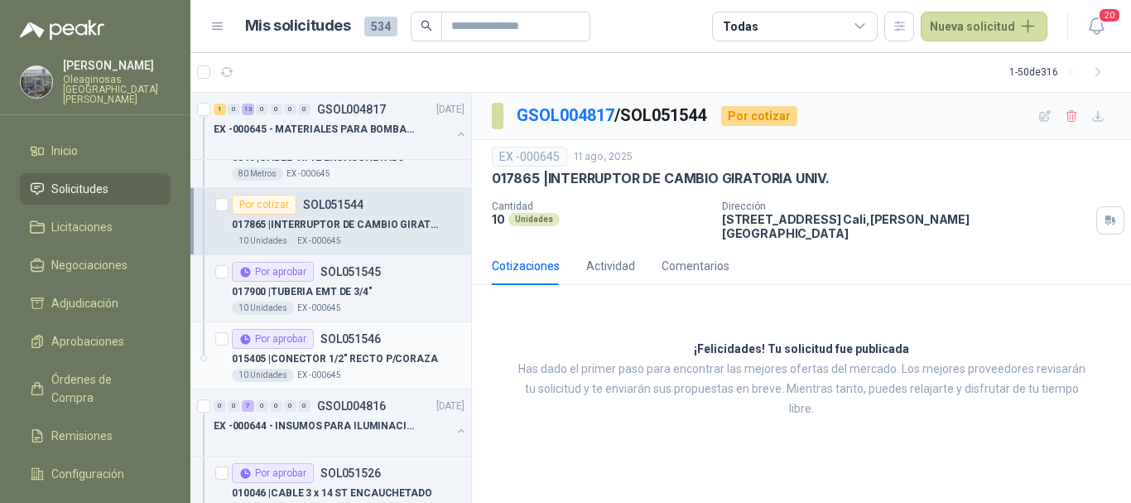
click at [392, 368] on div "015405 | CONECTOR 1/2" RECTO P/CORAZA" at bounding box center [348, 359] width 233 height 20
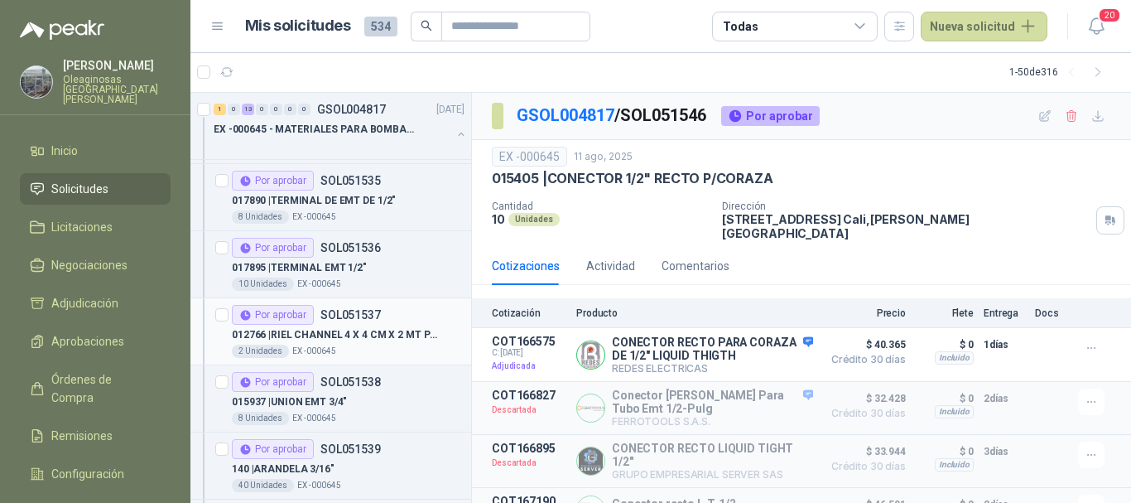
scroll to position [248, 0]
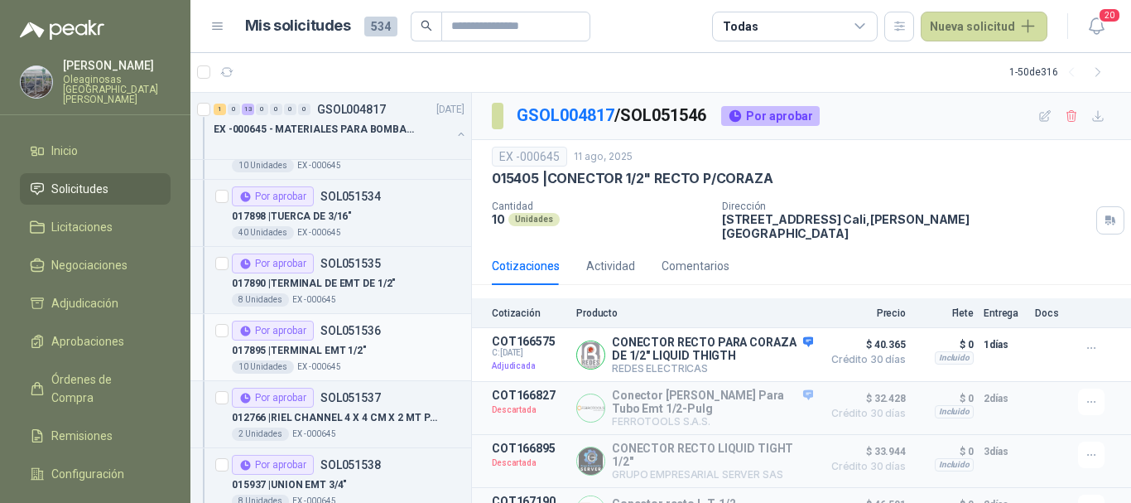
click at [394, 361] on div "10 Unidades EX -000645" at bounding box center [348, 366] width 233 height 13
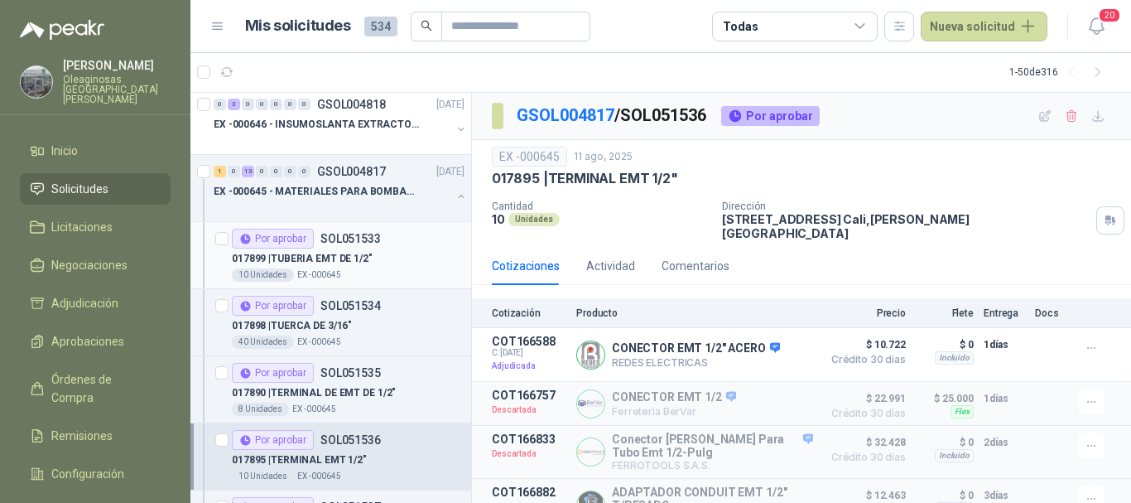
scroll to position [166, 0]
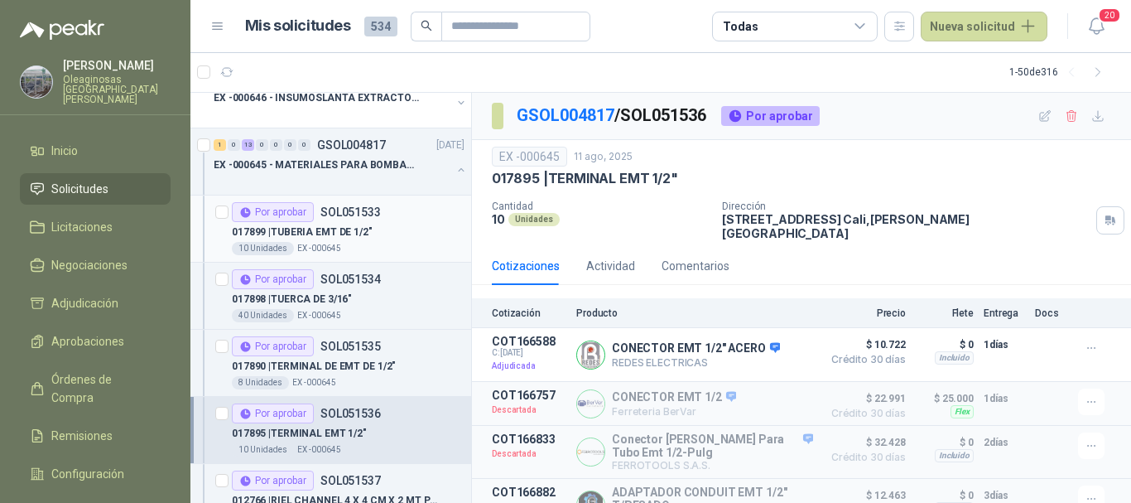
click at [378, 228] on div "017899 | TUBERIA EMT DE 1/2"" at bounding box center [348, 232] width 233 height 20
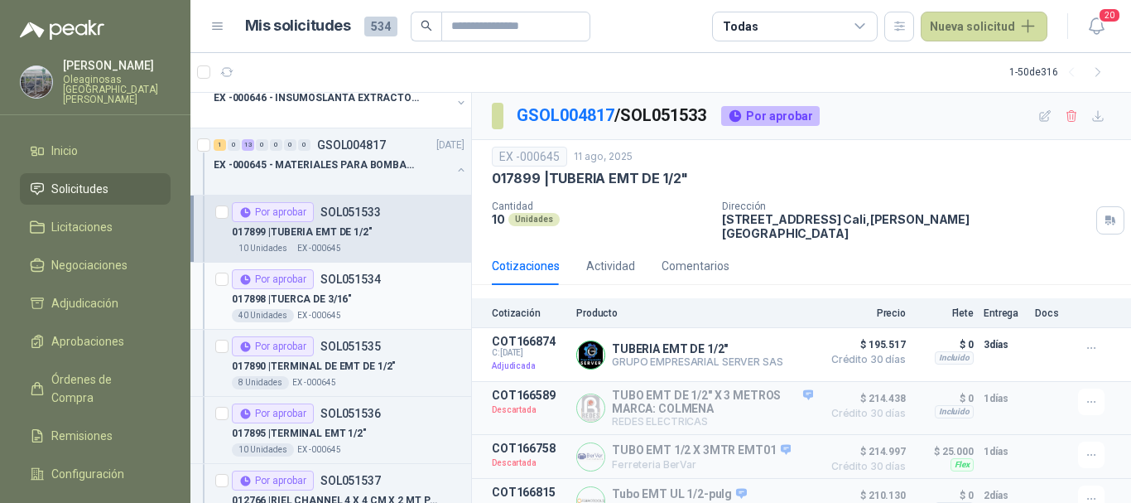
click at [383, 295] on div "017898 | TUERCA DE 3/16"" at bounding box center [348, 299] width 233 height 20
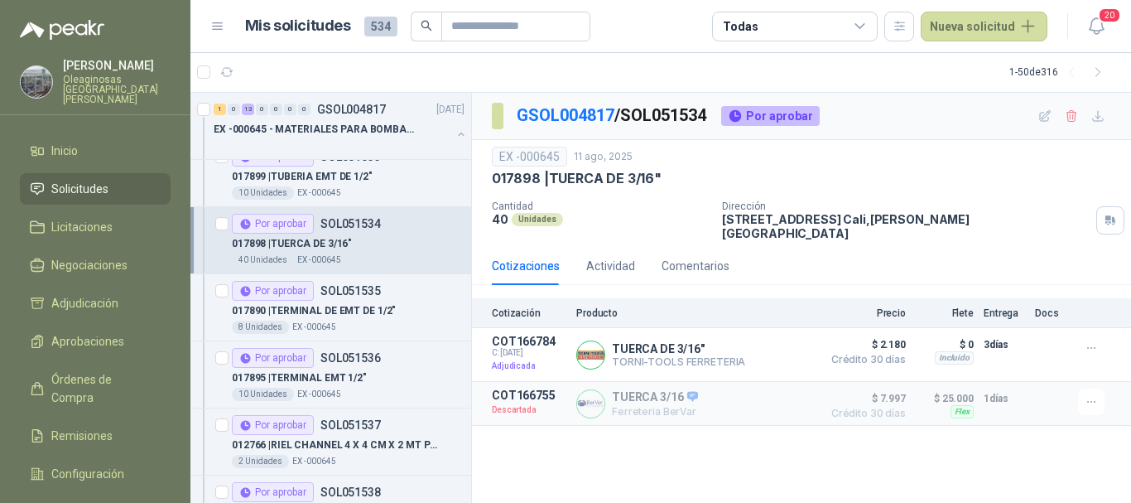
scroll to position [248, 0]
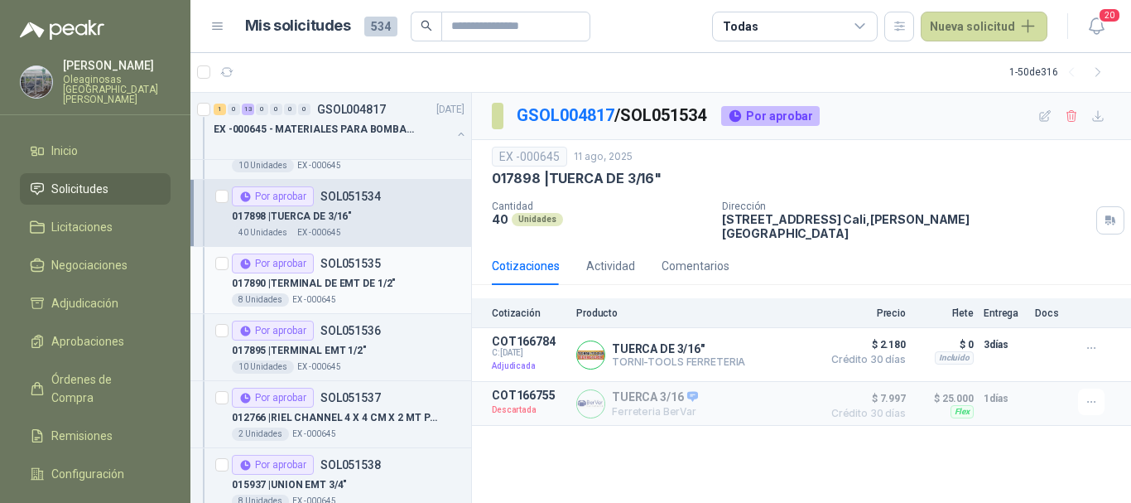
click at [389, 287] on p "017890 | TERMINAL DE EMT DE 1/2"" at bounding box center [314, 284] width 164 height 16
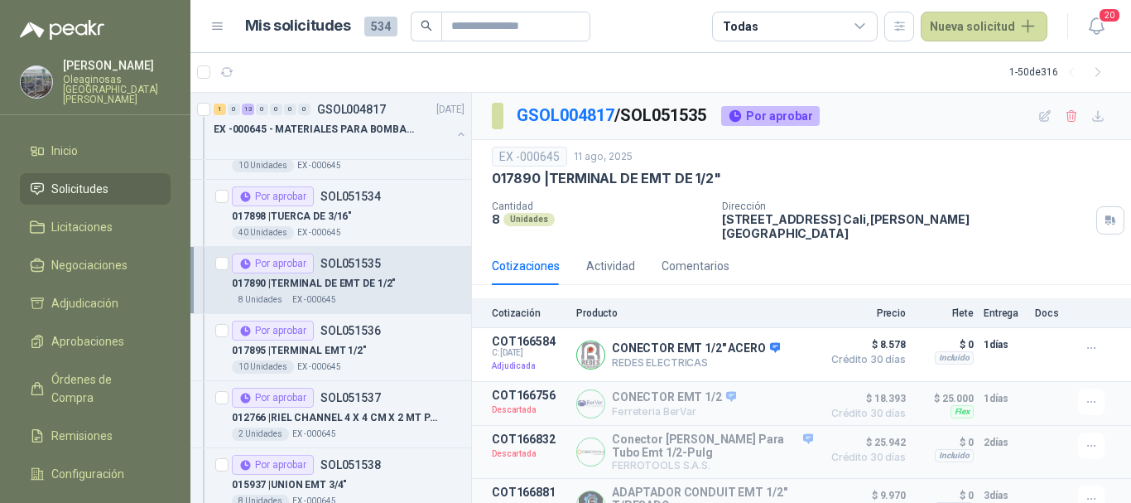
scroll to position [331, 0]
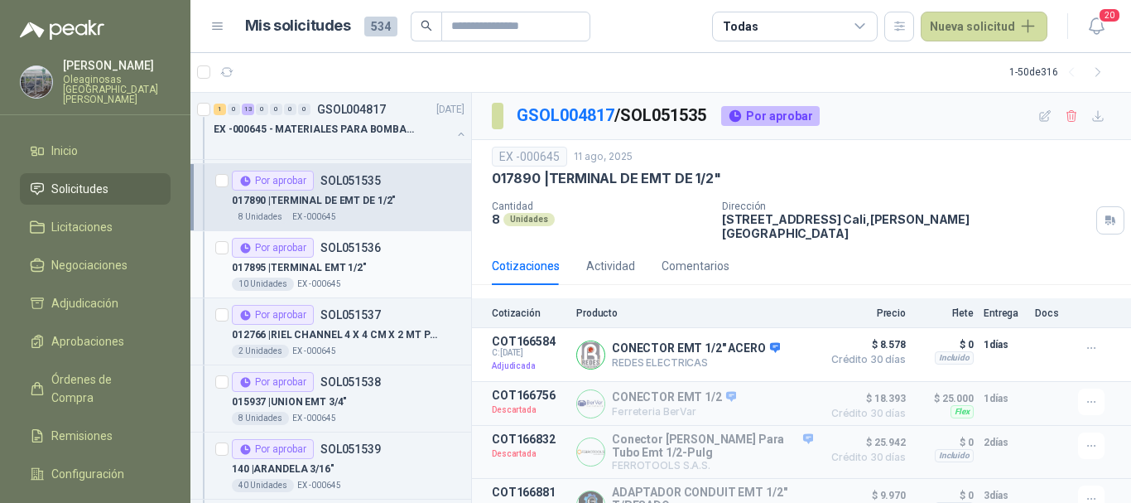
click at [396, 268] on div "017895 | TERMINAL EMT 1/2"" at bounding box center [348, 268] width 233 height 20
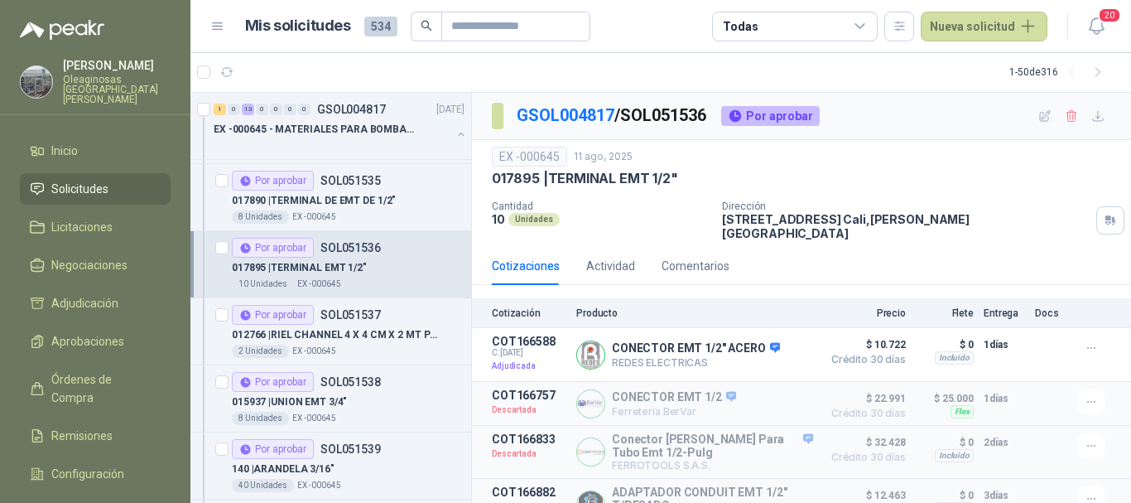
scroll to position [414, 0]
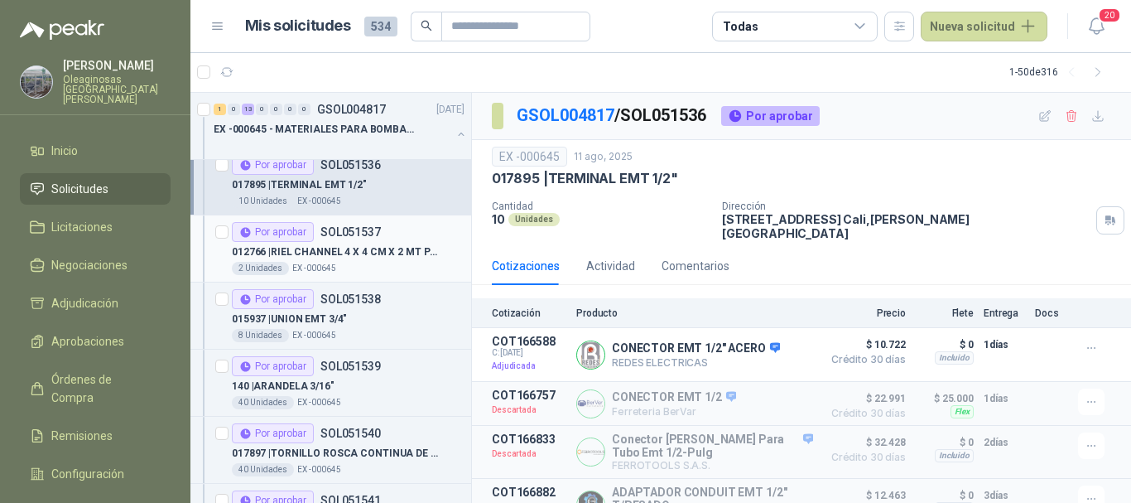
click at [397, 255] on p "012766 | RIEL CHANNEL 4 X 4 CM X 2 MT PERFORADO" at bounding box center [335, 252] width 206 height 16
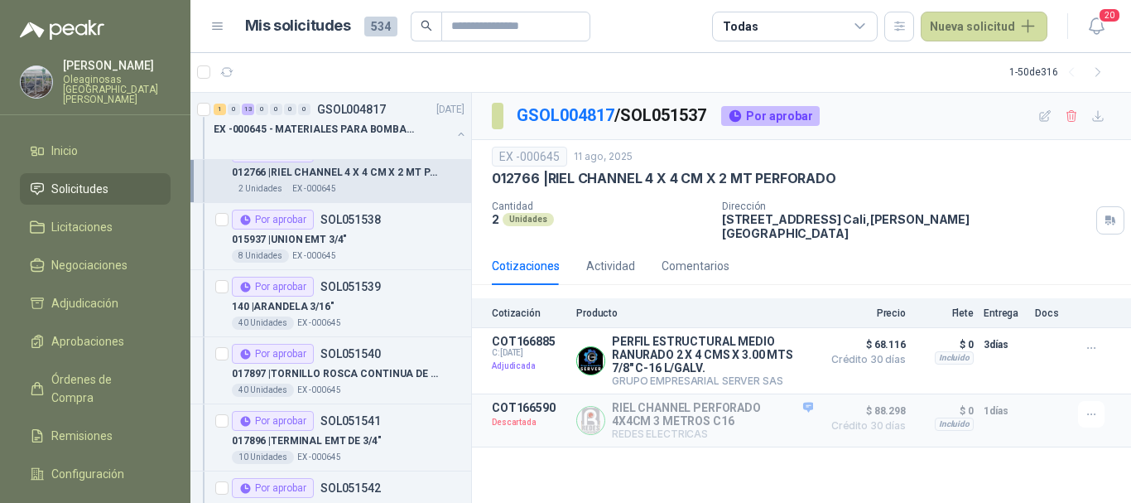
scroll to position [497, 0]
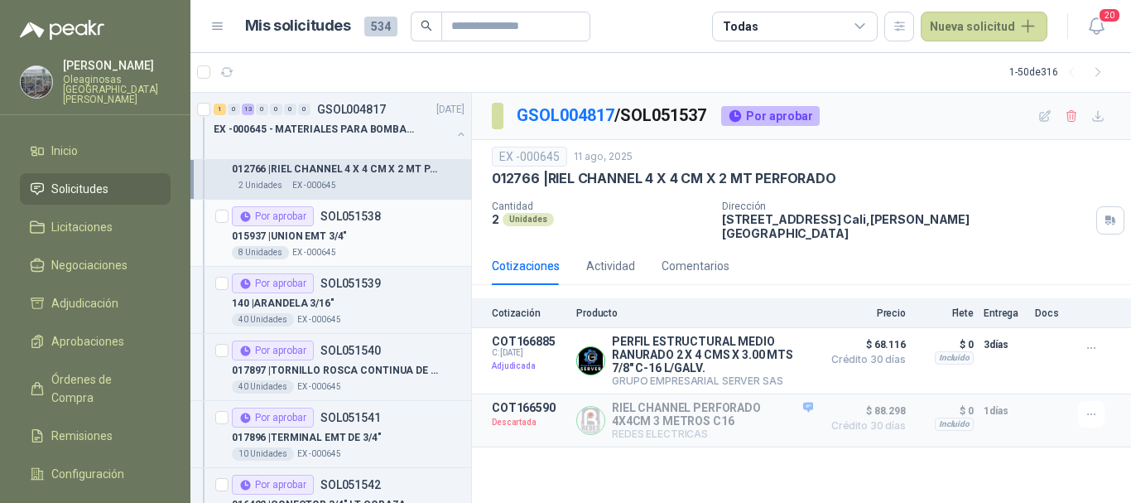
click at [397, 230] on div "015937 | UNION EMT 3/4"" at bounding box center [348, 236] width 233 height 20
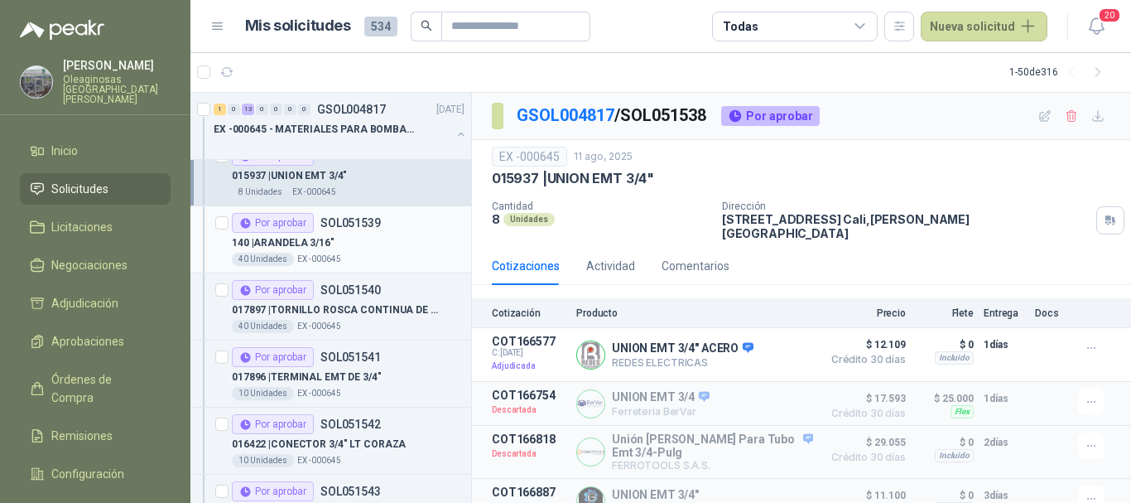
scroll to position [580, 0]
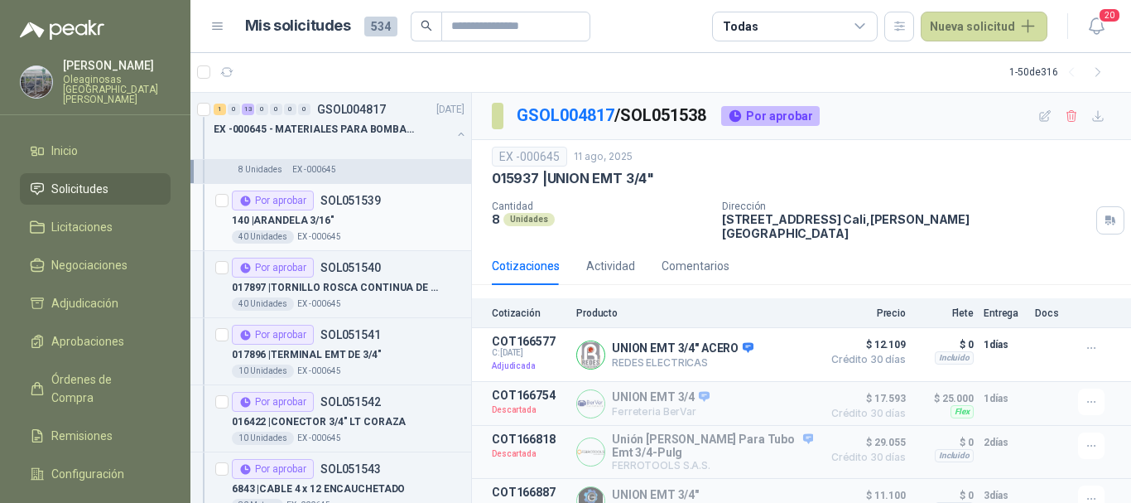
click at [395, 226] on div "140 | ARANDELA 3/16"" at bounding box center [348, 220] width 233 height 20
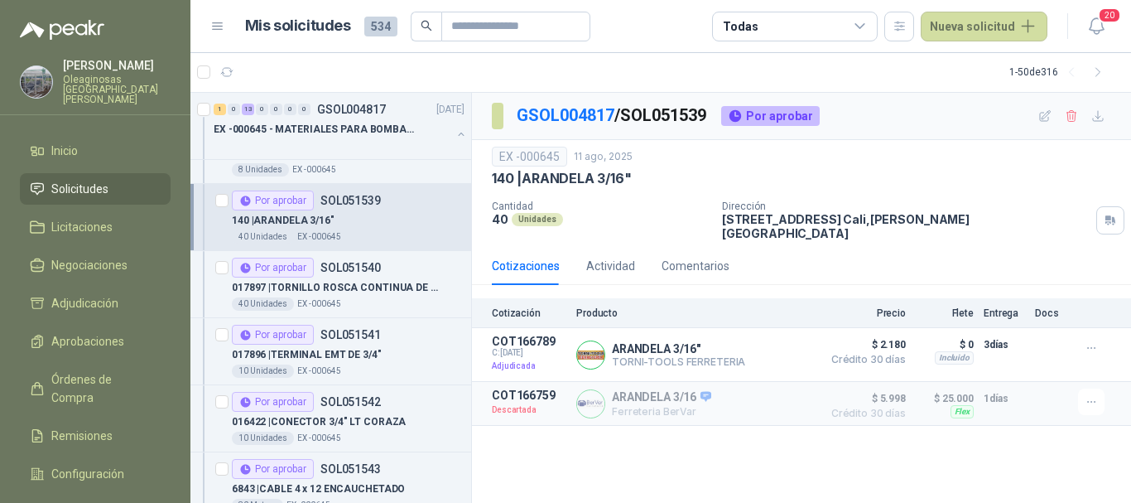
scroll to position [662, 0]
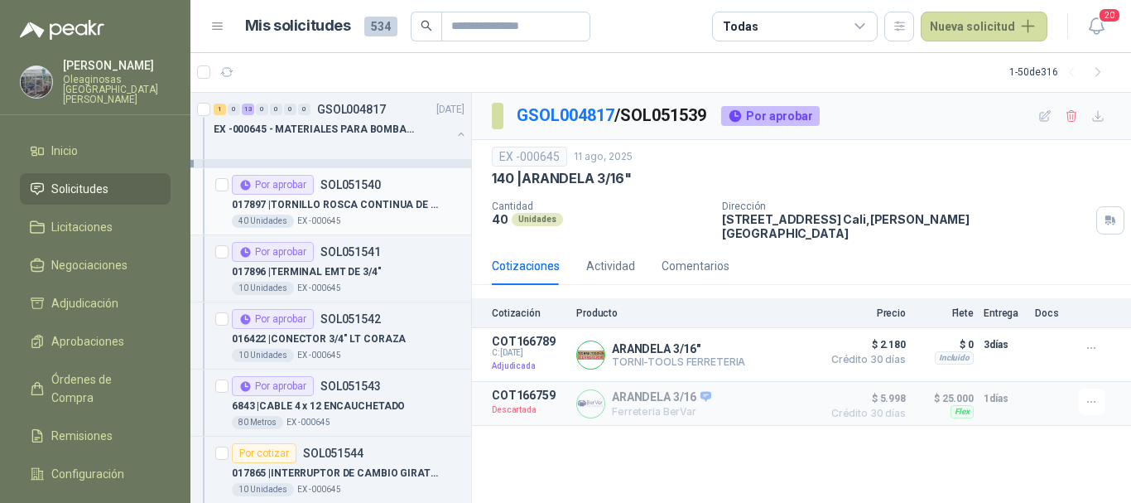
click at [395, 208] on p "017897 | TORNILLO ROSCA CONTINUA DE 3/16" 1" 1/2"" at bounding box center [335, 205] width 206 height 16
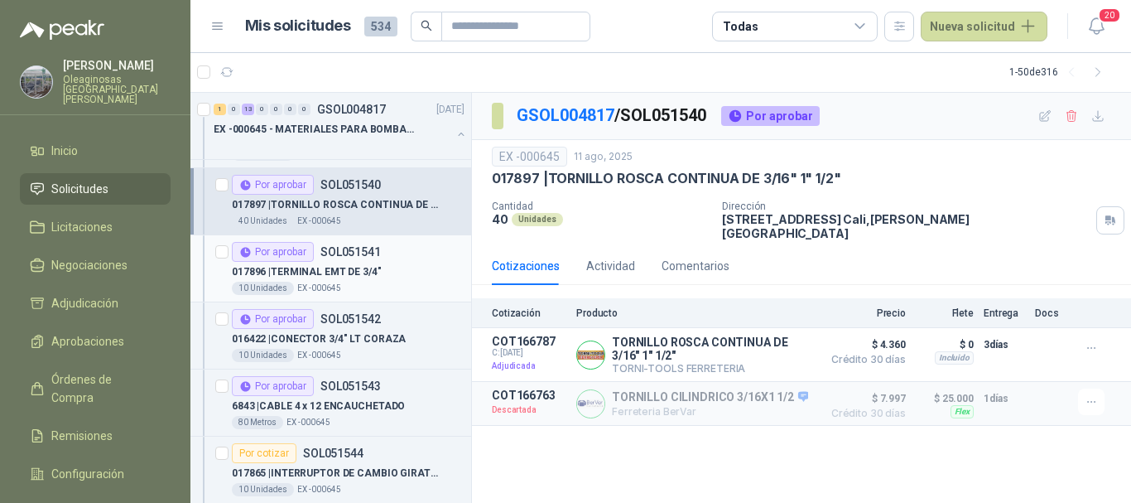
click at [392, 256] on div "Por aprobar SOL051541" at bounding box center [348, 252] width 233 height 20
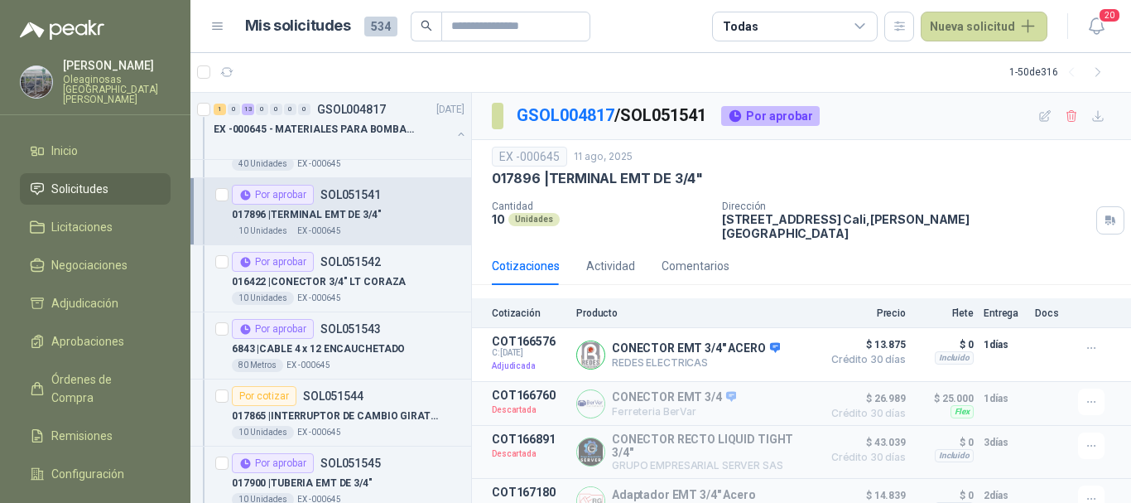
scroll to position [745, 0]
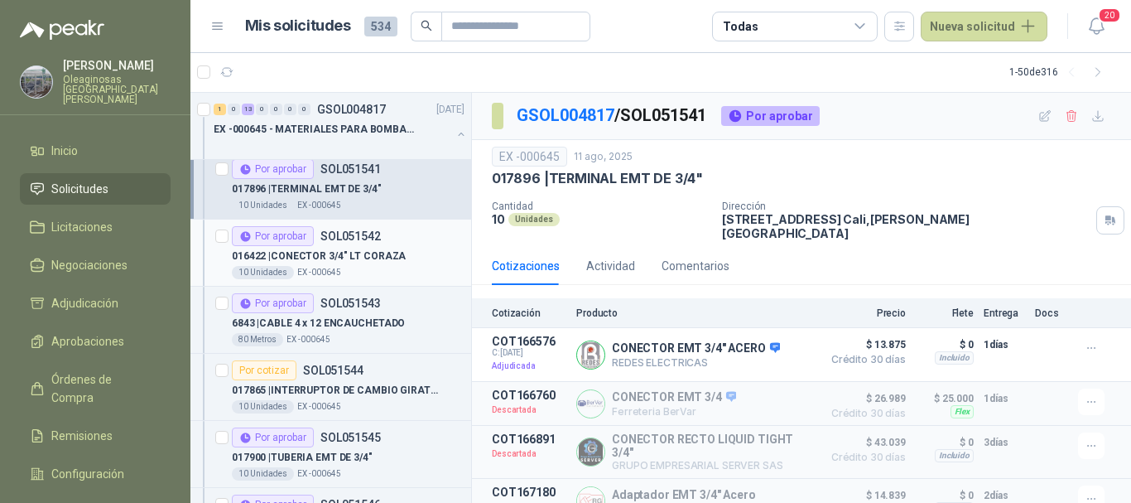
click at [389, 251] on p "016422 | CONECTOR 3/4" LT CORAZA" at bounding box center [319, 256] width 174 height 16
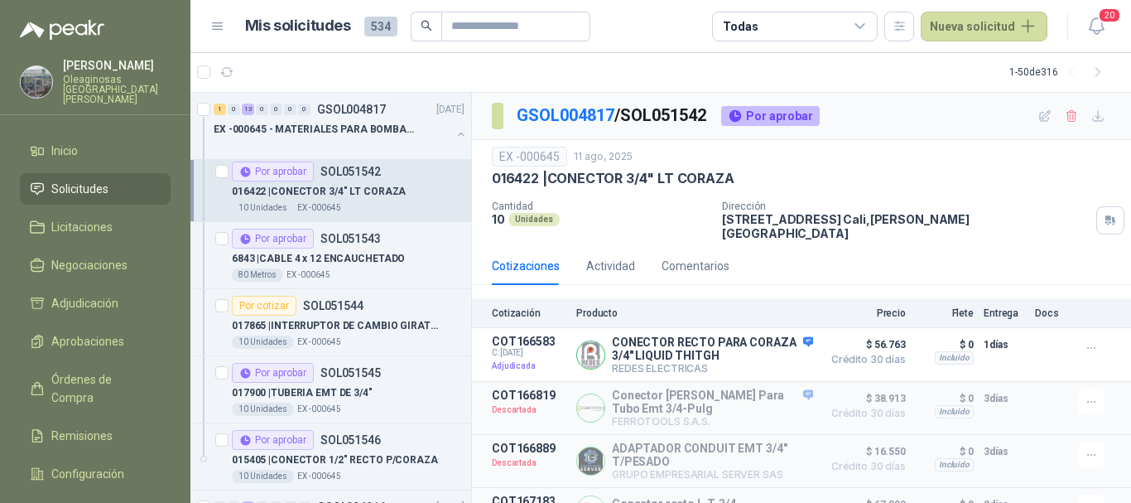
scroll to position [828, 0]
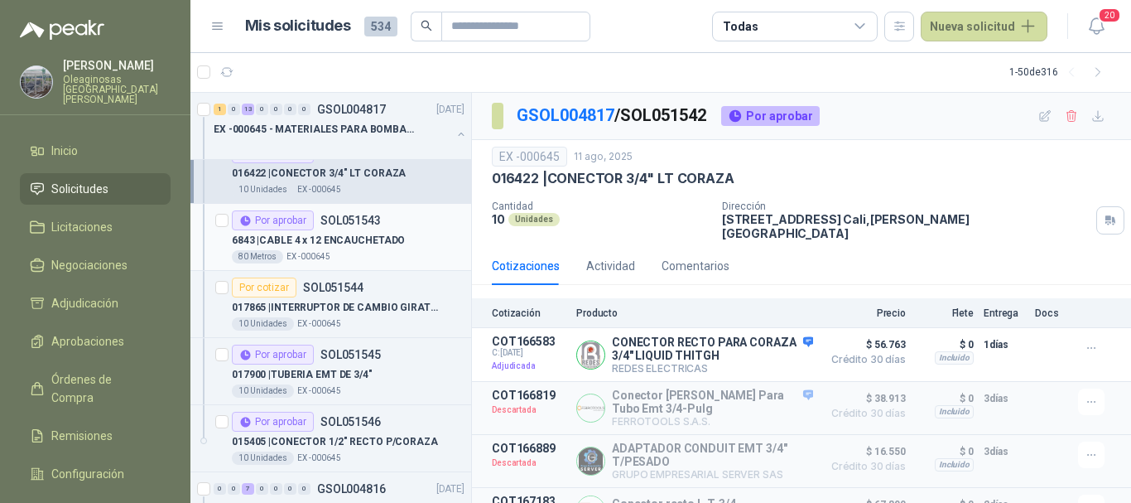
click at [389, 237] on p "6843 | CABLE 4 x 12 ENCAUCHETADO" at bounding box center [318, 241] width 173 height 16
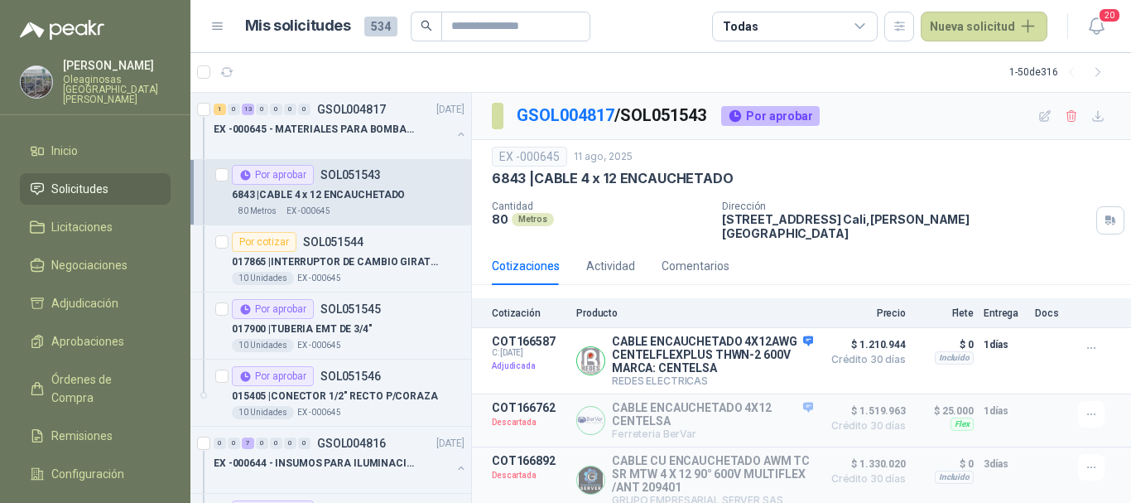
scroll to position [911, 0]
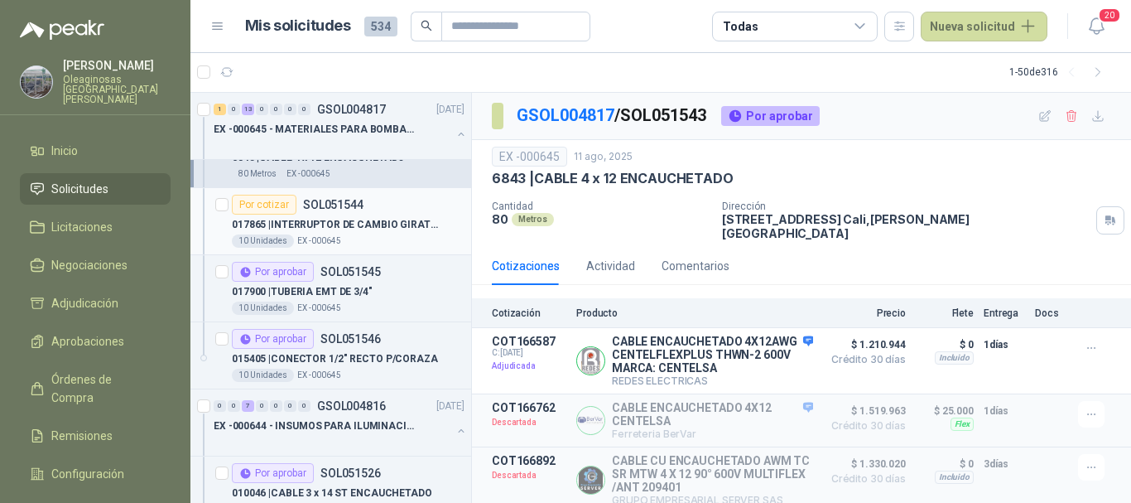
click at [393, 225] on p "017865 | INTERRUPTOR DE CAMBIO GIRATORIA UNIV." at bounding box center [335, 225] width 206 height 16
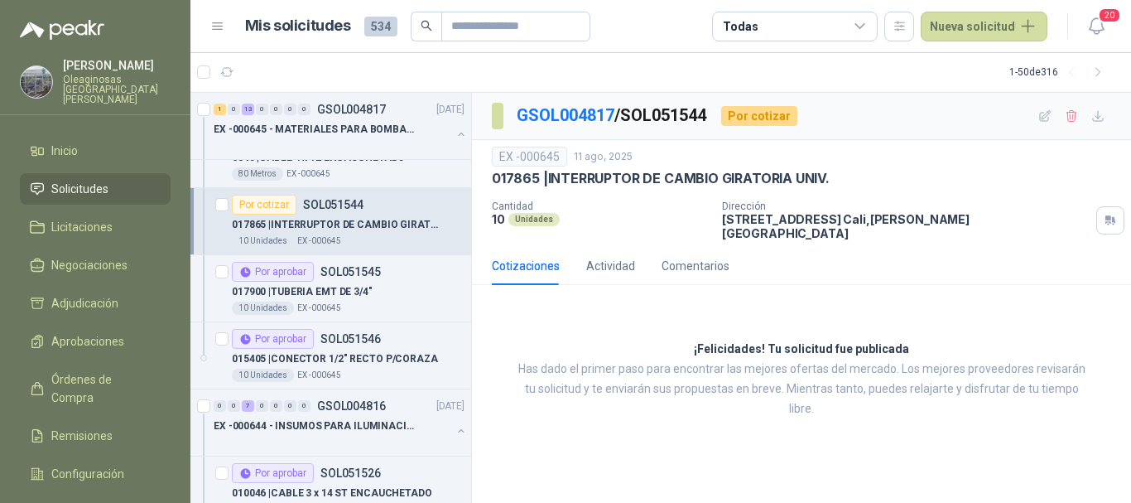
scroll to position [994, 0]
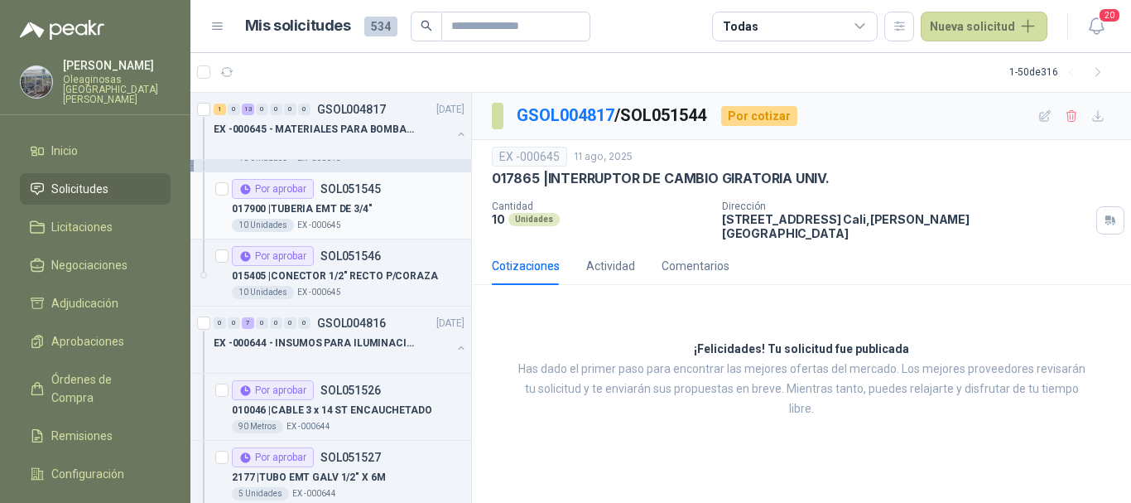
click at [397, 214] on div "017900 | TUBERIA EMT DE 3/4"" at bounding box center [348, 209] width 233 height 20
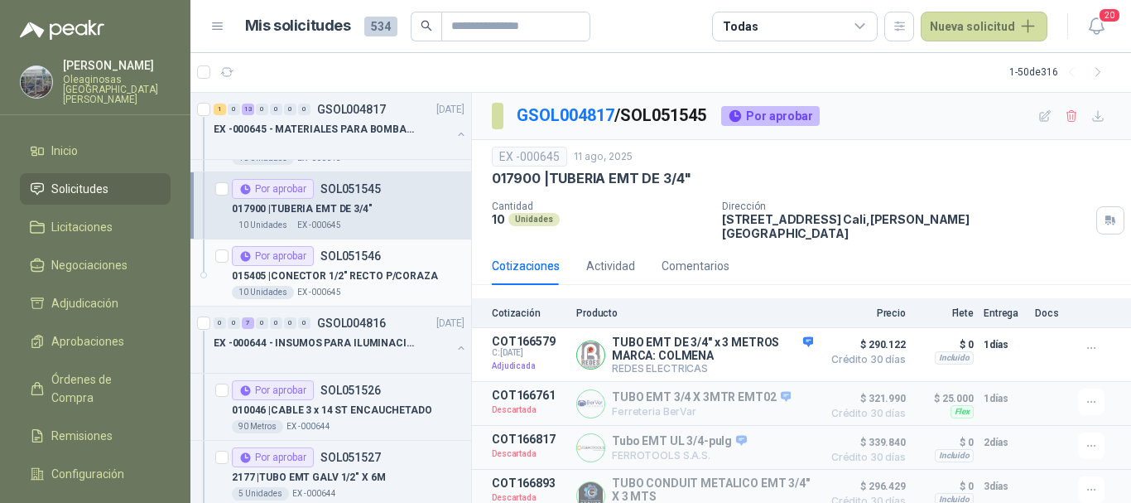
click at [382, 271] on p "015405 | CONECTOR 1/2" RECTO P/CORAZA" at bounding box center [335, 276] width 206 height 16
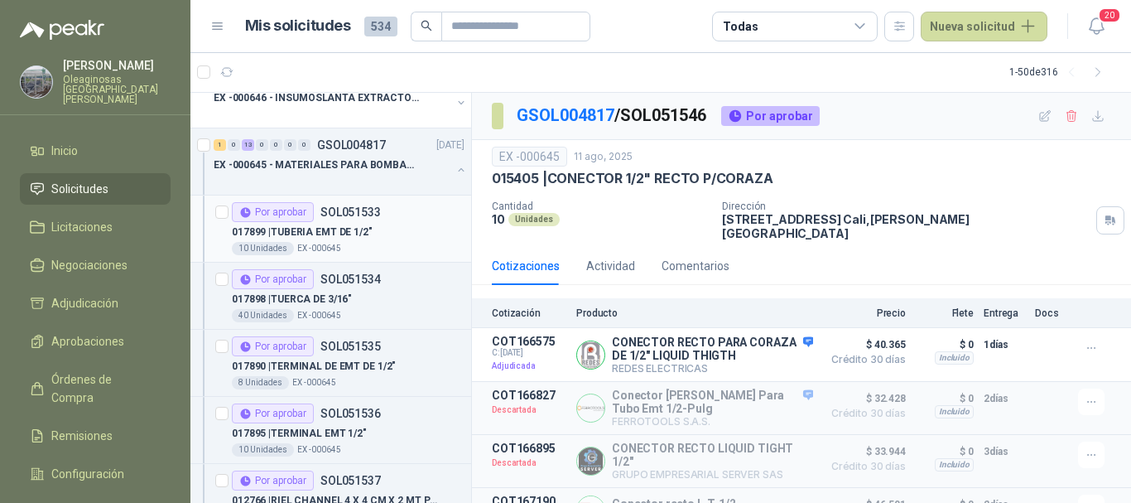
scroll to position [248, 0]
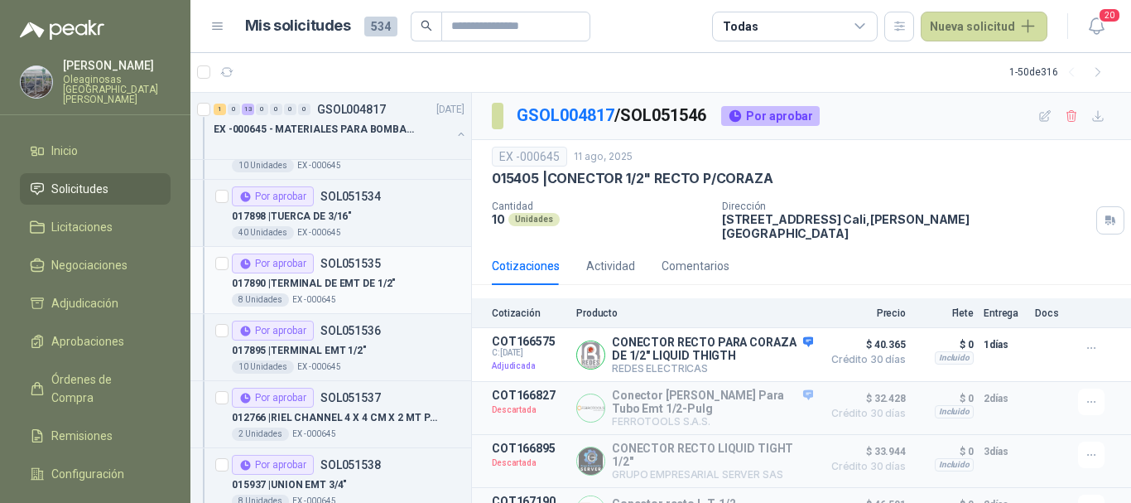
click at [391, 299] on div "8 Unidades EX -000645" at bounding box center [348, 299] width 233 height 13
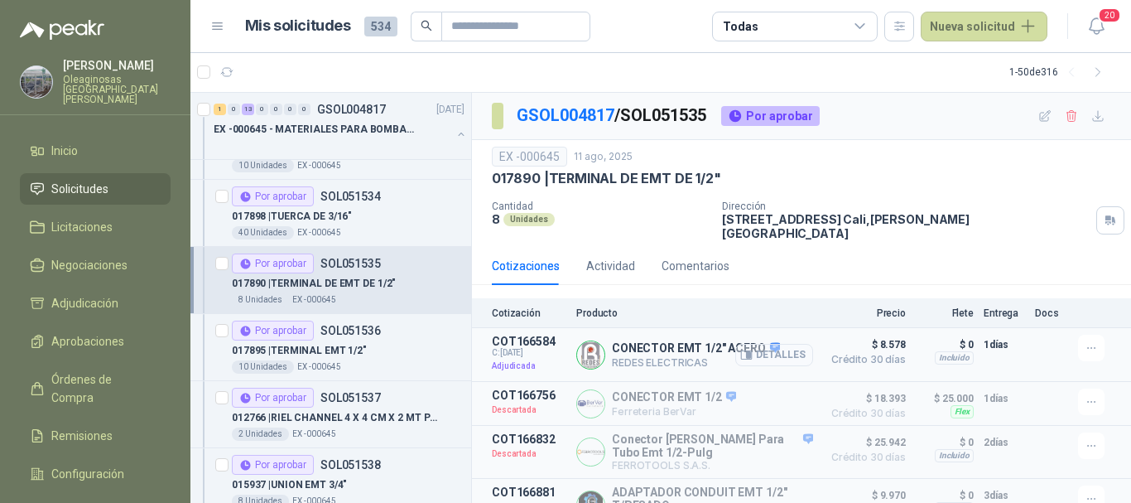
click at [778, 344] on button "Detalles" at bounding box center [774, 355] width 78 height 22
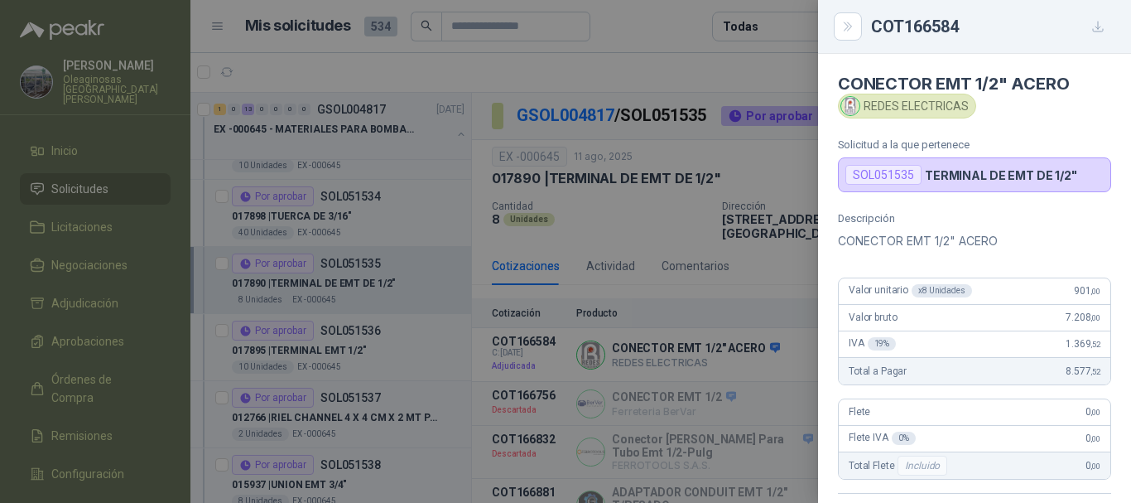
click at [542, 70] on div at bounding box center [565, 251] width 1131 height 503
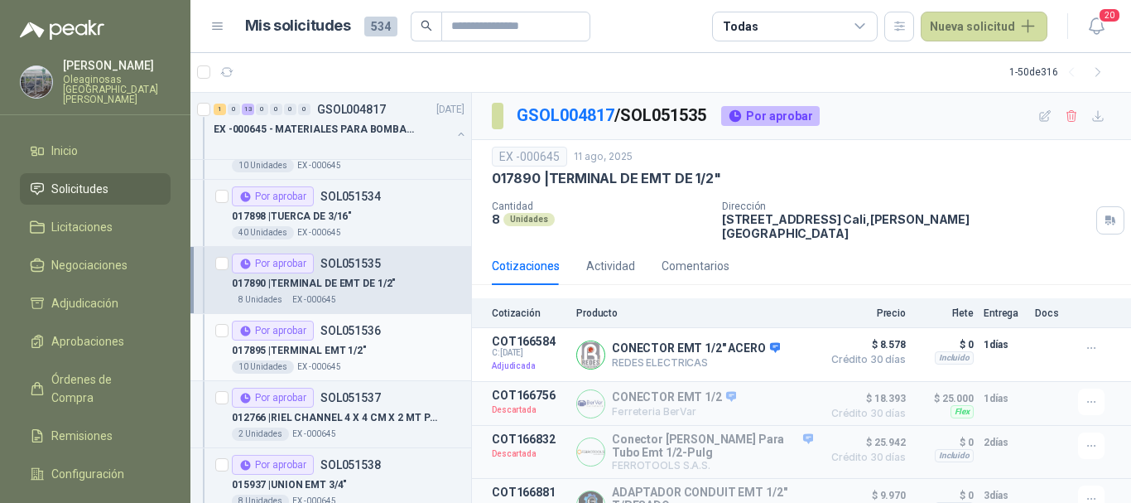
click at [423, 335] on div "Por aprobar SOL051536" at bounding box center [348, 330] width 233 height 20
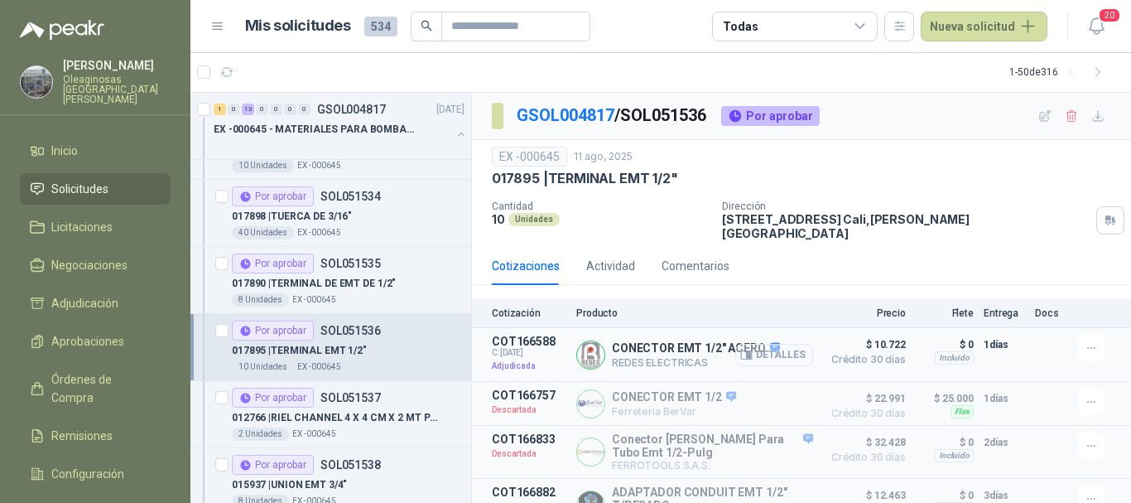
click at [765, 344] on button "Detalles" at bounding box center [774, 355] width 78 height 22
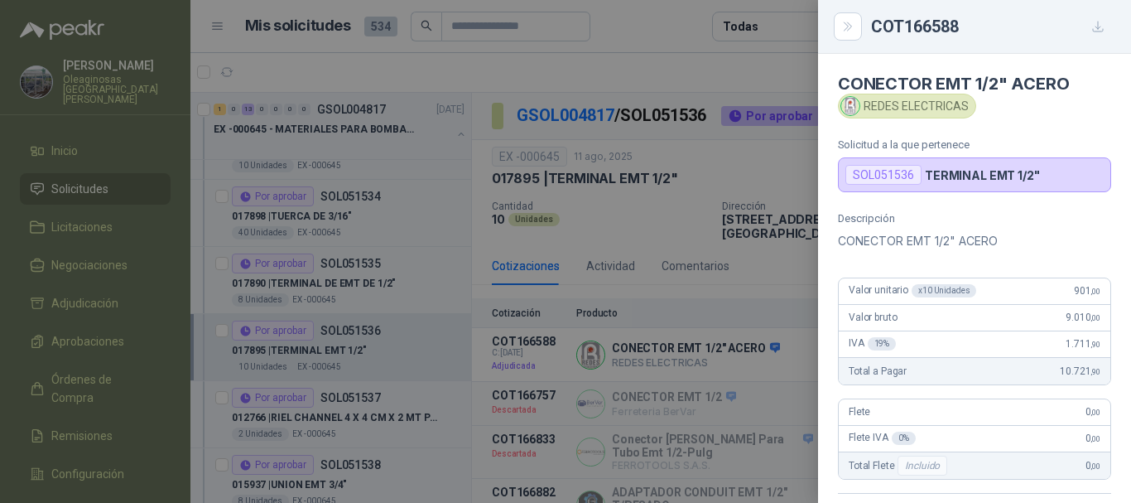
click at [666, 75] on div at bounding box center [565, 251] width 1131 height 503
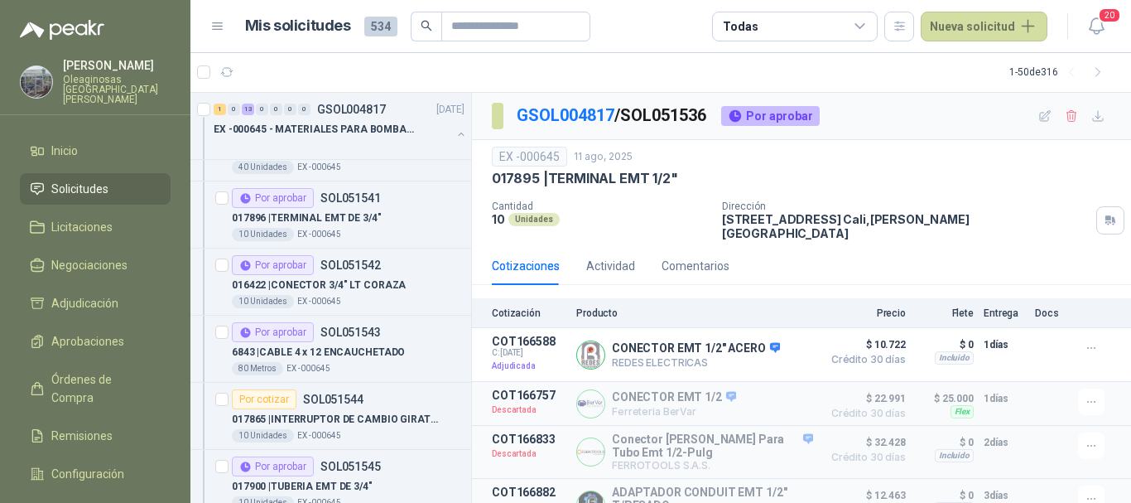
scroll to position [745, 0]
